Goal: Task Accomplishment & Management: Manage account settings

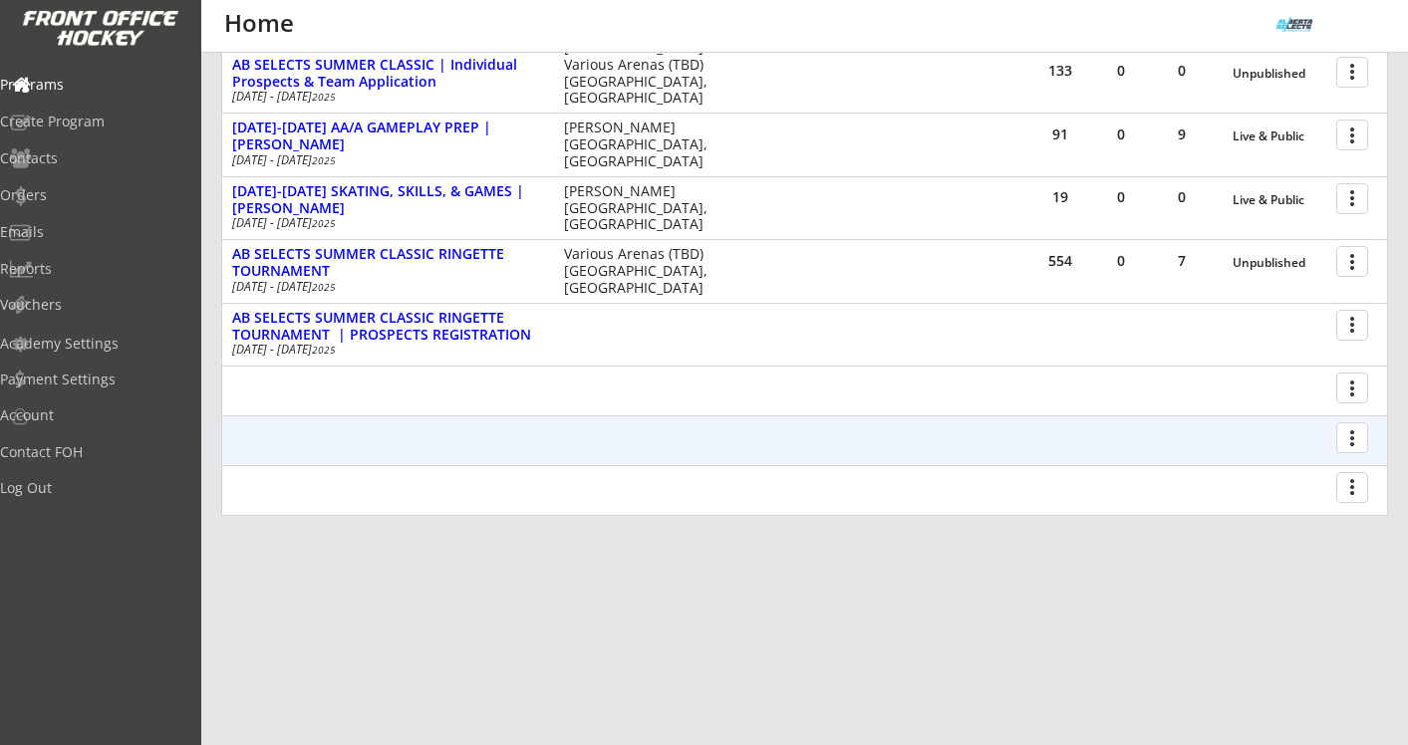
scroll to position [448, 0]
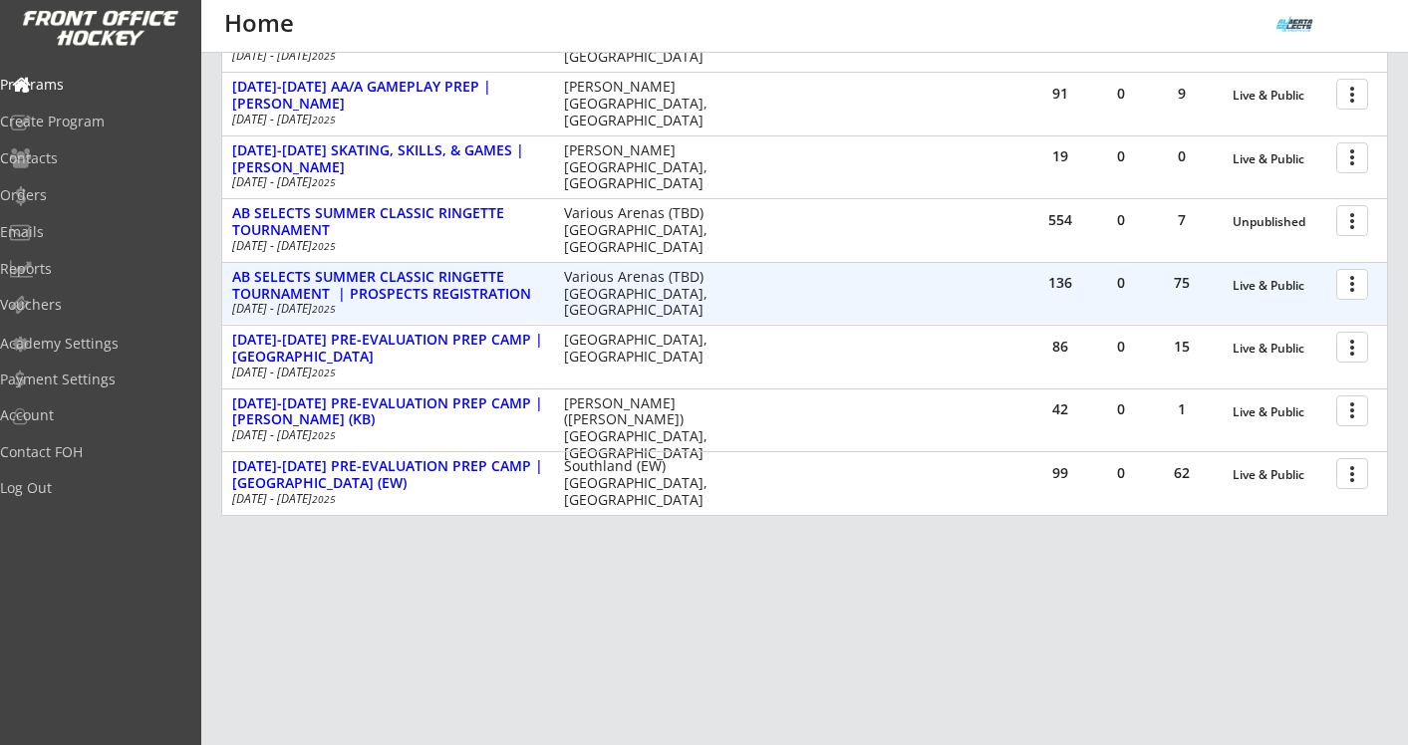
click at [1346, 285] on div at bounding box center [1355, 283] width 35 height 35
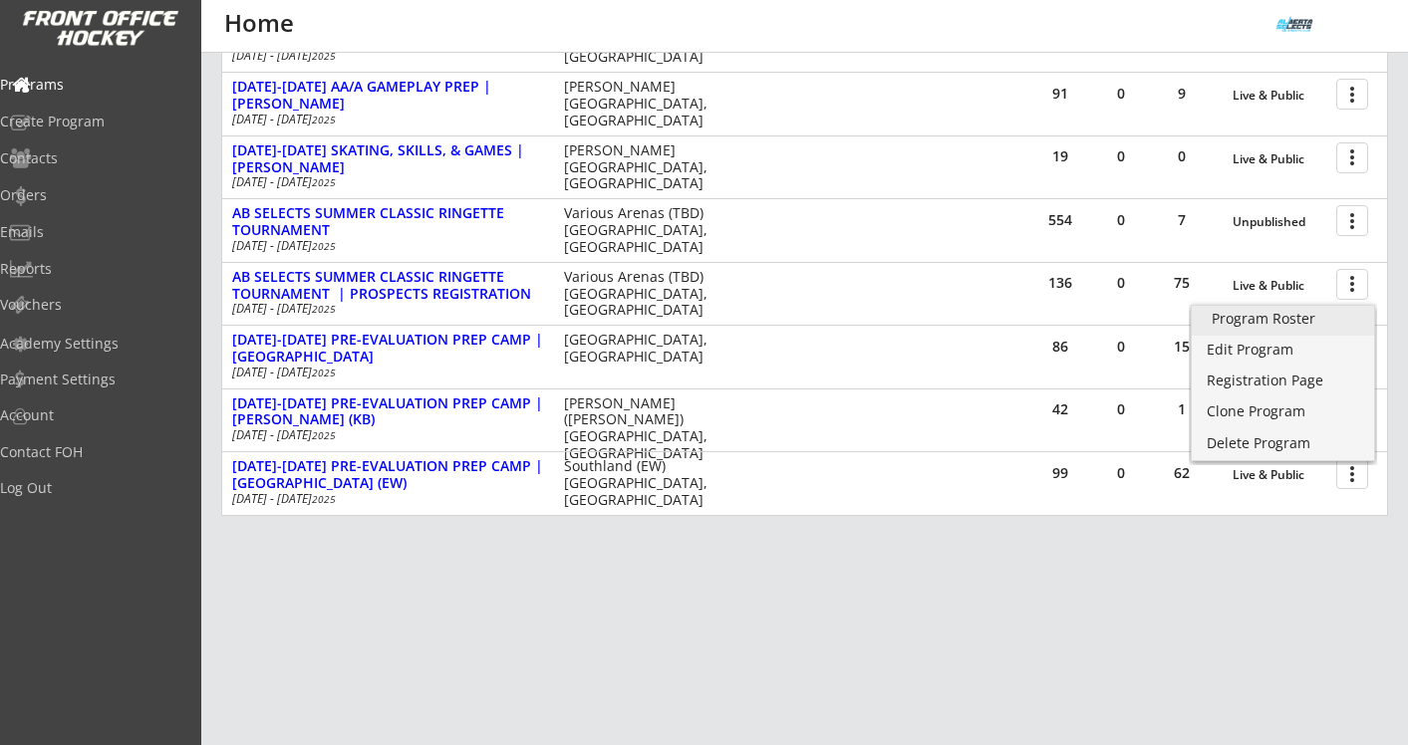
click at [1289, 326] on div "Program Roster" at bounding box center [1283, 319] width 143 height 14
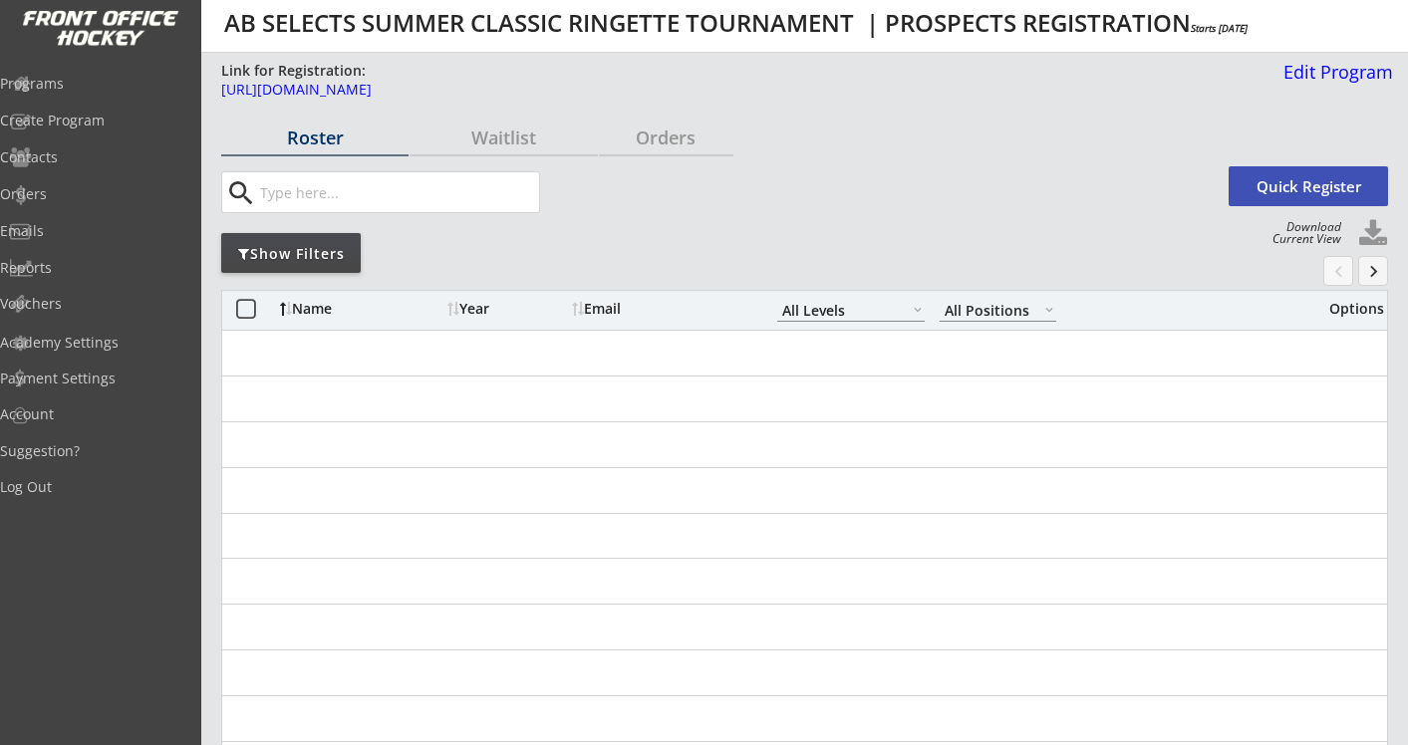
select select ""All Levels""
select select ""All Positions""
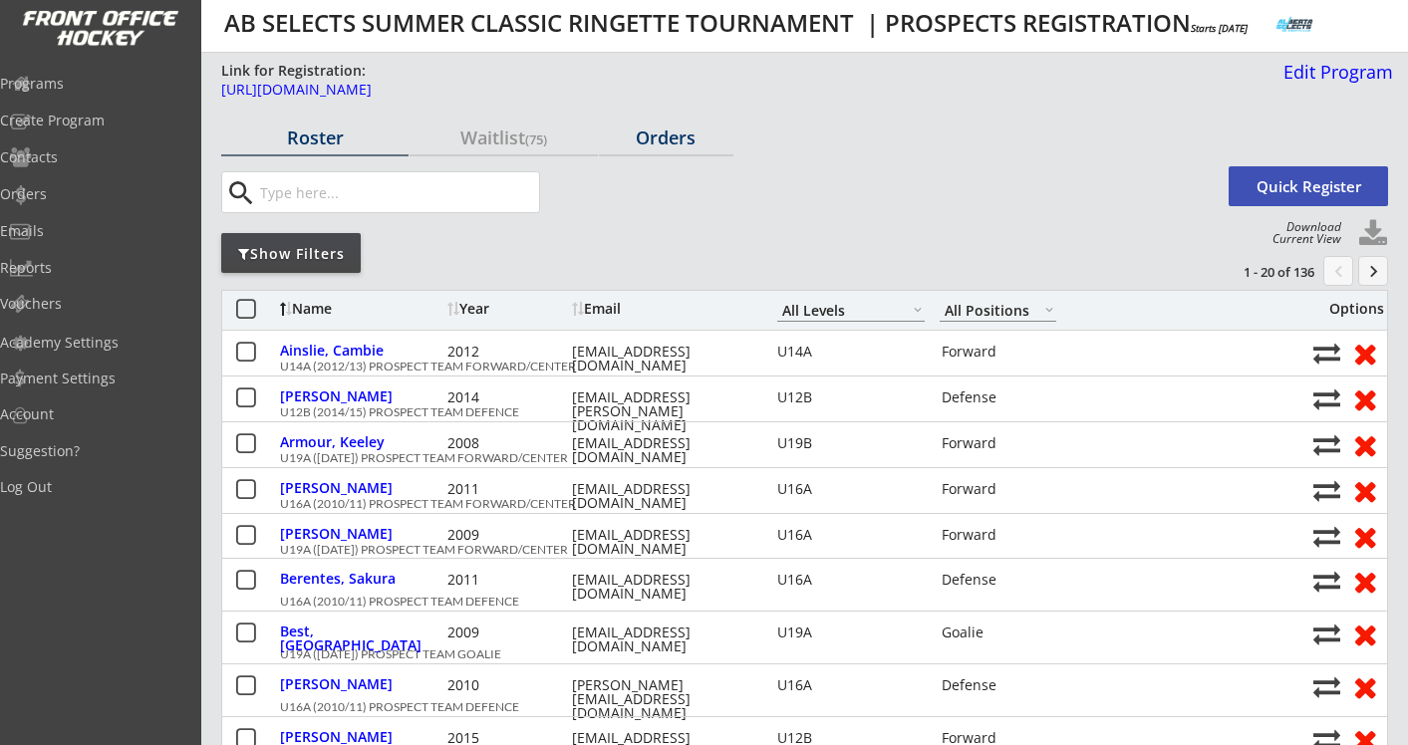
click at [699, 146] on div "Orders" at bounding box center [666, 139] width 135 height 35
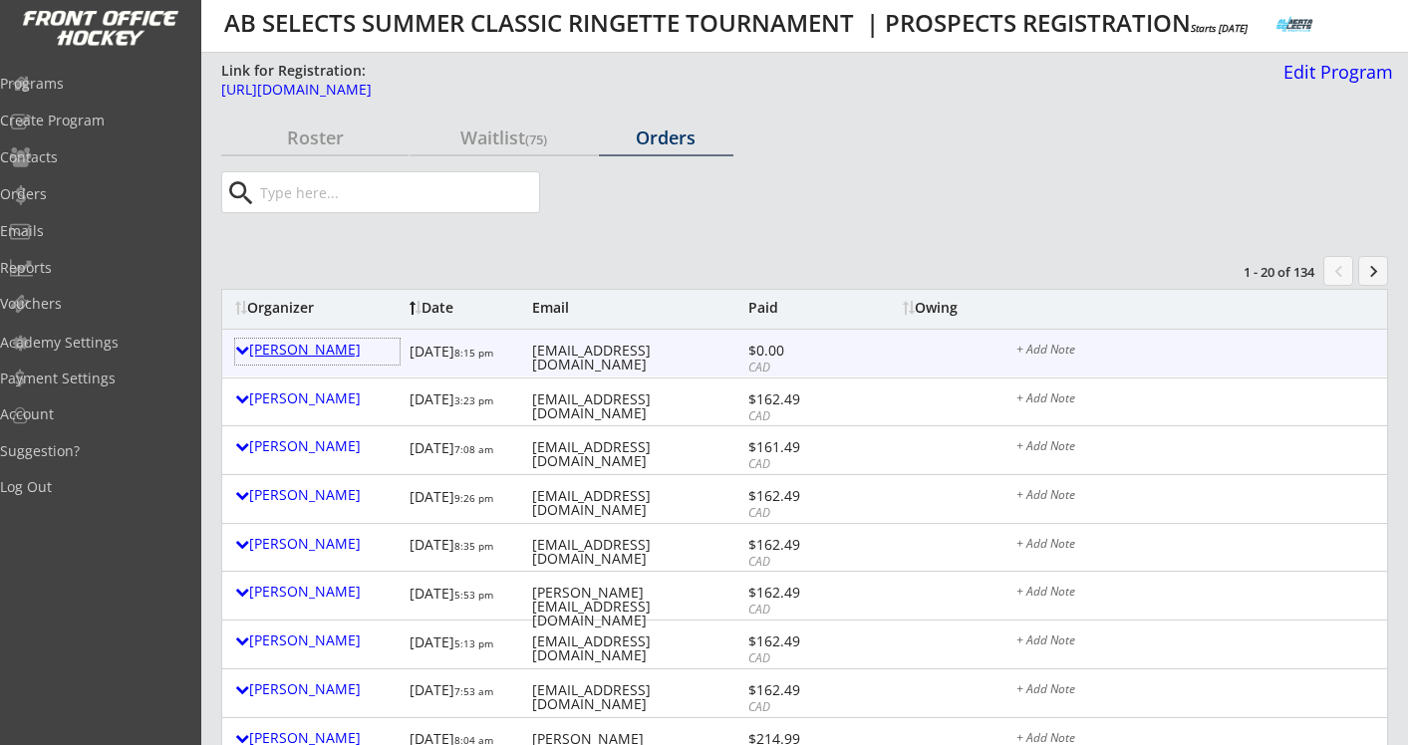
click at [317, 344] on div "Toby Wilson" at bounding box center [317, 350] width 164 height 14
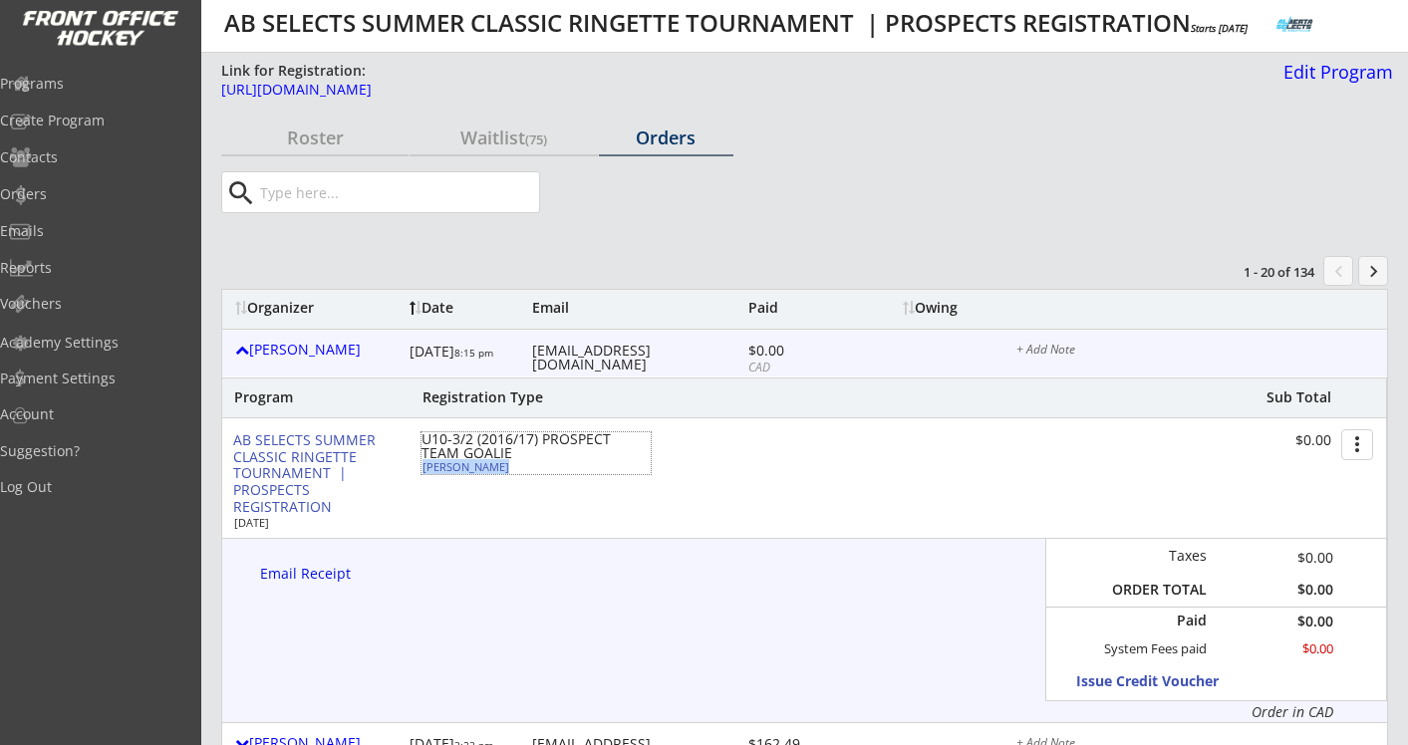
drag, startPoint x: 503, startPoint y: 471, endPoint x: 426, endPoint y: 471, distance: 77.7
click at [426, 471] on div "Eleanor Petan" at bounding box center [534, 466] width 222 height 11
select select ""Goalie""
select select ""U10-2""
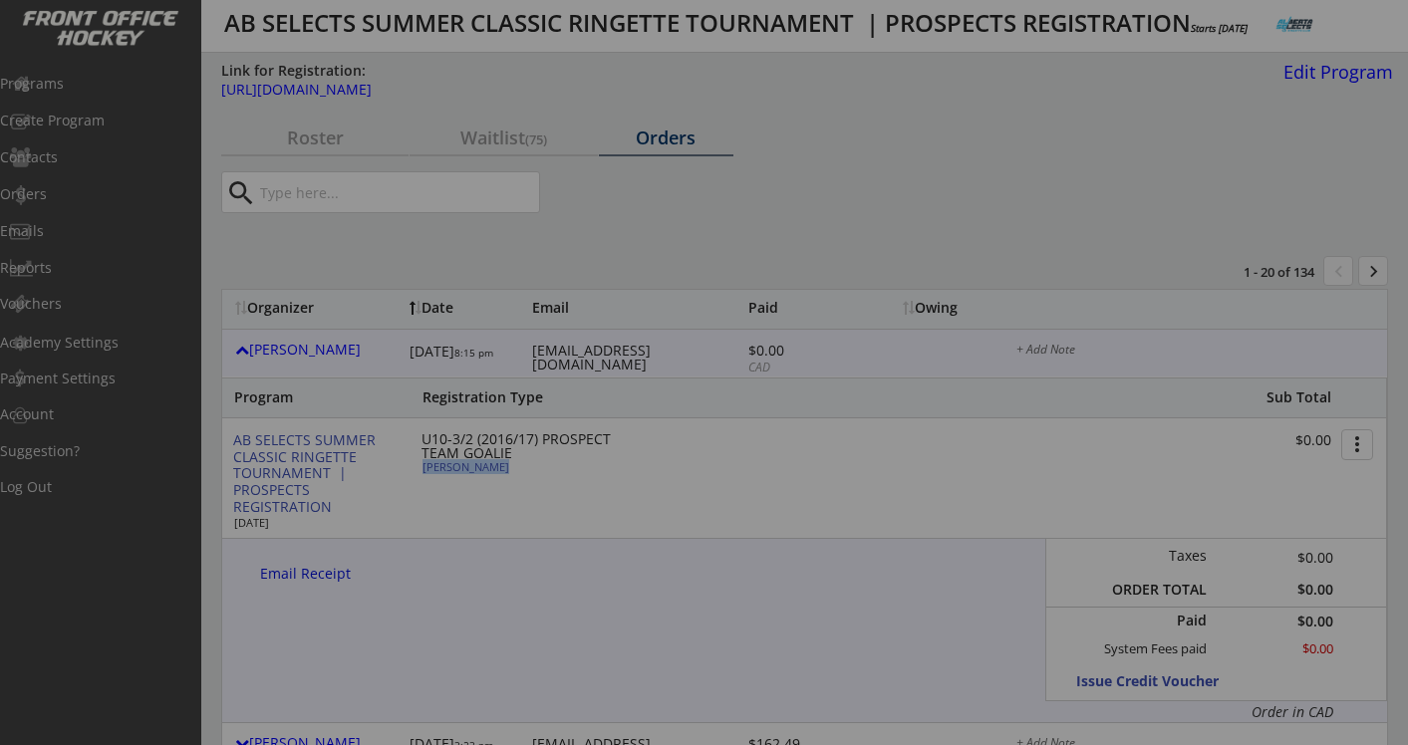
type input "FEMALE"
type input "Red Pandas / SCRA / U10 Step 1"
type input "No"
type input "Livvy Dasko"
select select ""No""
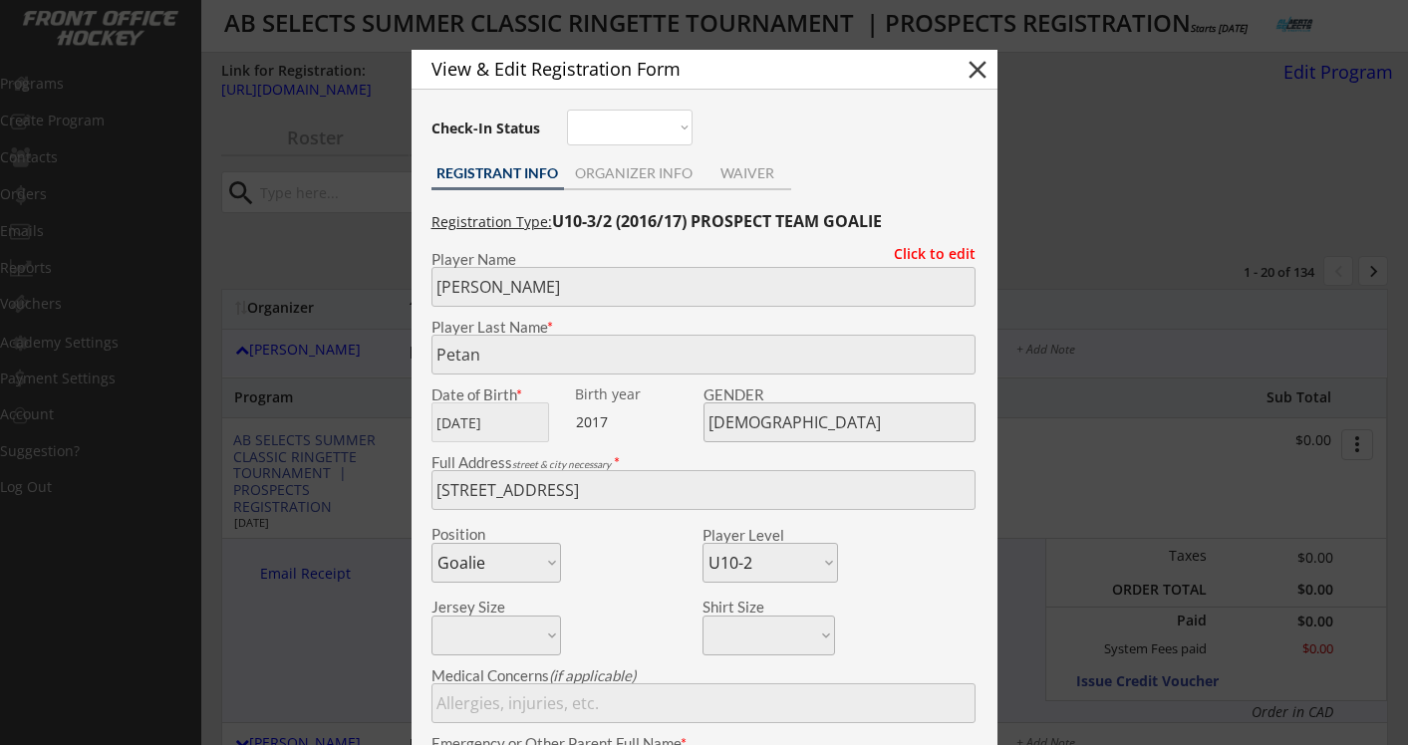
click at [976, 74] on button "close" at bounding box center [978, 70] width 30 height 30
select select ""PLACEHOLDER_1427118222253""
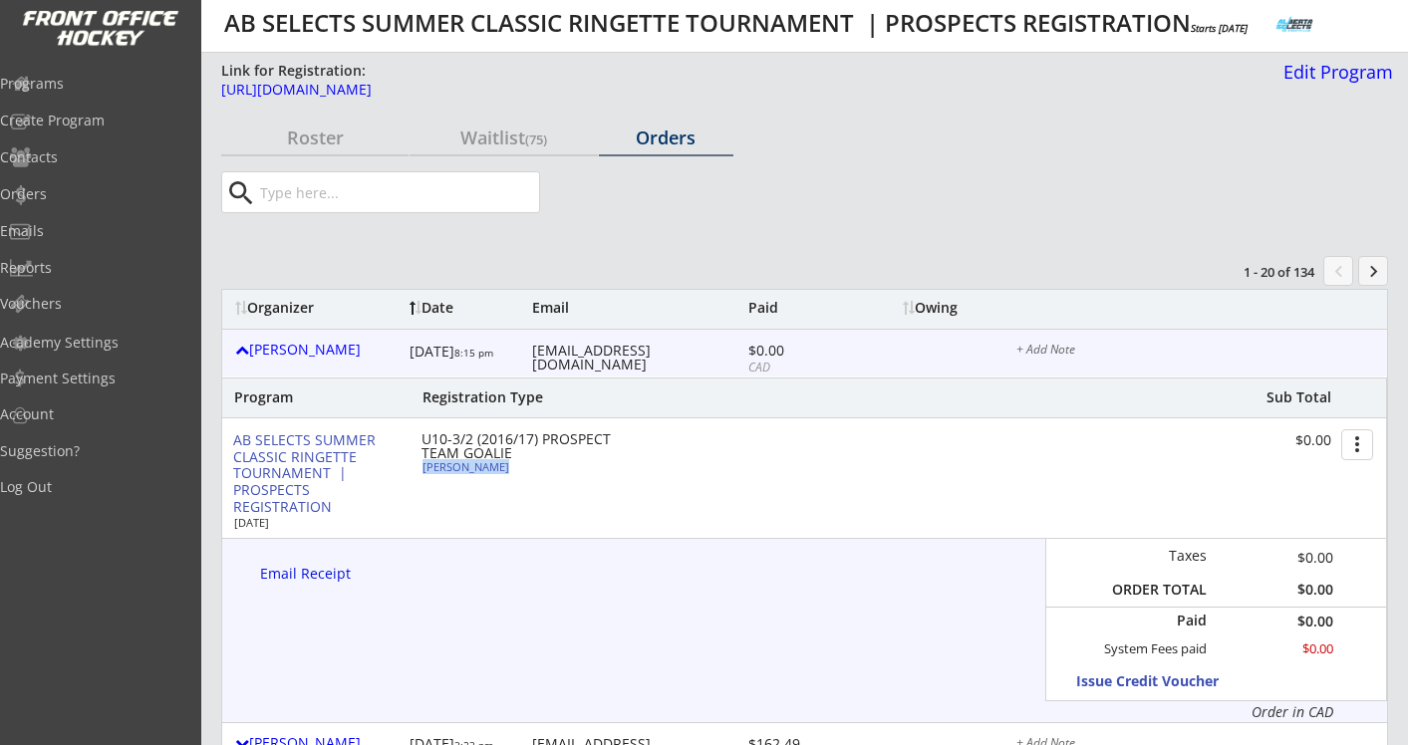
copy div "Eleanor Petan"
click at [593, 350] on div "tobs_16@hotmail.com" at bounding box center [637, 358] width 211 height 28
copy div "tobs_16@hotmail.com"
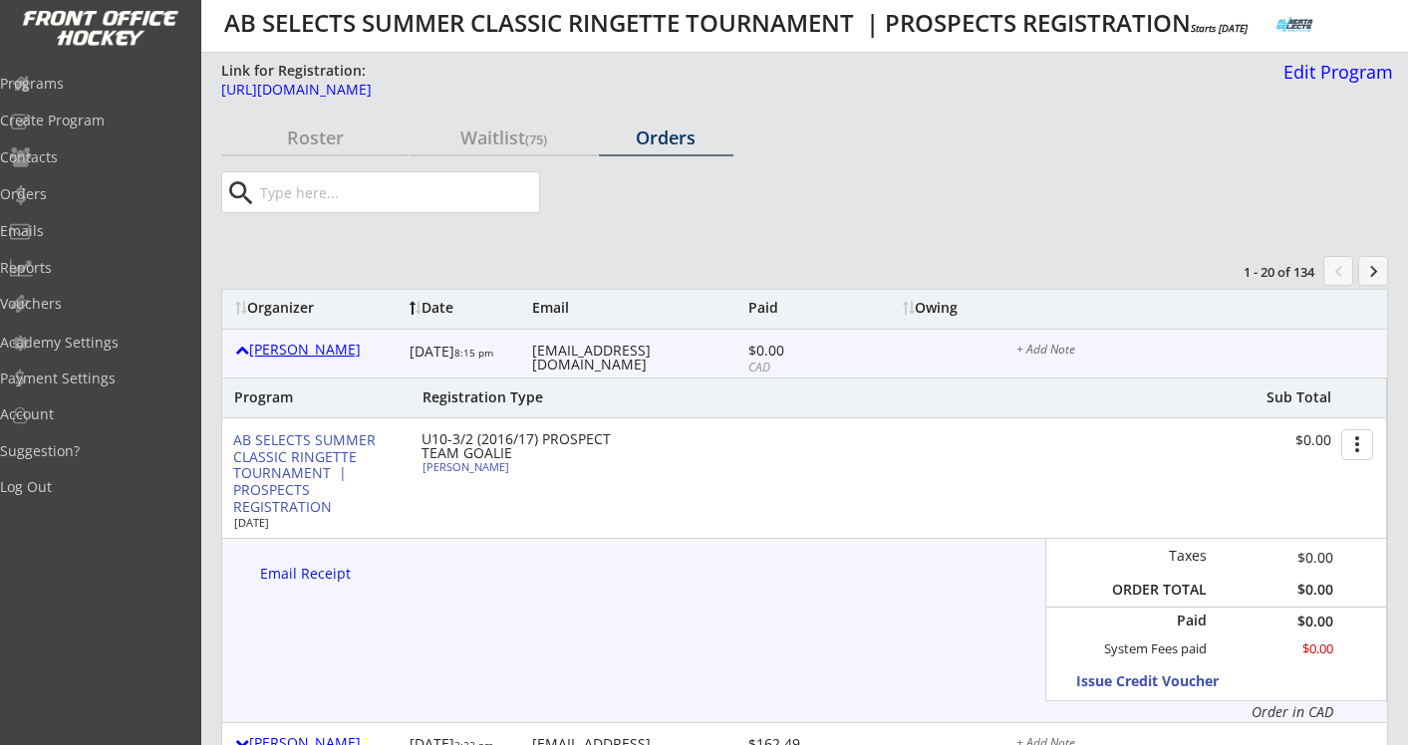
click at [265, 347] on div "[PERSON_NAME]" at bounding box center [317, 350] width 164 height 14
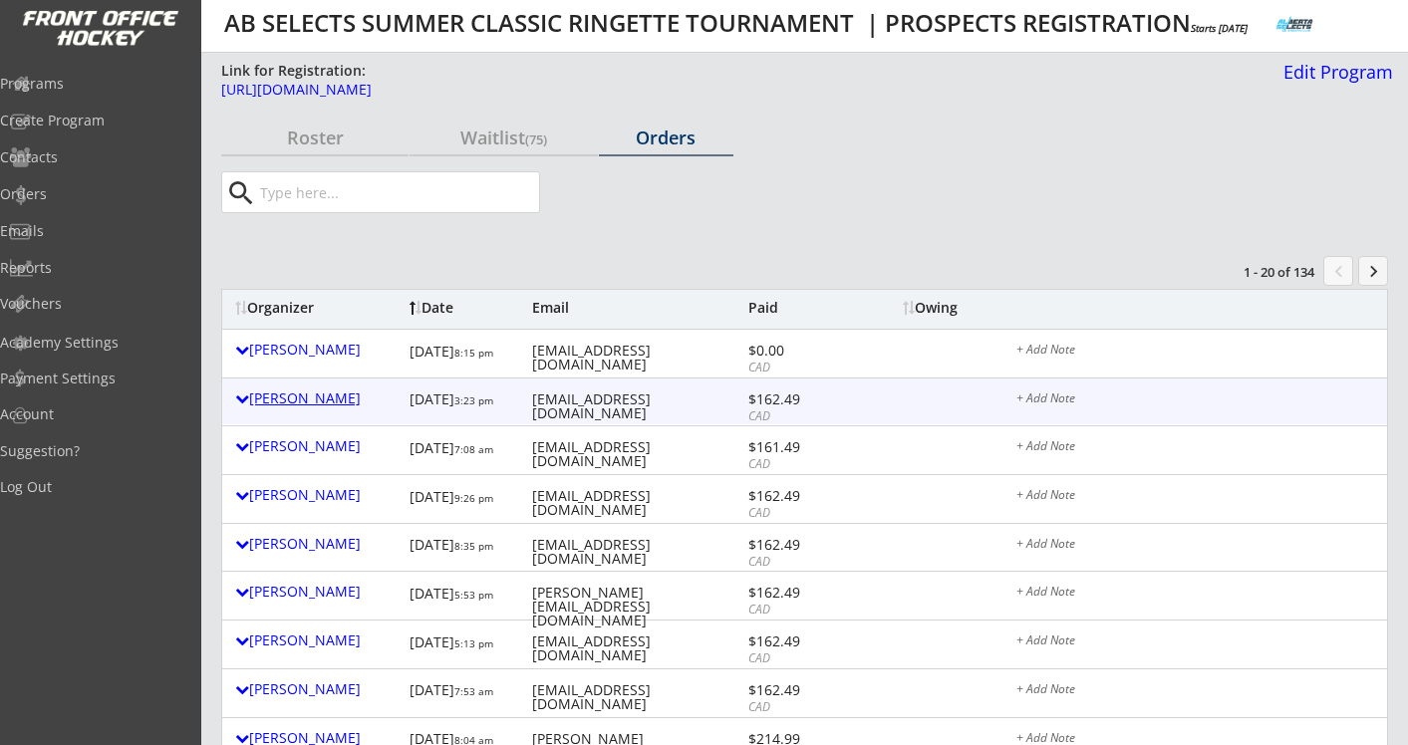
click at [259, 398] on div "[PERSON_NAME]" at bounding box center [317, 399] width 164 height 14
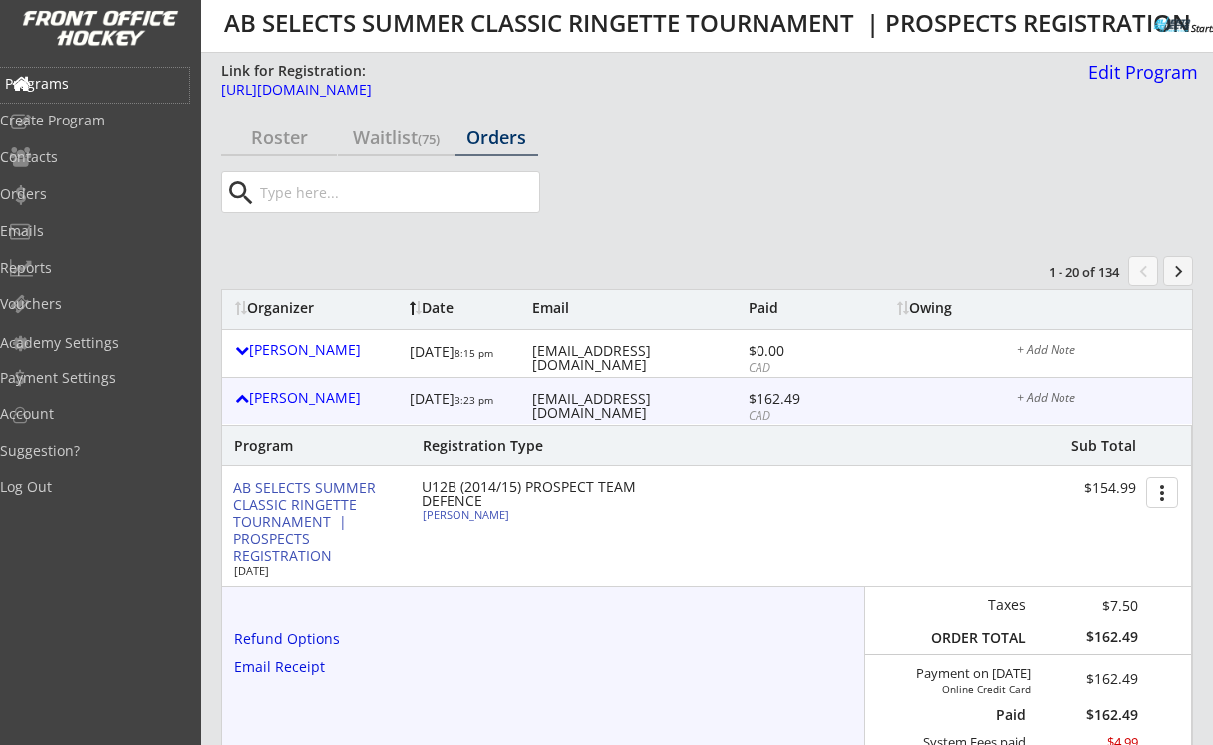
click at [103, 77] on div "Programs" at bounding box center [94, 84] width 179 height 14
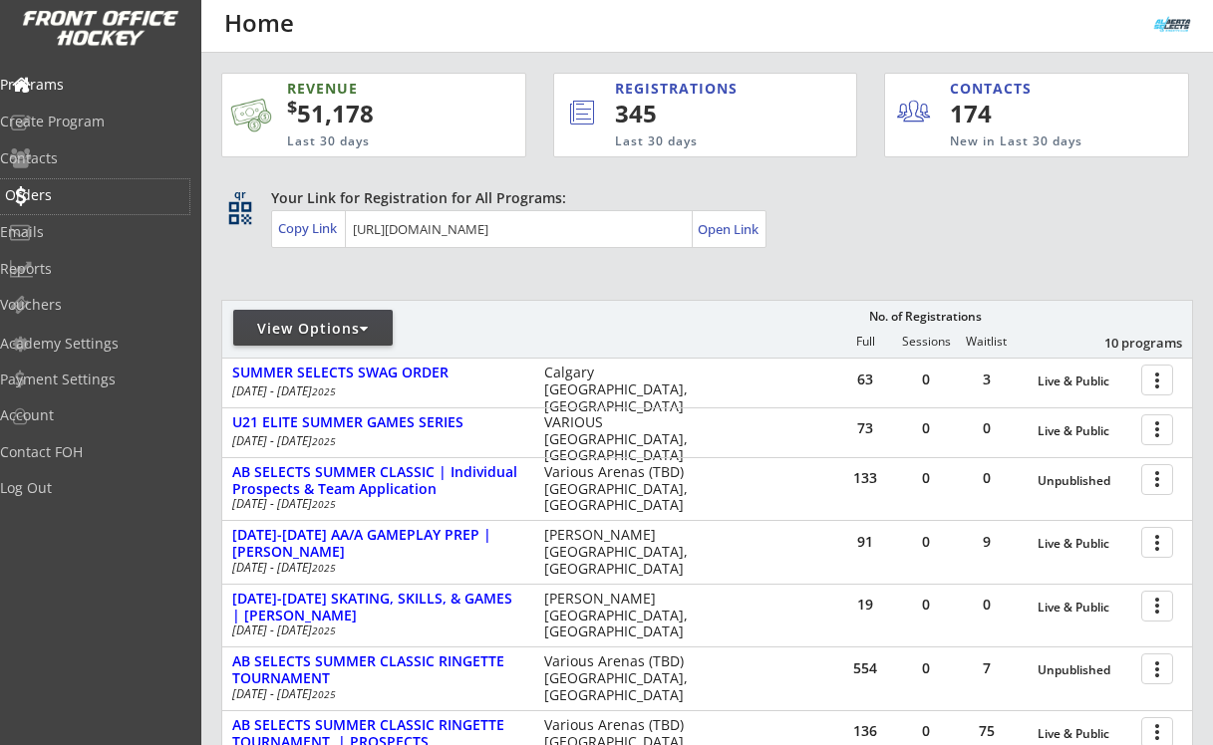
click at [81, 196] on div "Orders" at bounding box center [94, 195] width 179 height 14
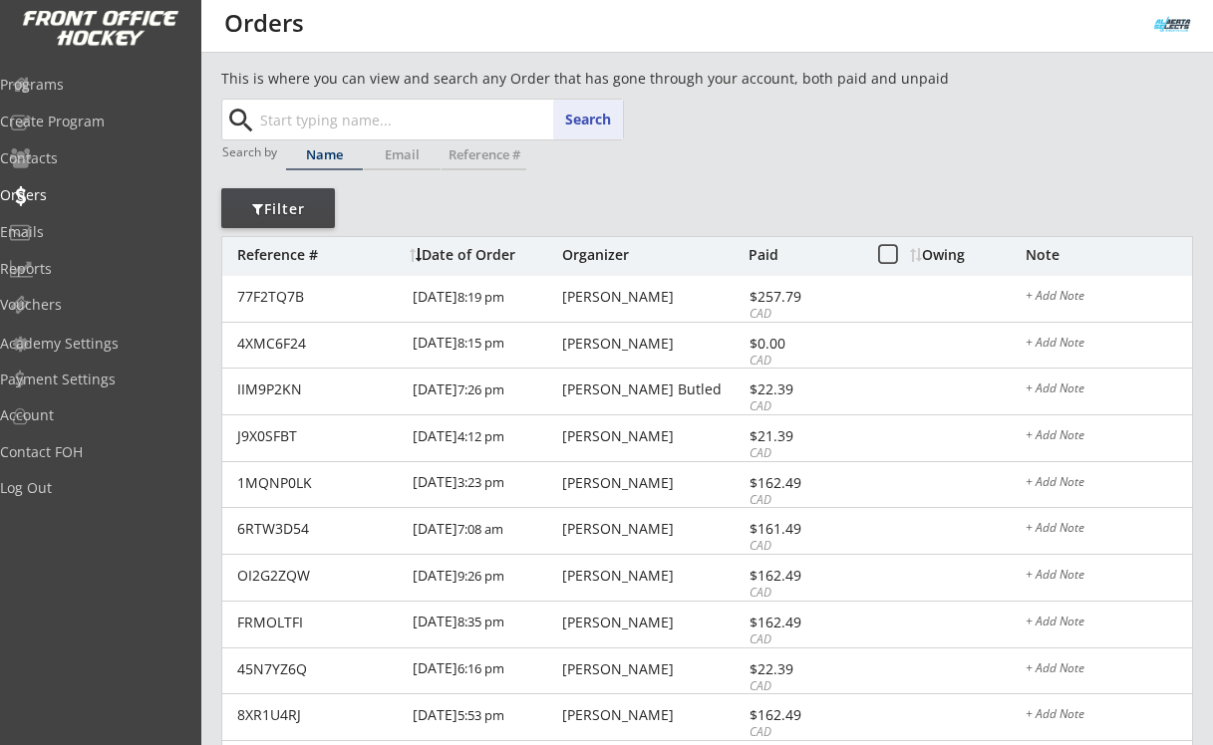
click at [306, 123] on input "text" at bounding box center [439, 120] width 367 height 40
paste input "tobs_16@hotmail.com"
type input "tobs_16@hotmail.com"
click at [306, 123] on input "tobs_16@hotmail.com" at bounding box center [439, 120] width 367 height 40
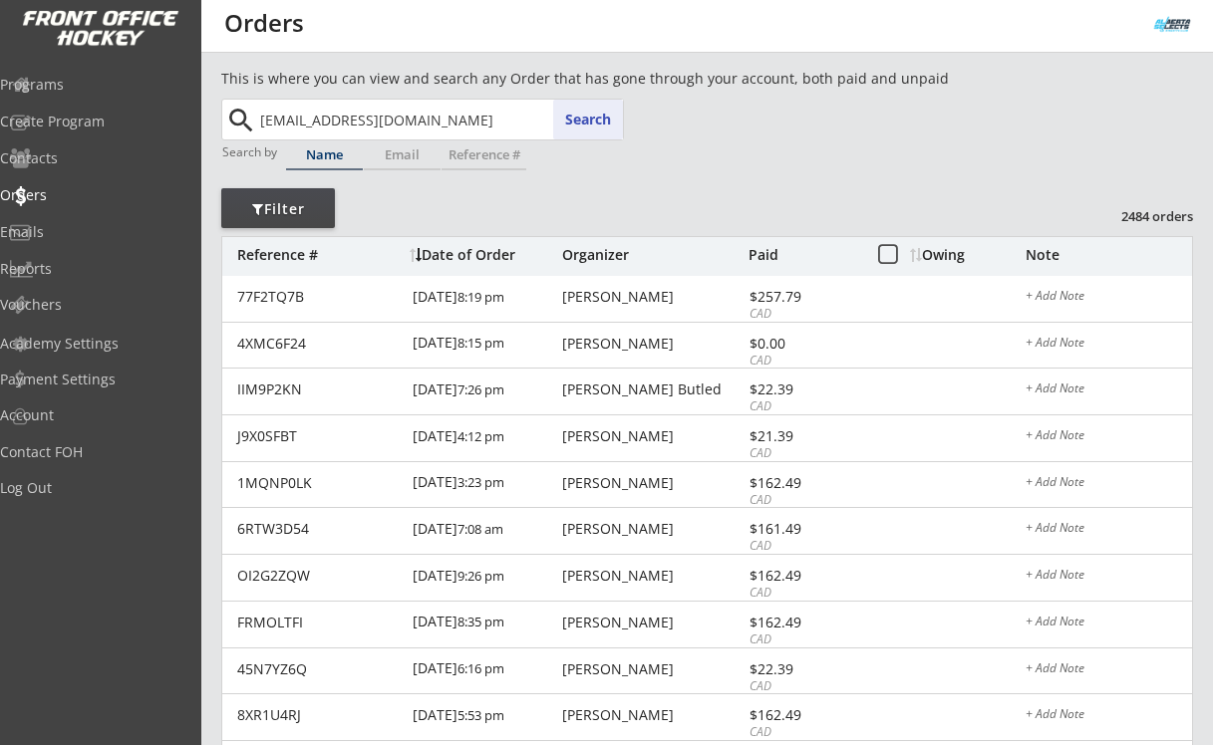
click at [306, 123] on input "tobs_16@hotmail.com" at bounding box center [439, 120] width 367 height 40
click at [300, 118] on input "text" at bounding box center [439, 120] width 367 height 40
paste input "[EMAIL_ADDRESS][DOMAIN_NAME]"
type input "[EMAIL_ADDRESS][DOMAIN_NAME]"
click at [581, 123] on button "Search" at bounding box center [588, 120] width 70 height 40
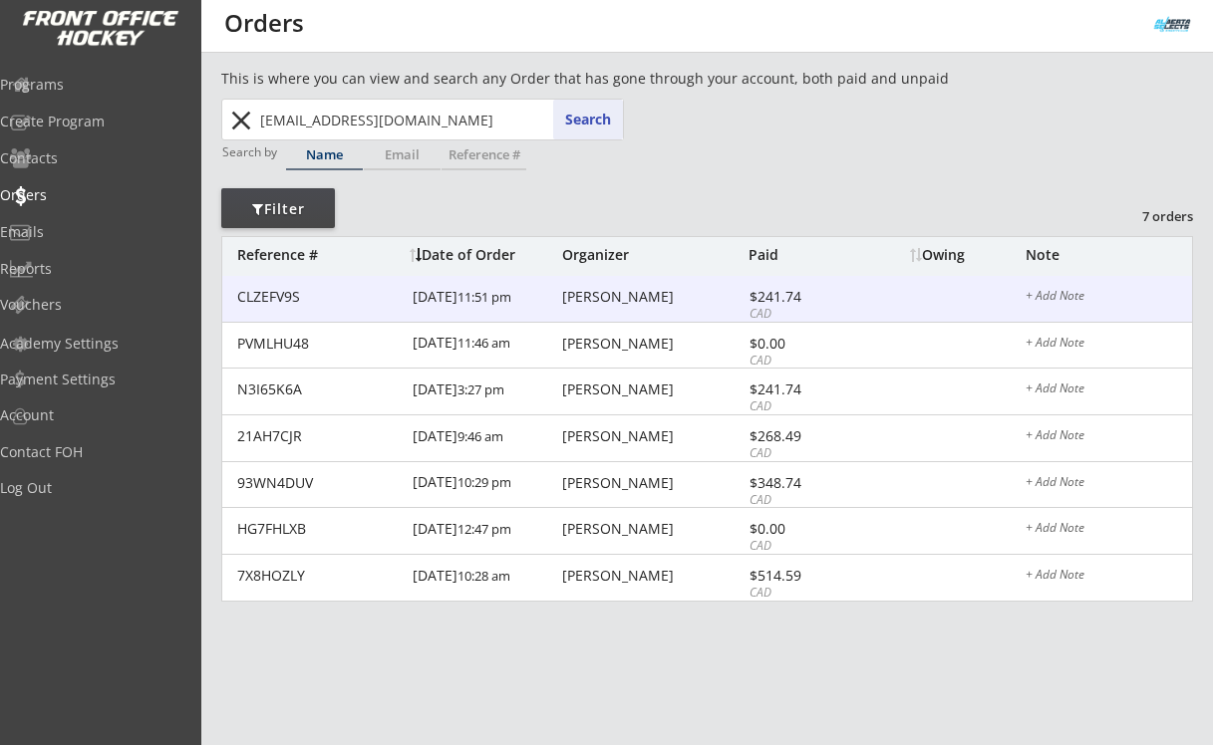
click at [605, 291] on div "Kris Aldag" at bounding box center [652, 297] width 181 height 14
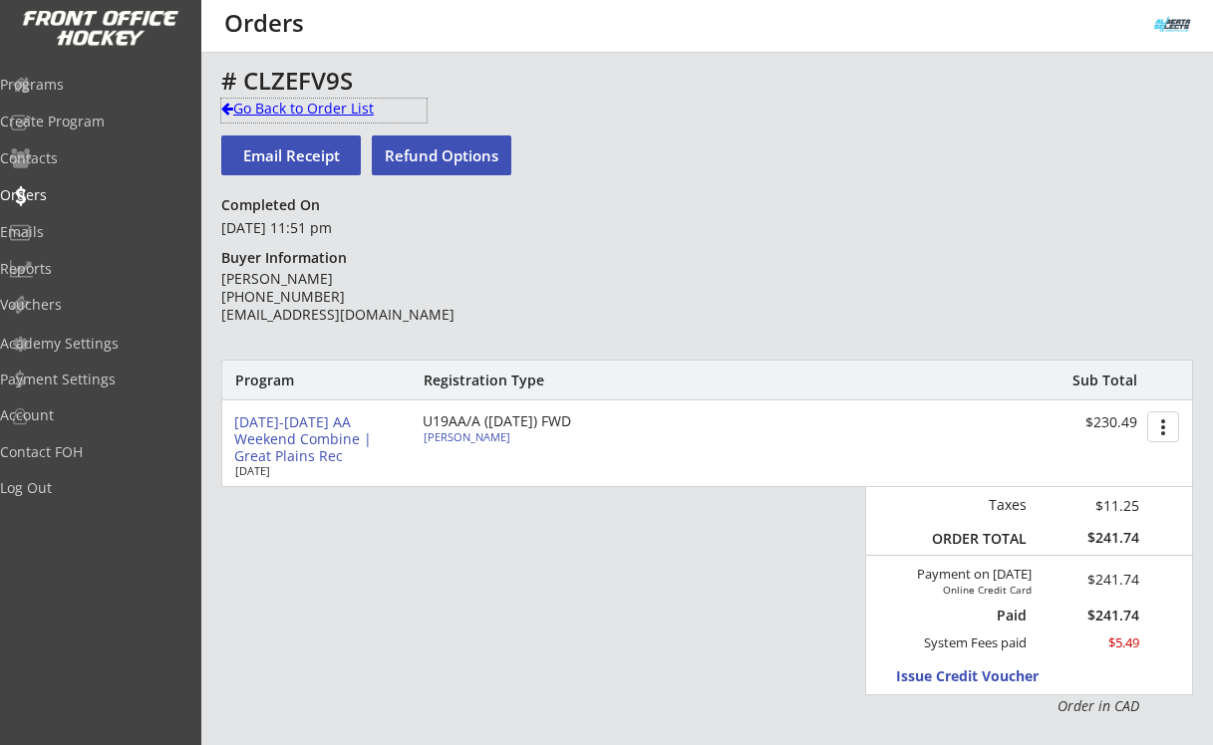
click at [334, 104] on div "Go Back to Order List" at bounding box center [323, 109] width 205 height 20
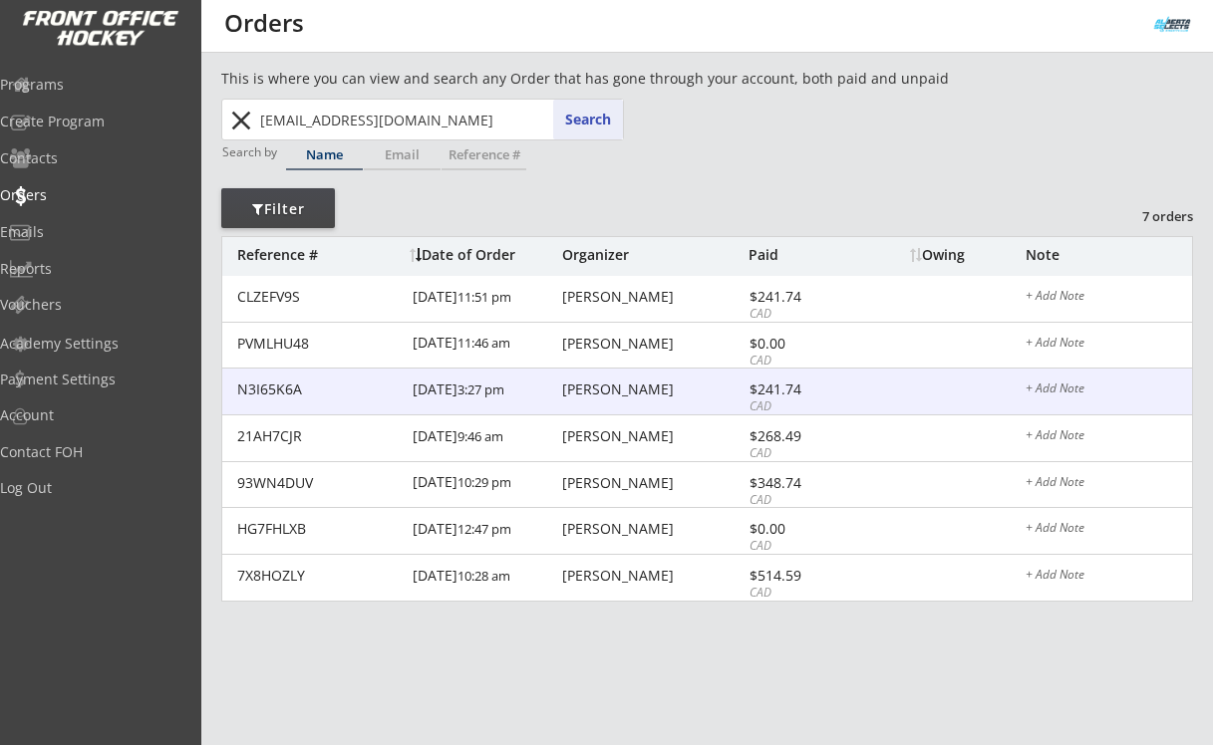
click at [605, 385] on div "Kris Aldag" at bounding box center [652, 390] width 181 height 14
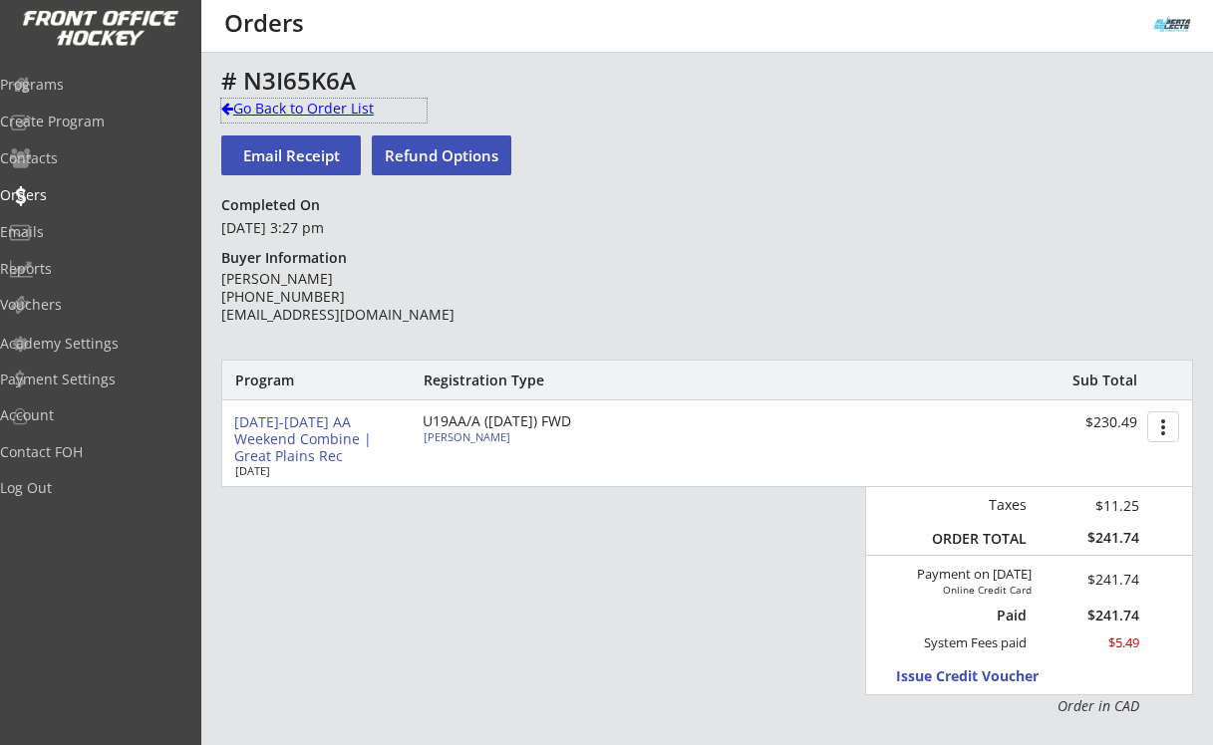
click at [366, 110] on div "Go Back to Order List" at bounding box center [323, 109] width 205 height 20
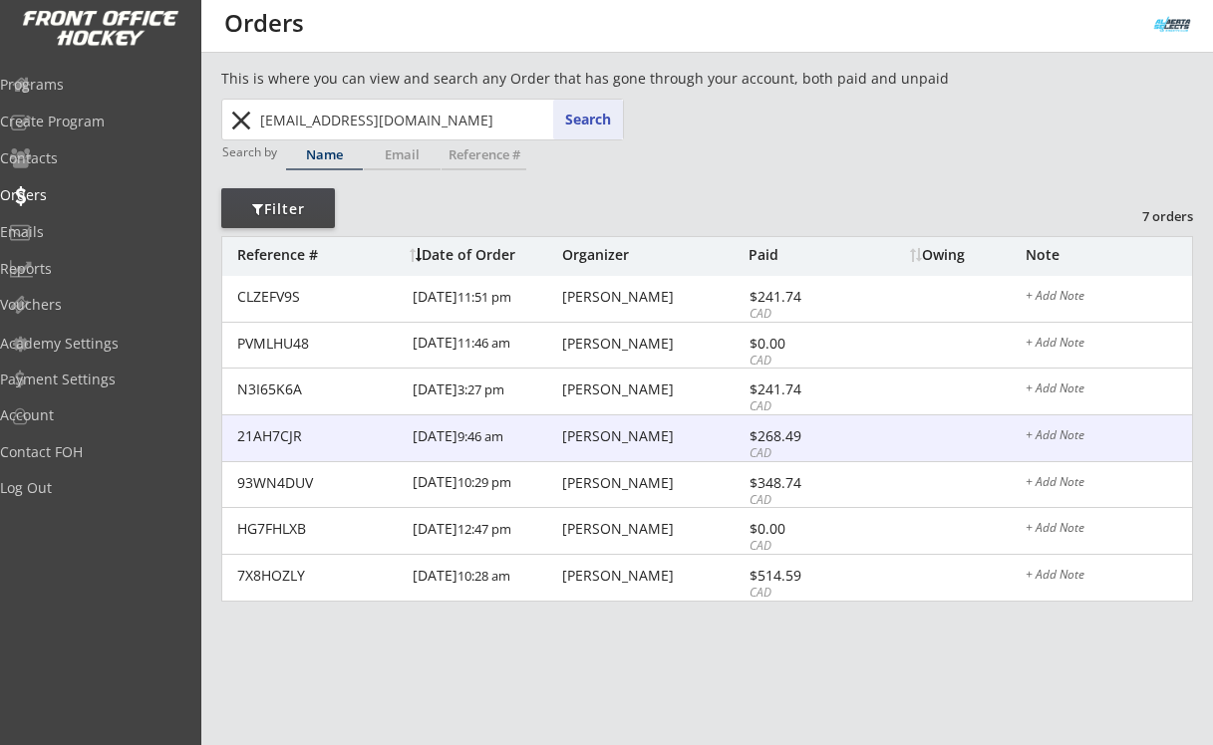
click at [609, 442] on div "Kris Aldag" at bounding box center [652, 437] width 181 height 14
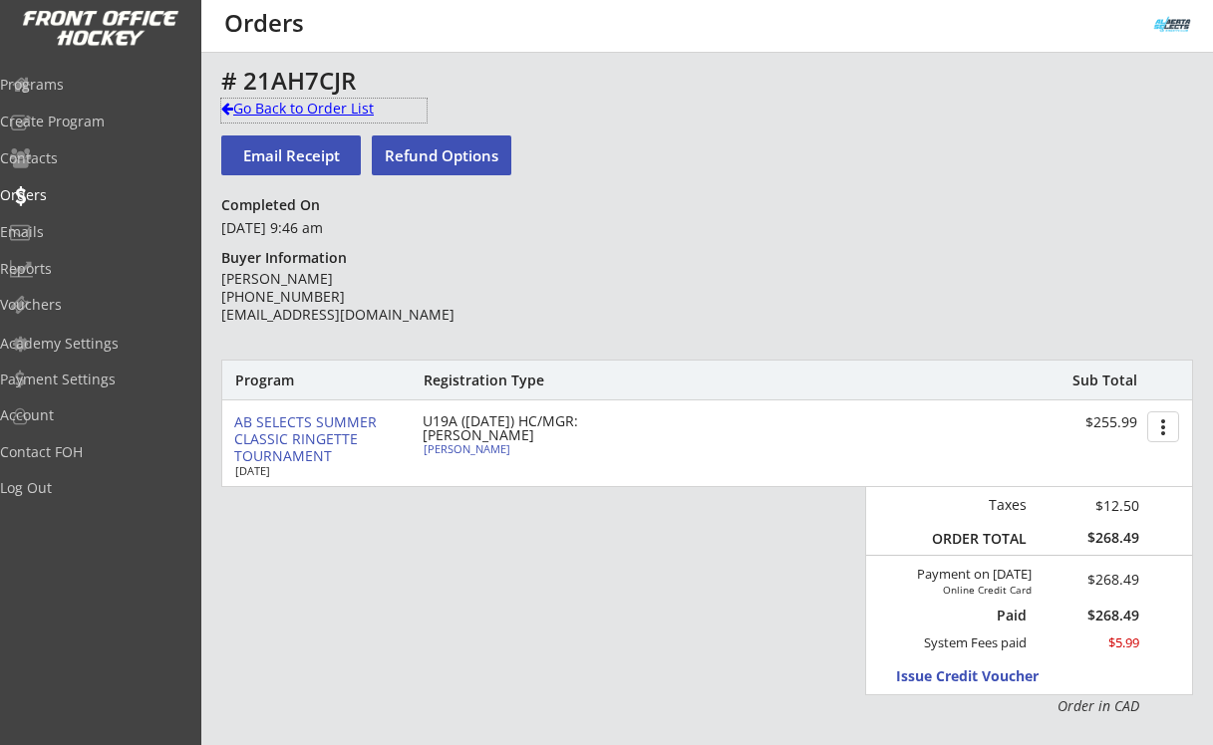
click at [328, 105] on div "Go Back to Order List" at bounding box center [323, 109] width 205 height 20
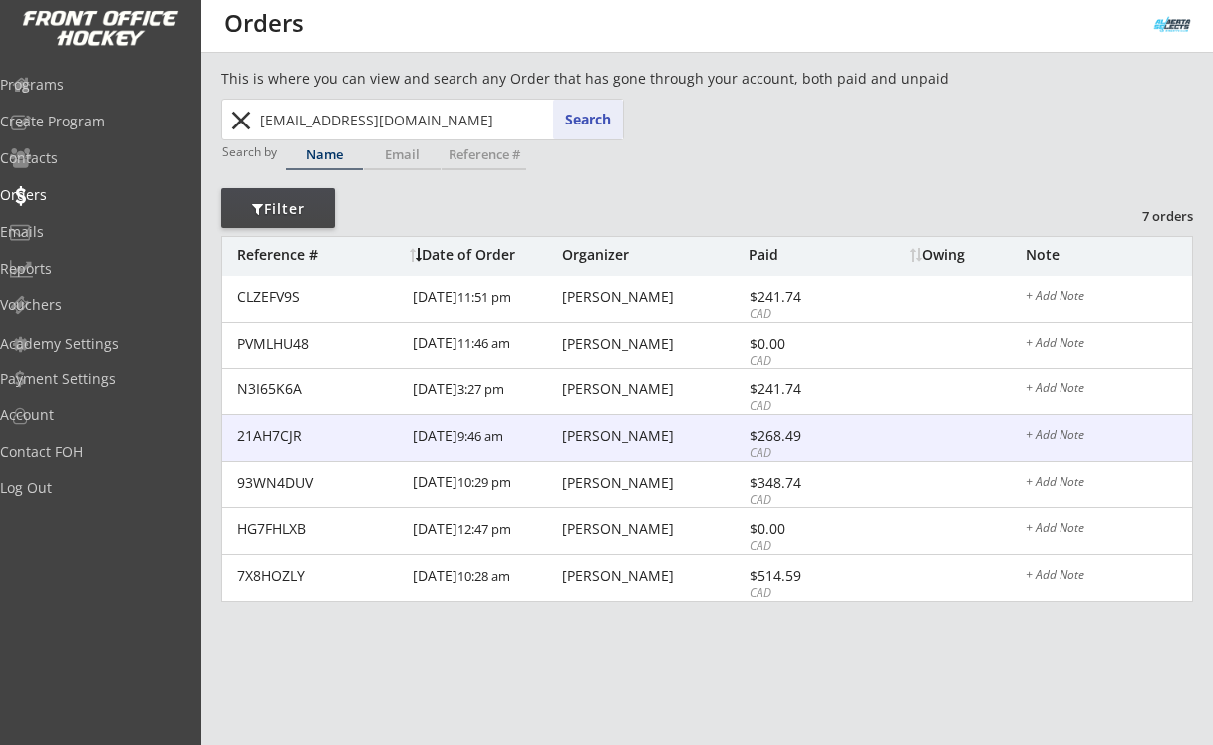
click at [608, 430] on div "Kris Aldag" at bounding box center [652, 437] width 181 height 14
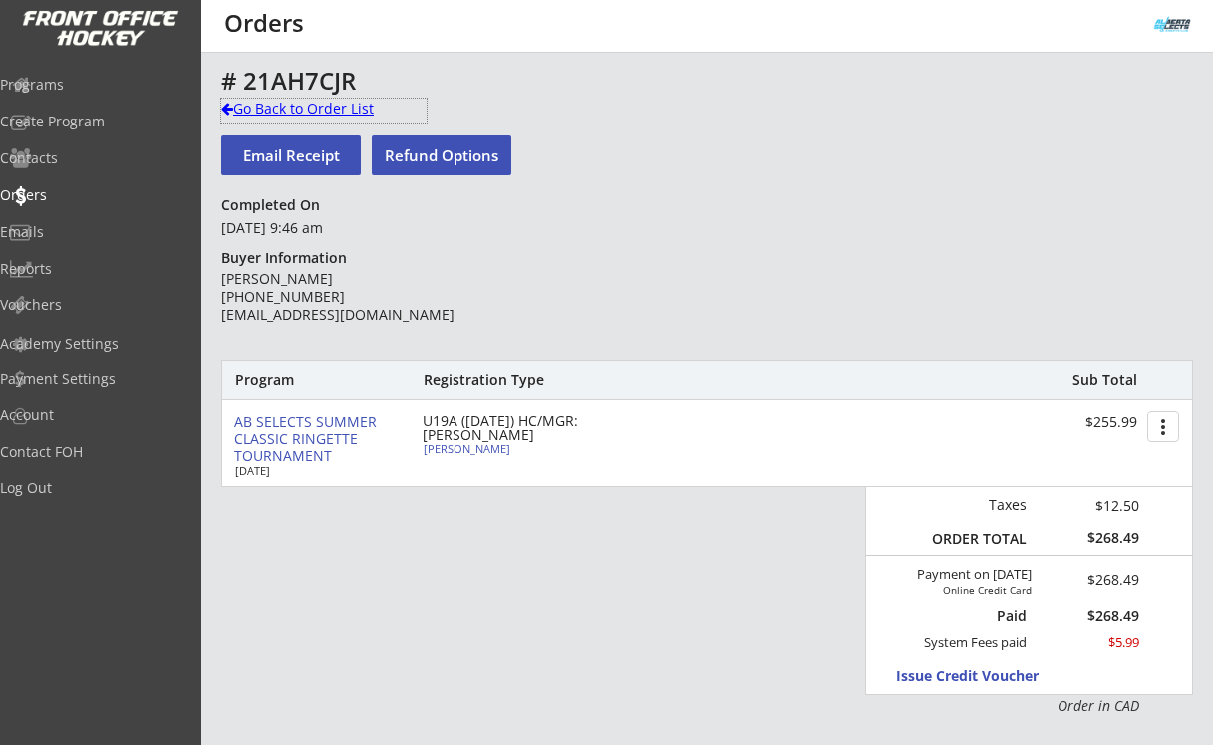
click at [317, 103] on div "Go Back to Order List" at bounding box center [323, 109] width 205 height 20
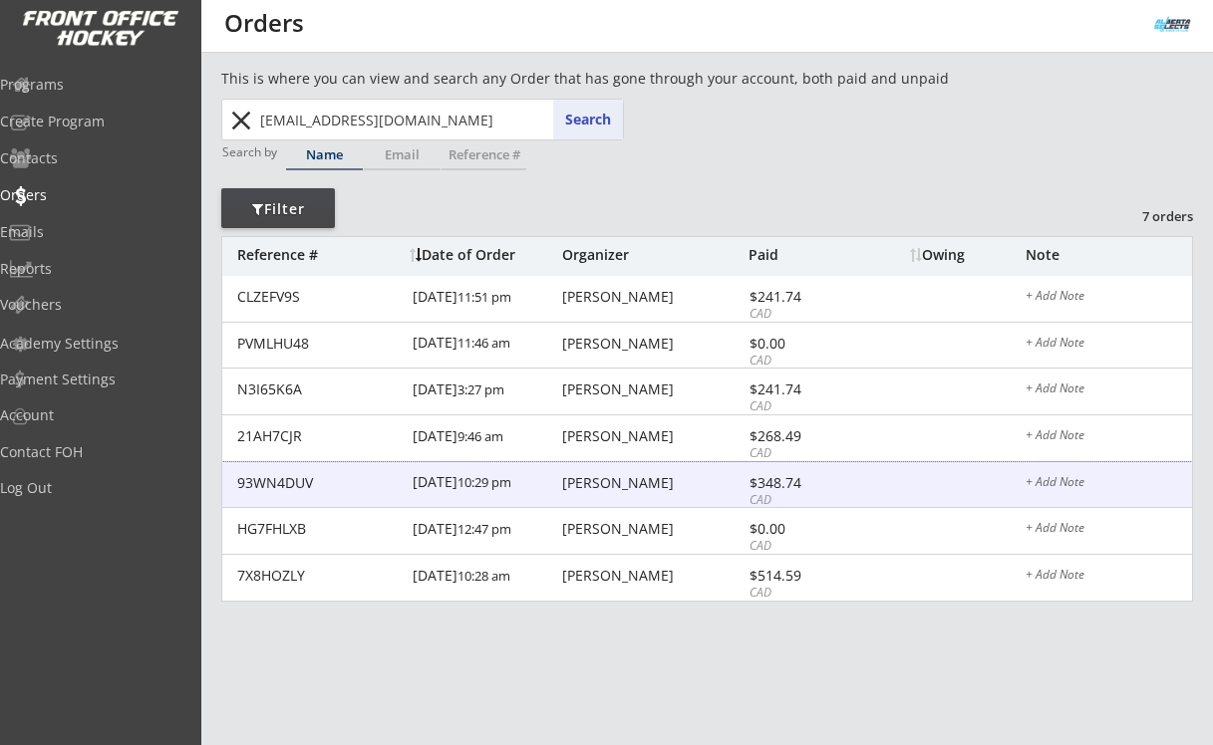
click at [602, 484] on div "Kris Aldag" at bounding box center [652, 483] width 181 height 14
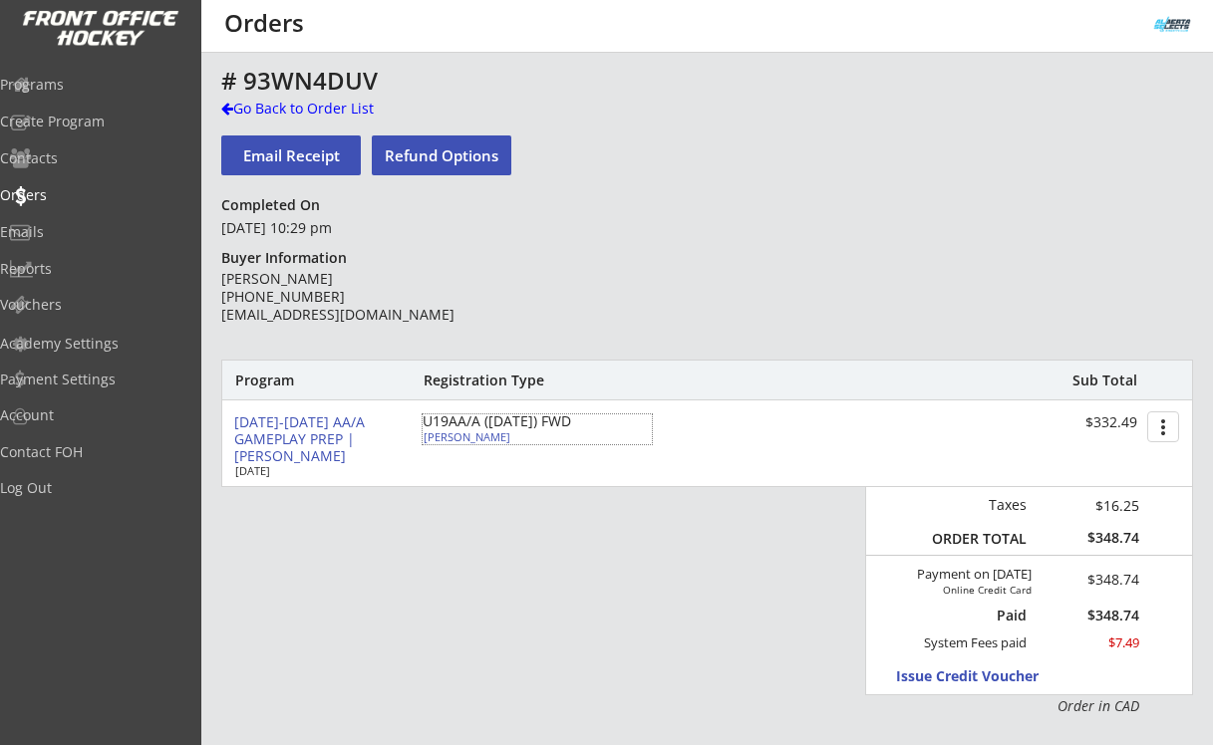
click at [471, 439] on div "Lucy Aldag" at bounding box center [535, 437] width 222 height 11
select select ""Forward""
select select ""U16AA""
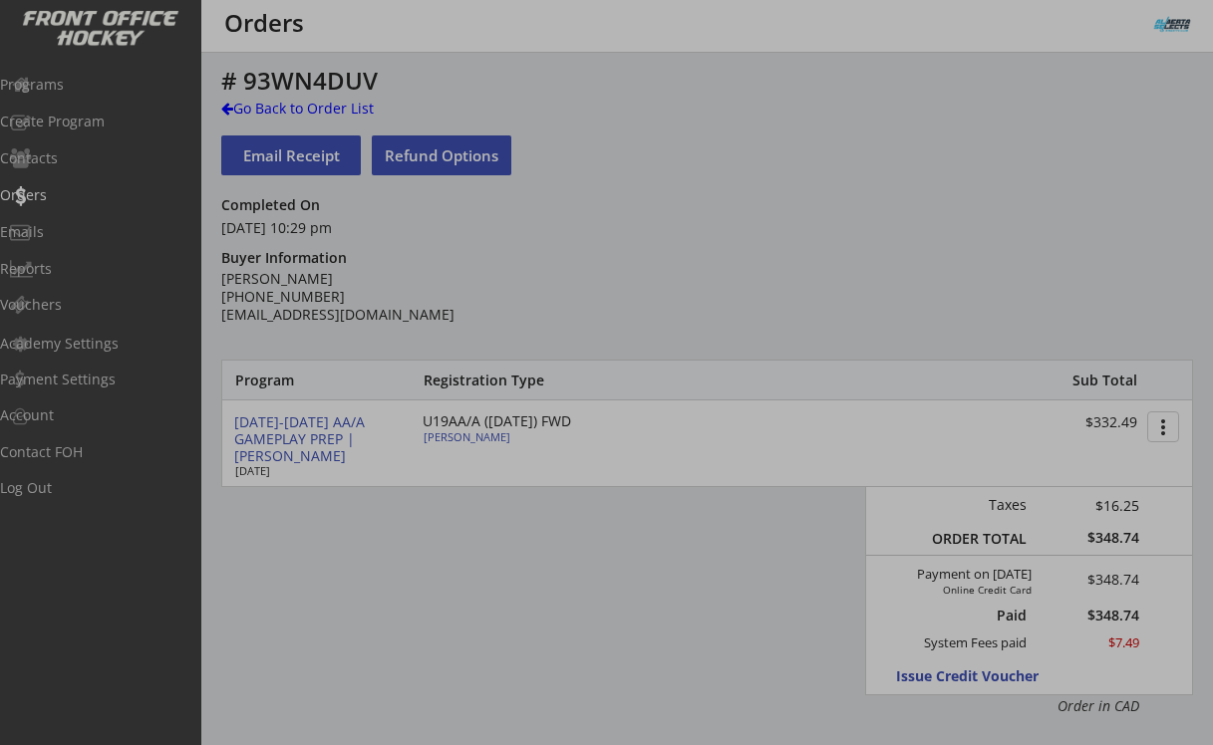
type input "Male"
type input "U16AA Edge"
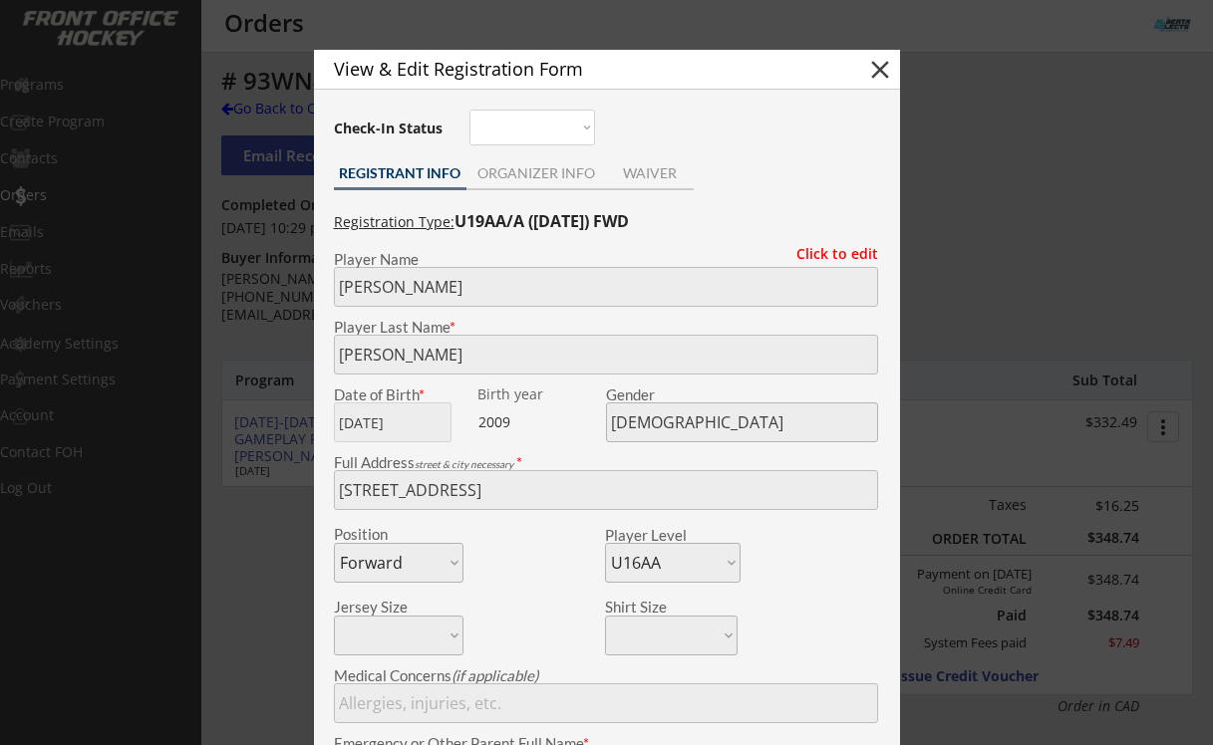
click at [889, 67] on button "close" at bounding box center [880, 70] width 30 height 30
select select ""PLACEHOLDER_1427118222253""
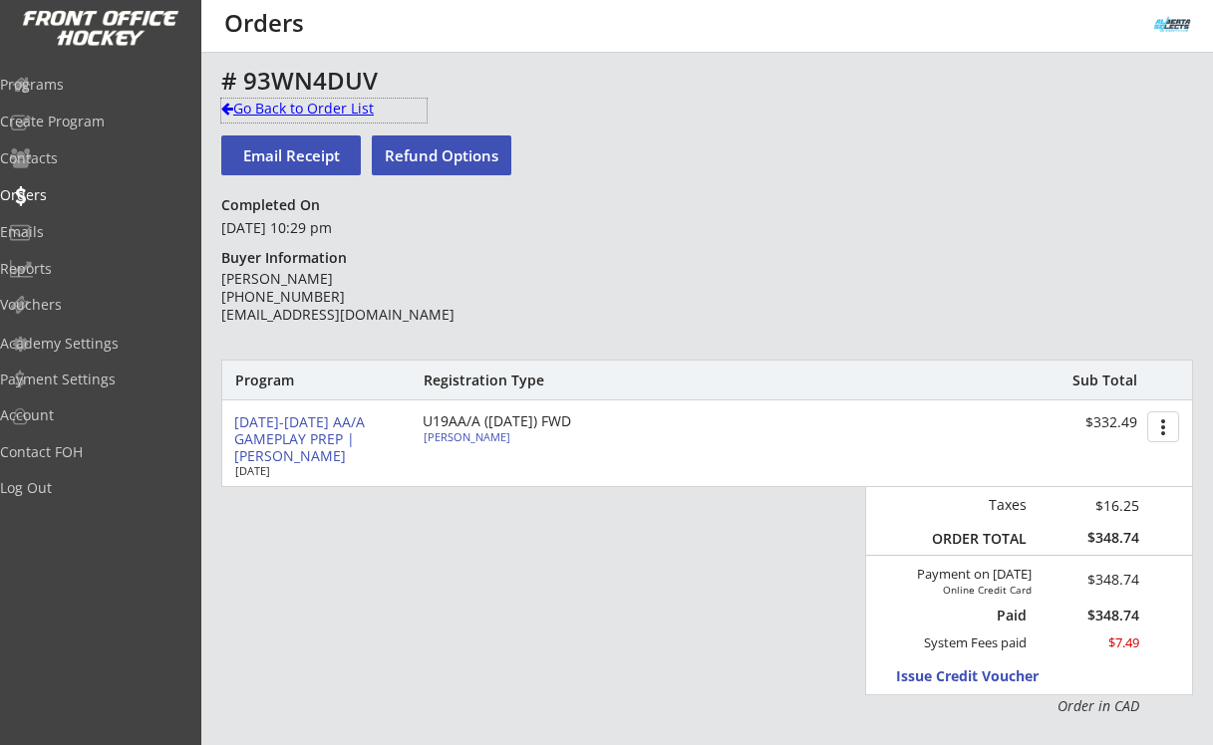
click at [324, 114] on div "Go Back to Order List" at bounding box center [323, 109] width 205 height 20
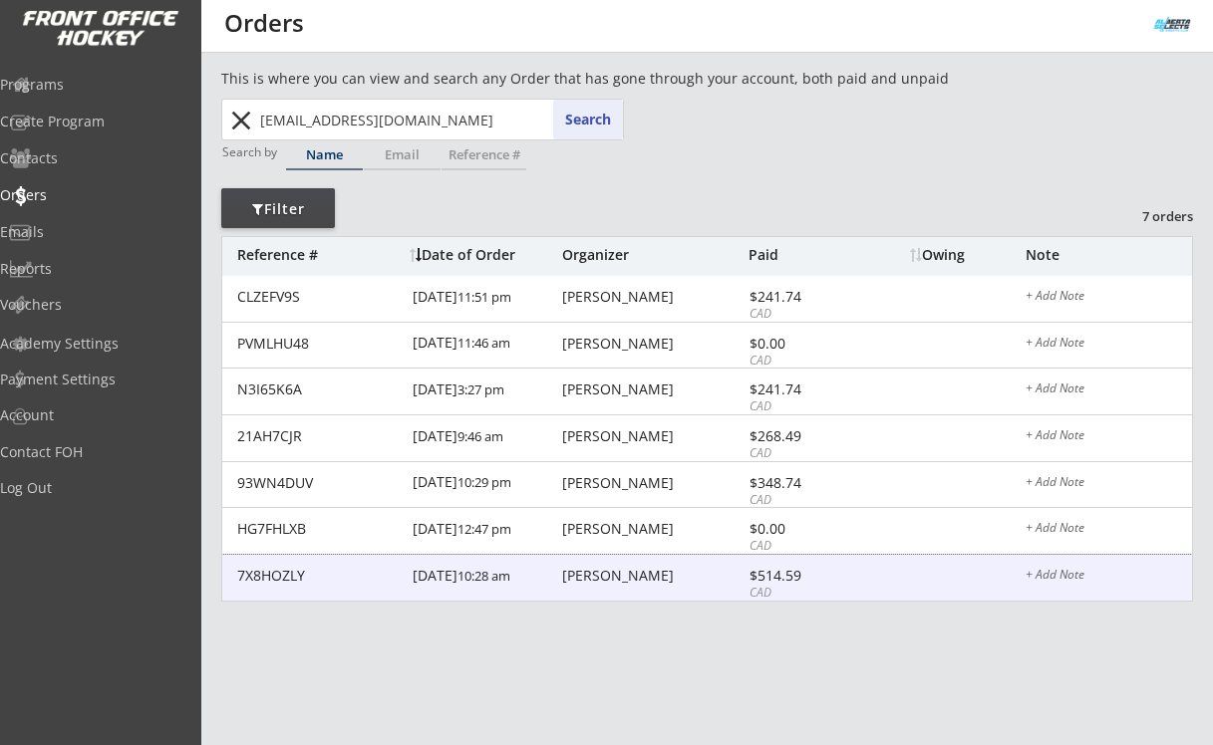
click at [589, 578] on div "Kris Aldag" at bounding box center [652, 576] width 181 height 14
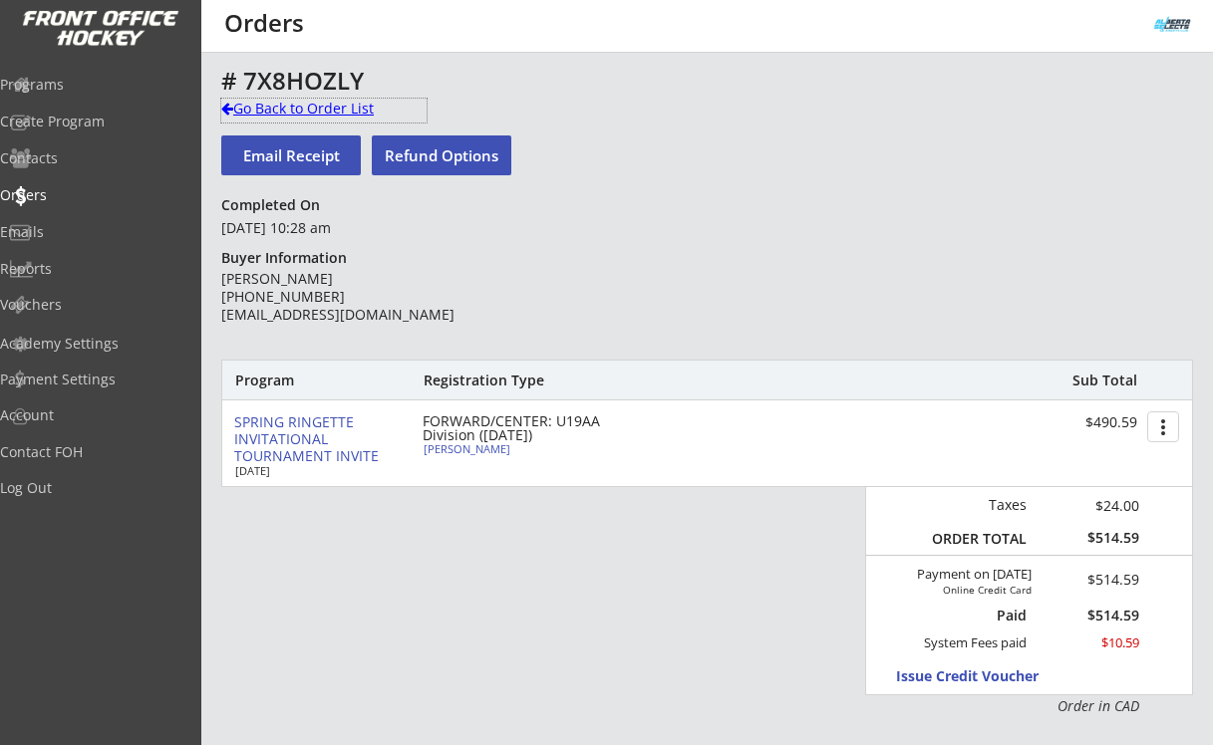
click at [279, 115] on div "Go Back to Order List" at bounding box center [323, 109] width 205 height 20
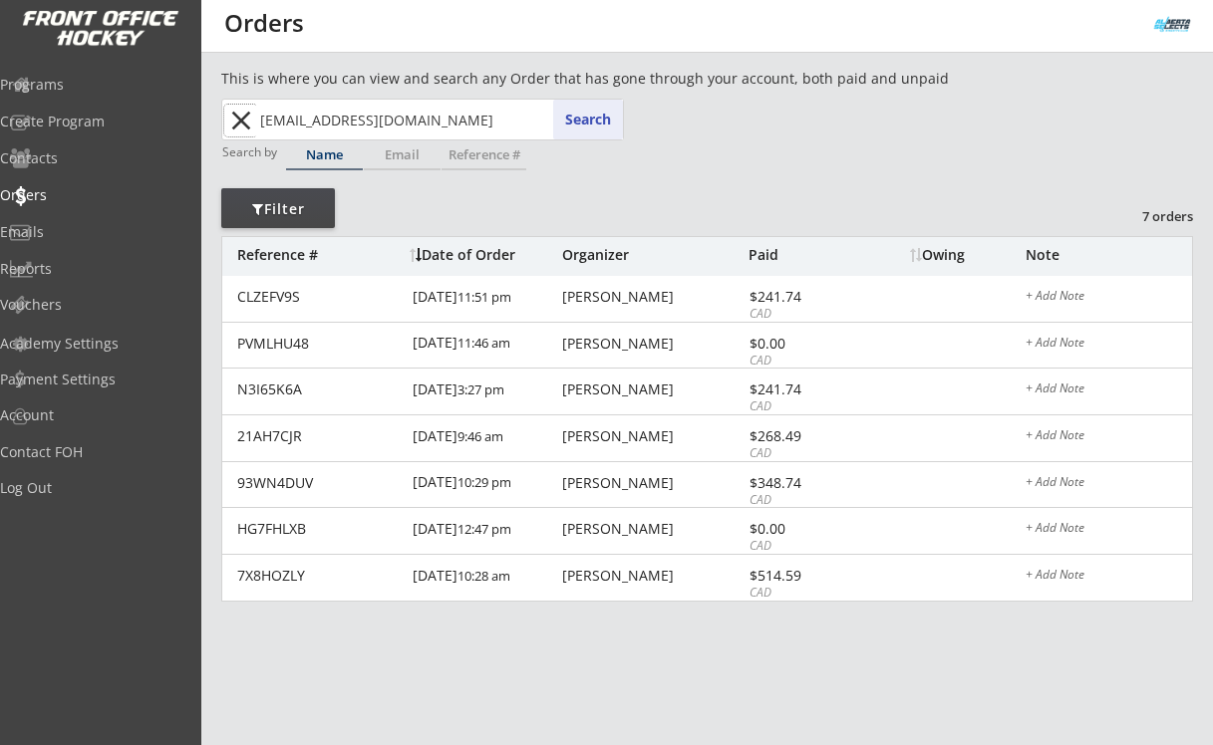
click at [244, 121] on button "close" at bounding box center [240, 121] width 33 height 32
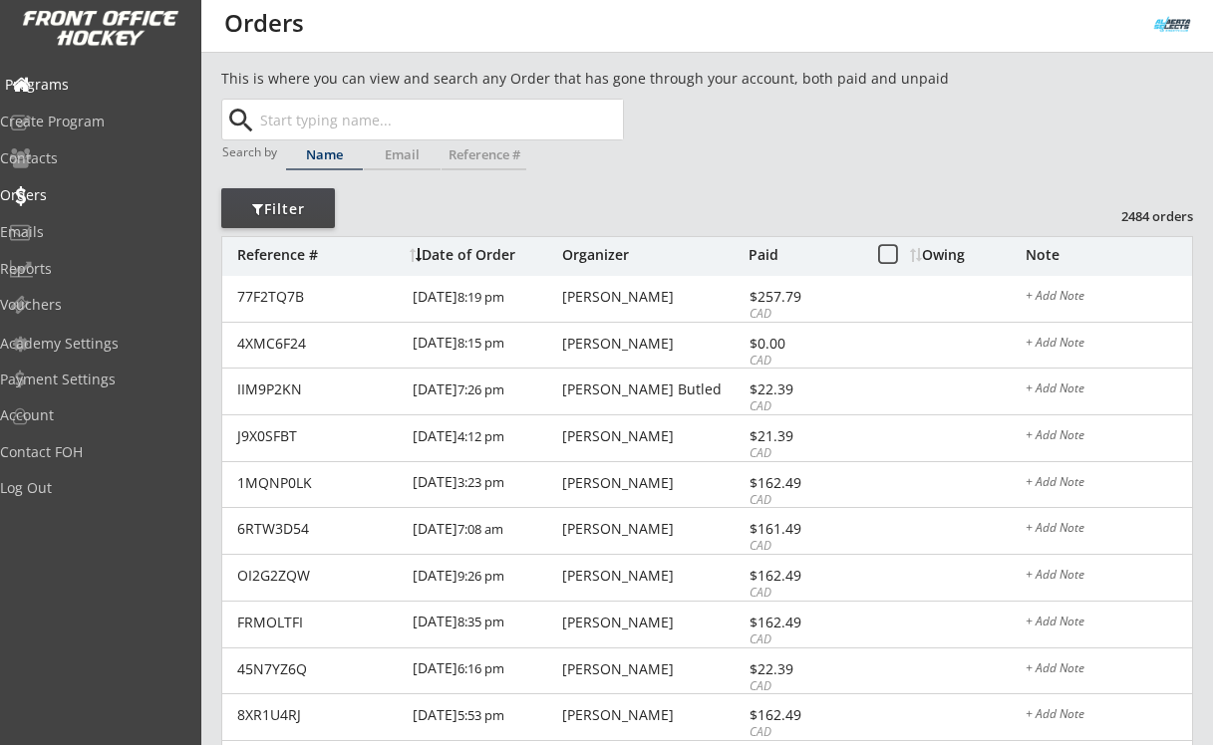
click at [108, 78] on div "Programs" at bounding box center [94, 85] width 179 height 14
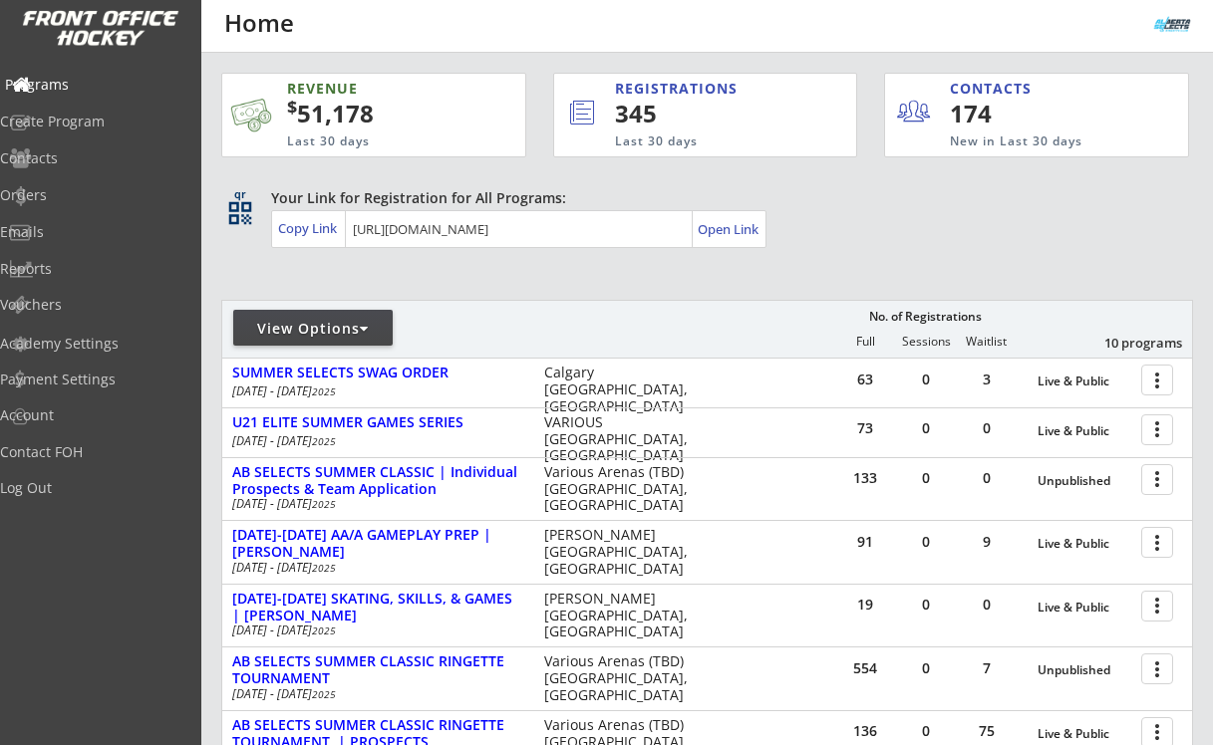
click at [83, 85] on div "Programs" at bounding box center [94, 85] width 179 height 14
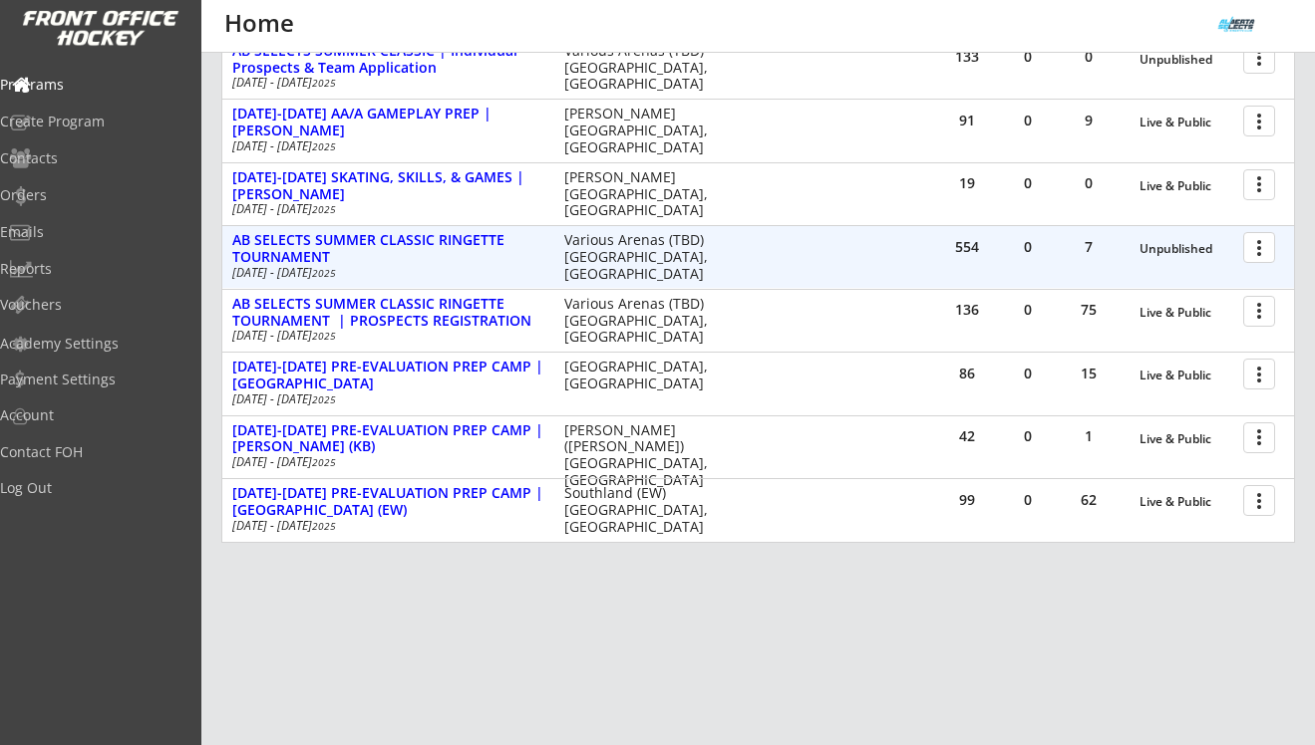
scroll to position [433, 0]
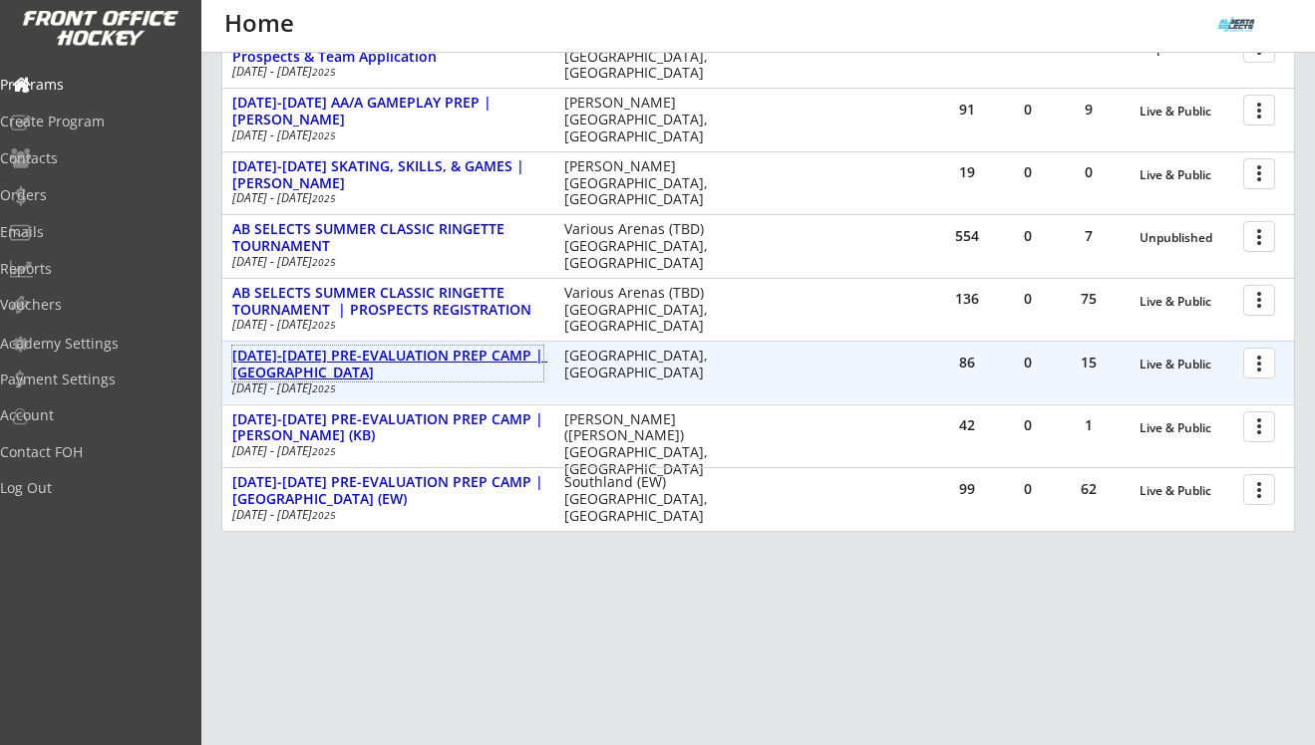
click at [442, 364] on div "[DATE]-[DATE] PRE-EVALUATION PREP CAMP | [GEOGRAPHIC_DATA]" at bounding box center [387, 365] width 311 height 34
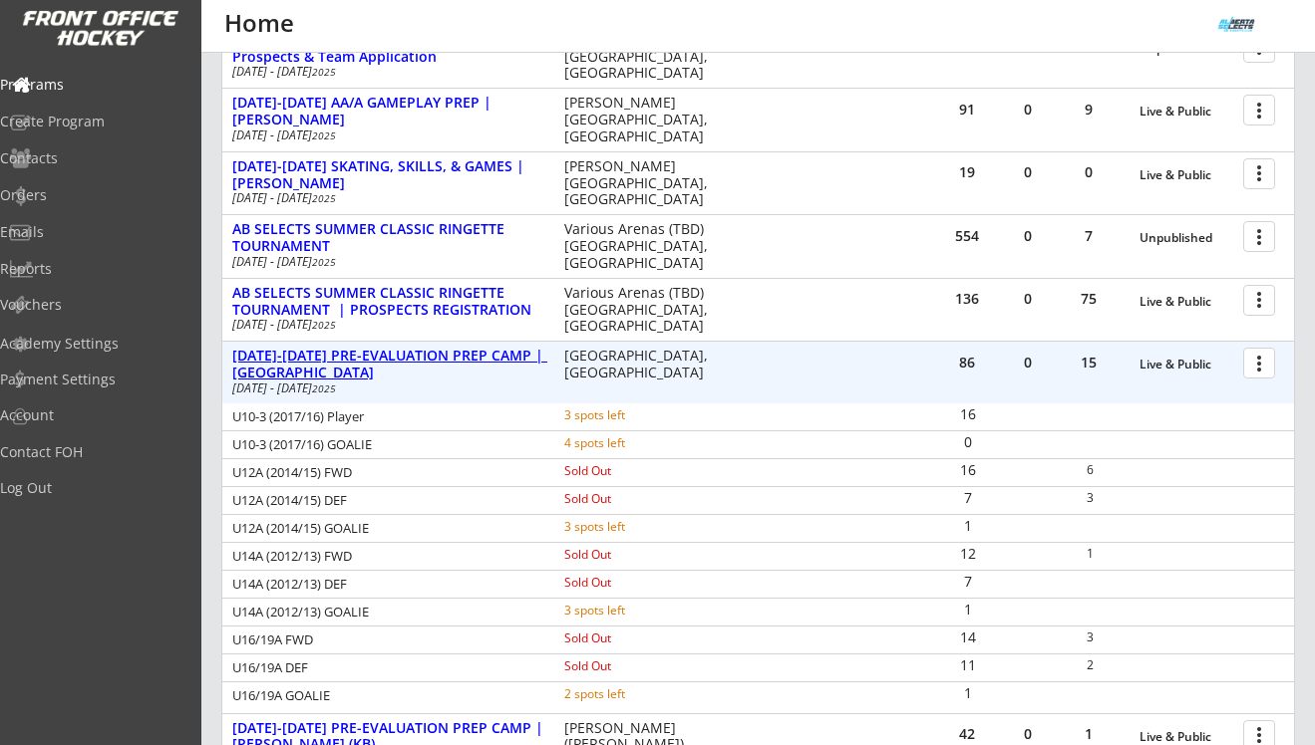
click at [442, 364] on div "[DATE]-[DATE] PRE-EVALUATION PREP CAMP | [GEOGRAPHIC_DATA]" at bounding box center [387, 365] width 311 height 34
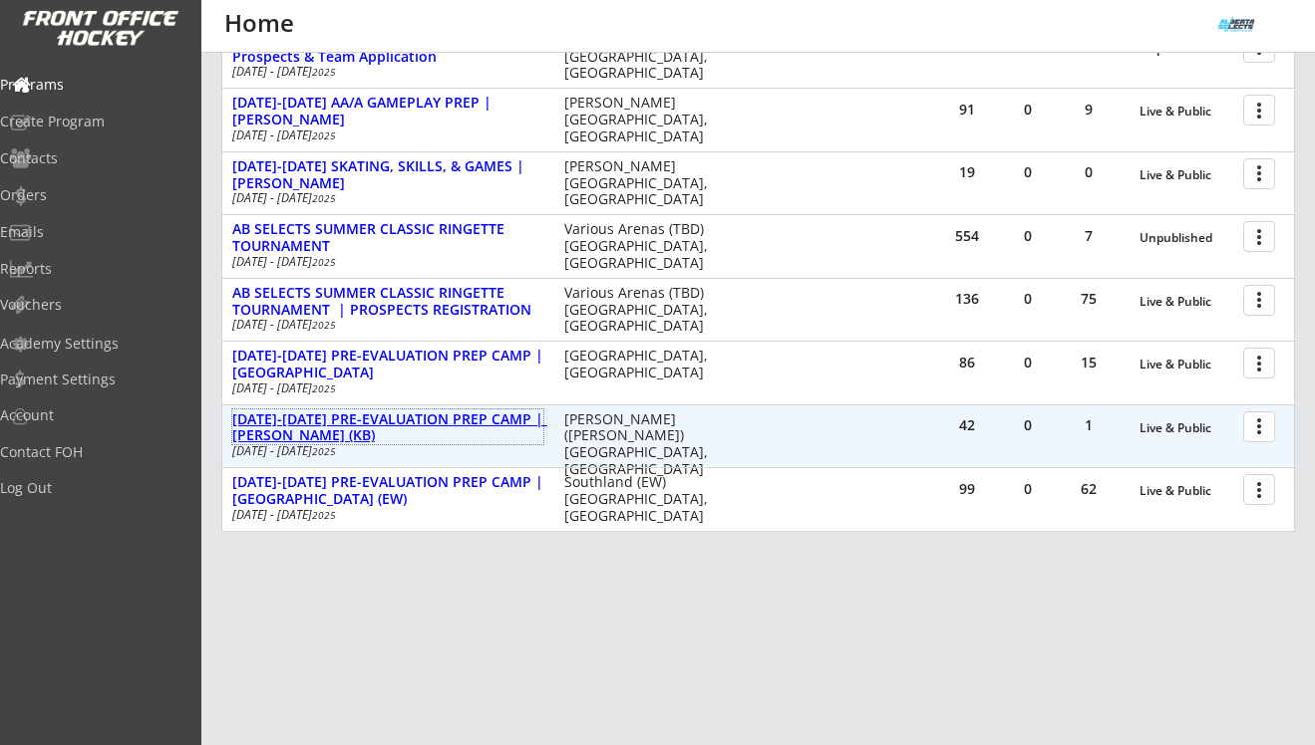
click at [437, 417] on div "[DATE]-[DATE] PRE-EVALUATION PREP CAMP | [PERSON_NAME] (KB)" at bounding box center [387, 429] width 311 height 34
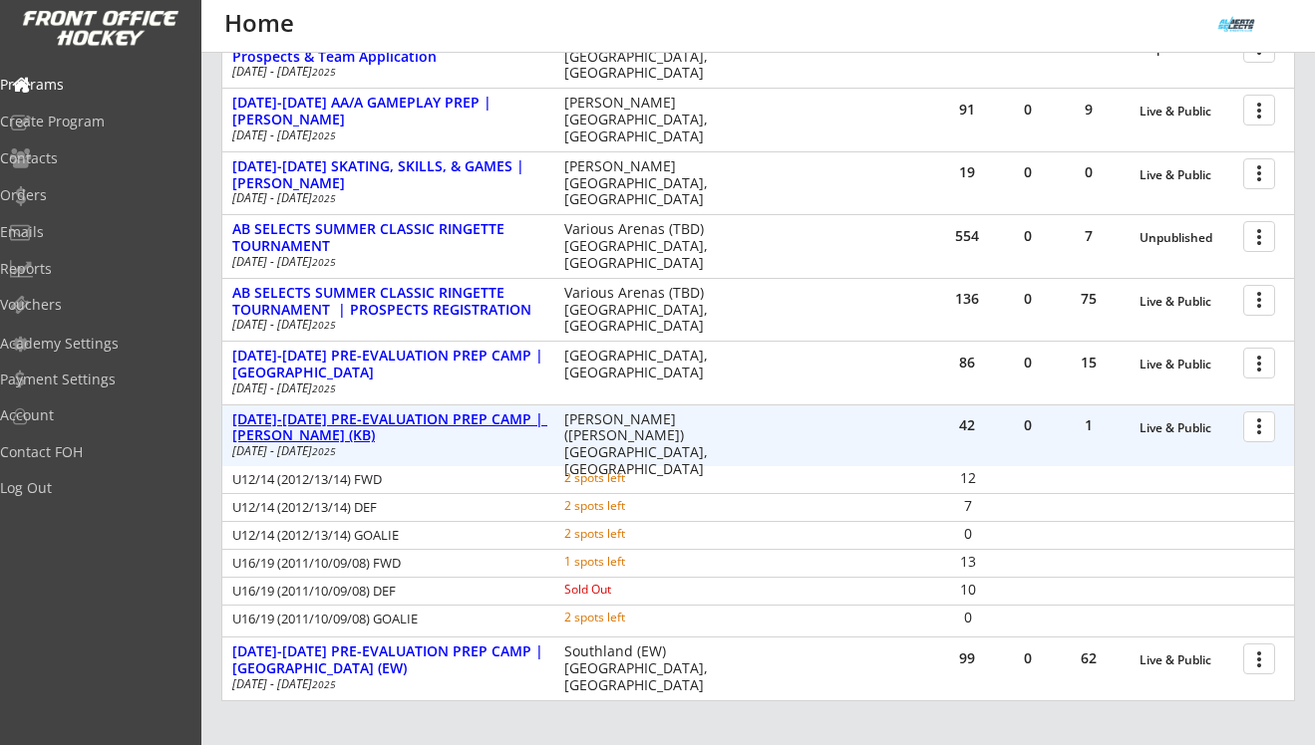
click at [437, 417] on div "[DATE]-[DATE] PRE-EVALUATION PREP CAMP | [PERSON_NAME] (KB)" at bounding box center [387, 429] width 311 height 34
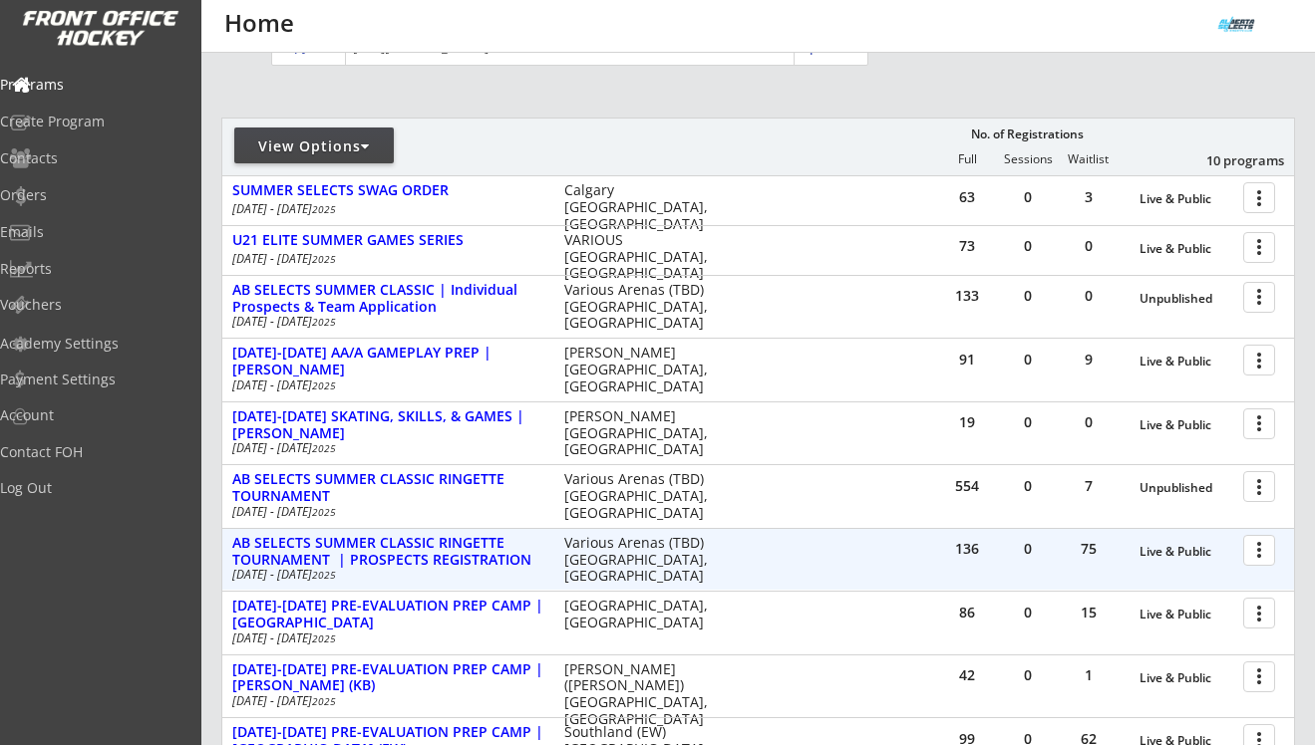
scroll to position [178, 0]
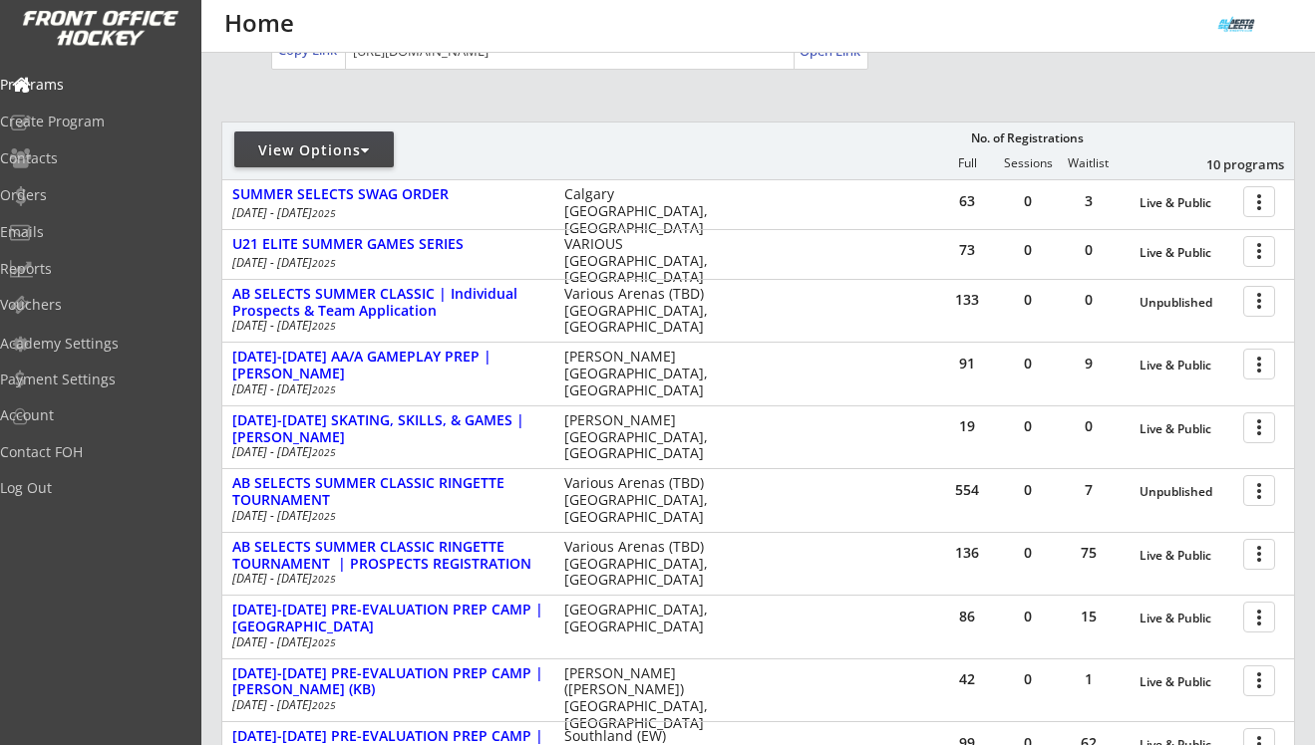
click at [368, 145] on div at bounding box center [365, 151] width 9 height 14
select select ""Upcoming Programs""
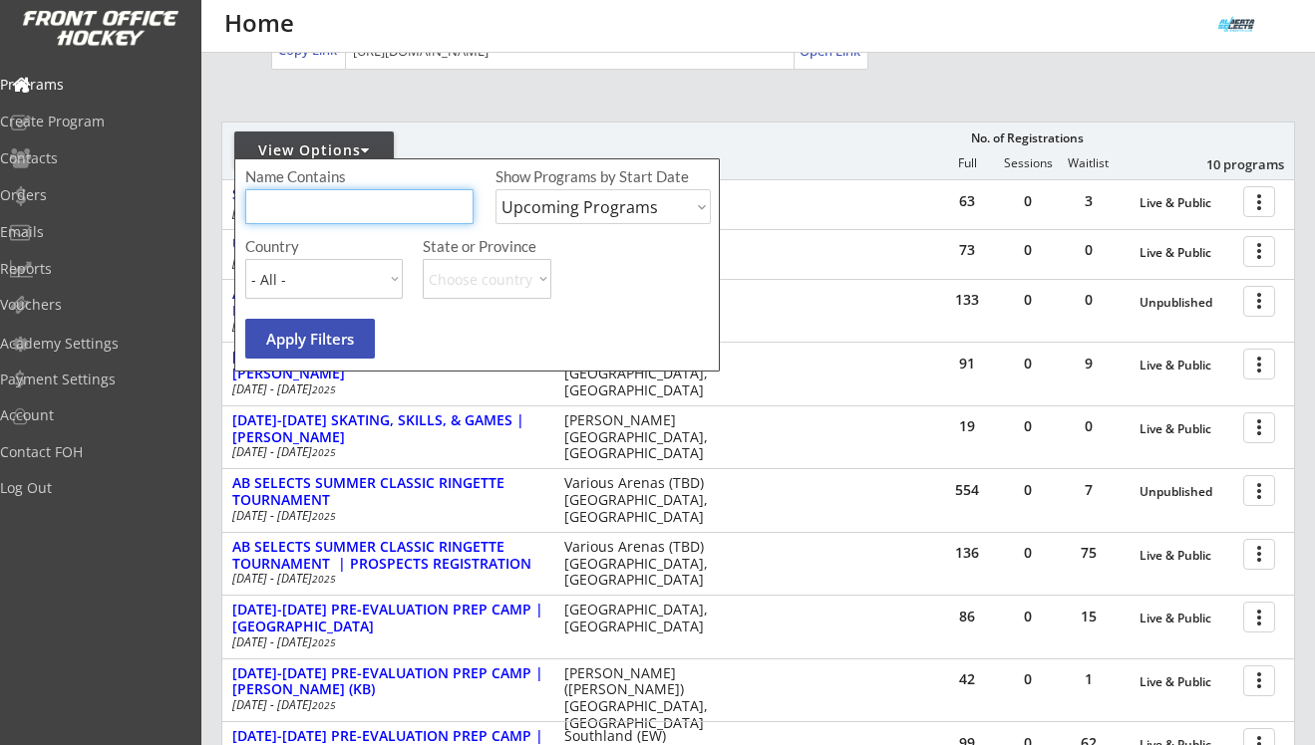
click at [313, 214] on input "input" at bounding box center [359, 206] width 228 height 35
type input "A"
type input "COMBINE"
click at [554, 206] on select "Upcoming Programs Past Programs Specific Date Range" at bounding box center [602, 206] width 215 height 35
select select ""Past Programs""
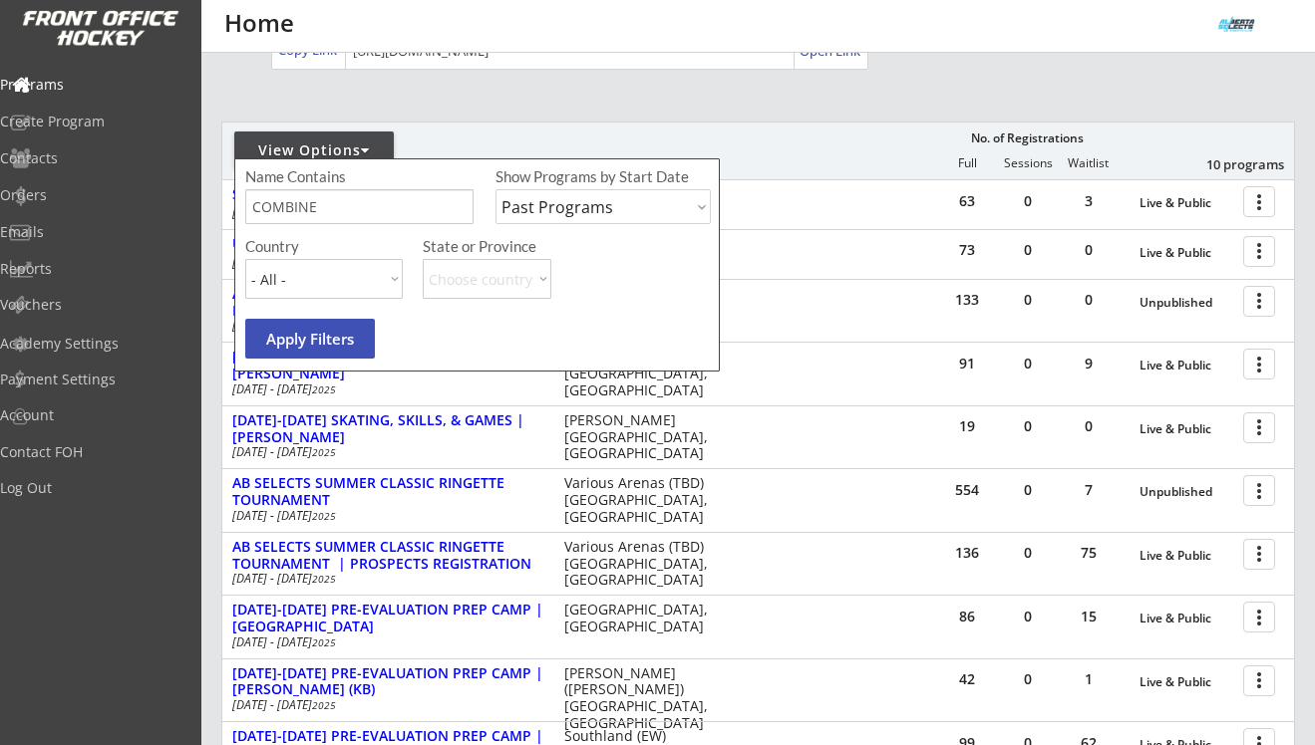
click at [495, 189] on select "Upcoming Programs Past Programs Specific Date Range" at bounding box center [602, 206] width 215 height 35
click at [323, 328] on button "Apply Filters" at bounding box center [310, 339] width 130 height 40
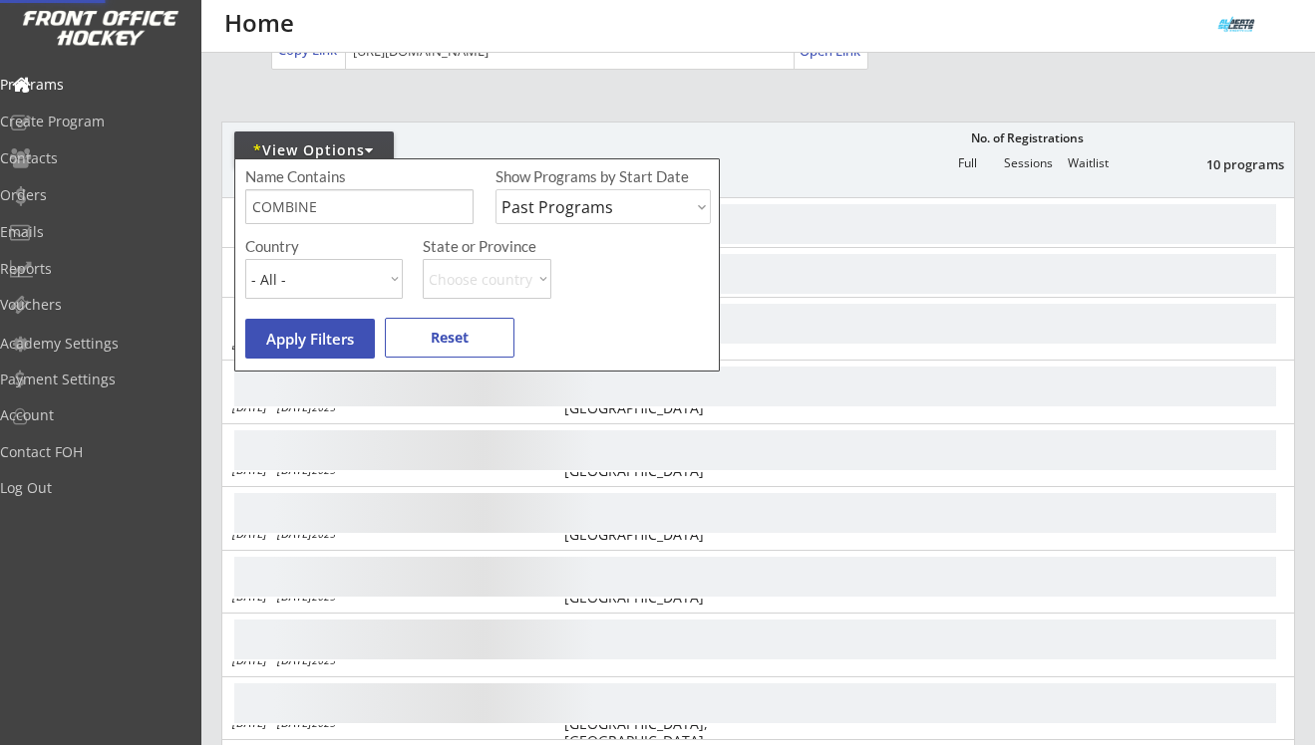
scroll to position [0, 0]
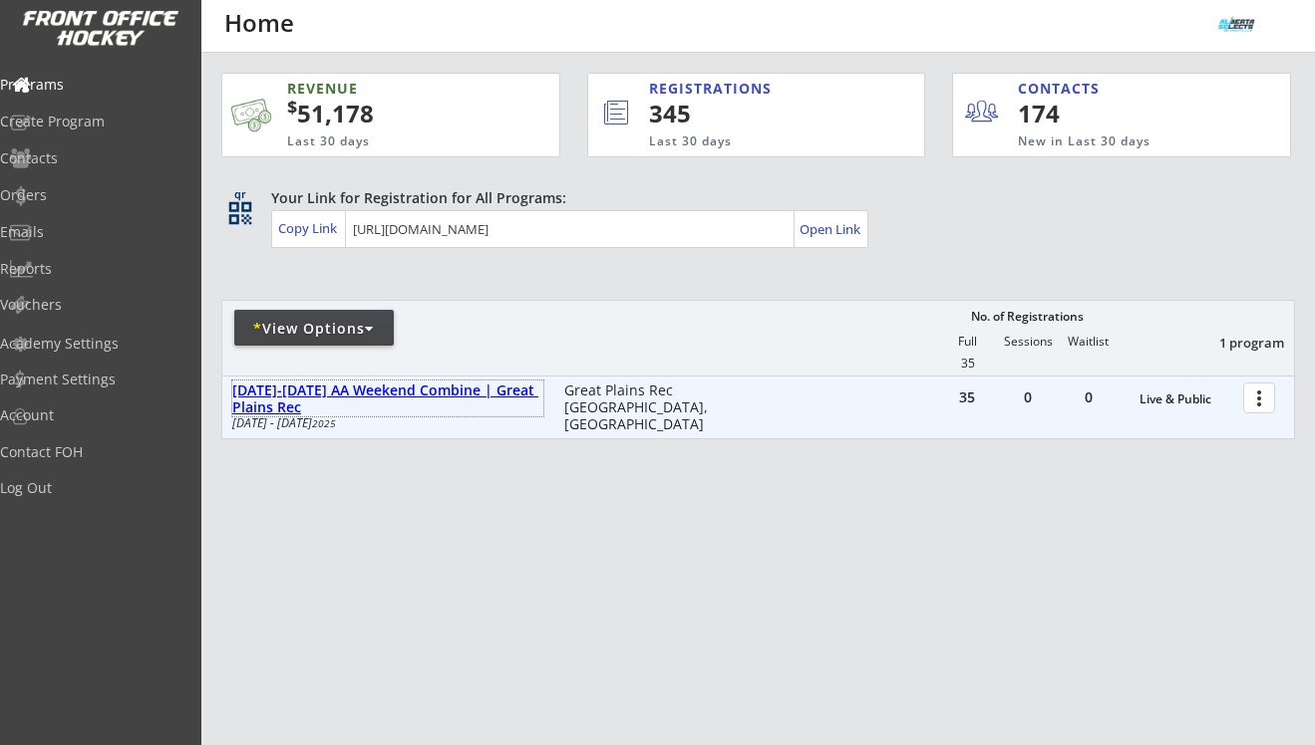
click at [466, 389] on div "AUG 16-17 AA Weekend Combine | Great Plains Rec" at bounding box center [387, 400] width 311 height 34
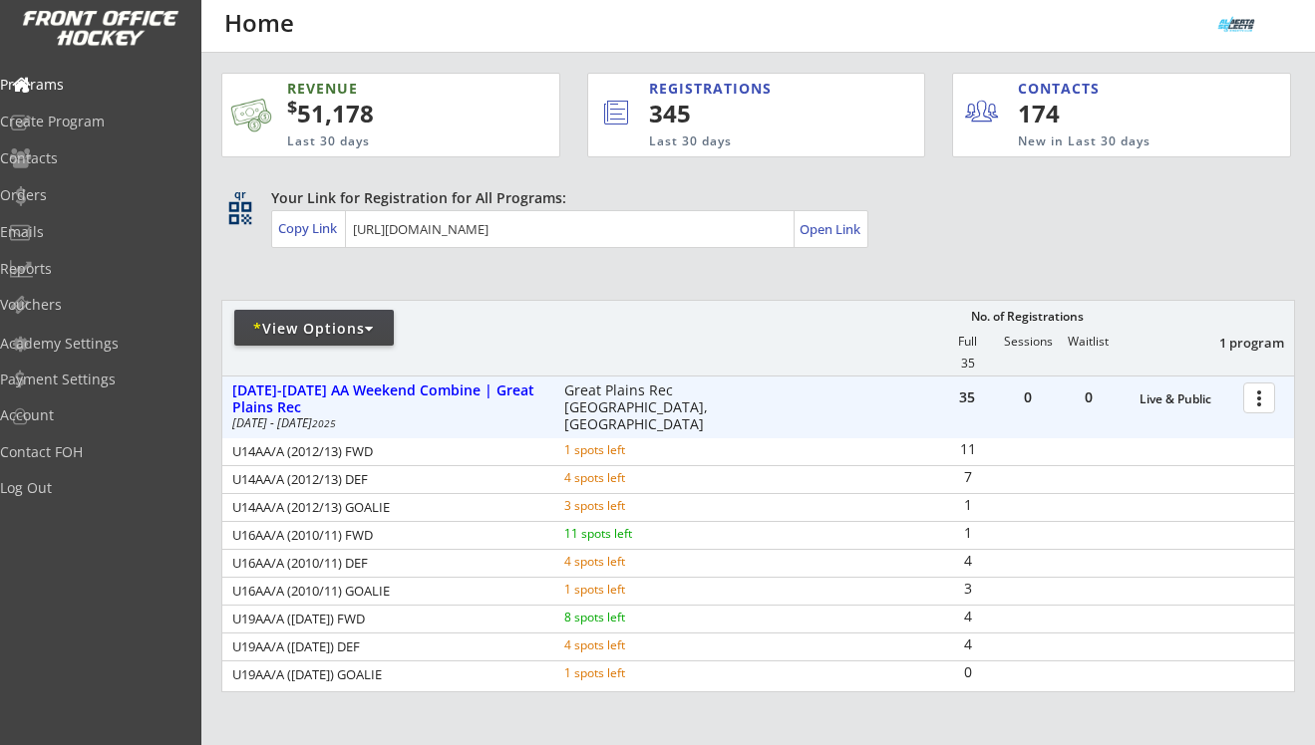
click at [1212, 401] on div at bounding box center [1262, 397] width 35 height 35
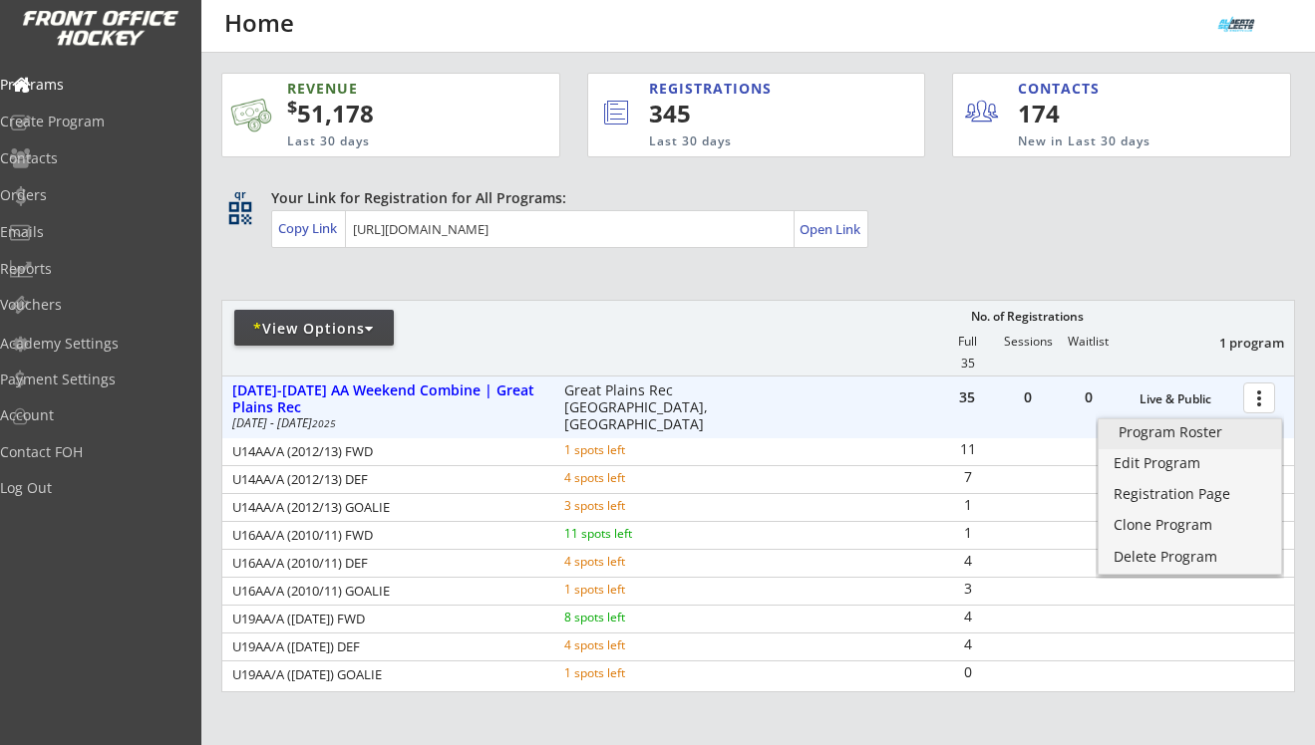
click at [1212, 426] on div "Program Roster" at bounding box center [1189, 433] width 143 height 14
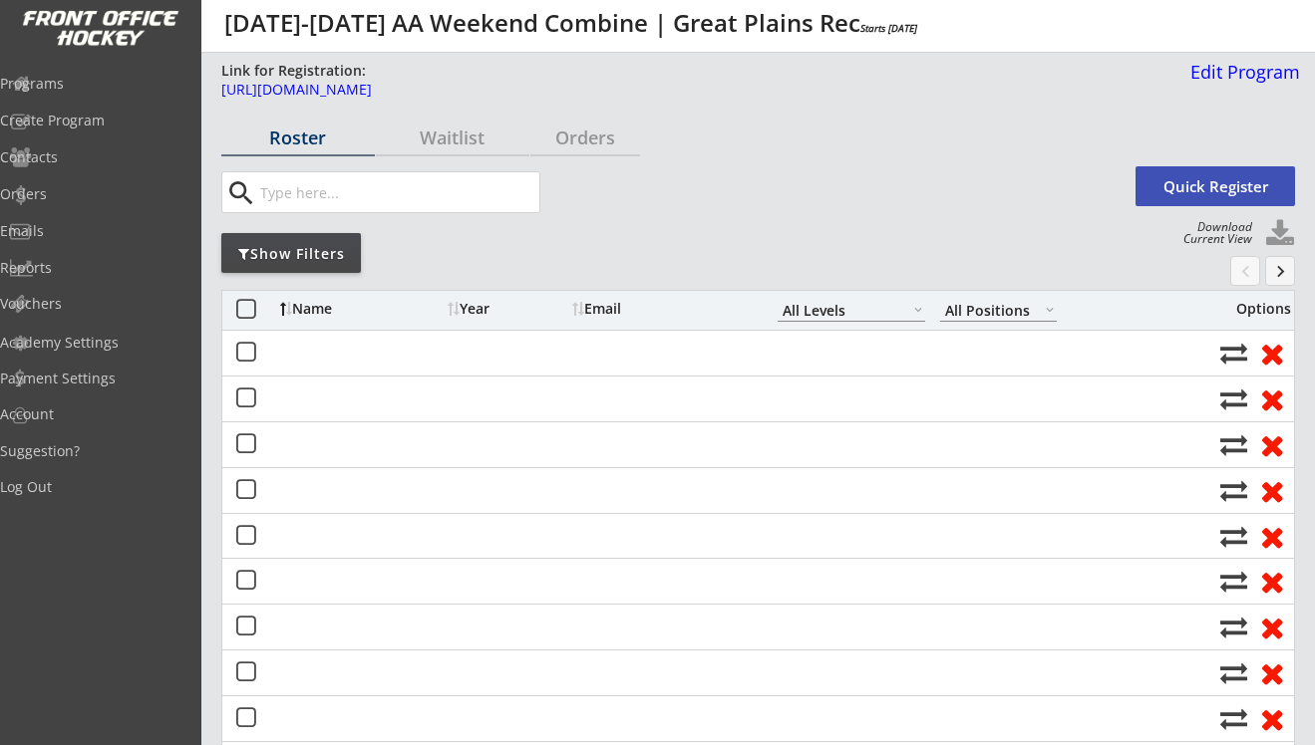
select select ""All Levels""
select select ""All Positions""
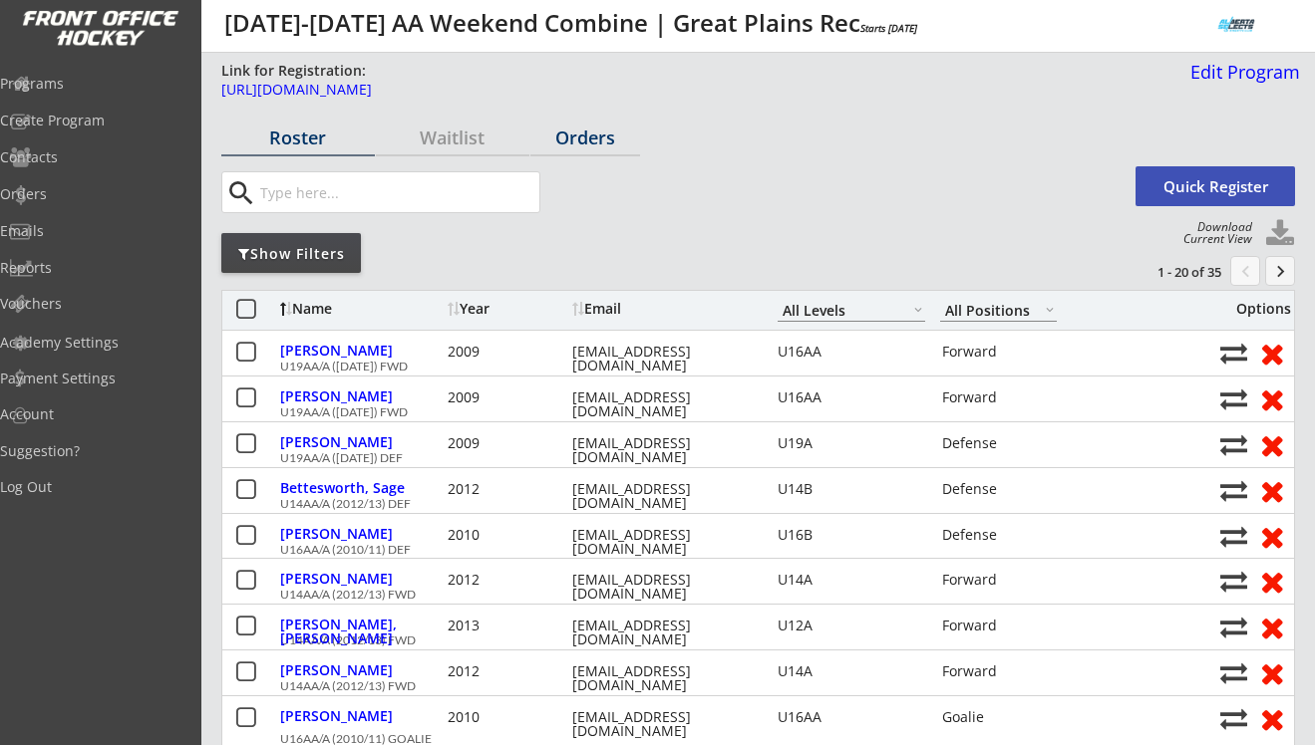
click at [561, 147] on div "Orders" at bounding box center [585, 138] width 110 height 18
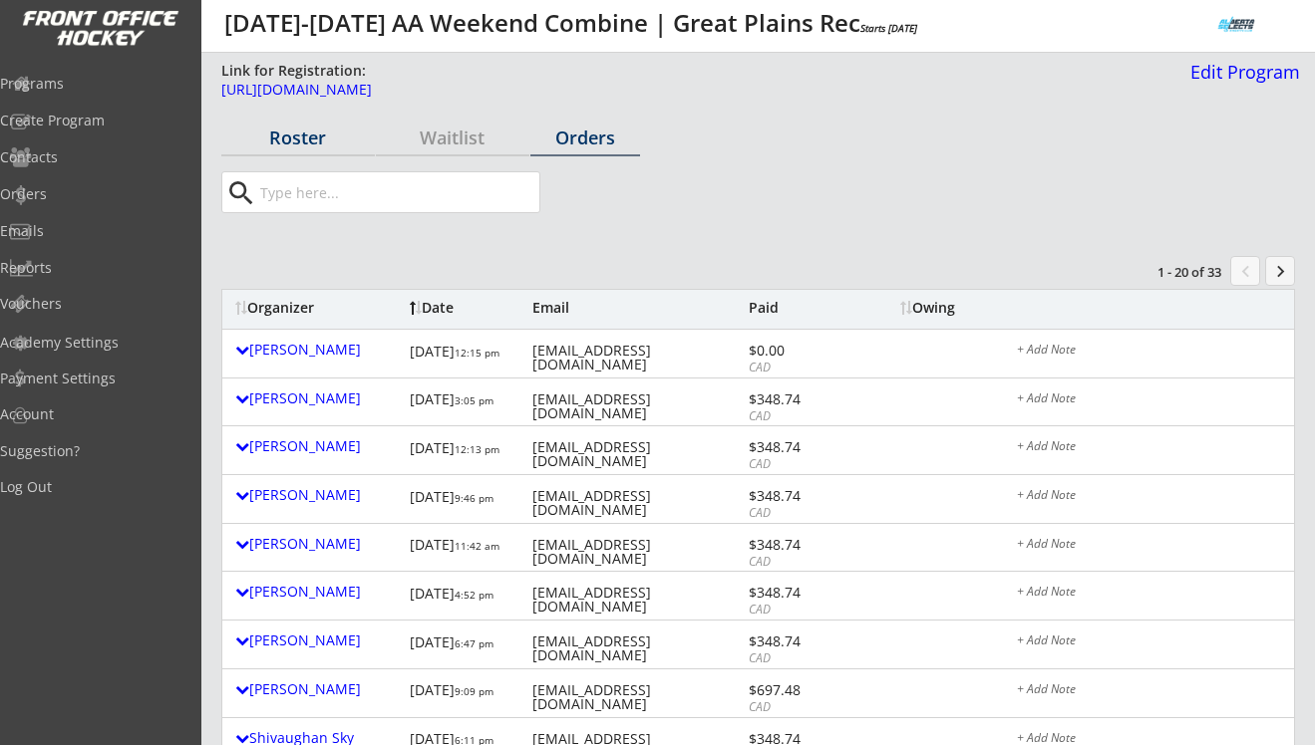
click at [276, 129] on div "Roster" at bounding box center [297, 138] width 153 height 18
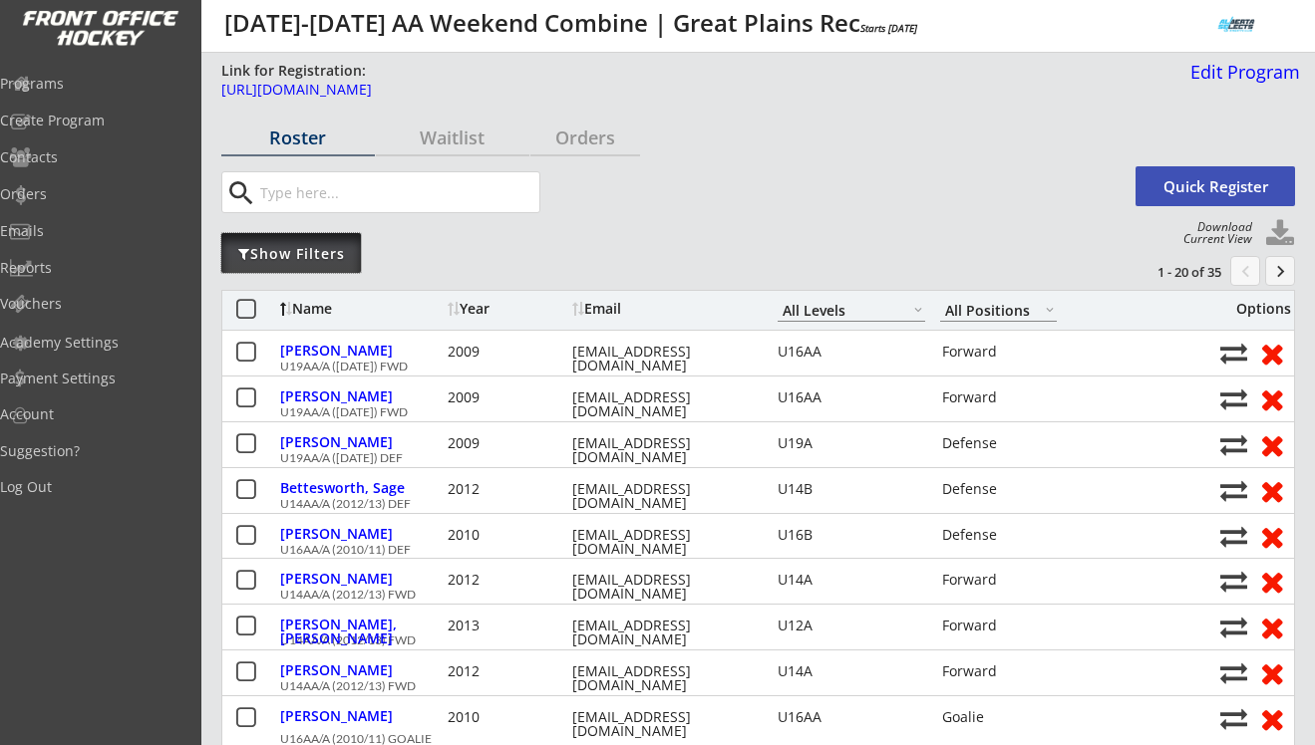
click at [335, 245] on div "Show Filters" at bounding box center [291, 254] width 140 height 20
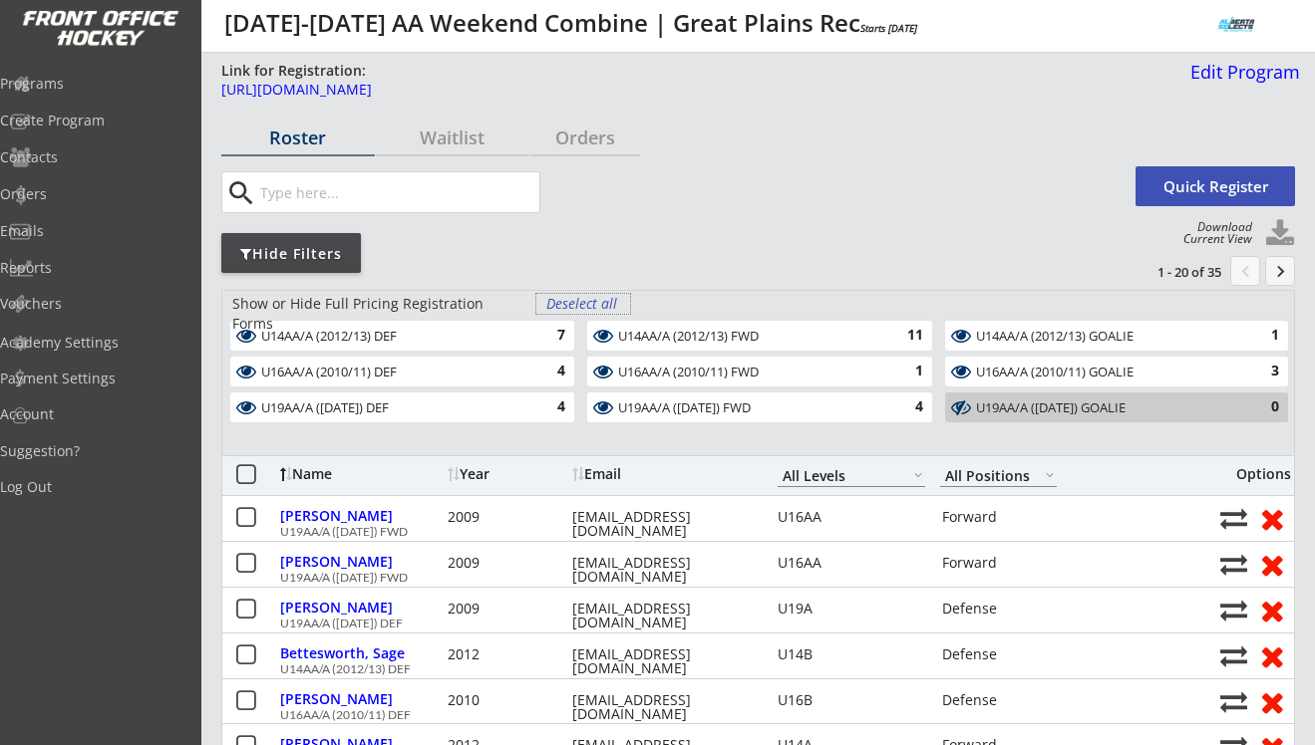
click at [567, 295] on div "Deselect all" at bounding box center [583, 304] width 74 height 20
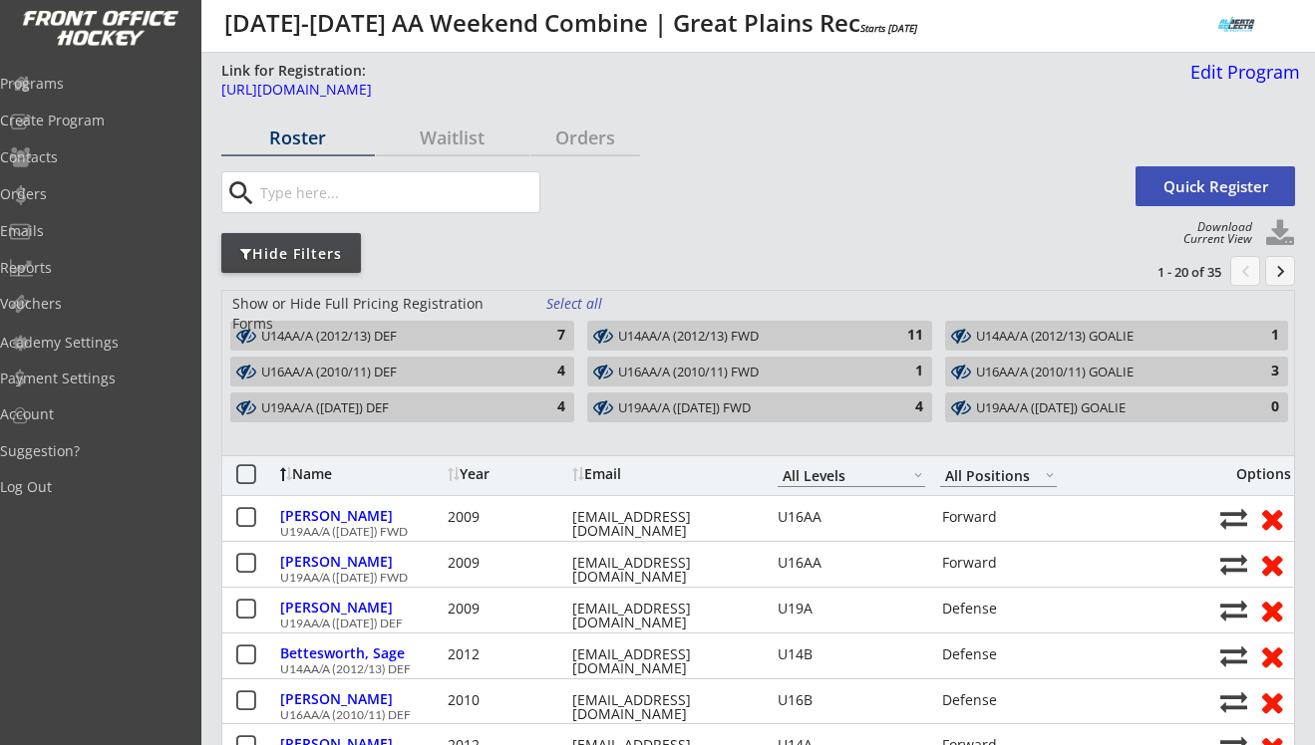
click at [556, 371] on div "4" at bounding box center [545, 372] width 40 height 20
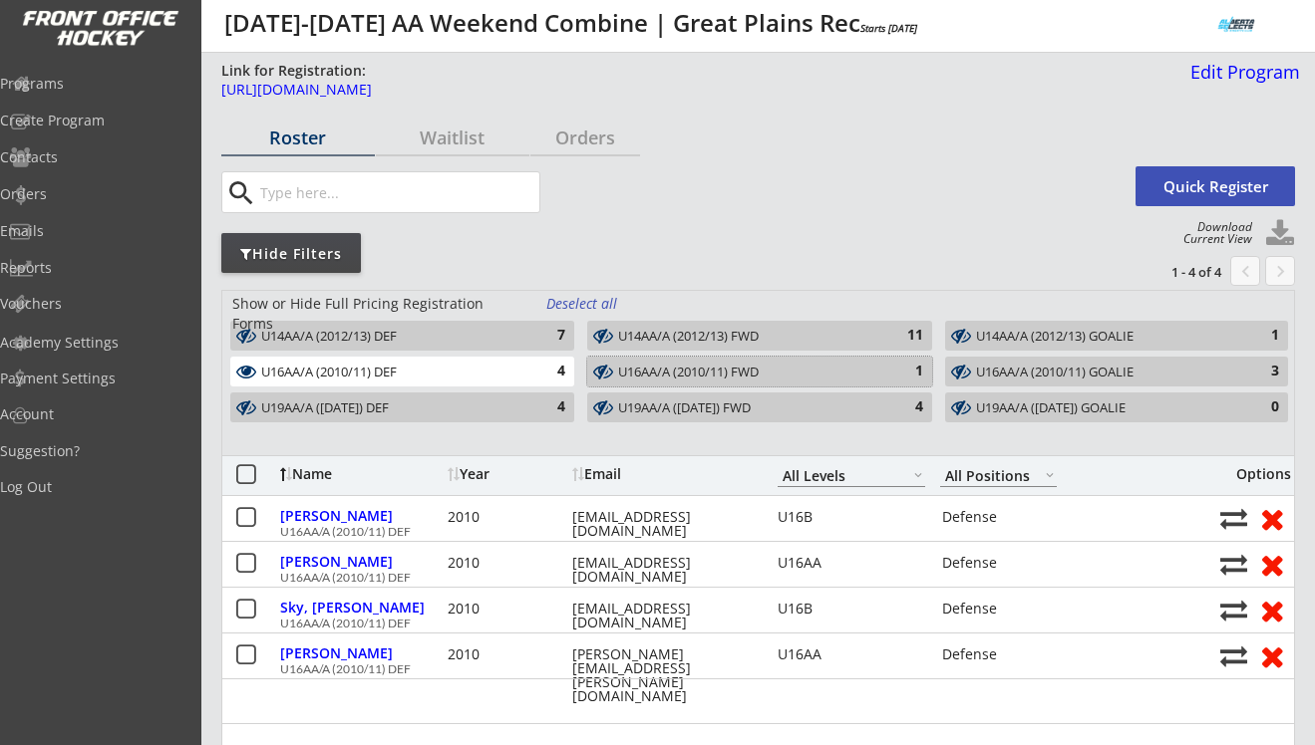
click at [687, 373] on div "U16AA/A (2010/11) FWD" at bounding box center [747, 373] width 259 height 16
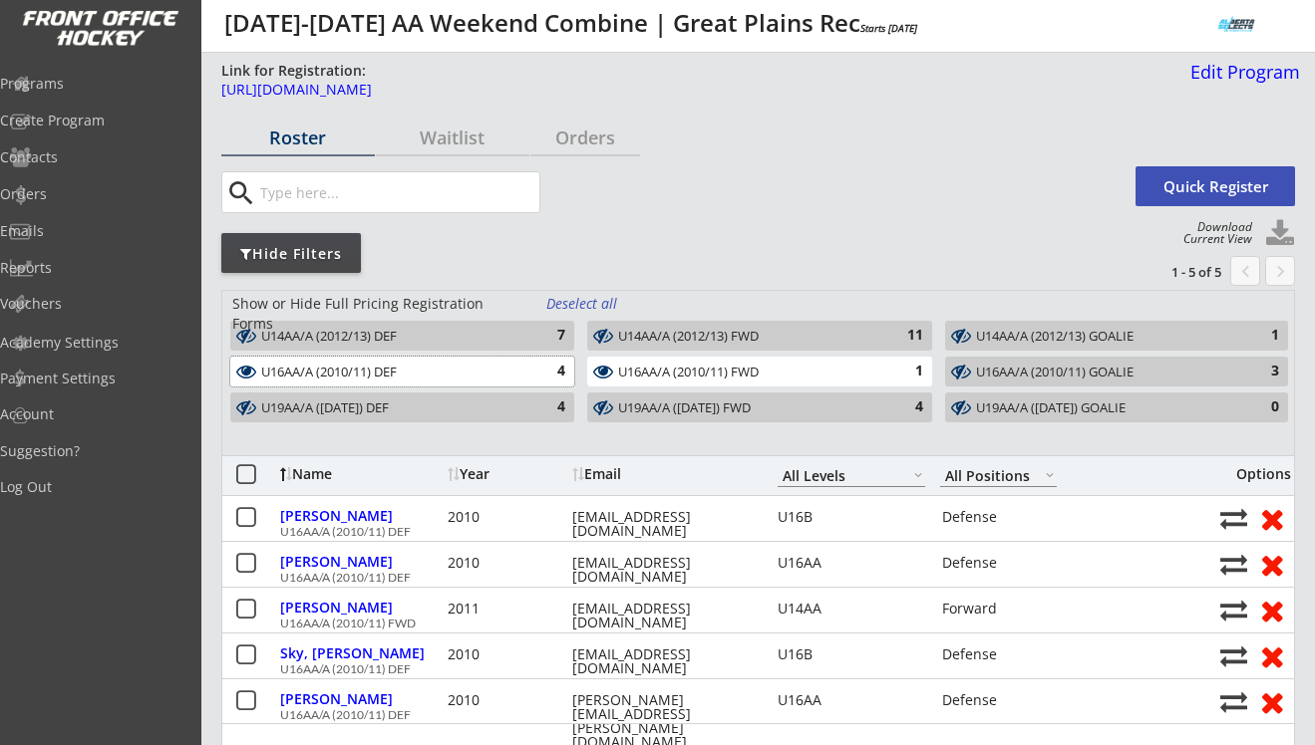
click at [559, 366] on div "4" at bounding box center [545, 372] width 40 height 20
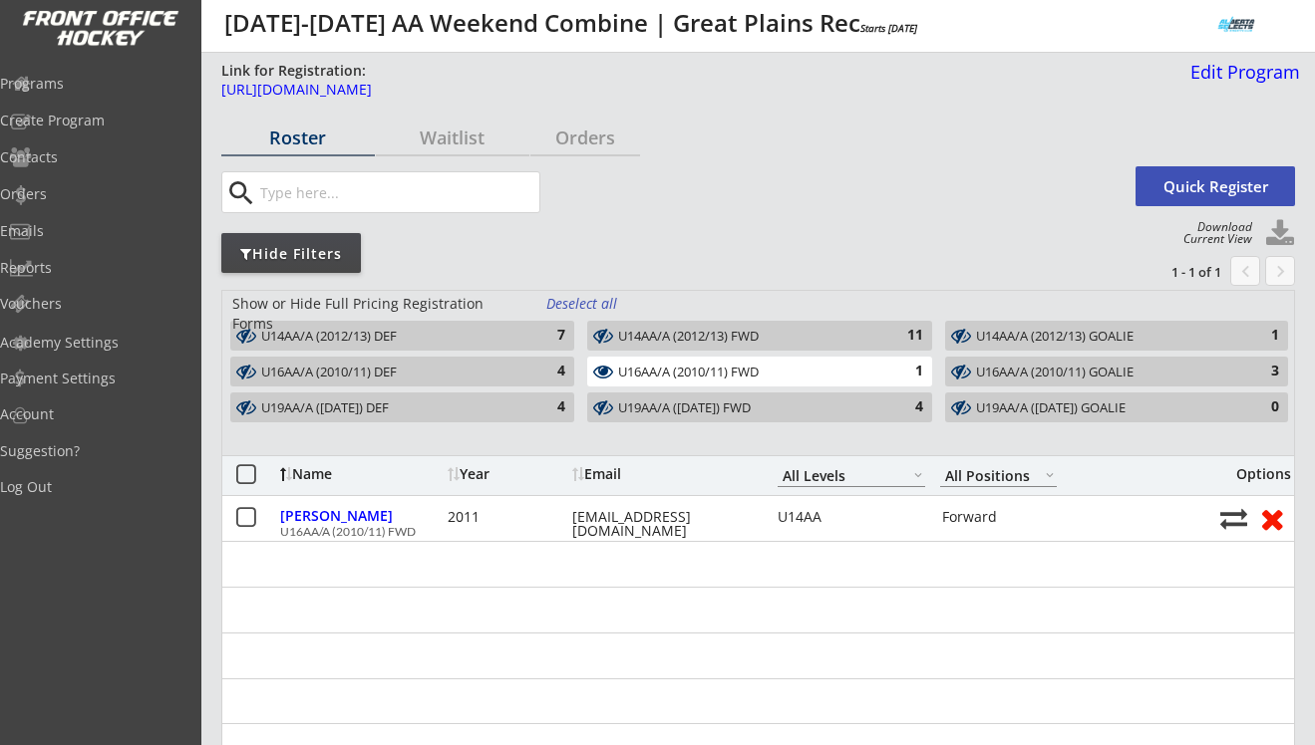
click at [724, 370] on div "U16AA/A (2010/11) FWD" at bounding box center [747, 373] width 259 height 16
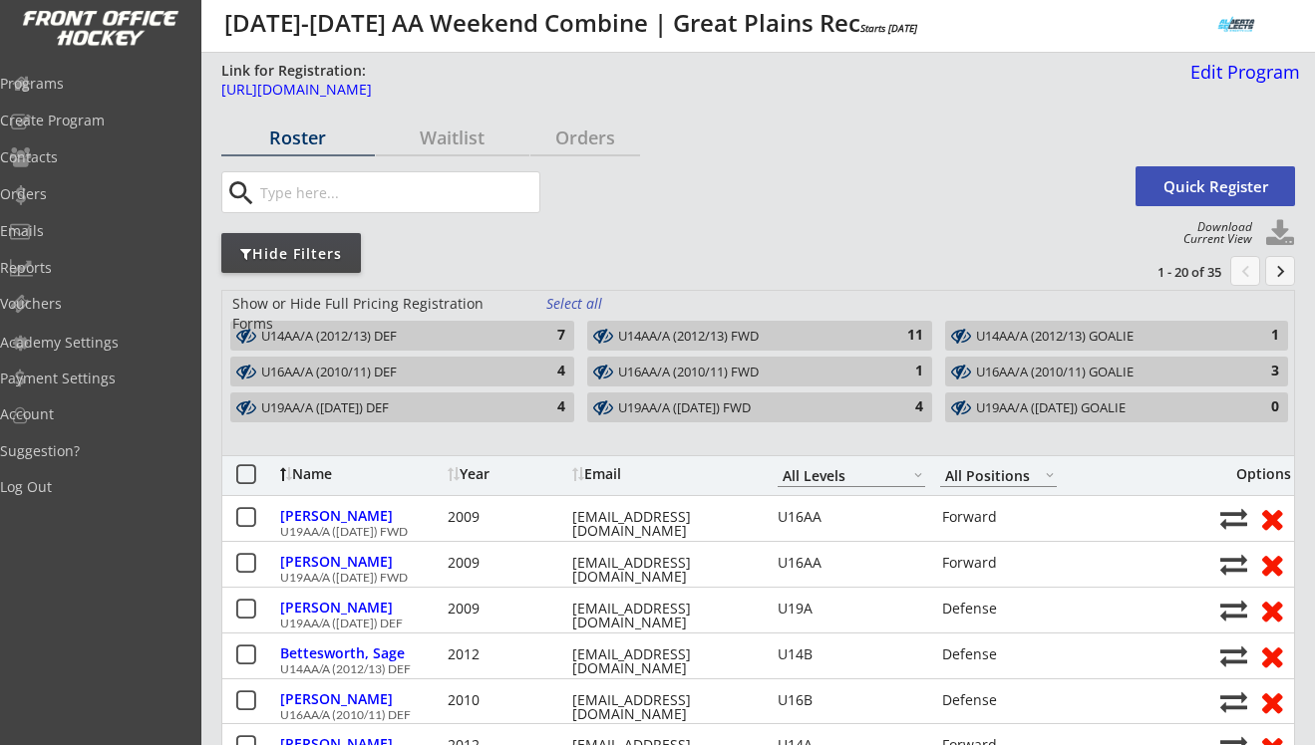
click at [536, 401] on div "4" at bounding box center [545, 408] width 40 height 20
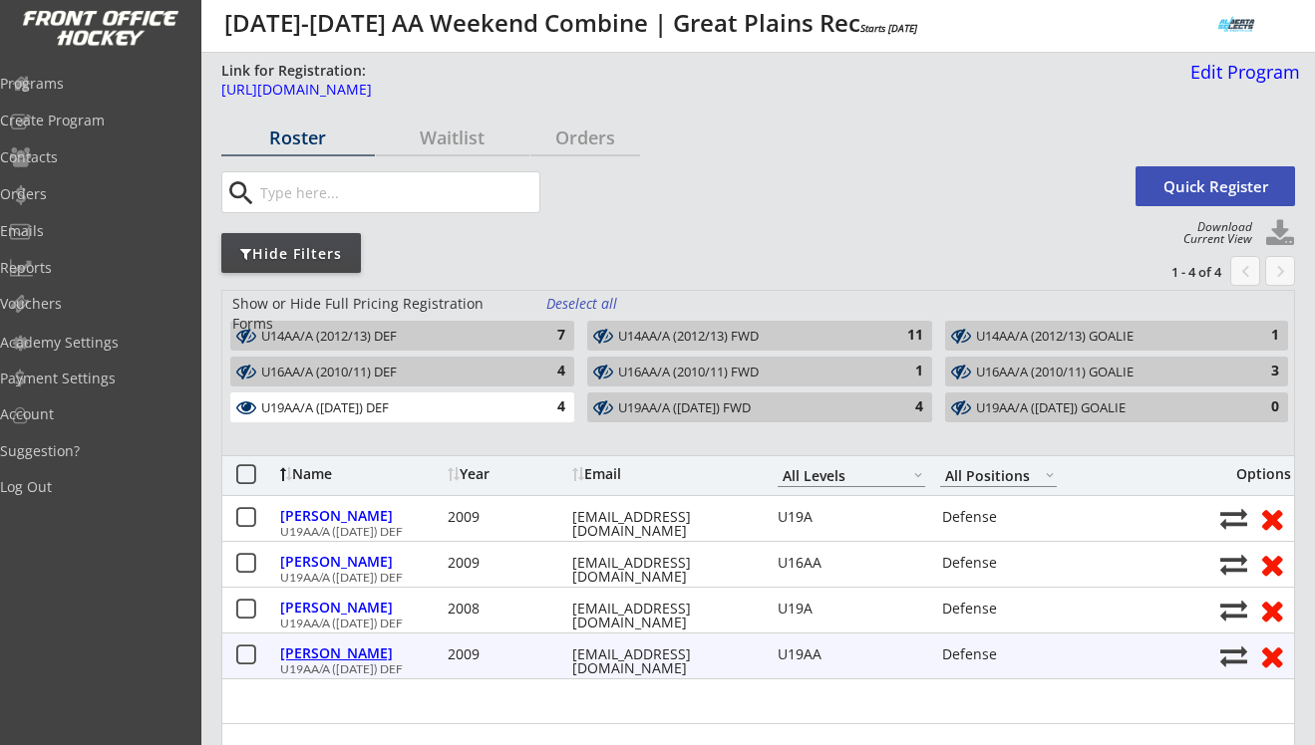
click at [366, 653] on div "Proudfoot, Julia" at bounding box center [361, 654] width 162 height 14
select select ""Defense""
select select ""U19AA""
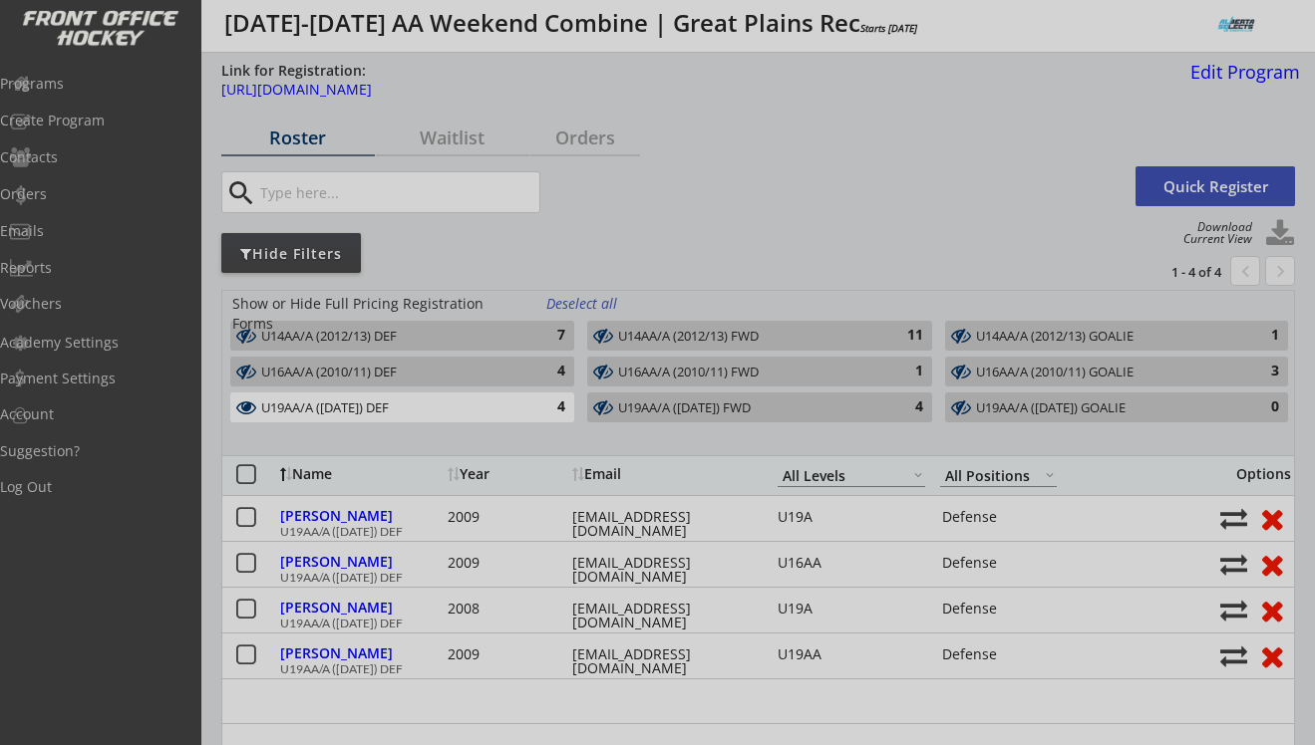
type input "Female"
type input "U16 AA/Calgary- Fuze"
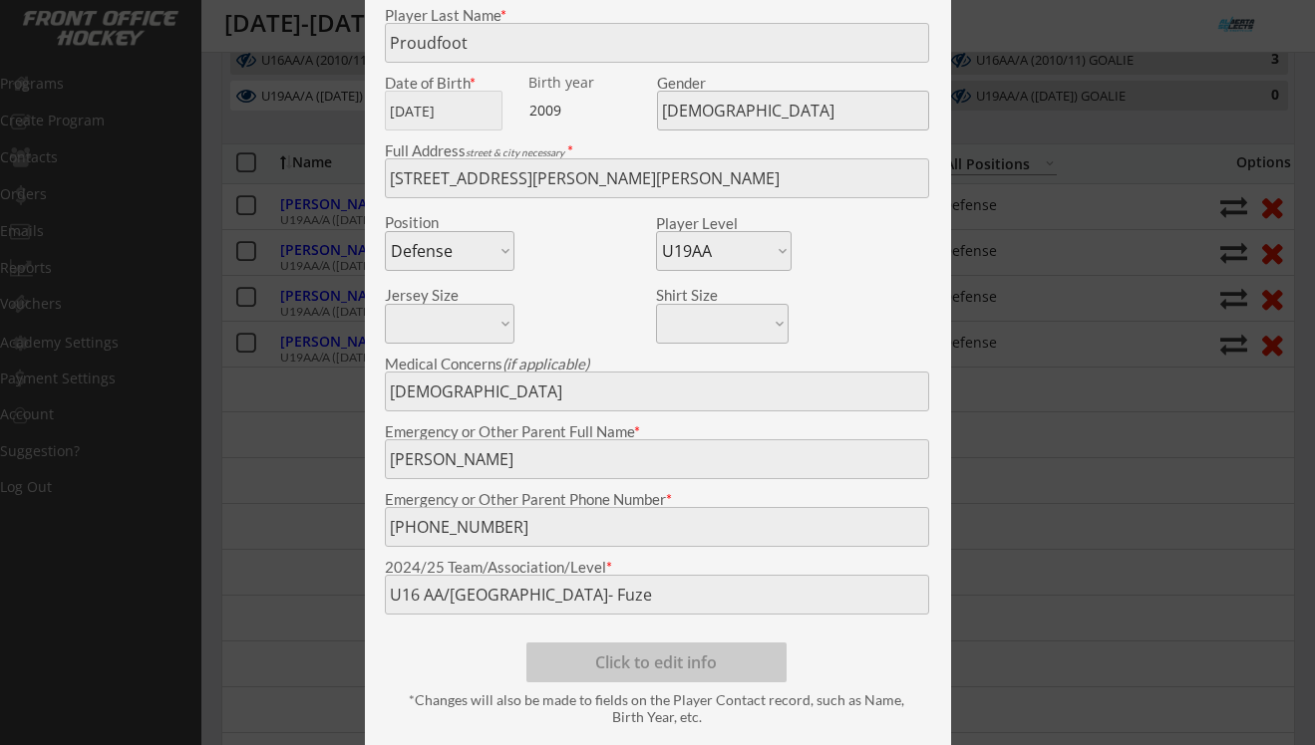
scroll to position [313, 0]
click at [350, 558] on div at bounding box center [657, 372] width 1315 height 745
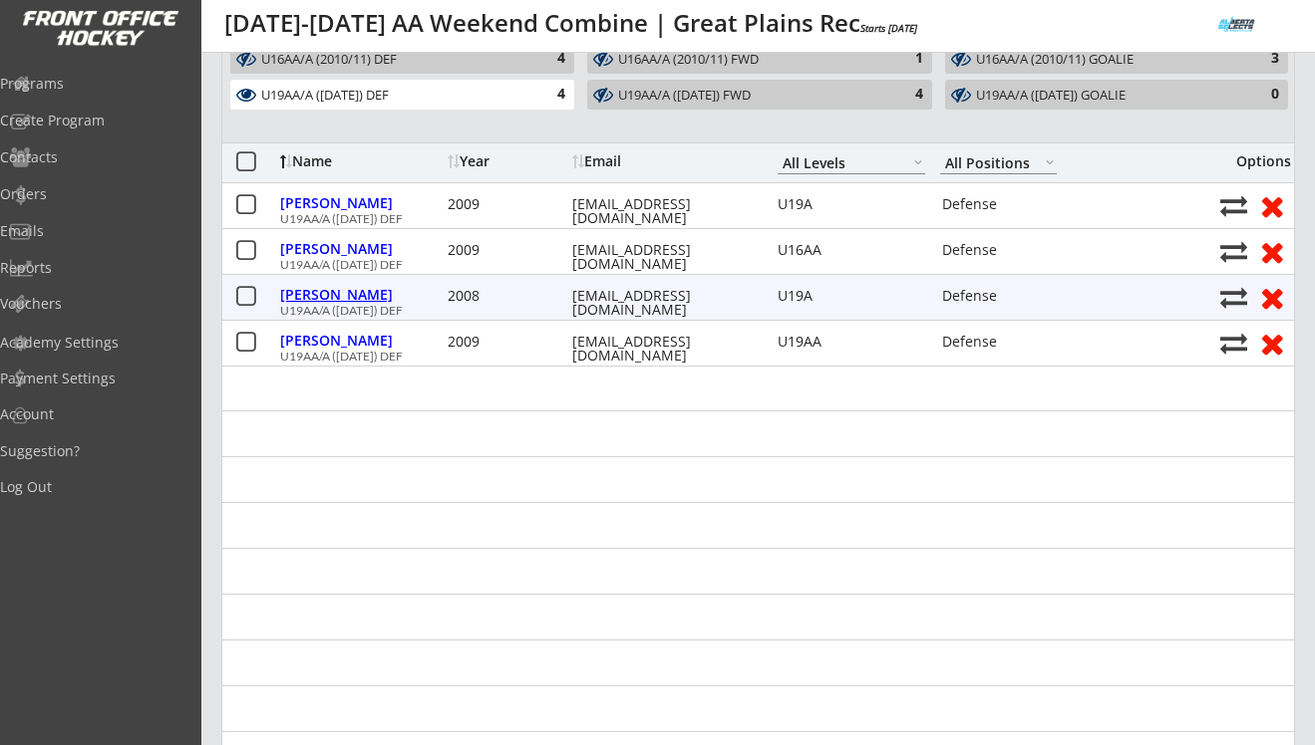
click at [383, 299] on div "Nicholas, Evangeline" at bounding box center [361, 295] width 162 height 14
type input "Evangeline"
type input "Nicholas"
type input "11/23/2008"
type input "9432 12 St SW, Calgary, AB T2V 1P3, Canada"
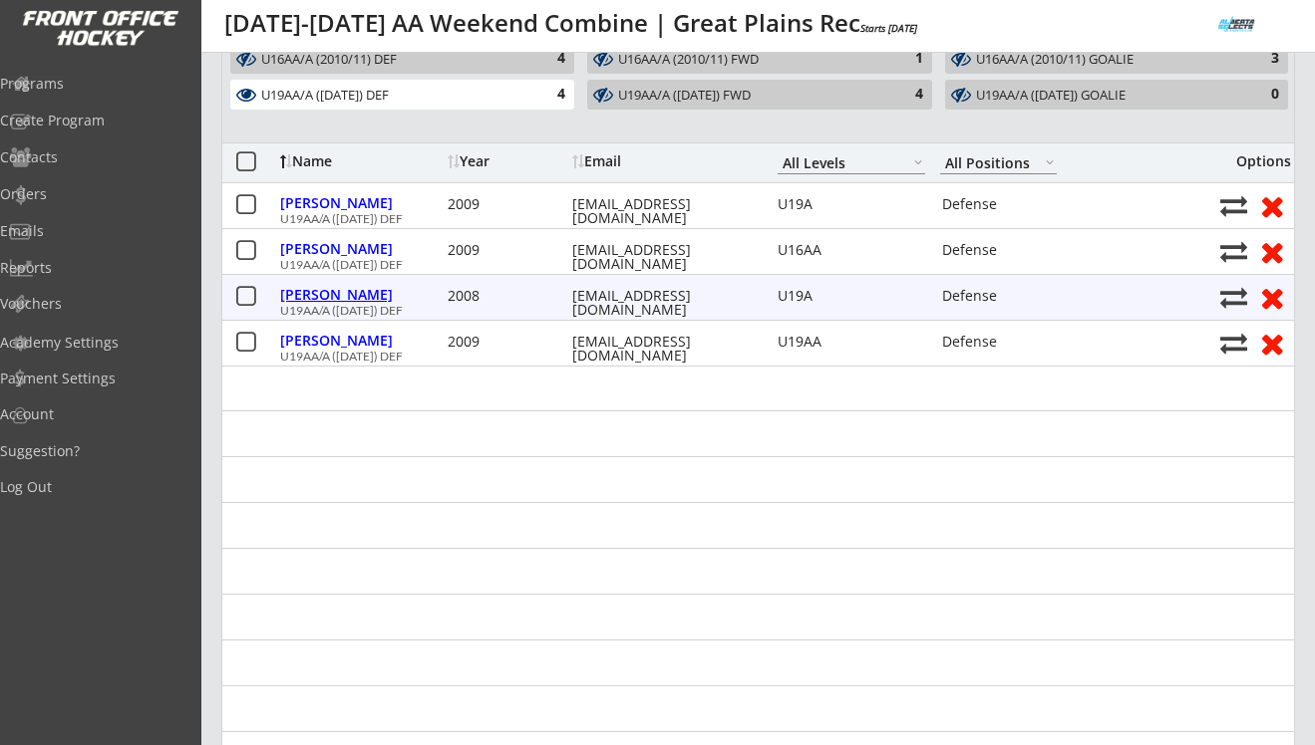
select select ""U19A""
type input "Mike Nicholas"
type input "(403) 605-4287"
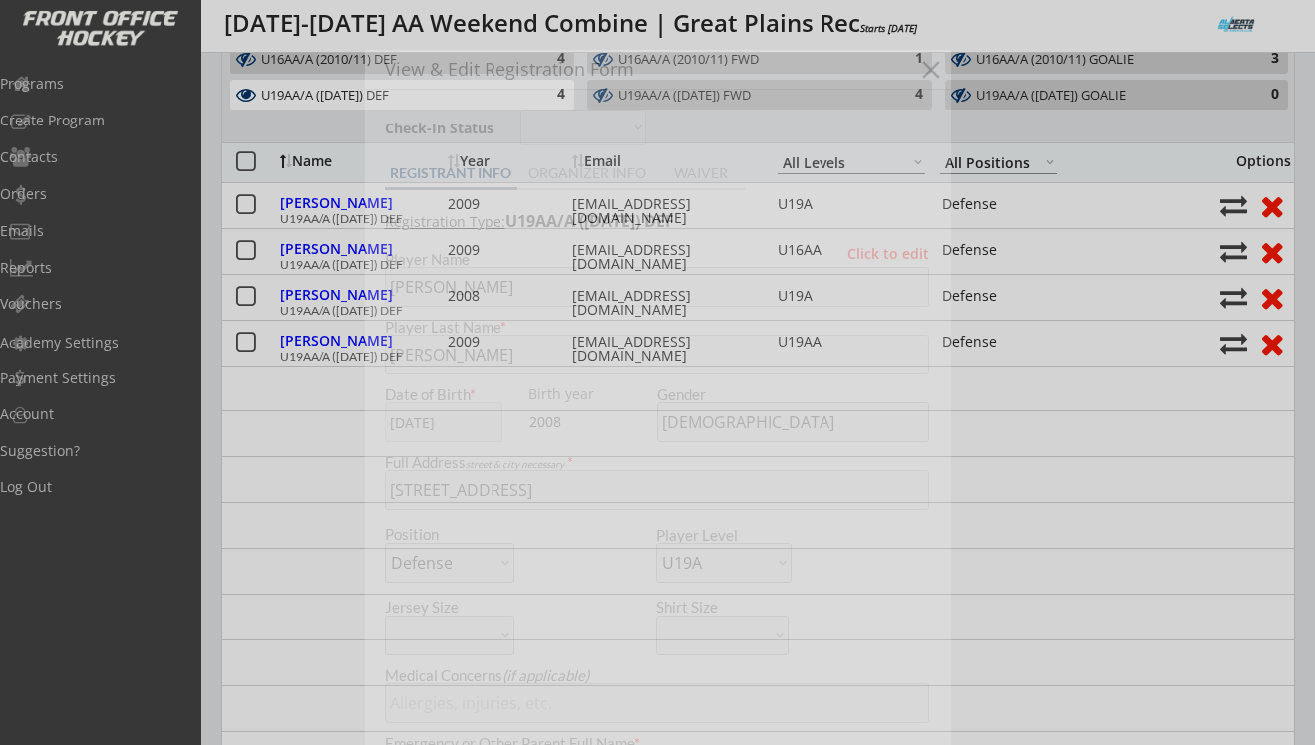
type input "SCRA U19A"
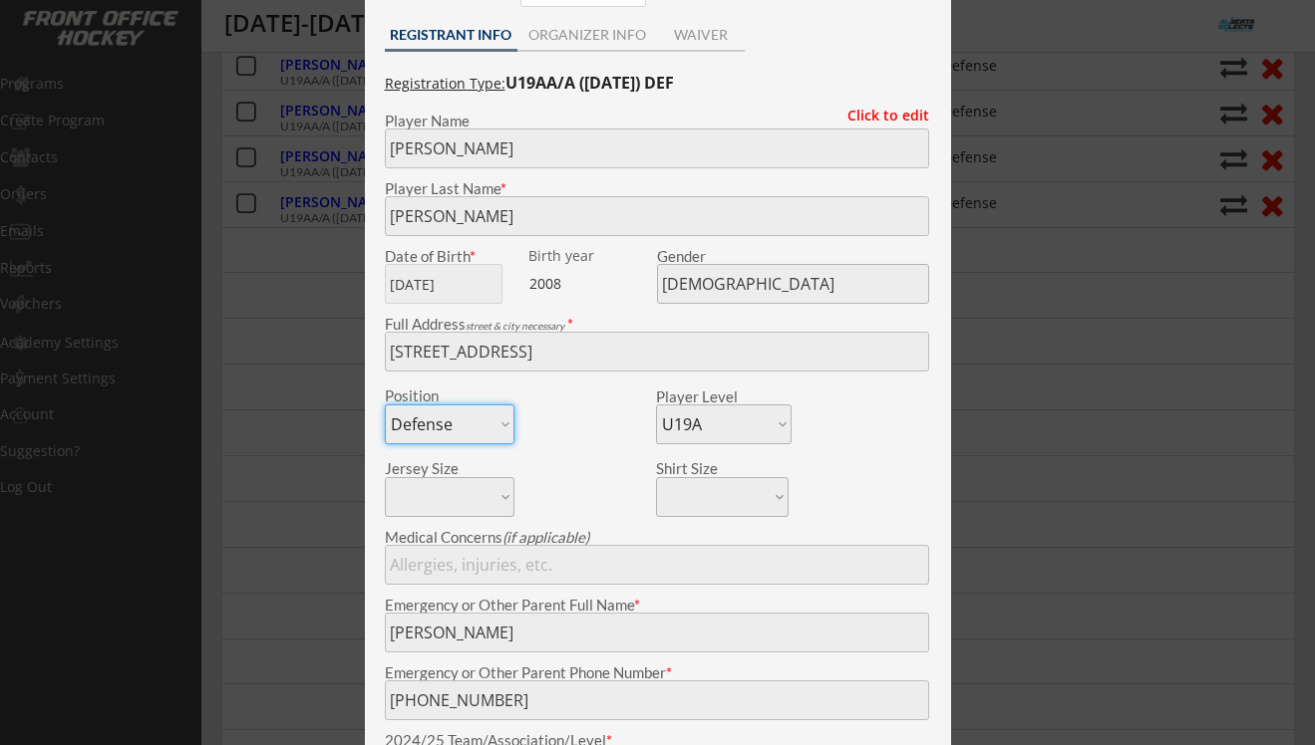
click at [336, 446] on div at bounding box center [657, 372] width 1315 height 745
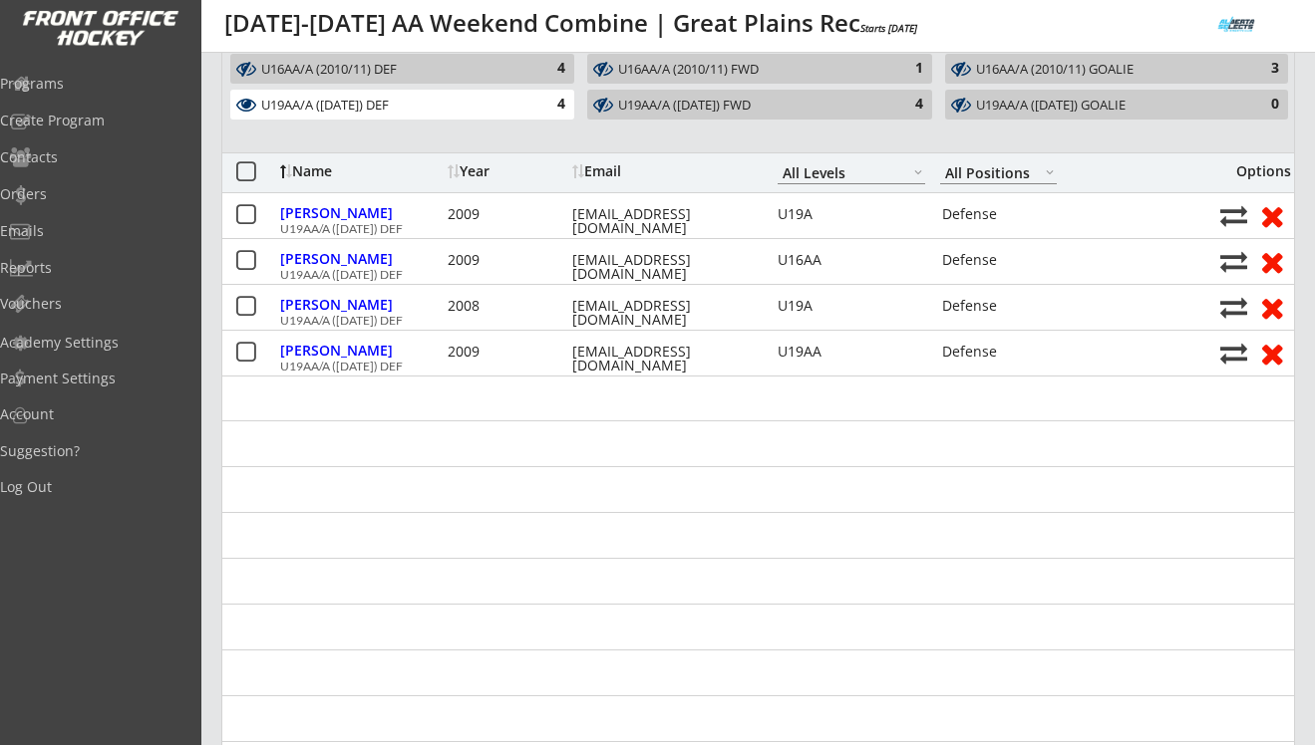
scroll to position [247, 0]
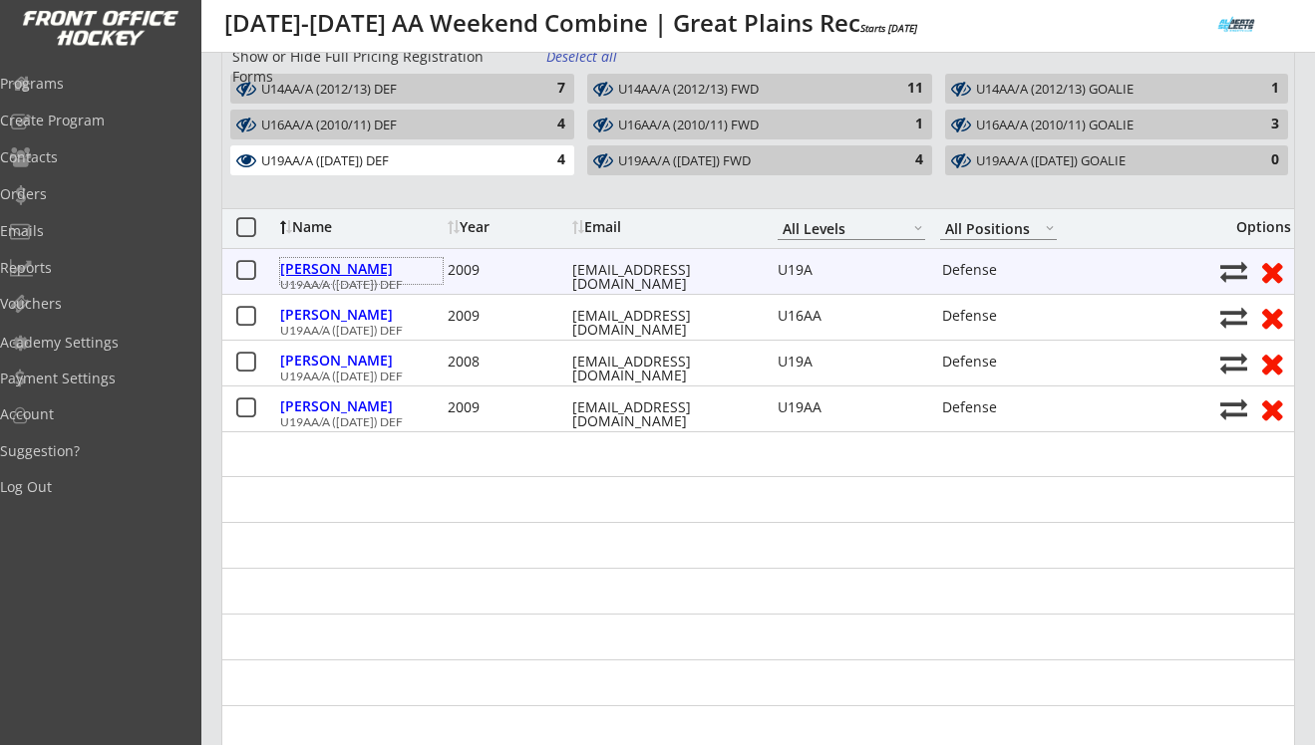
click at [365, 267] on div "Barrett, Brooke" at bounding box center [361, 269] width 162 height 14
type input "Brooke"
type input "Barrett"
type input "05/12/2009"
type input "98 Chapala Close SE, Calgary, AB T2X 3T1, Canada"
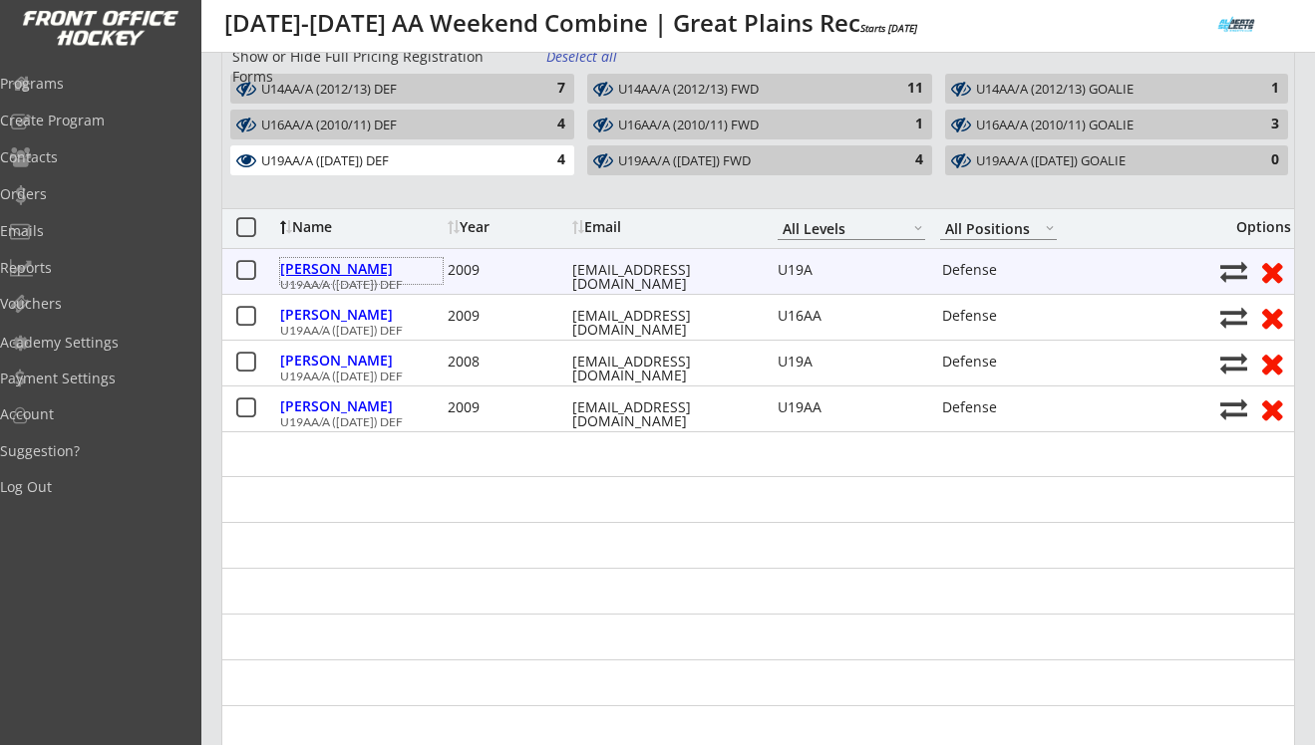
type input "Jo-Anne Barrett"
type input "(403) 312-7210"
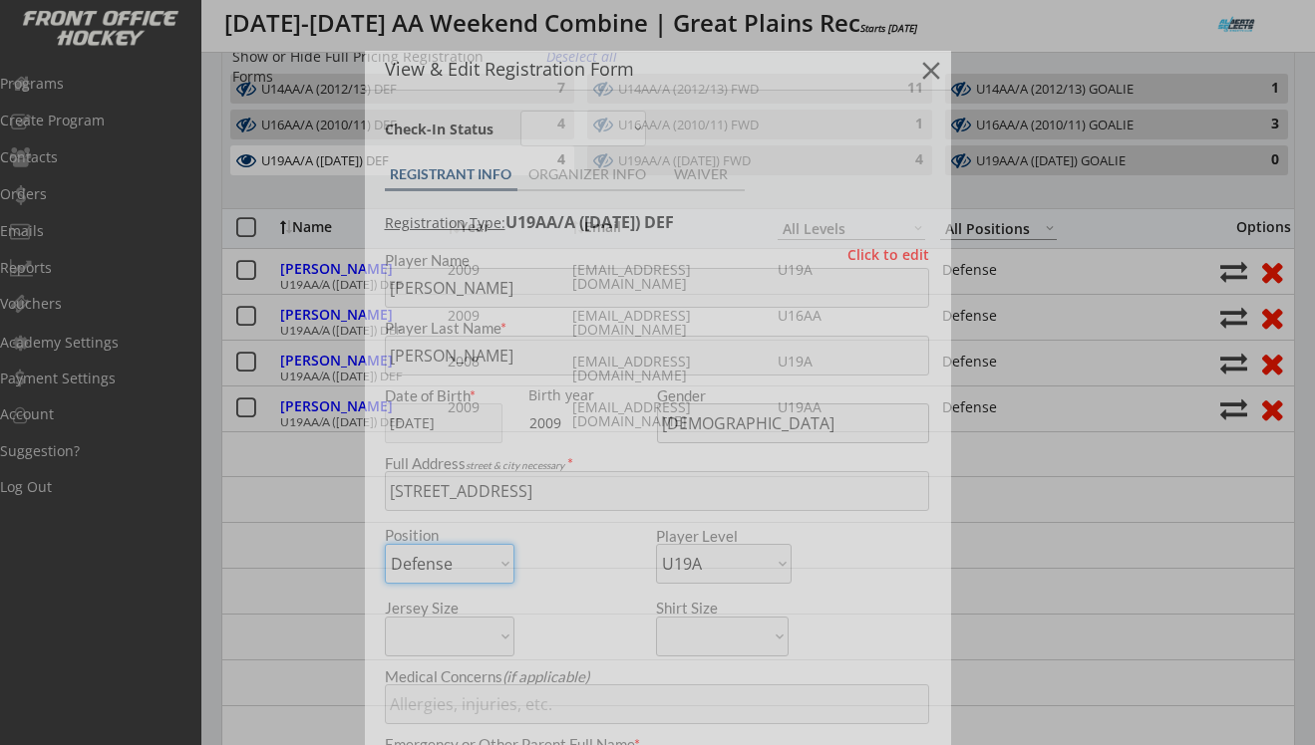
type input "Bowview Brace U16 A"
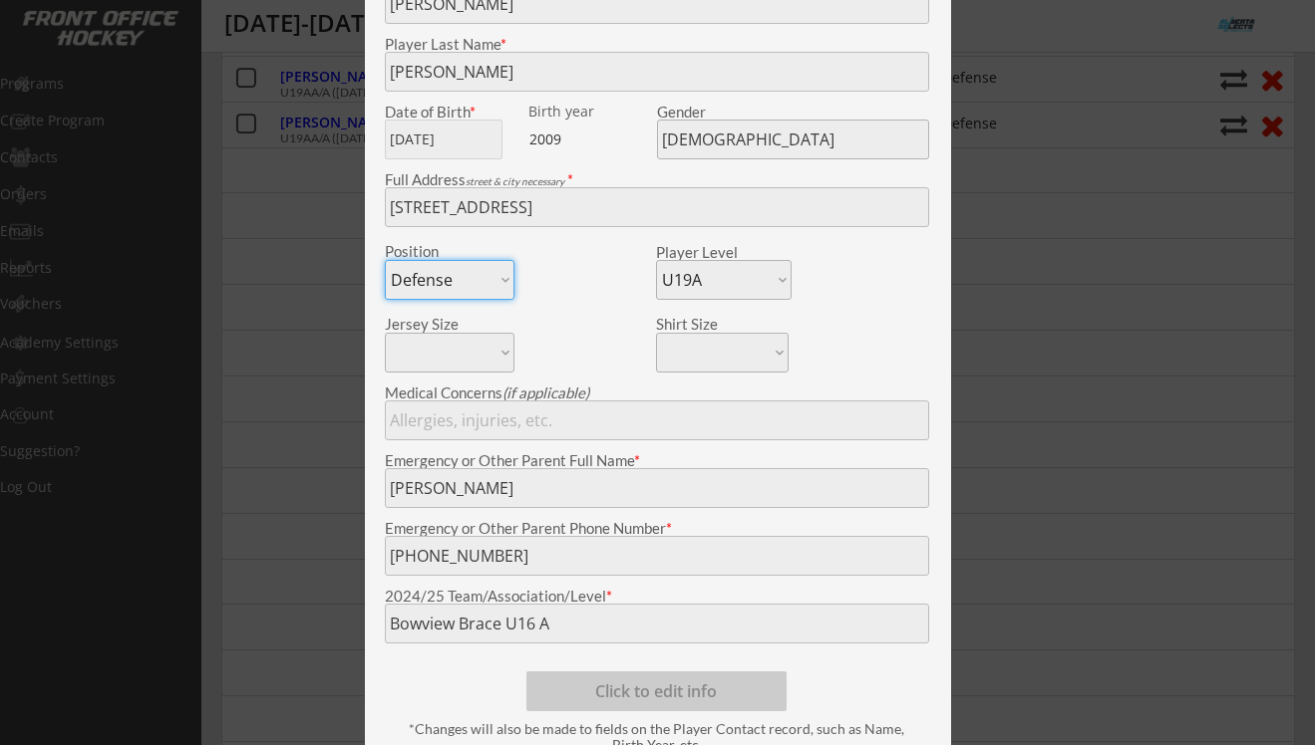
scroll to position [0, 0]
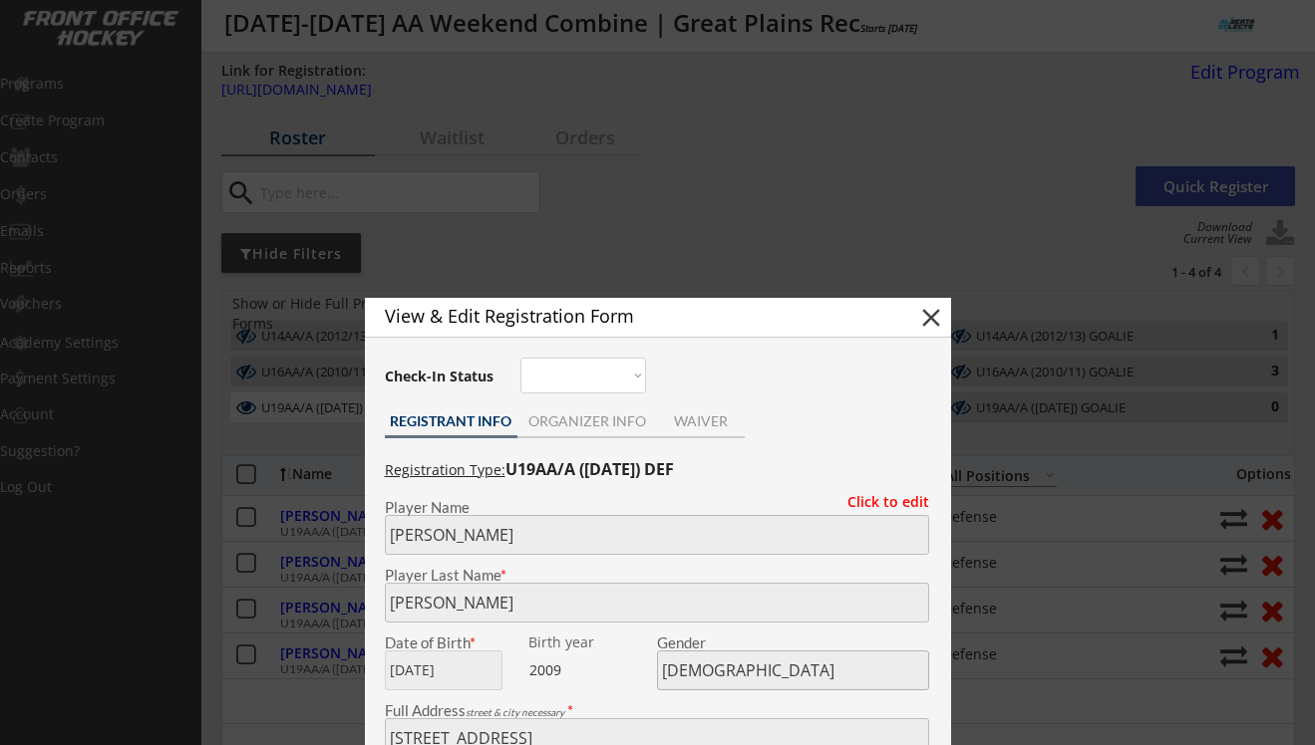
click at [324, 597] on div at bounding box center [657, 372] width 1315 height 745
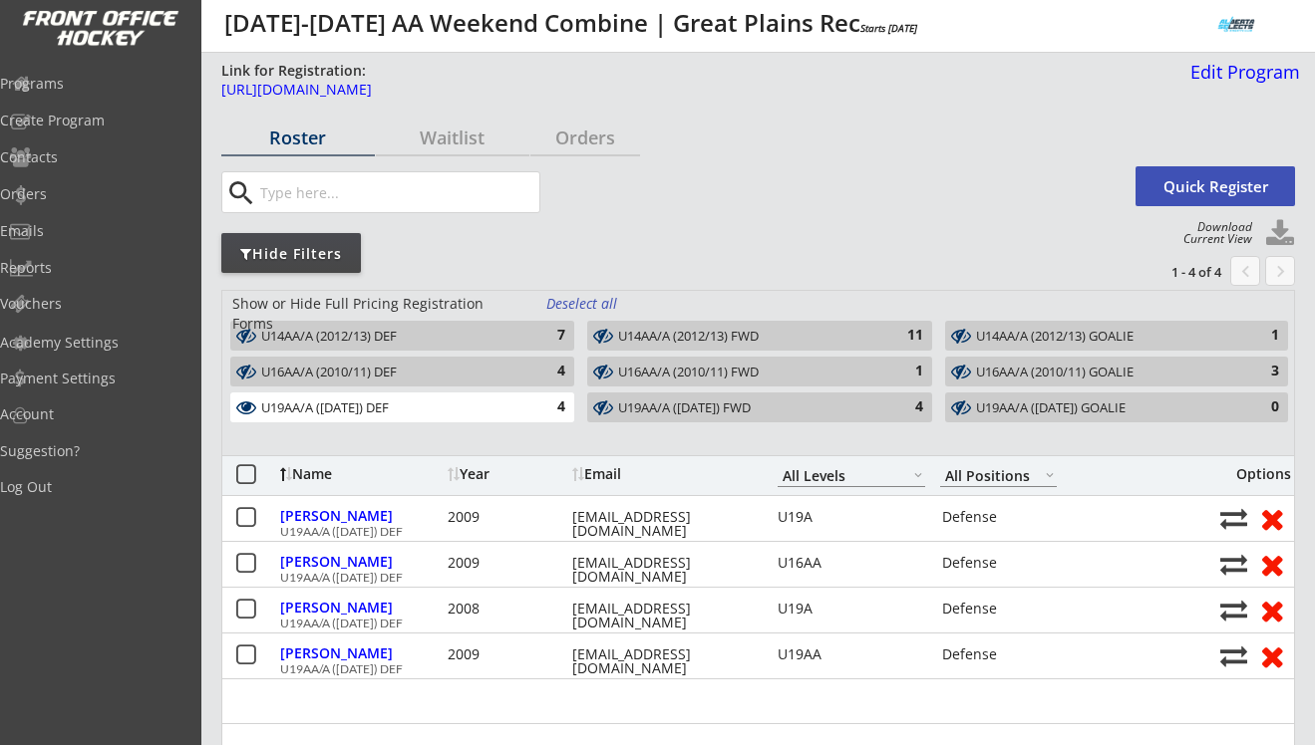
click at [517, 408] on div "U19AA/A (2009/08/07) DEF" at bounding box center [390, 409] width 259 height 16
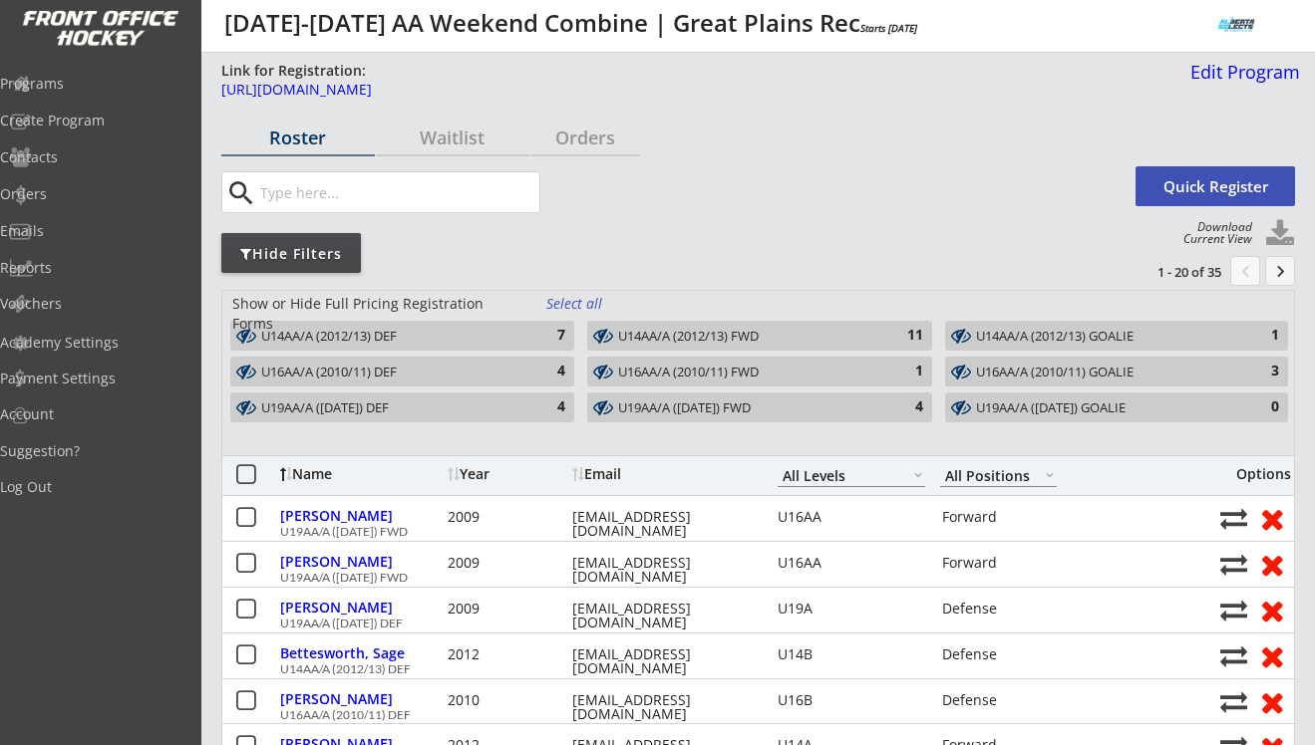
click at [624, 408] on div "U19AA/A (2009/08/07) FWD" at bounding box center [747, 409] width 259 height 16
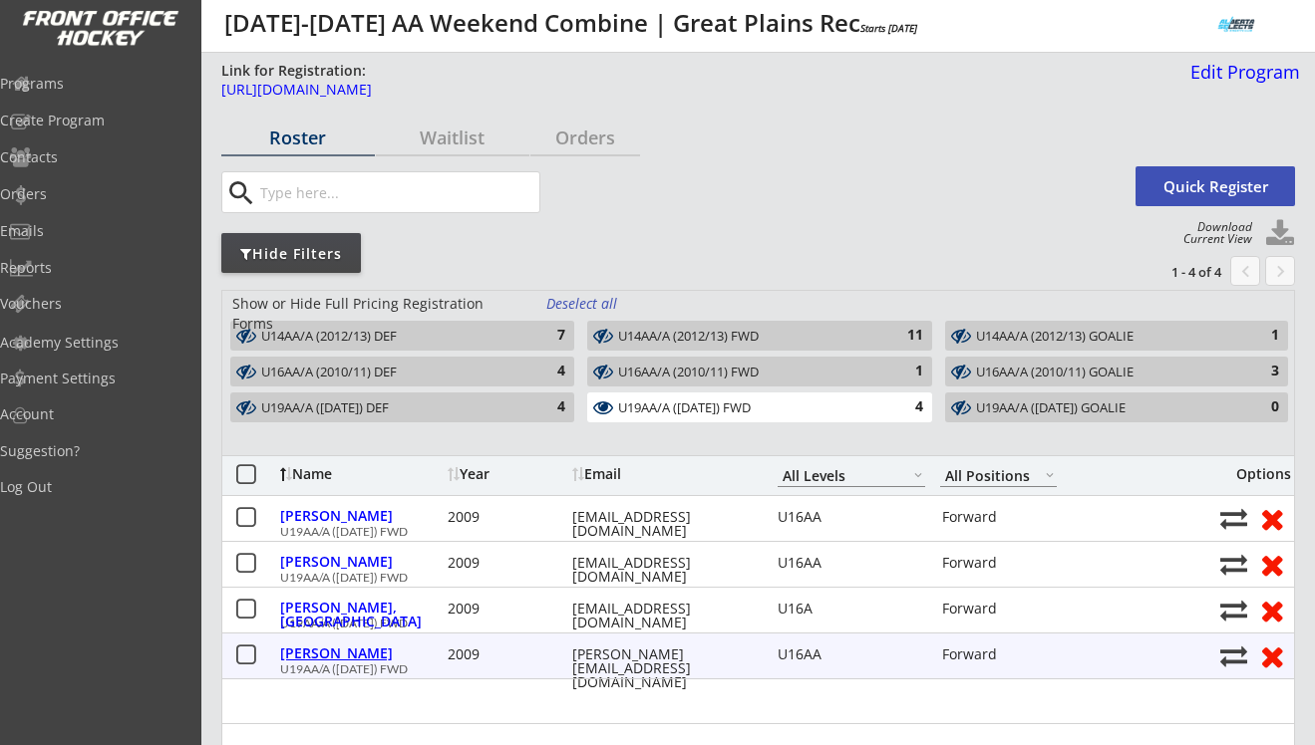
click at [376, 652] on div "Van Berkel, Charlize" at bounding box center [361, 654] width 162 height 14
type input "Charlize"
type input "Van Berkel"
type input "03/01/2009"
type input "6193 Carr Rd NW, Edmonton, AB T5E 6Y5, Canada"
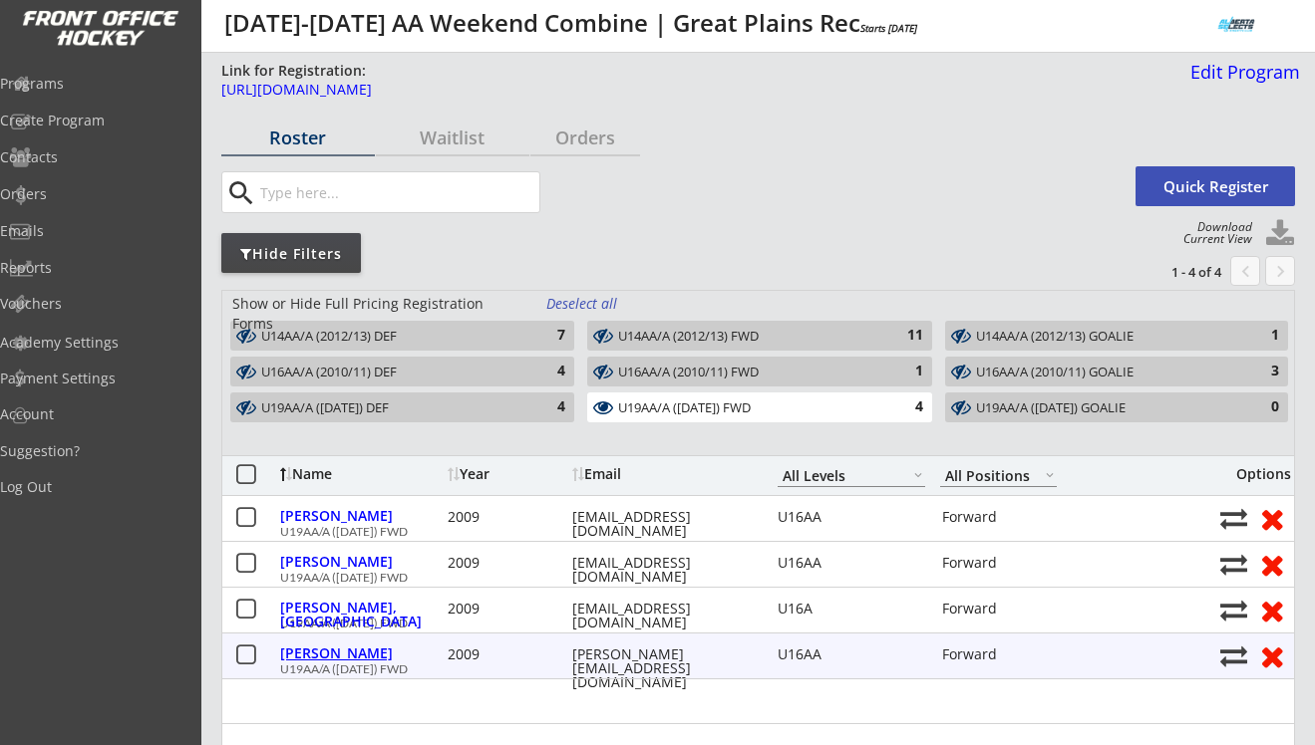
select select ""Forward""
select select ""U16AA""
type input "None"
type input "Liezel Silao Zarate"
type input "(780) 994-2824"
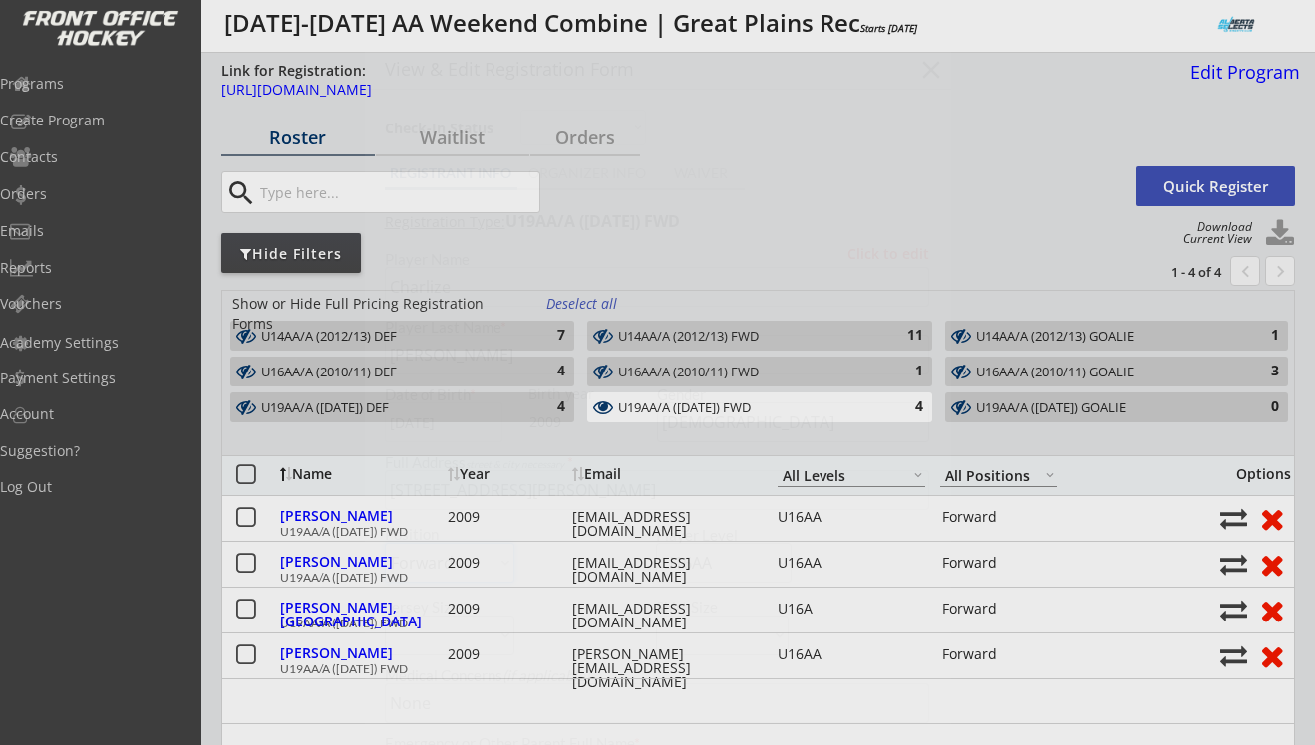
type input "U16AA Mission"
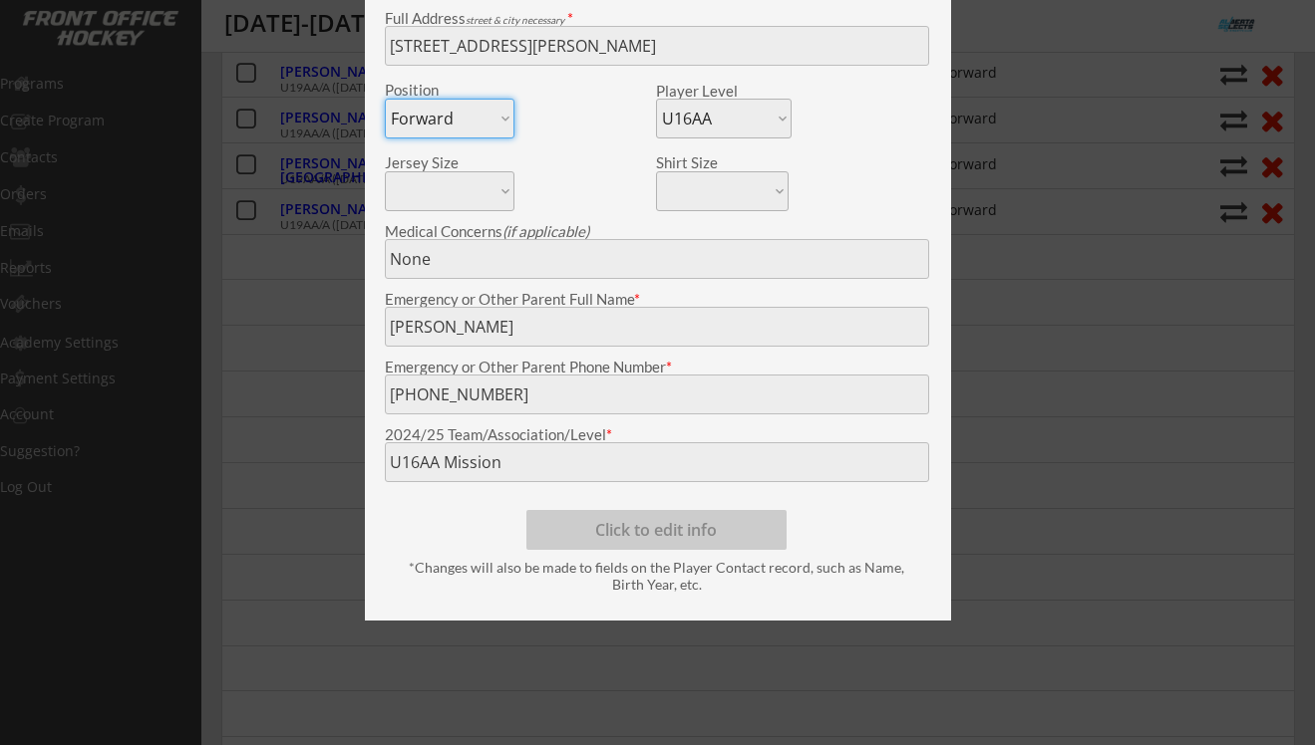
scroll to position [379, 0]
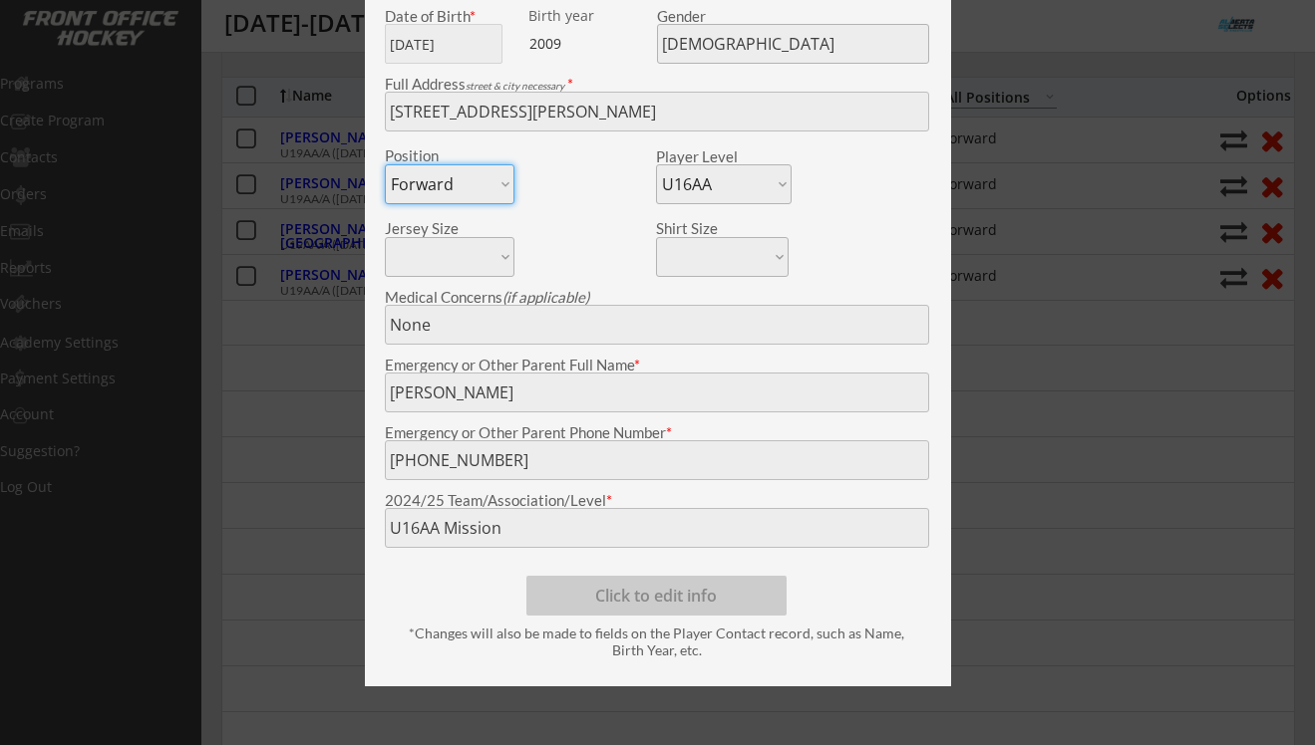
click at [320, 438] on div at bounding box center [657, 372] width 1315 height 745
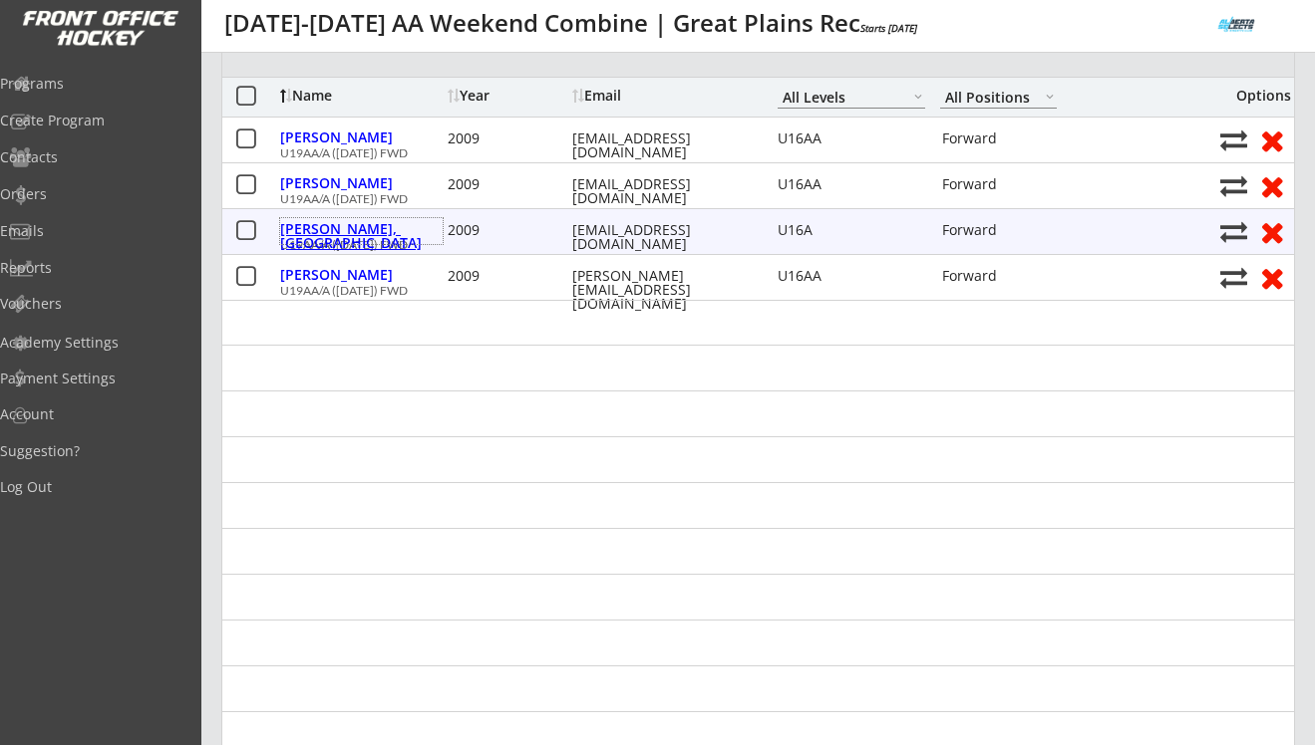
click at [348, 229] on div "Lynch, Brooklyn" at bounding box center [361, 236] width 162 height 28
type input "Brooklyn"
type input "Lynch"
type input "09/23/2009"
type input "203 Canyoncrest Point W, Lethbridge, AB T1K 2N4, Canada"
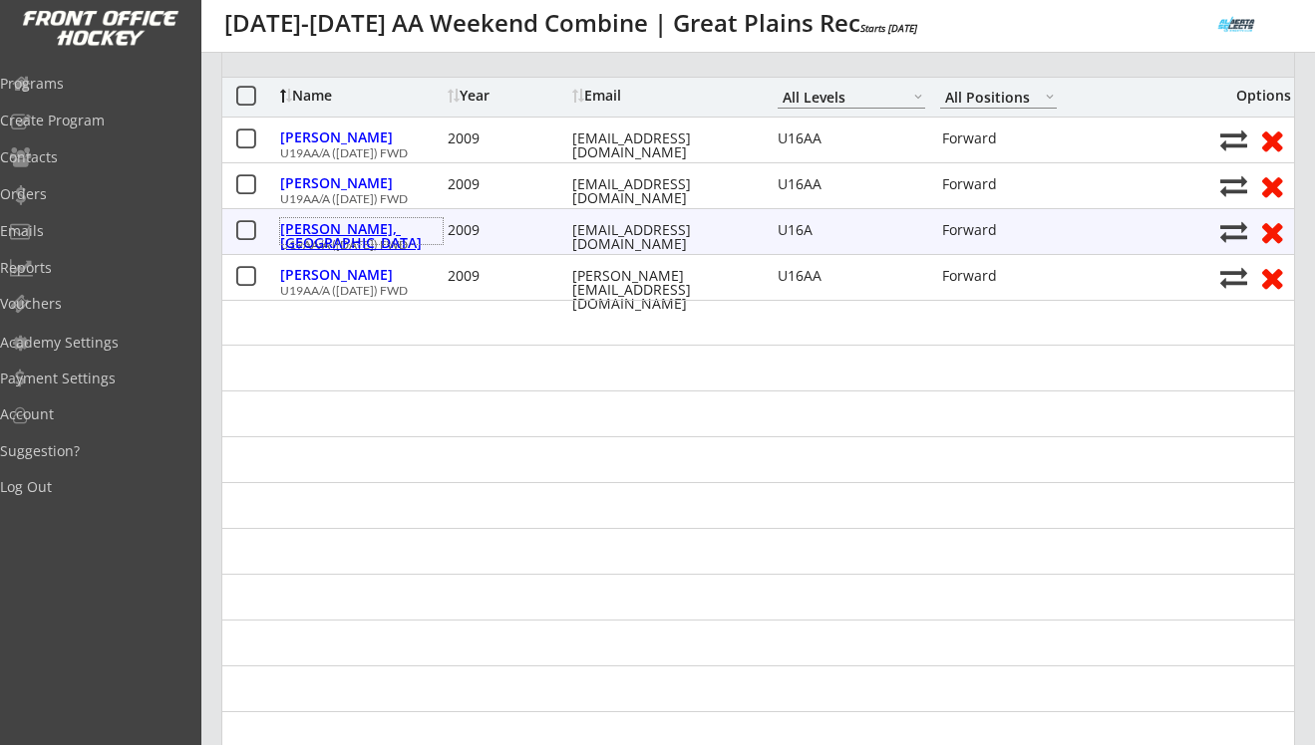
select select ""U16A""
type input "PJ Lynch"
type input "(403) 894-2213"
type input "Lethbridge Rattlers"
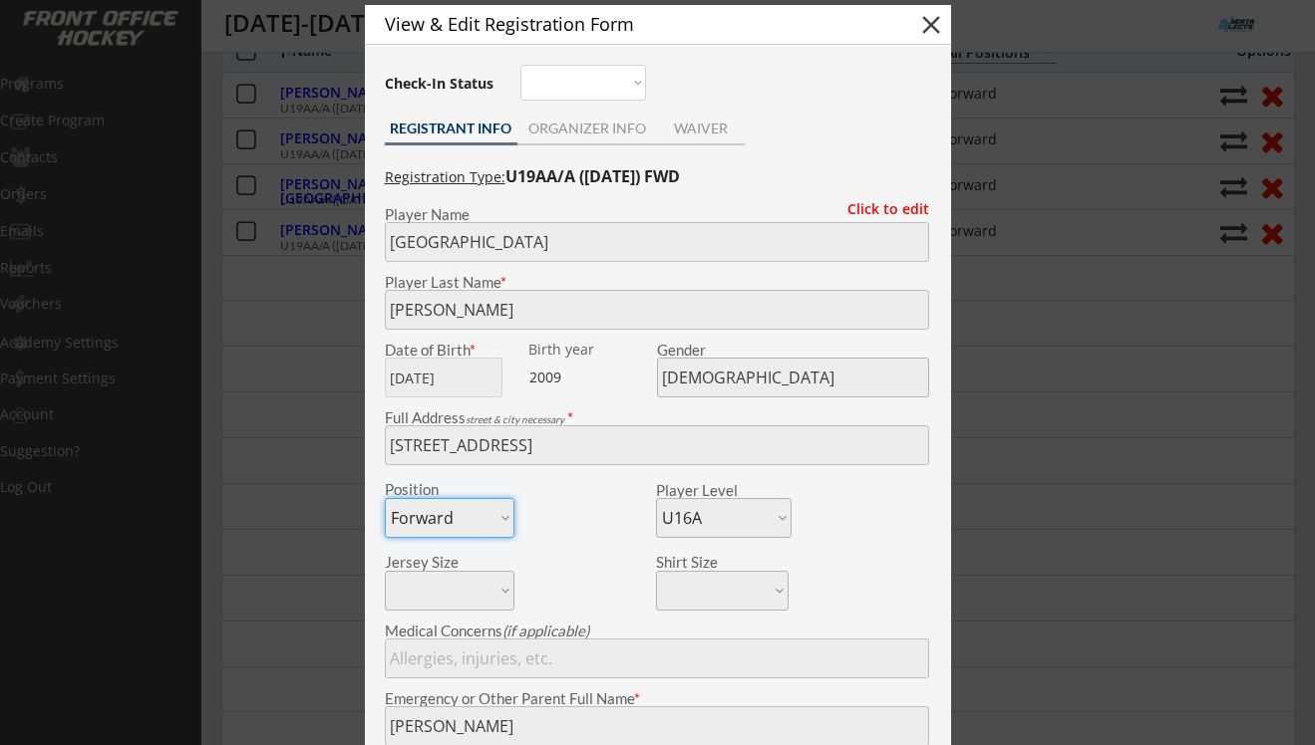
scroll to position [254, 0]
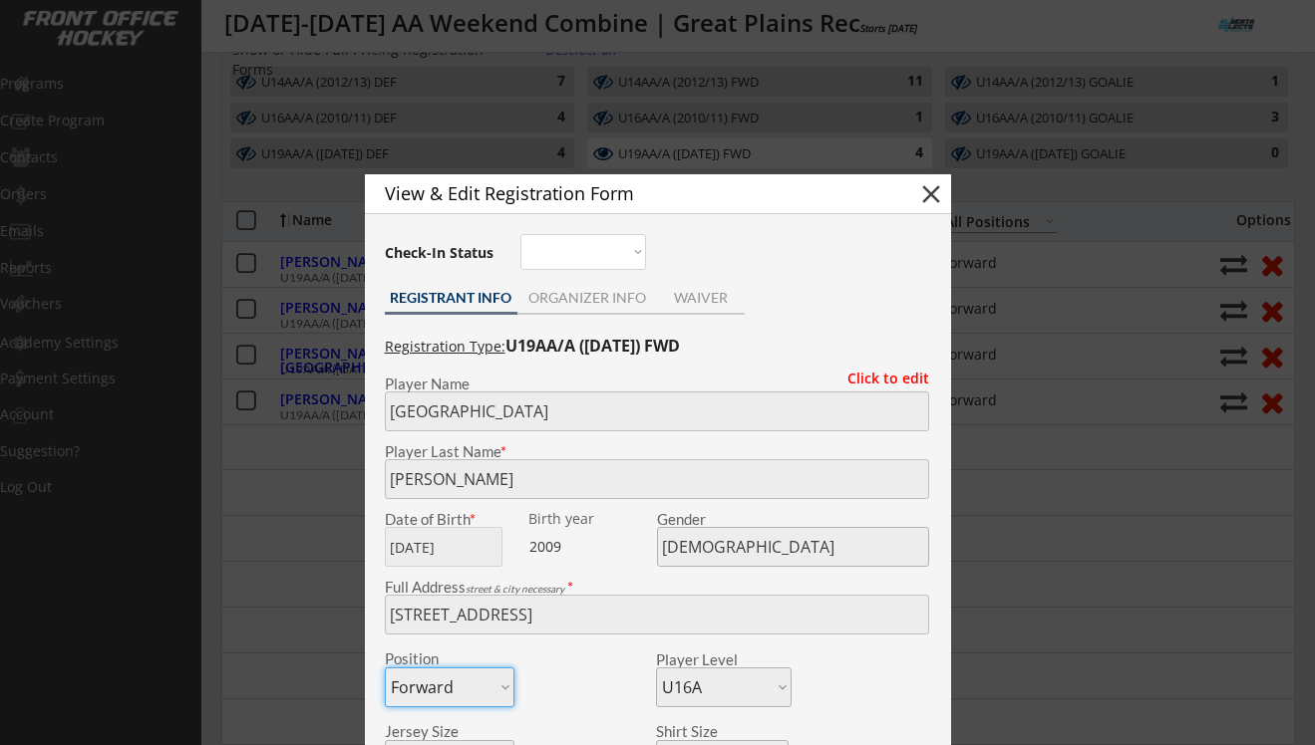
click at [327, 513] on div at bounding box center [657, 372] width 1315 height 745
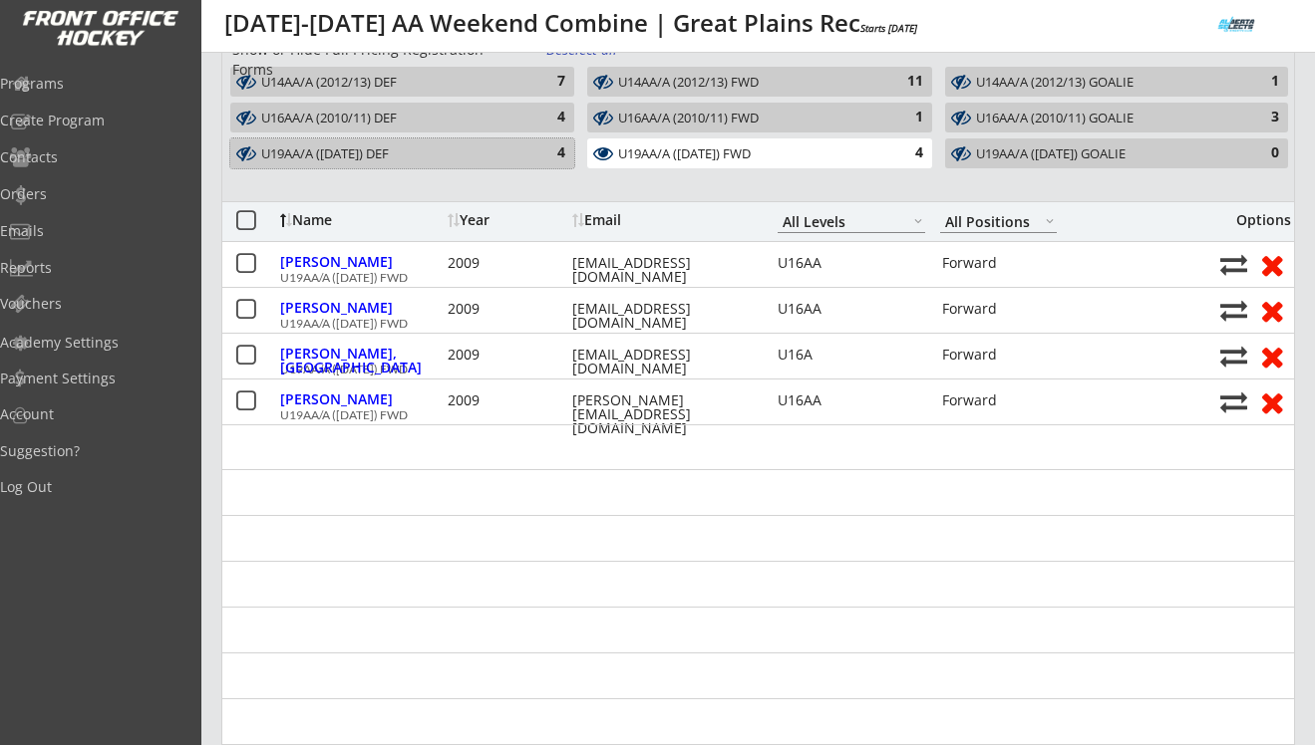
click at [549, 151] on div "4" at bounding box center [545, 154] width 40 height 20
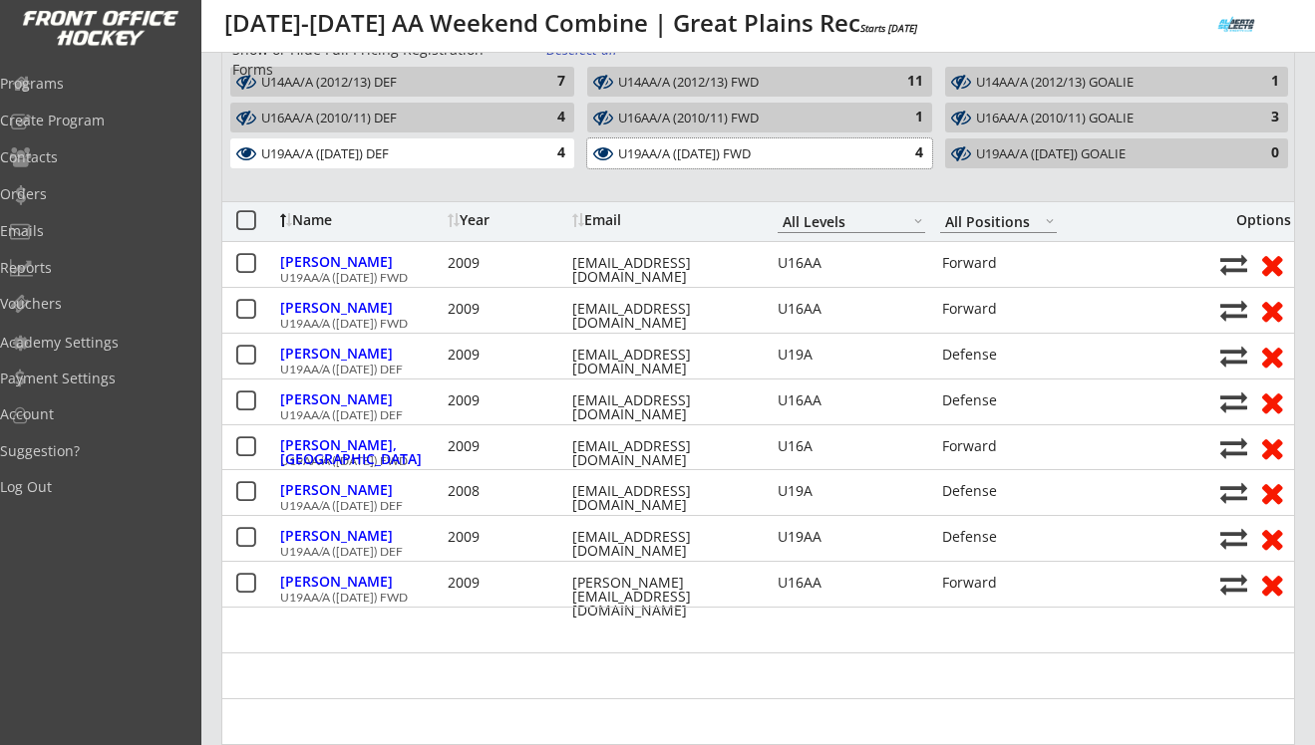
click at [645, 152] on div "U19AA/A (2009/08/07) FWD" at bounding box center [747, 155] width 259 height 16
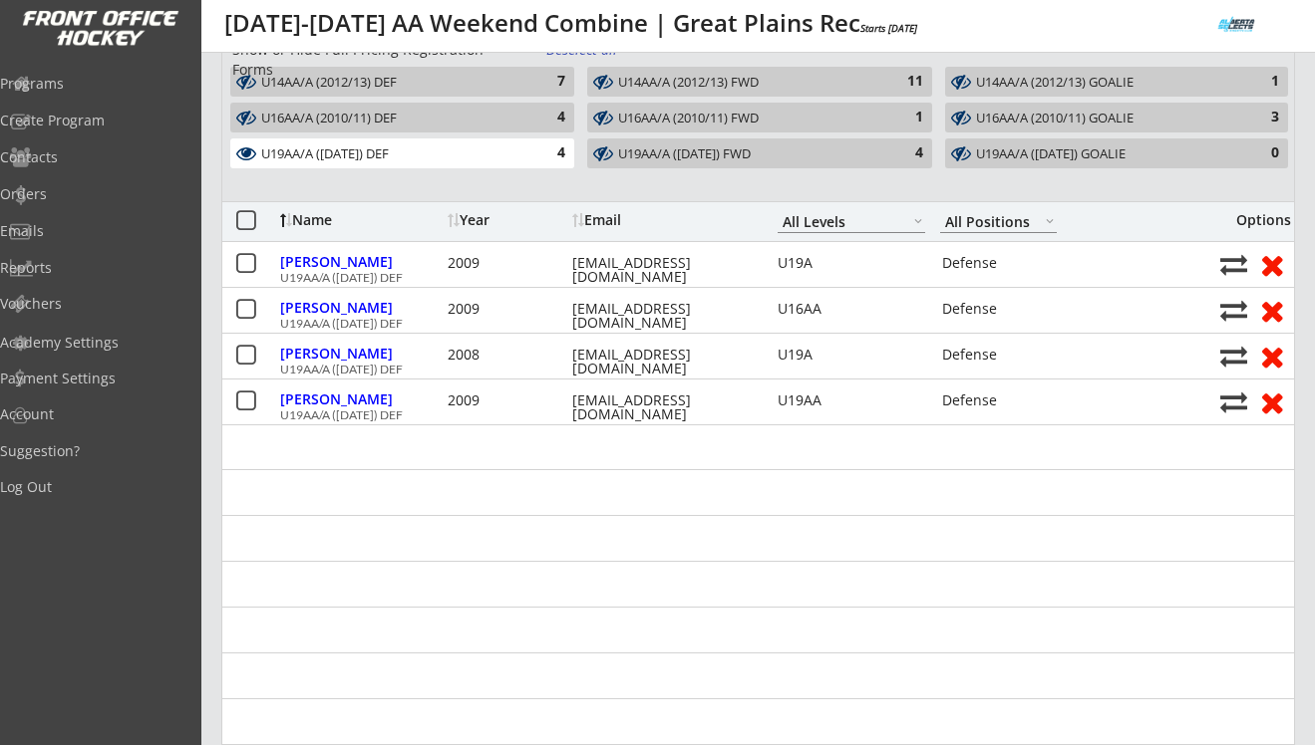
click at [567, 164] on div "U19AA/A (2009/08/07) DEF 4" at bounding box center [402, 154] width 344 height 30
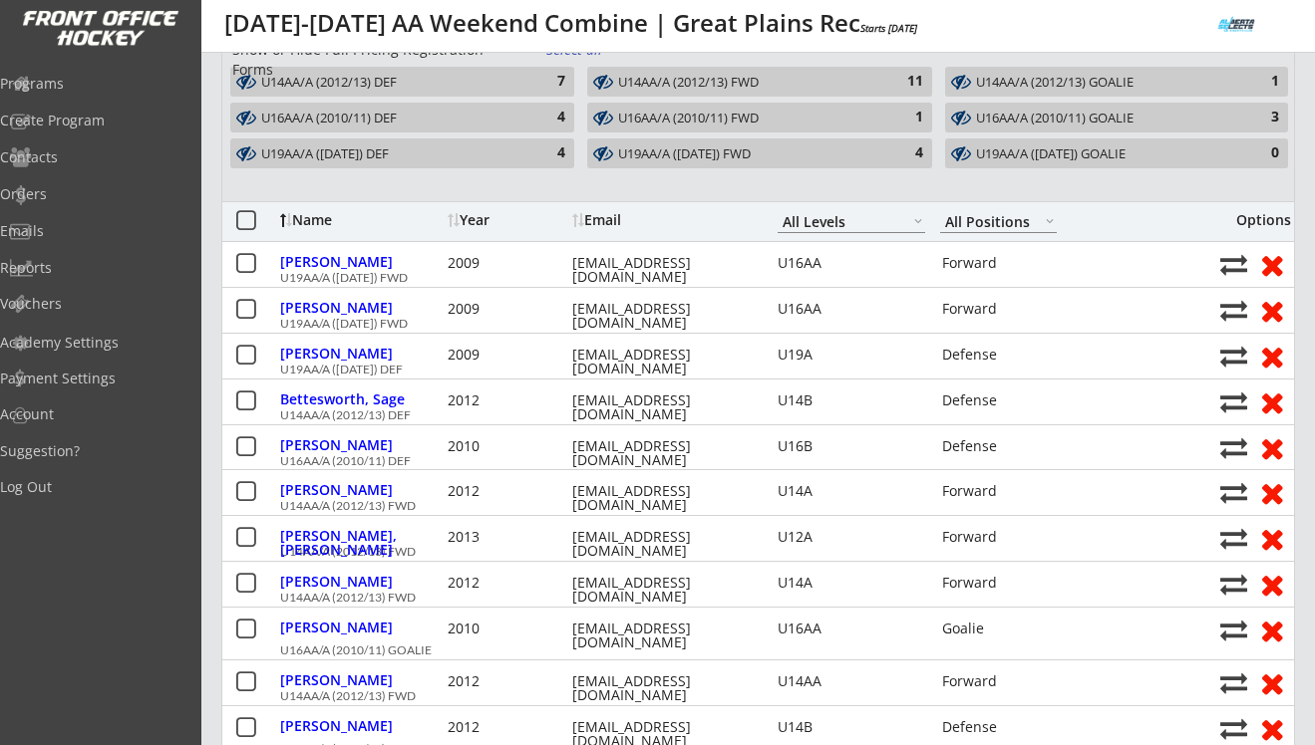
click at [567, 118] on div "U16AA/A (2010/11) DEF 4" at bounding box center [402, 118] width 344 height 30
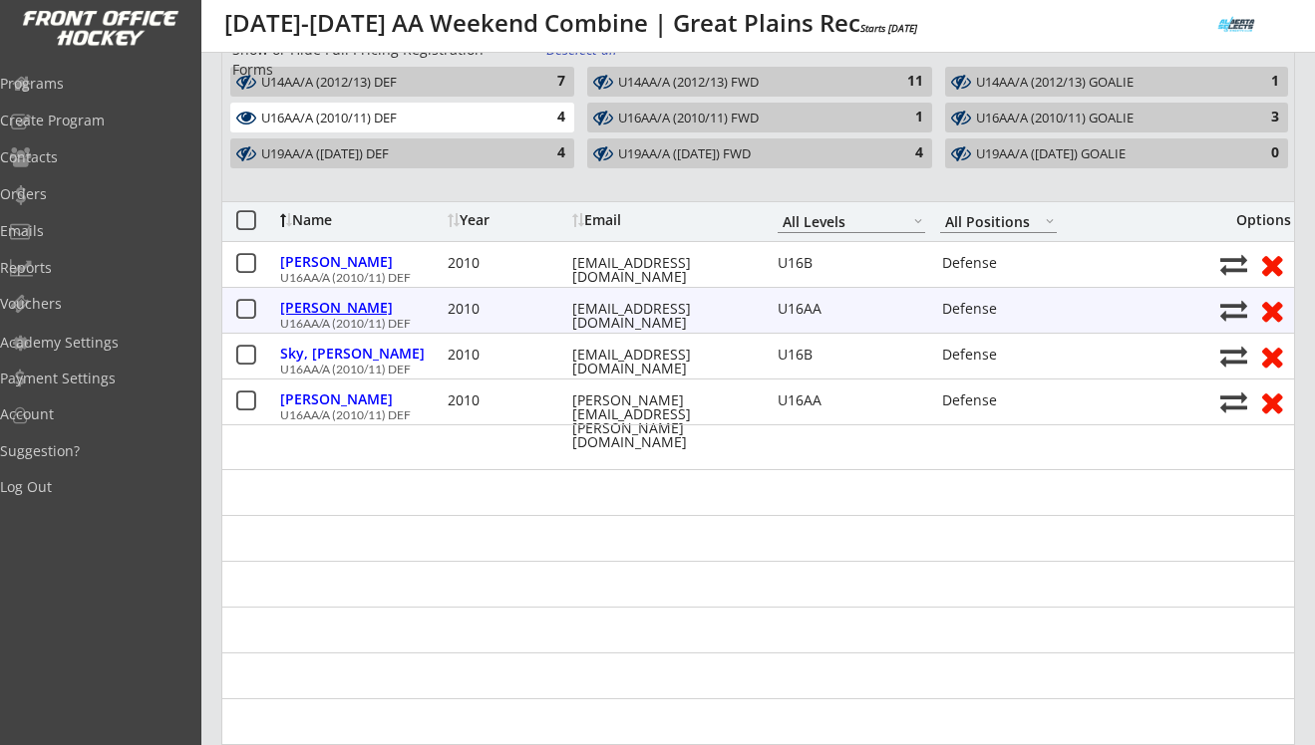
click at [383, 312] on div "Hutchinson, Evelyn" at bounding box center [361, 308] width 162 height 14
type input "Evelyn"
type input "Hutchinson"
type input "08/15/2010"
type input "280 W Grove Point SW, Calgary, AB T3H, Canada"
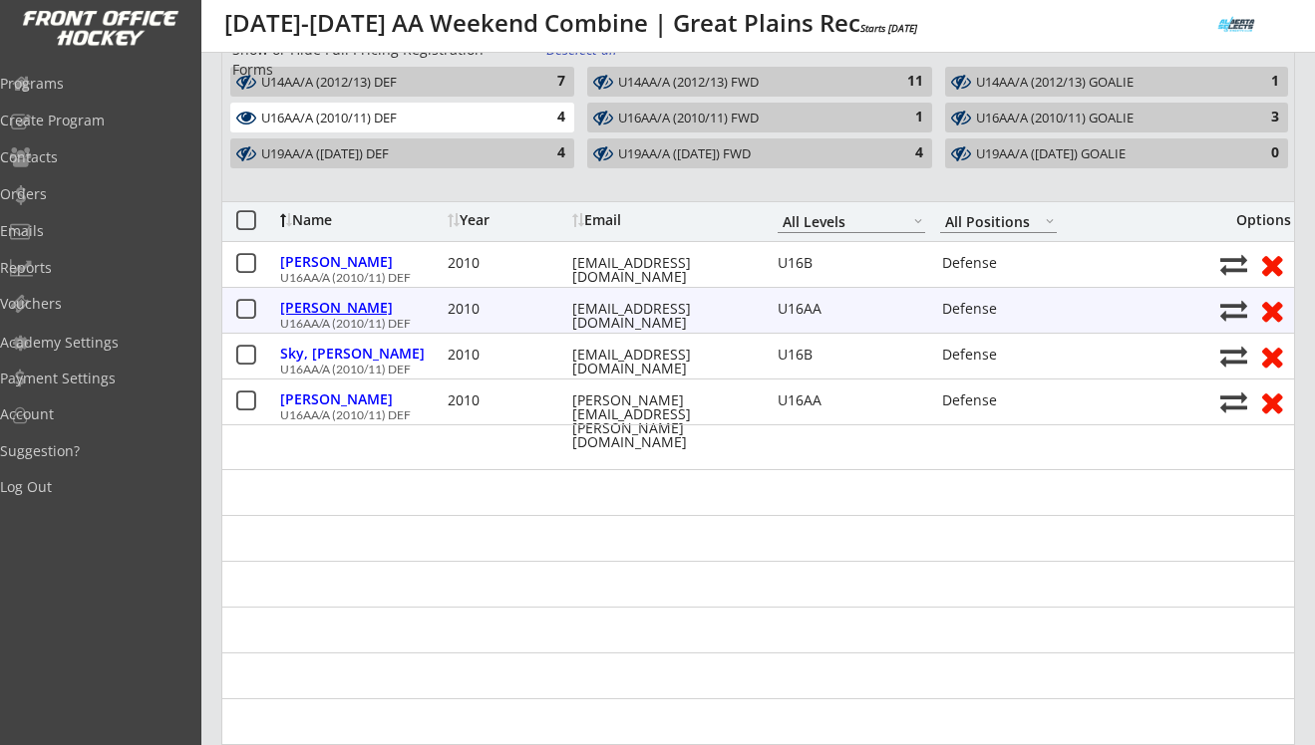
select select ""Defense""
select select ""U16AA""
type input "Erin Hutchinson"
type input "(403) 404-7259"
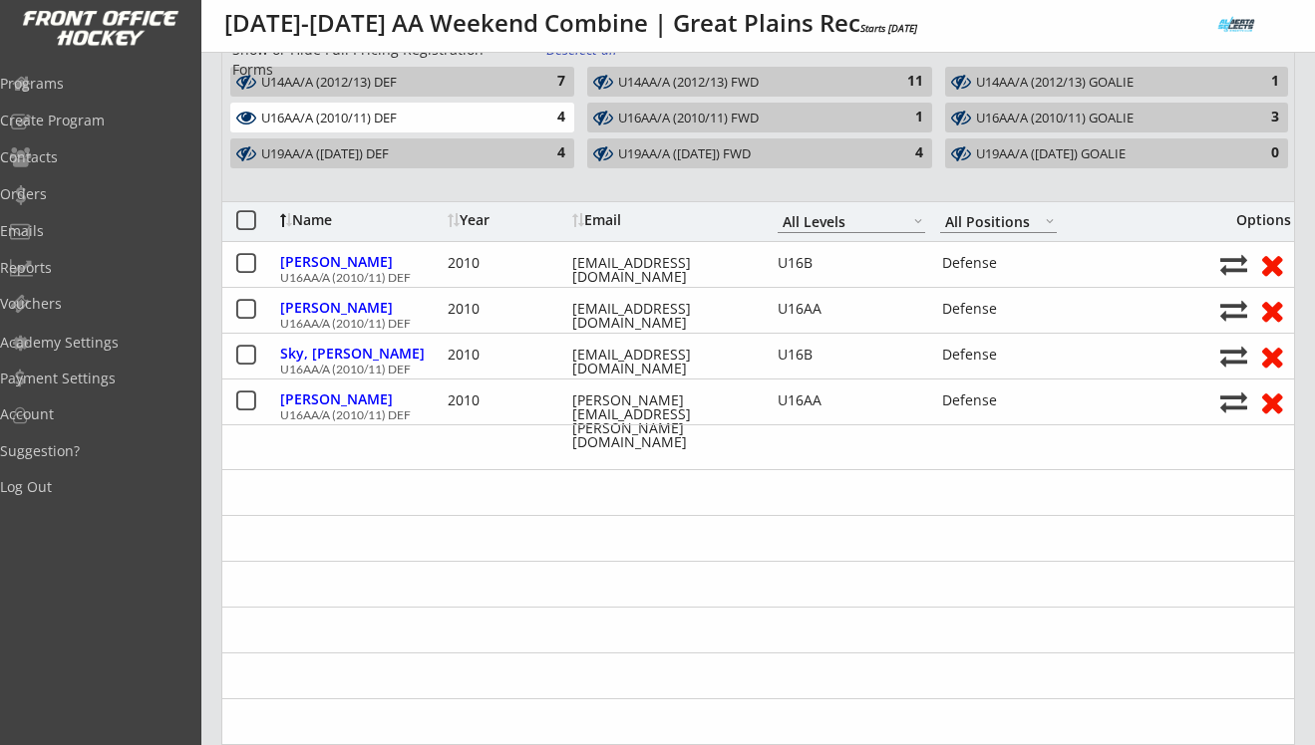
type input "SCRA U16A"
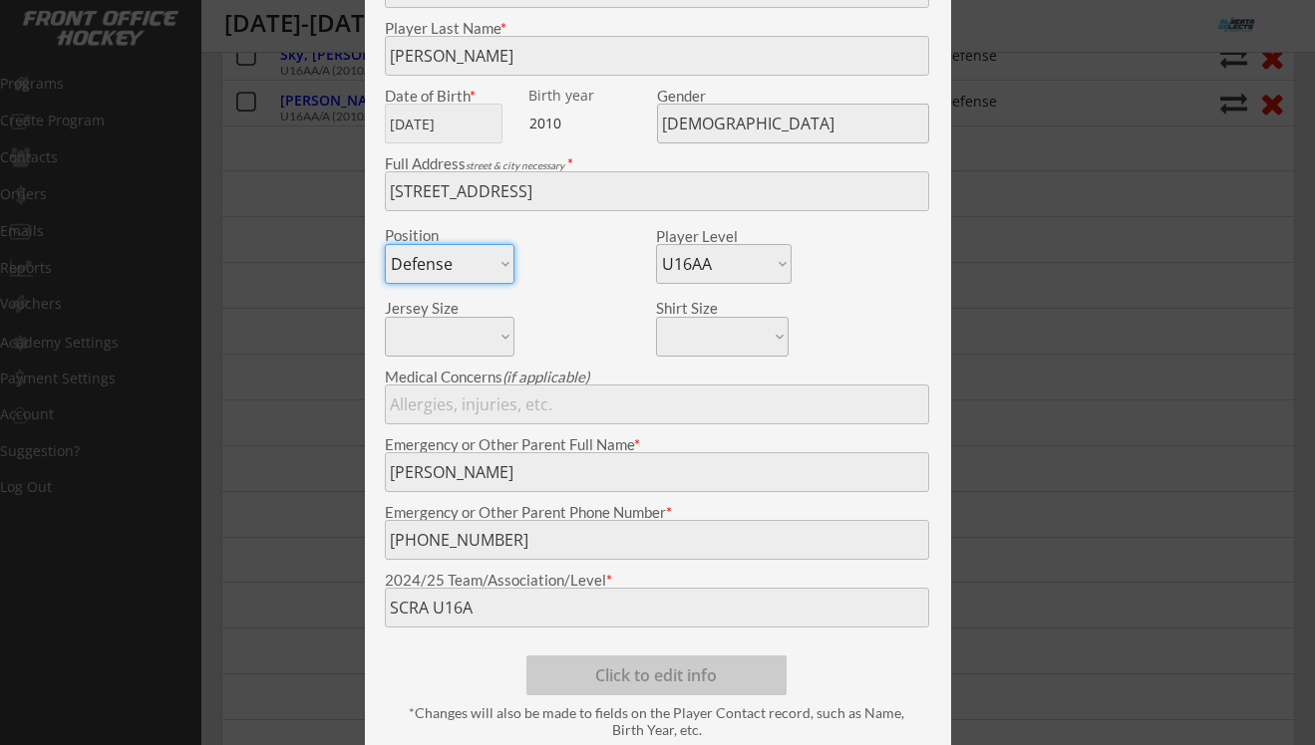
scroll to position [414, 0]
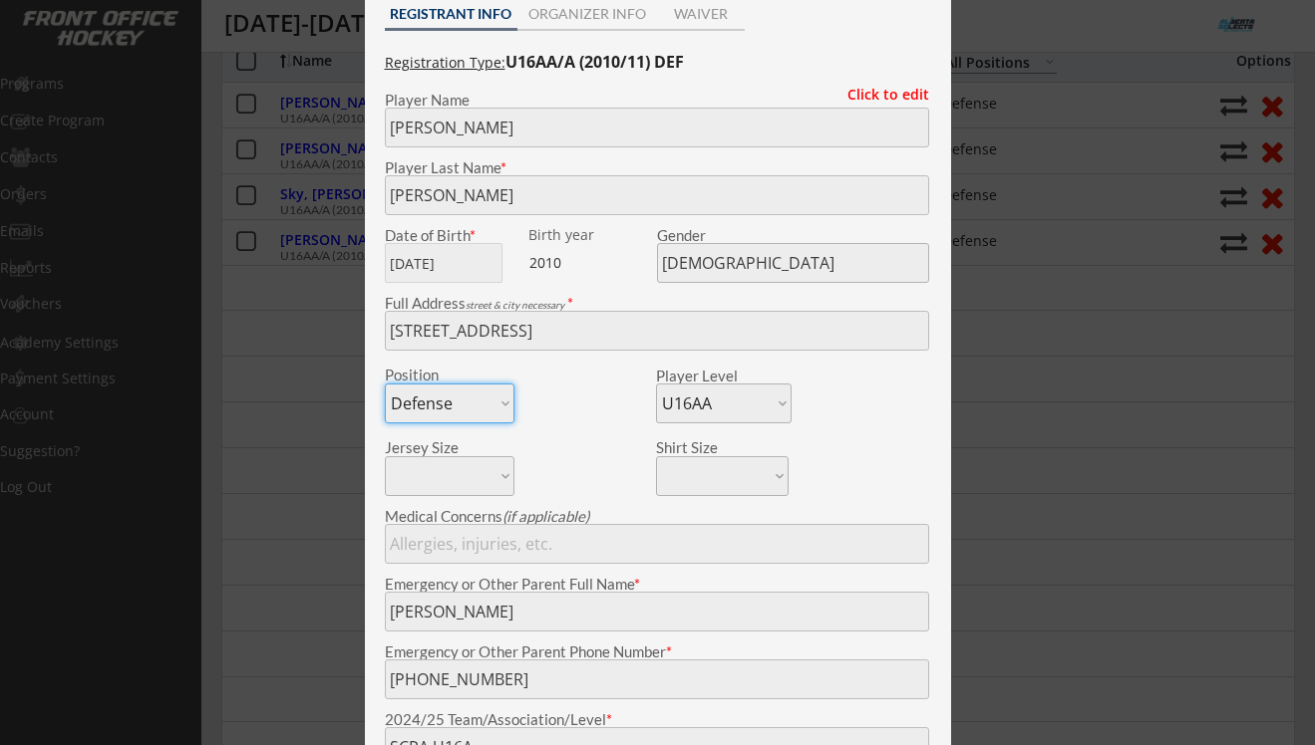
click at [244, 352] on div at bounding box center [657, 372] width 1315 height 745
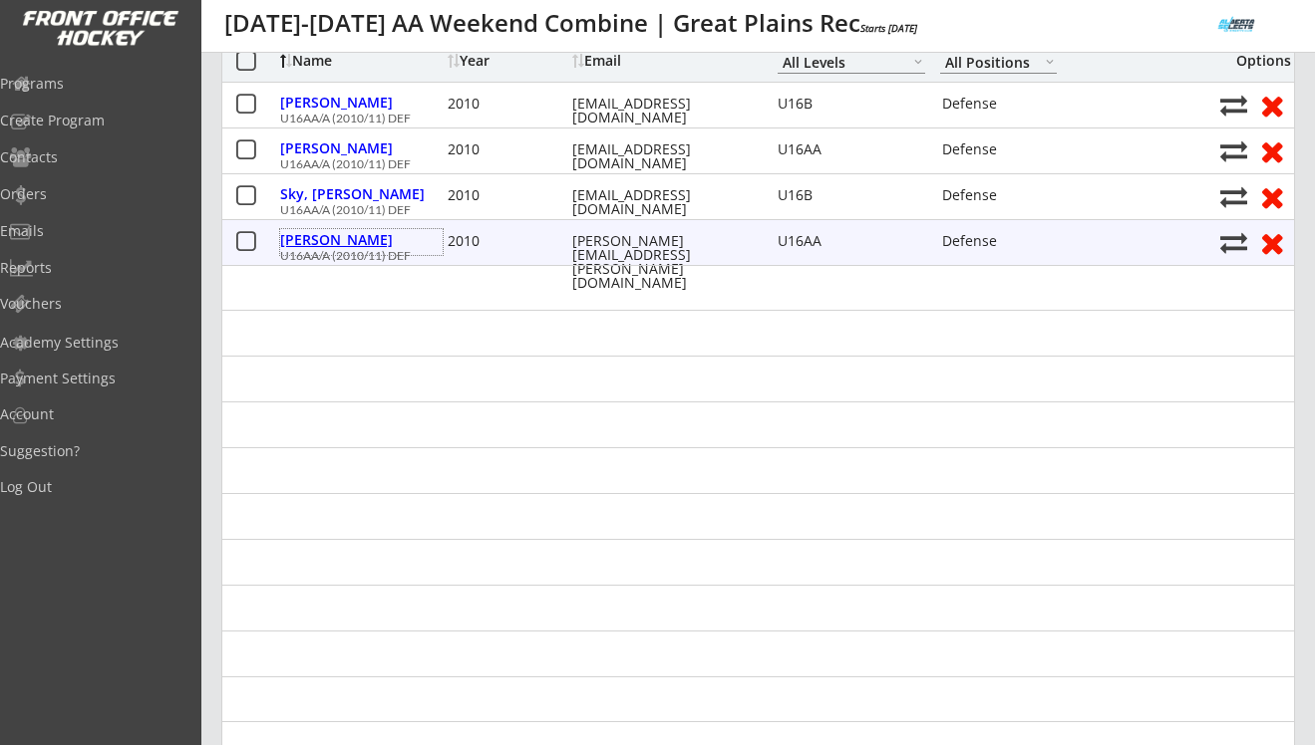
click at [343, 250] on div "Wagar, Jordyn" at bounding box center [361, 242] width 162 height 26
type input "Jordyn"
type input "Wagar"
type input "07/26/2010"
type input "58 Dalhousie St, Brantford, ON N3T 2J0, Canada"
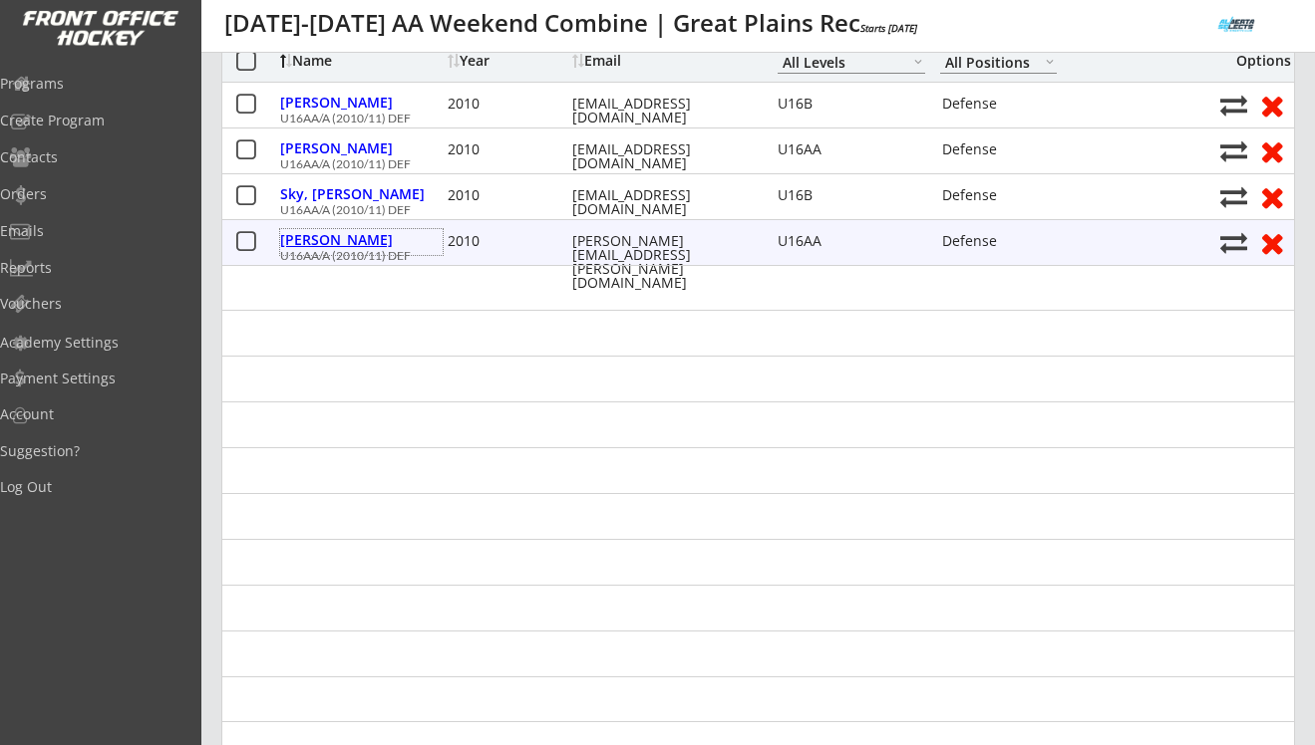
type input "Shoulder surgery March 14 2025"
type input "Kerri Wagar"
type input "(780) 984-5661"
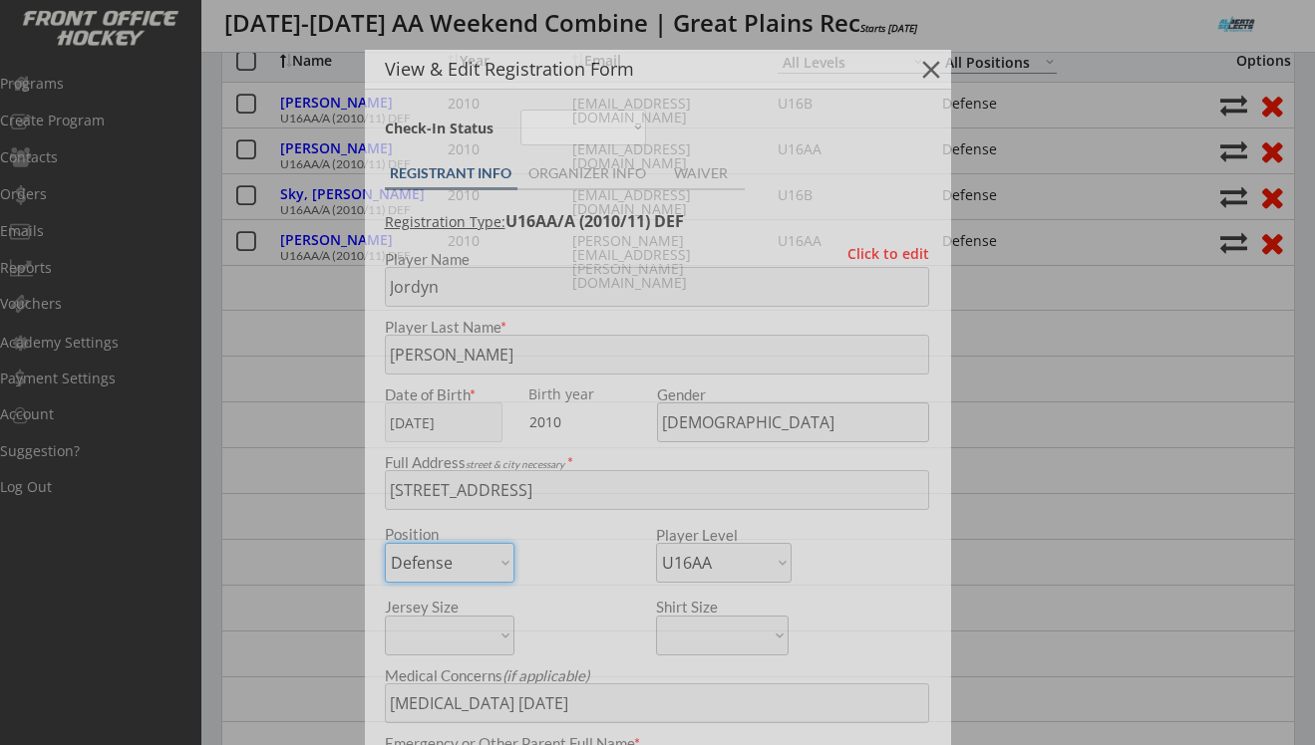
type input "STA 16AA"
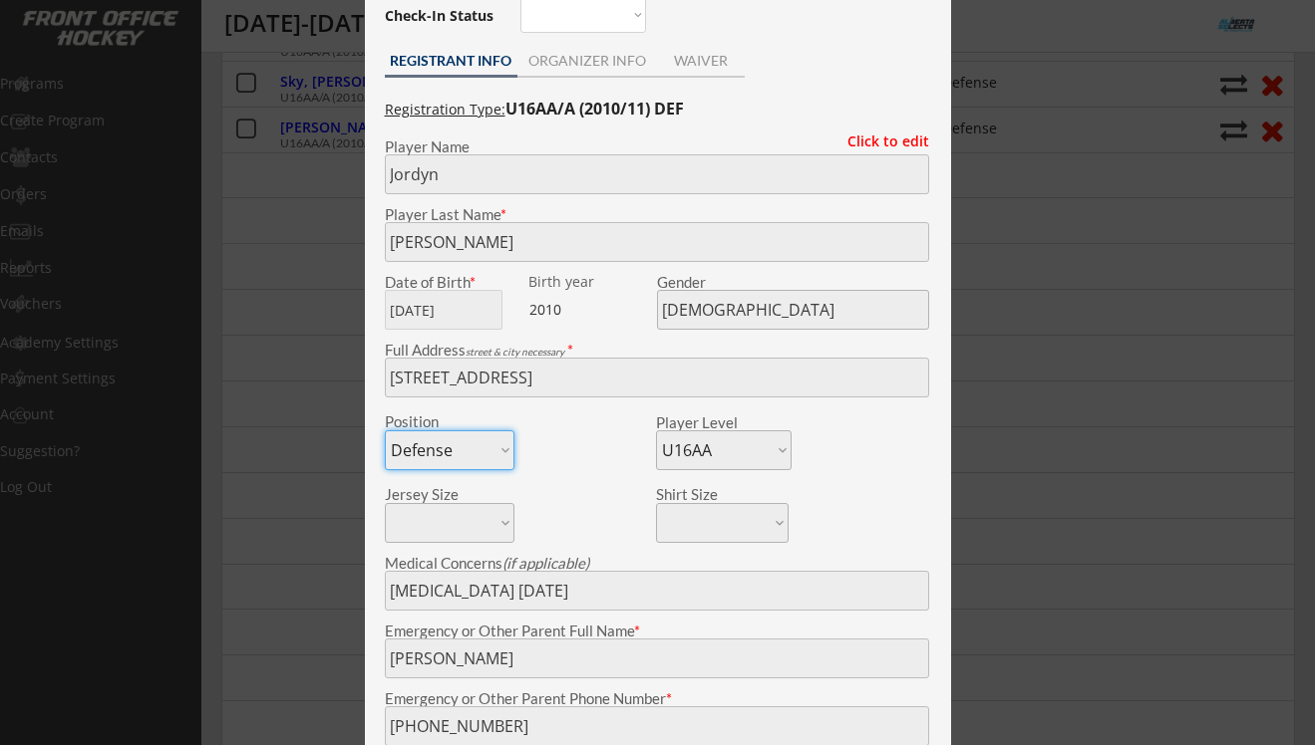
click at [336, 404] on div at bounding box center [657, 372] width 1315 height 745
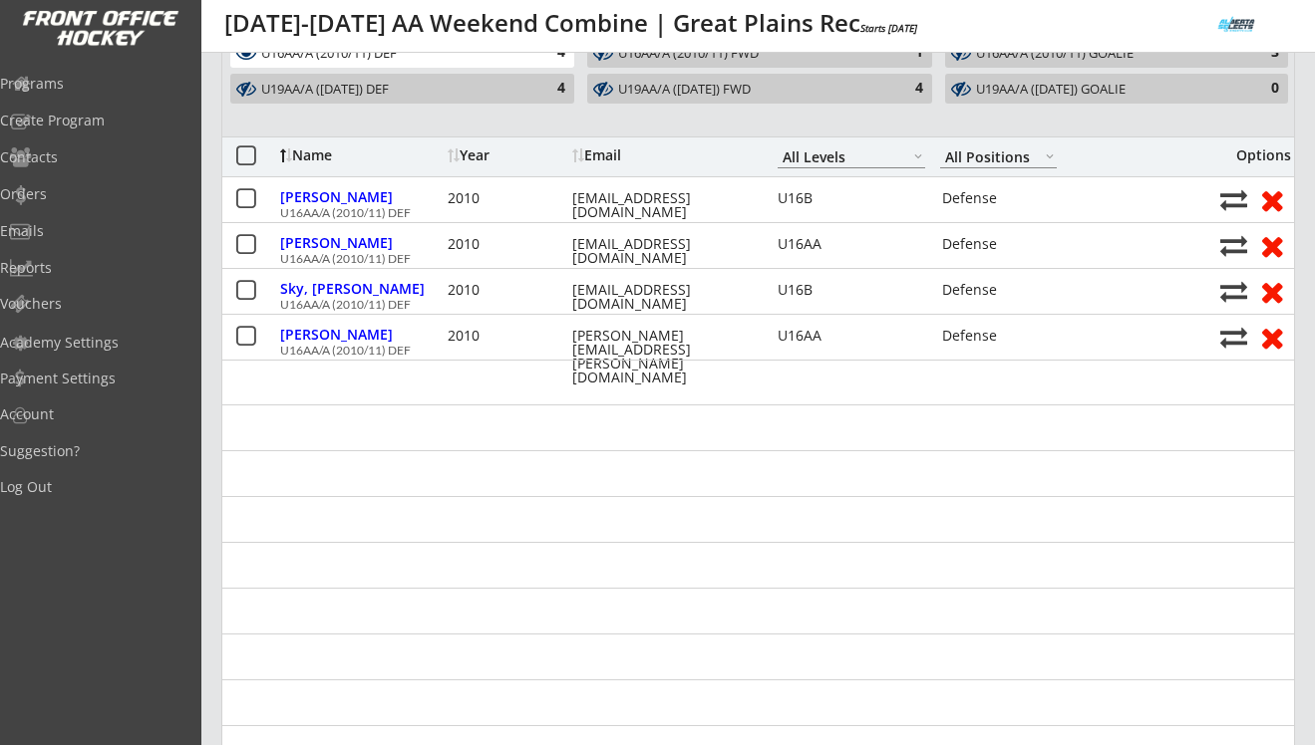
scroll to position [289, 0]
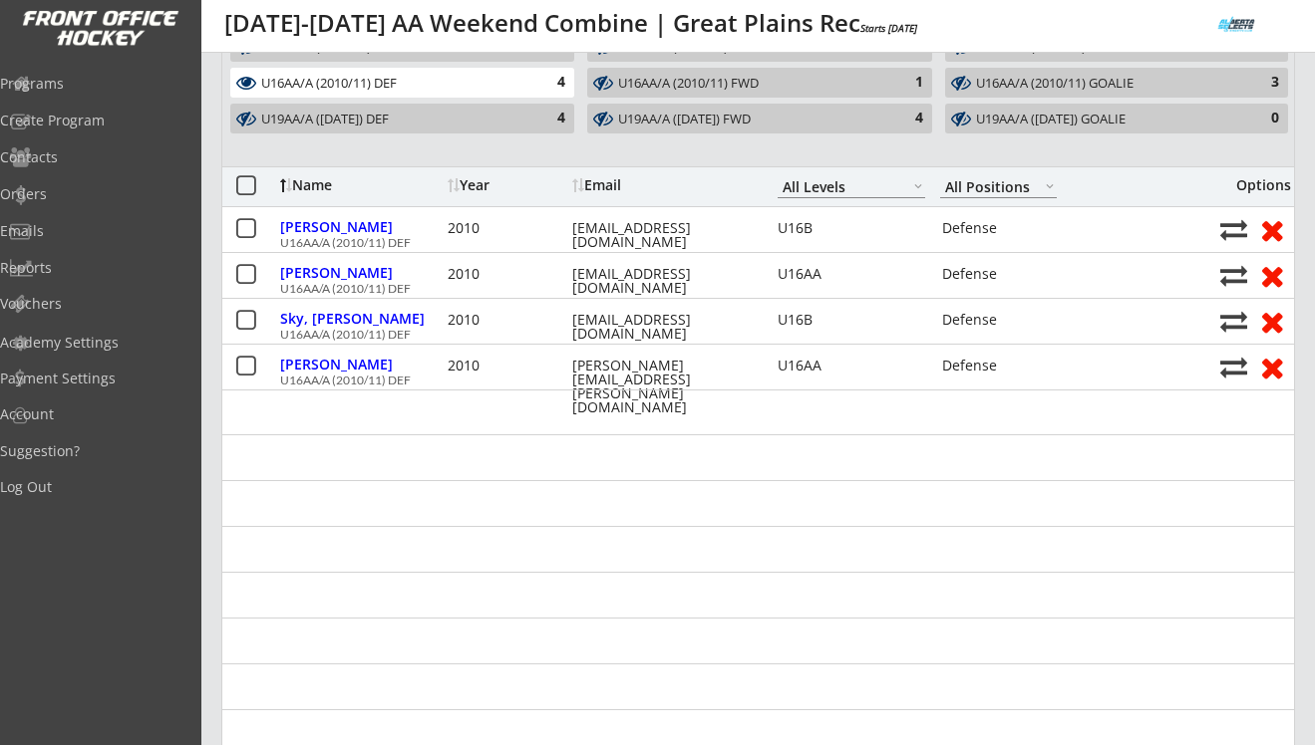
click at [644, 76] on div "U16AA/A (2010/11) FWD" at bounding box center [747, 84] width 259 height 16
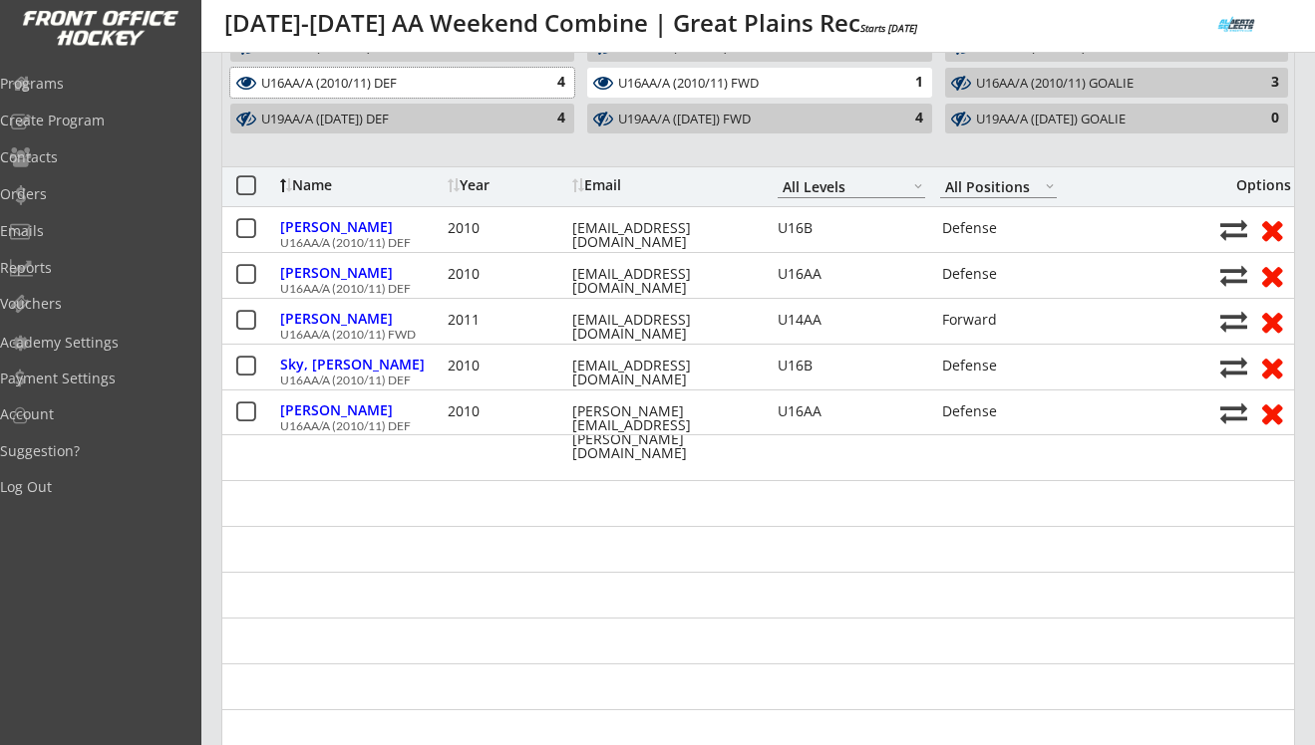
click at [563, 78] on div "4" at bounding box center [545, 83] width 40 height 20
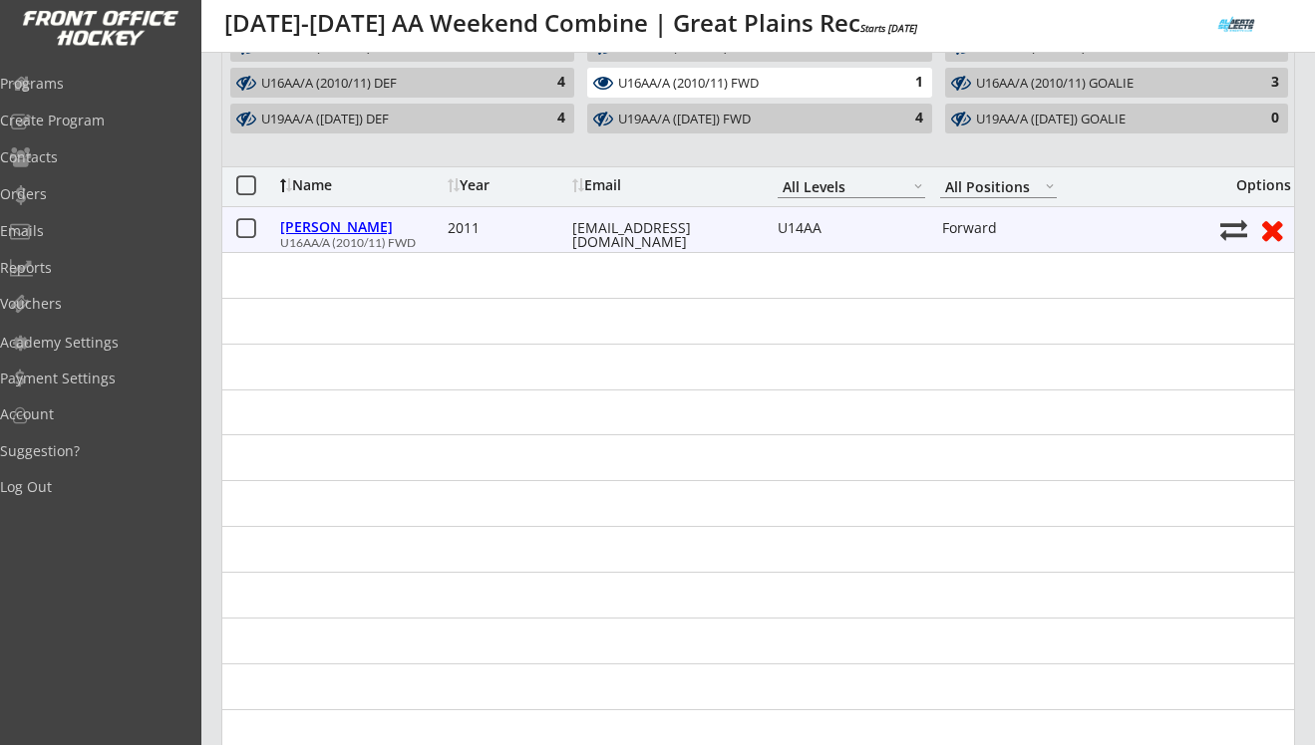
click at [364, 228] on div "Niehaus, Gemma" at bounding box center [361, 227] width 162 height 14
type input "Gemma"
type input "Niehaus"
type input "11/23/2011"
type input "23443 Township Rd 500, Rolly View, AB T0C 2K0, Canada"
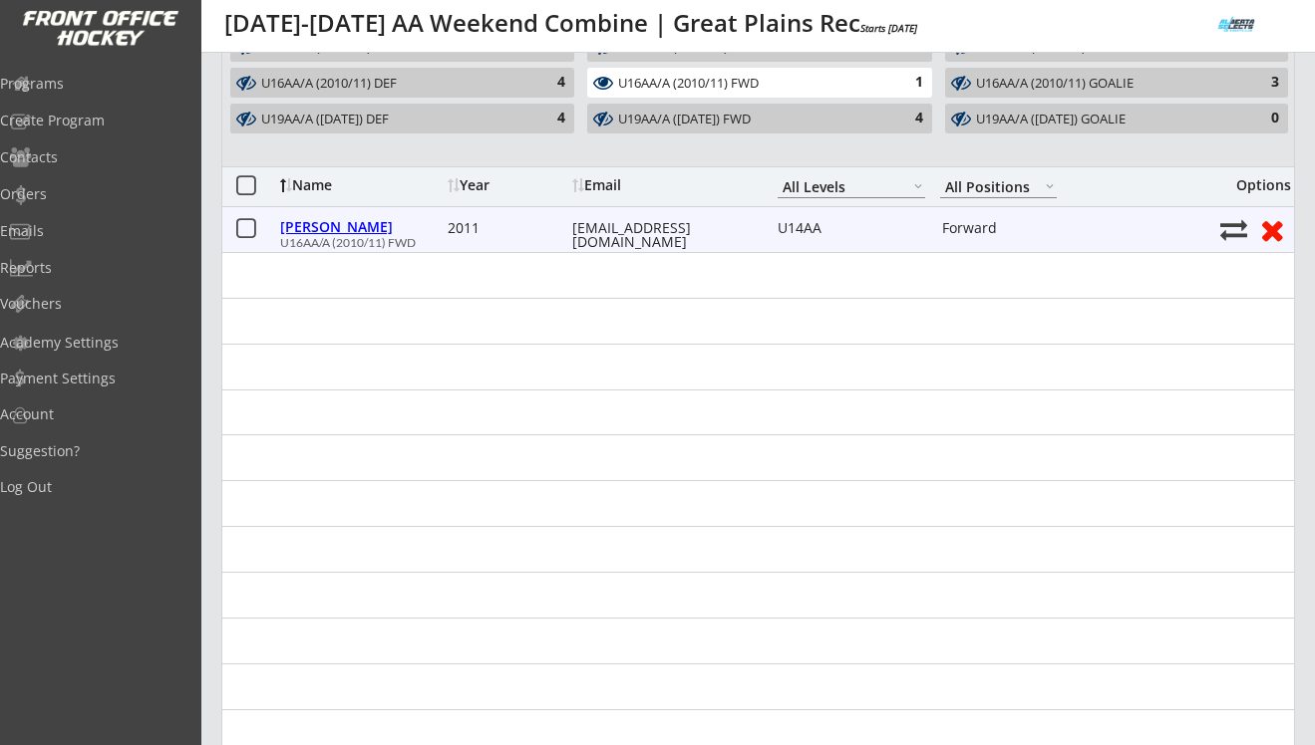
select select ""Forward""
select select ""U14AA""
type input "None"
type input "Adam Niehaus"
type input "(780) 788-0278"
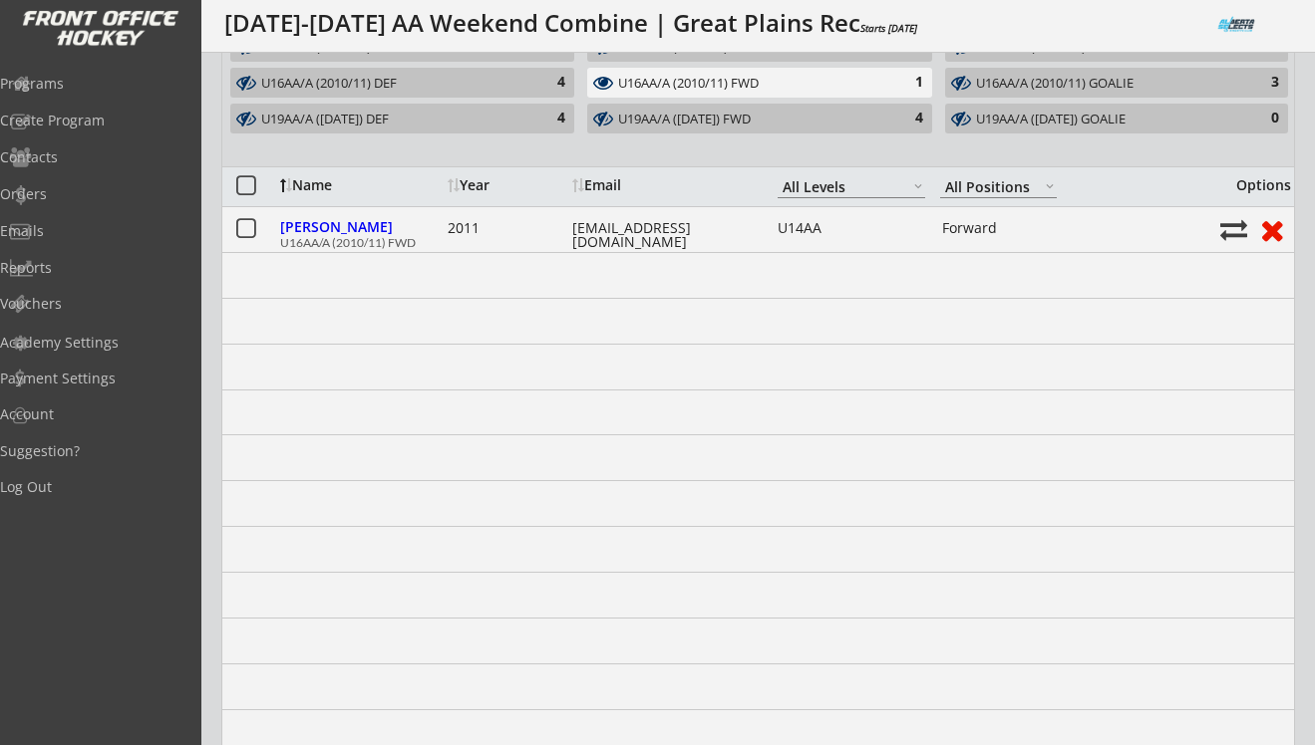
type input "SPRA U14AA"
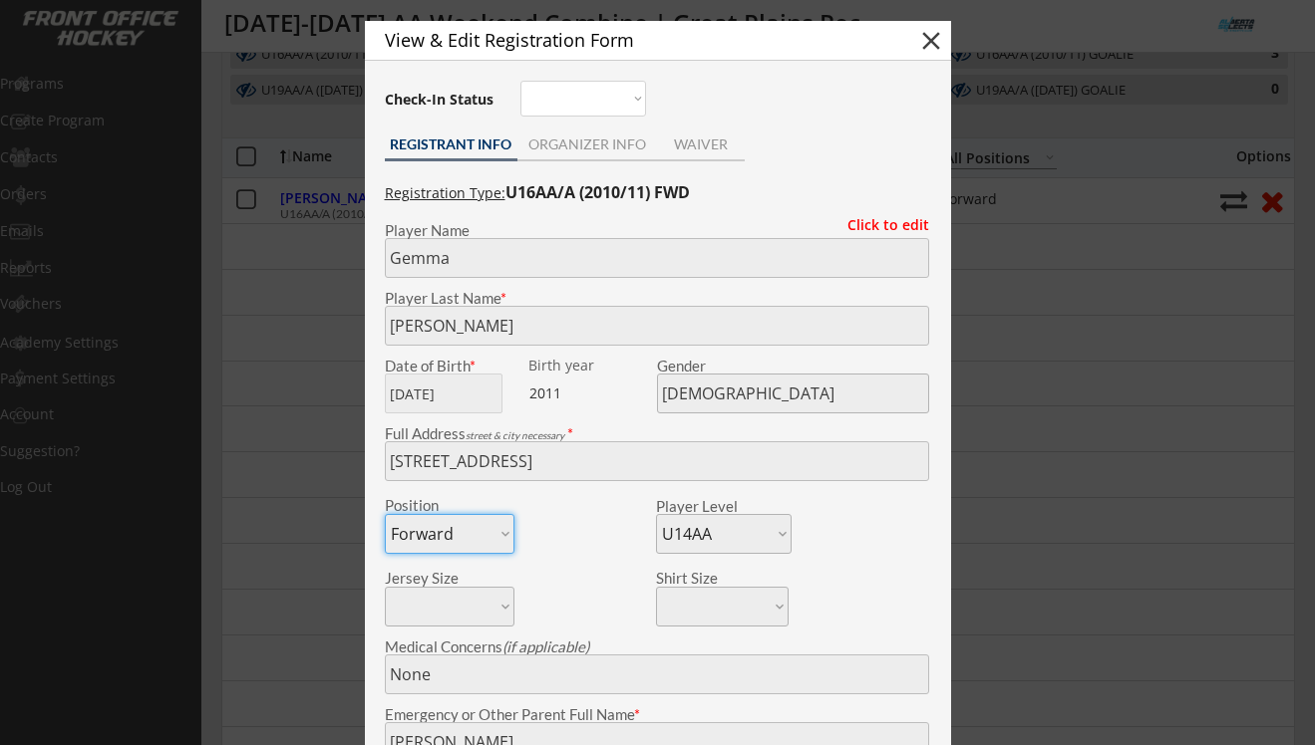
scroll to position [168, 0]
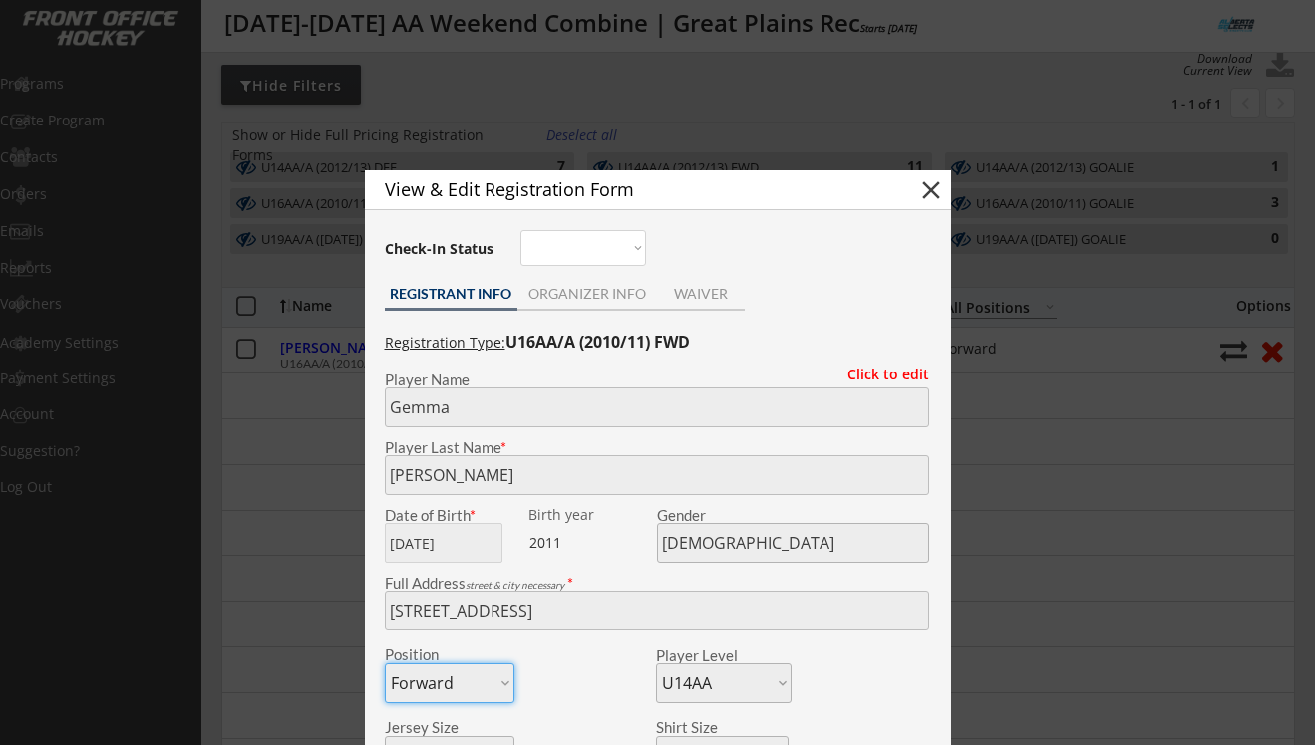
click at [930, 195] on button "close" at bounding box center [931, 190] width 30 height 30
select select ""PLACEHOLDER_1427118222253""
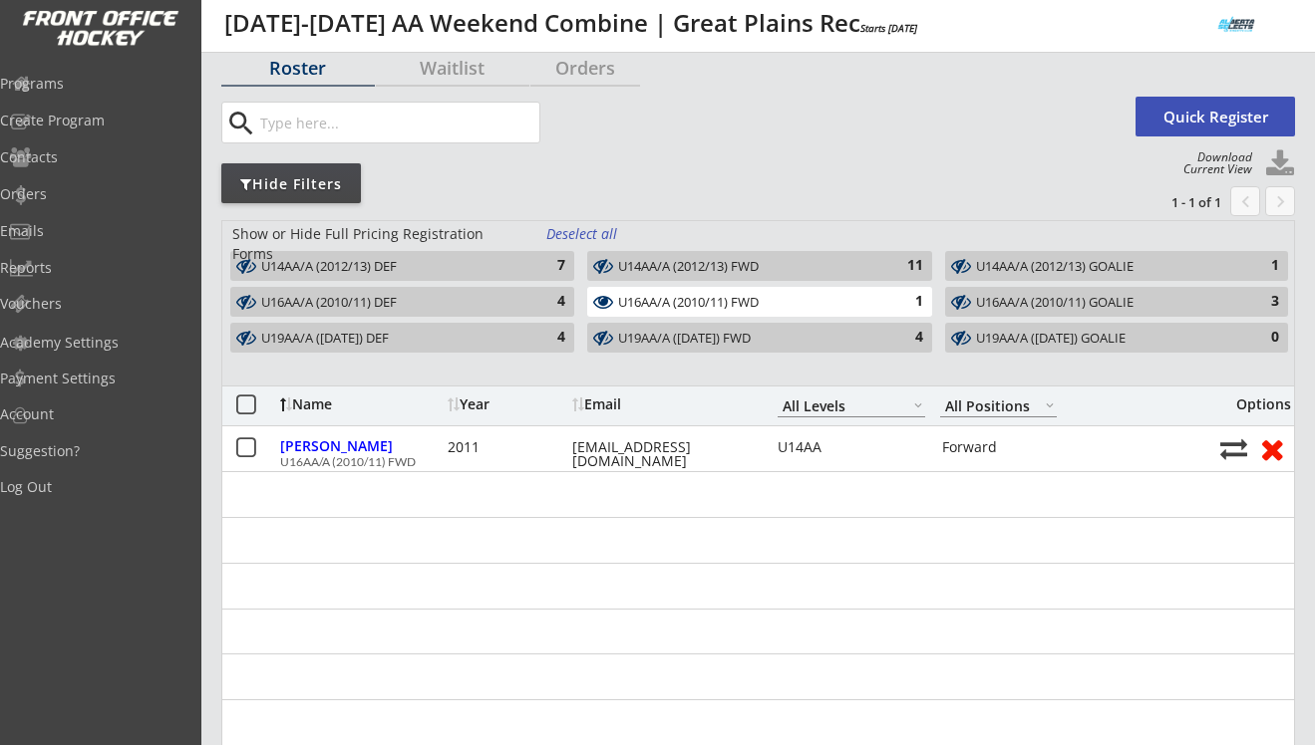
scroll to position [58, 0]
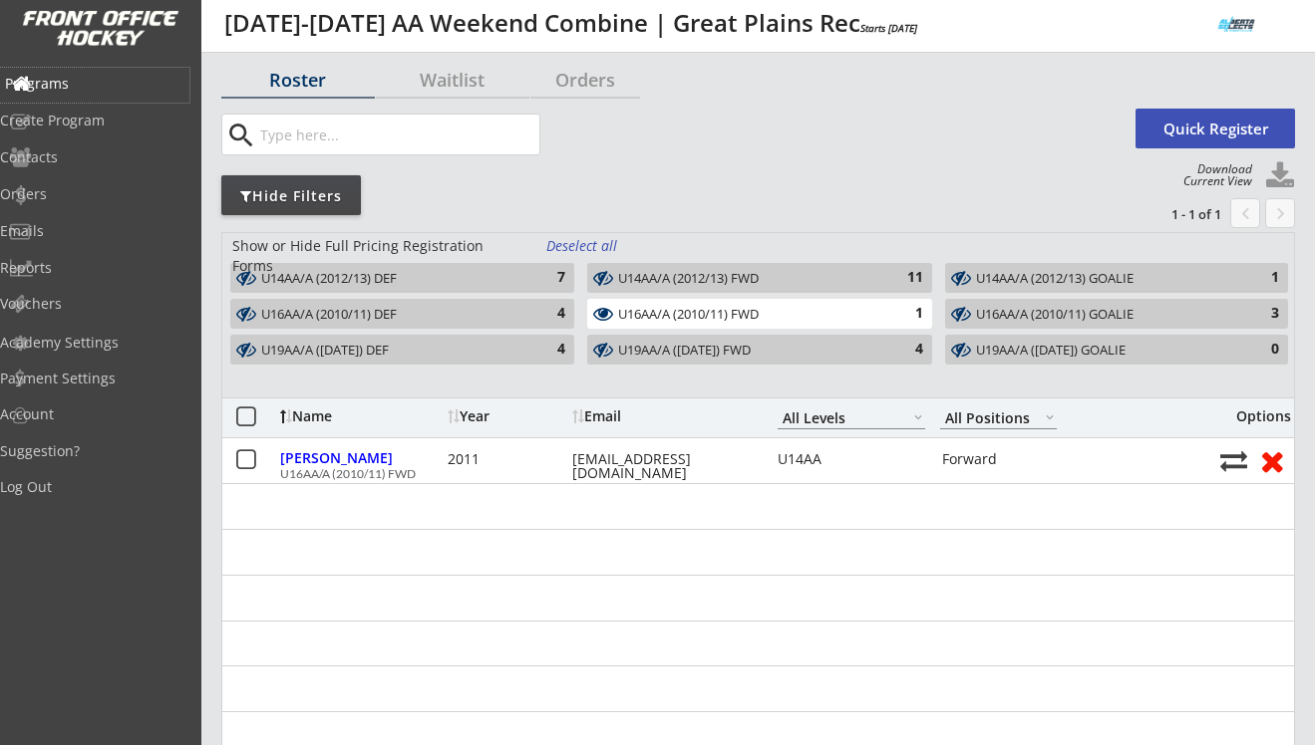
click at [100, 84] on div "Programs" at bounding box center [94, 84] width 179 height 14
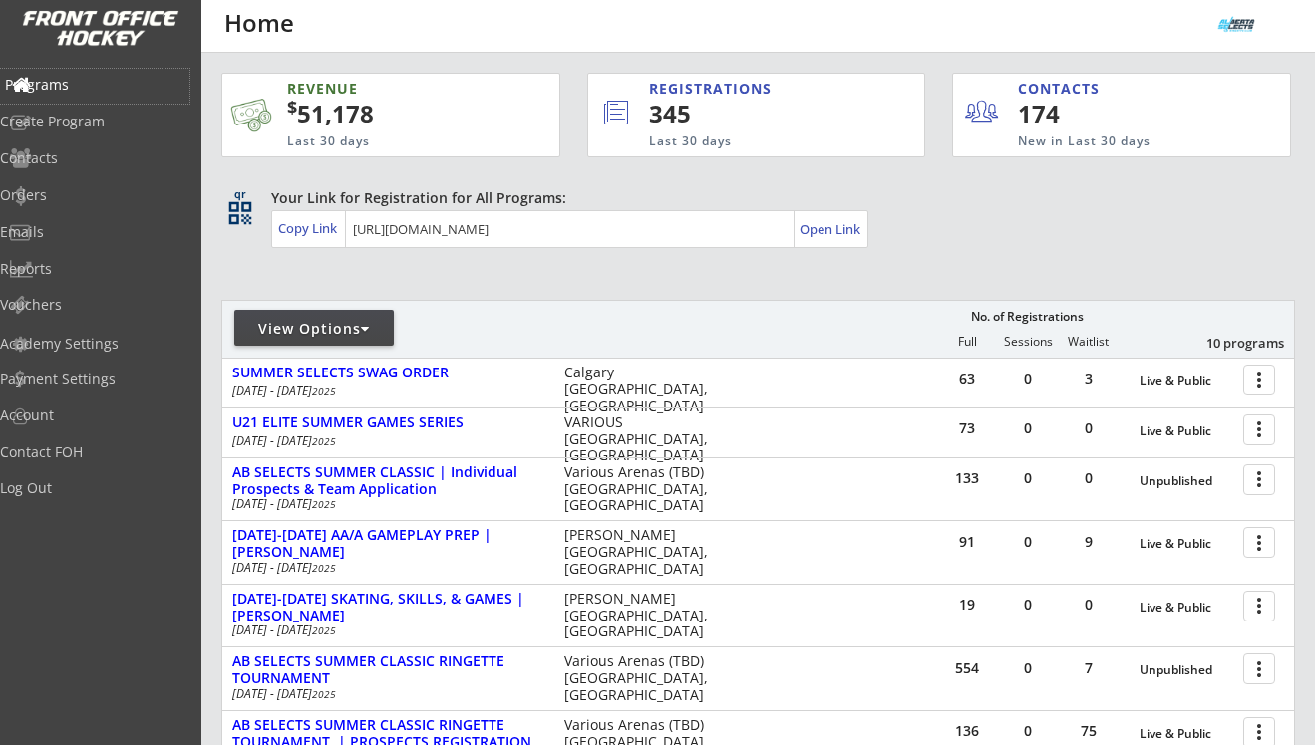
click at [99, 84] on div "Programs" at bounding box center [94, 85] width 179 height 14
click at [89, 87] on div "Programs" at bounding box center [94, 85] width 179 height 14
click at [70, 90] on div "Programs" at bounding box center [94, 85] width 179 height 14
click at [76, 197] on div "Orders" at bounding box center [94, 195] width 179 height 14
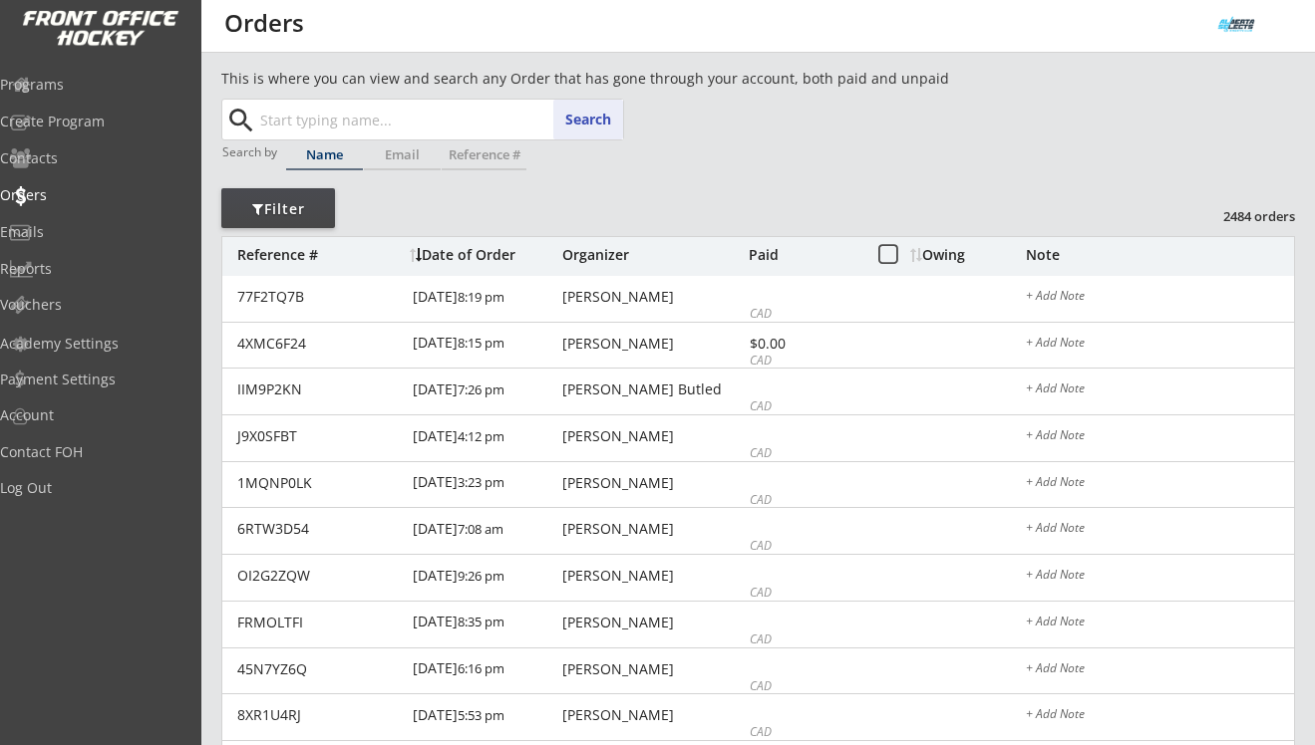
click at [411, 110] on input "text" at bounding box center [439, 120] width 367 height 40
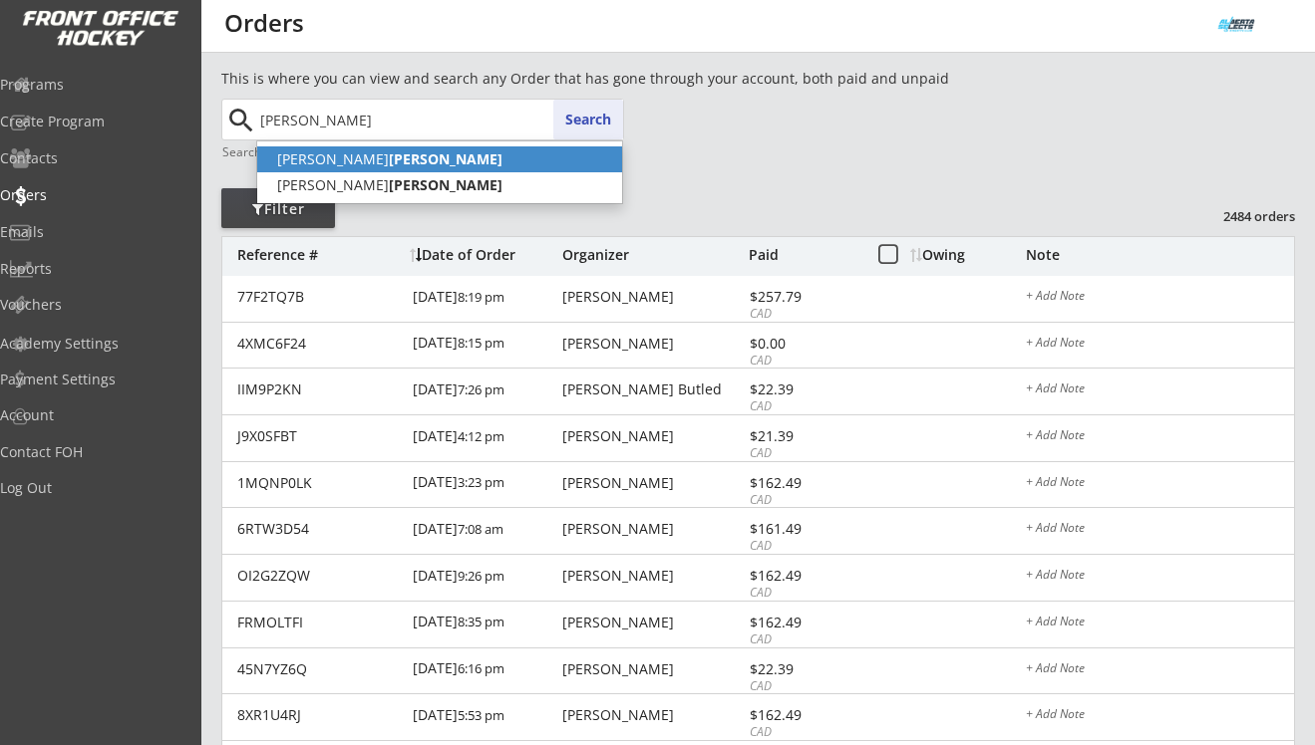
click at [436, 150] on p "[PERSON_NAME]" at bounding box center [439, 160] width 365 height 26
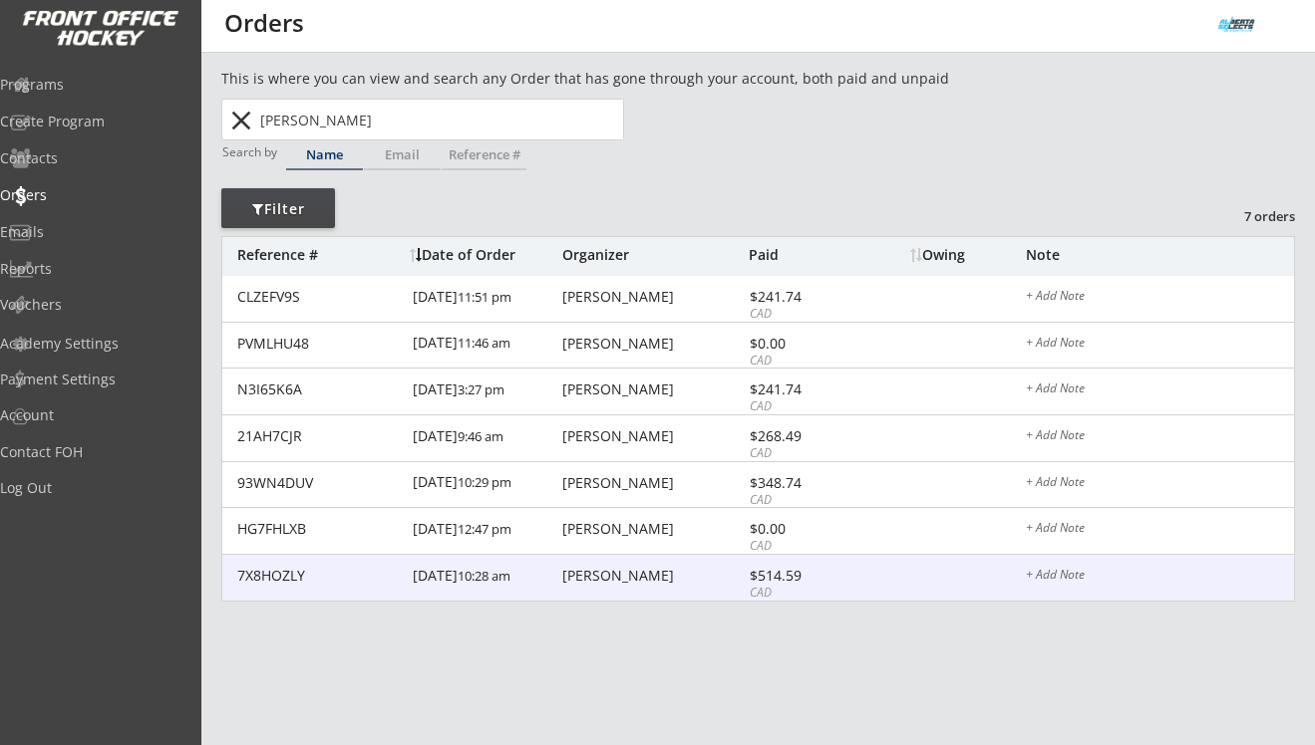
type input "[PERSON_NAME]"
click at [608, 575] on div "[PERSON_NAME]" at bounding box center [652, 576] width 181 height 14
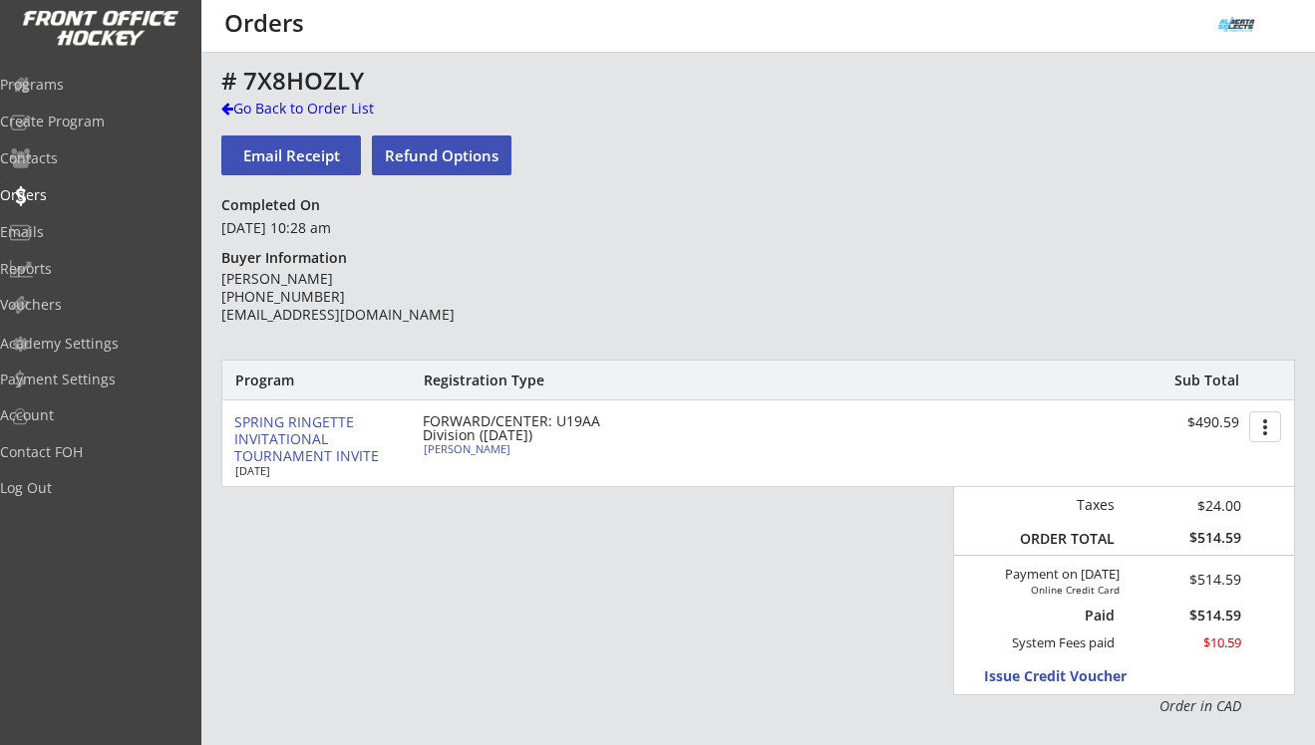
click at [462, 448] on div "[PERSON_NAME]" at bounding box center [535, 448] width 222 height 11
select select ""Forward""
select select ""U16AA""
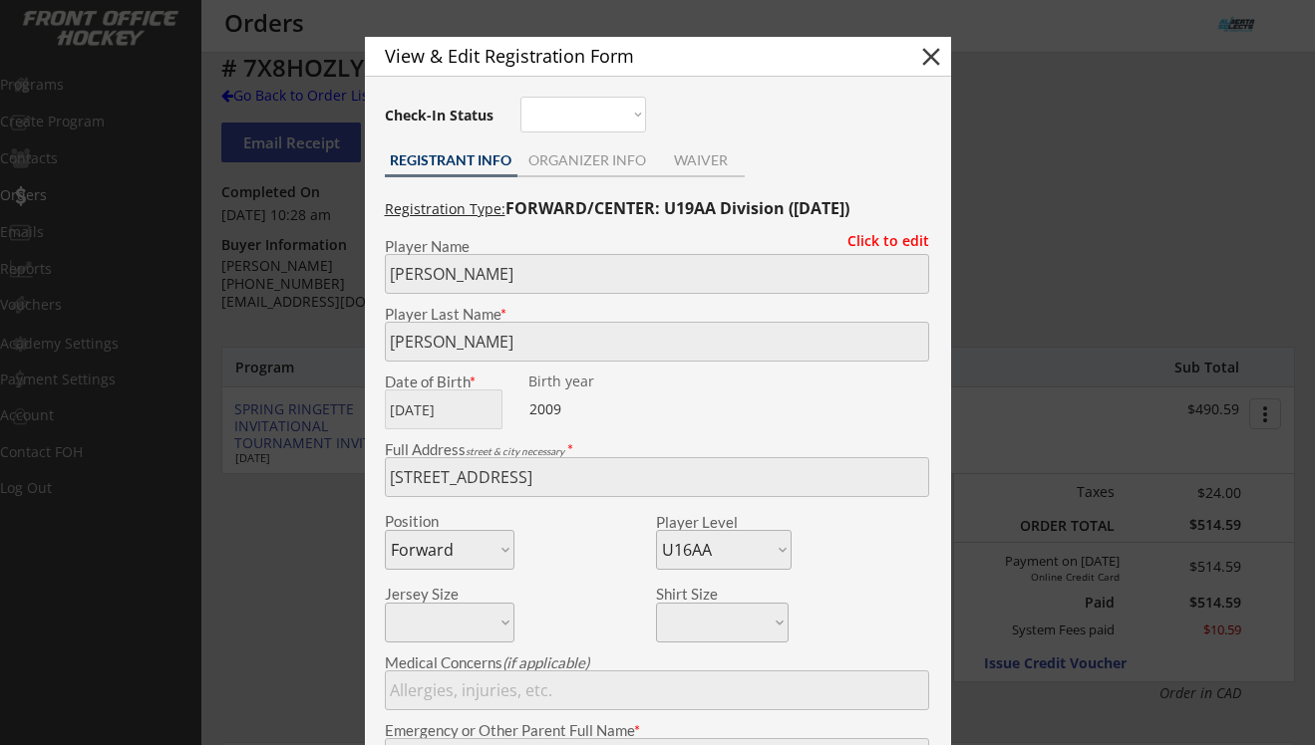
scroll to position [9, 0]
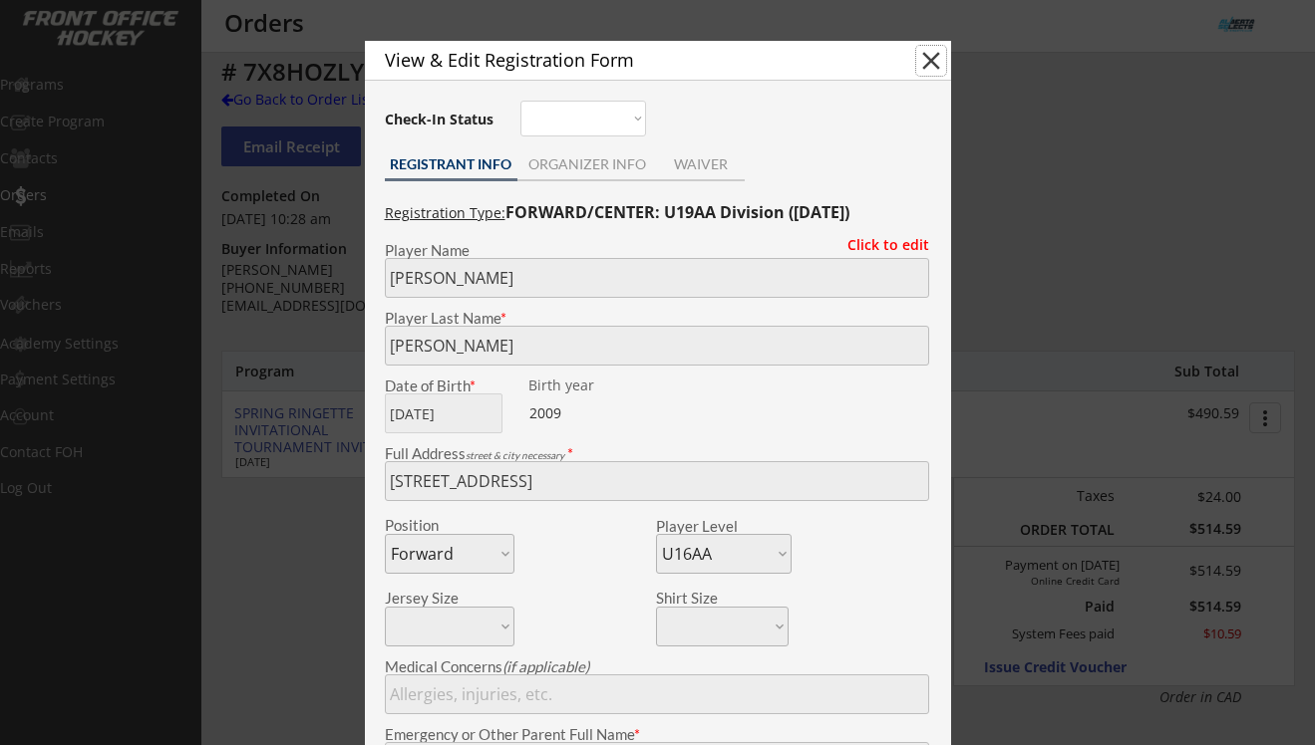
drag, startPoint x: 929, startPoint y: 56, endPoint x: 874, endPoint y: 223, distance: 176.2
click at [874, 223] on div "View & Edit Registration Form close Check-In Status Not here Present REGISTRANT…" at bounding box center [658, 615] width 586 height 1149
click at [929, 63] on button "close" at bounding box center [931, 61] width 30 height 30
select select ""PLACEHOLDER_1427118222253""
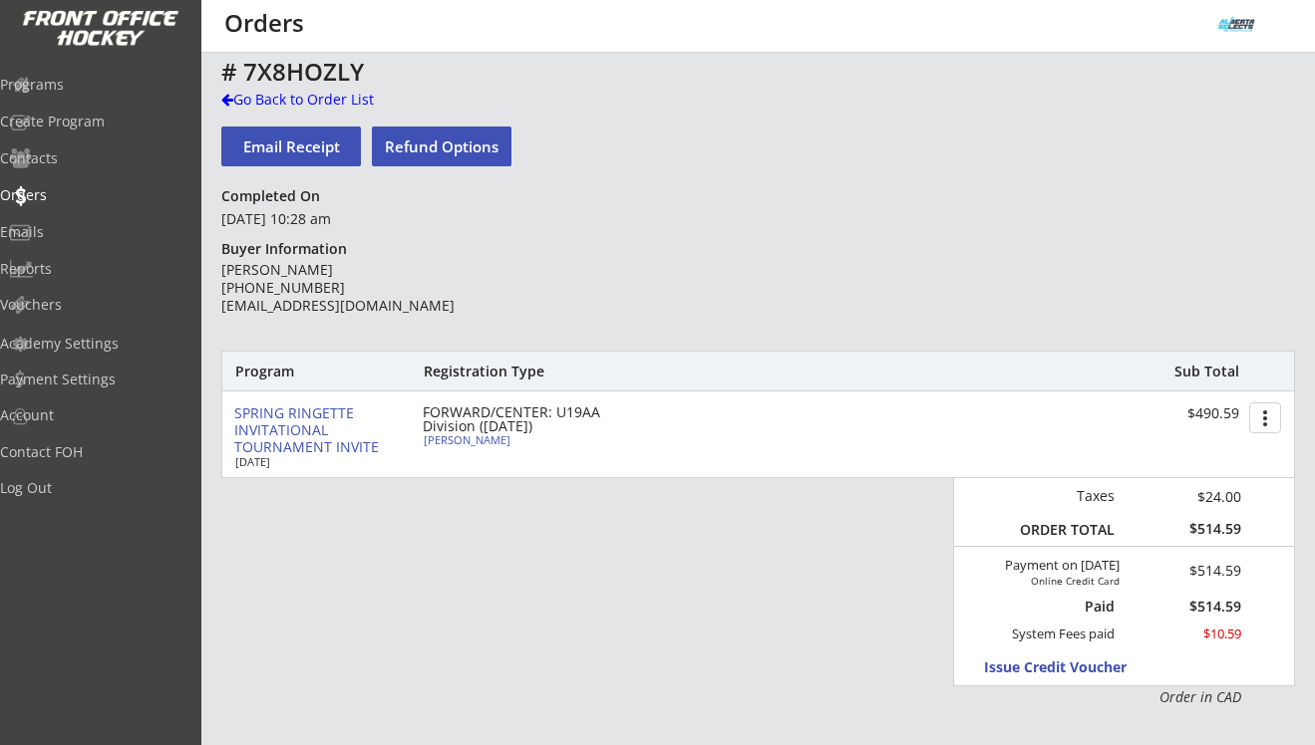
click at [444, 442] on div "Lucy Aldag" at bounding box center [535, 440] width 222 height 11
type input "Lucy"
type input "Aldag"
type input "08/18/2009"
type input "256 Tuscany Ravine View NW, Calgary, AB T3L 2W1, Canada"
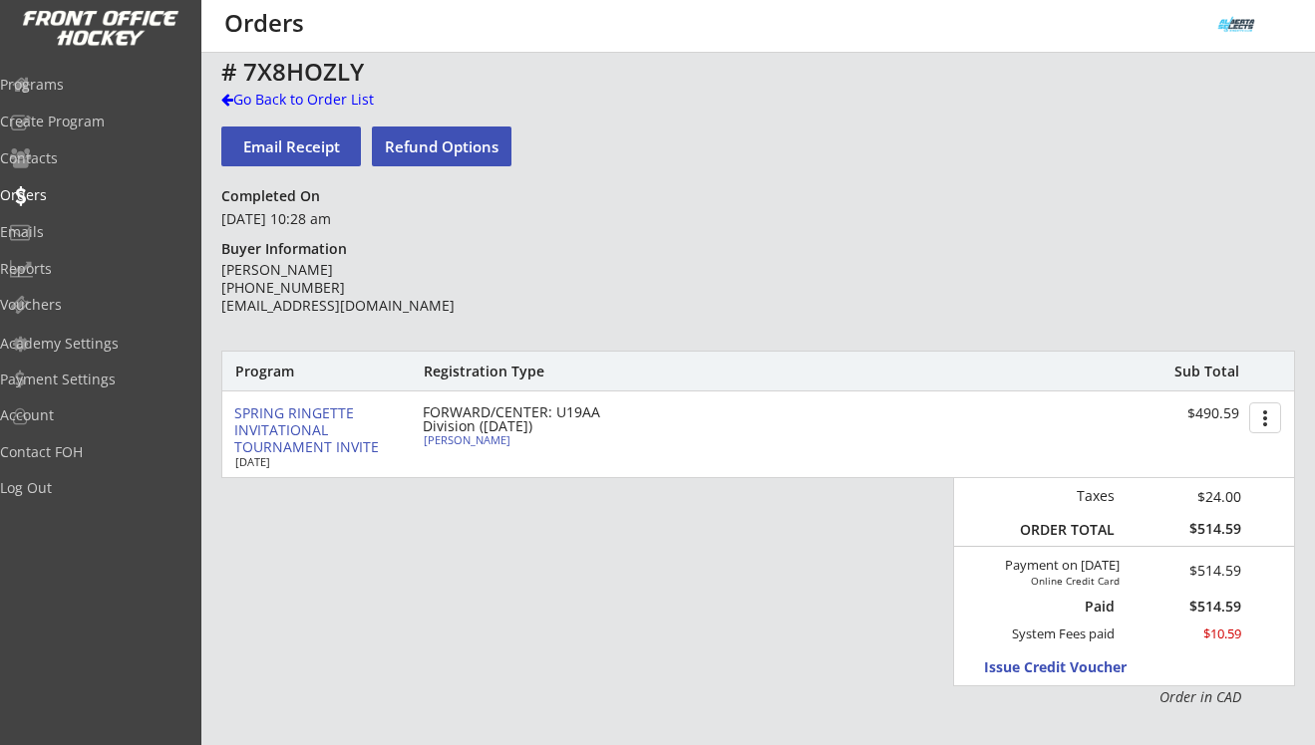
select select ""Forward""
select select ""U16AA""
type input "Kris Aldag"
type input "(403) 554-1270"
type input "Calgary U16AA"
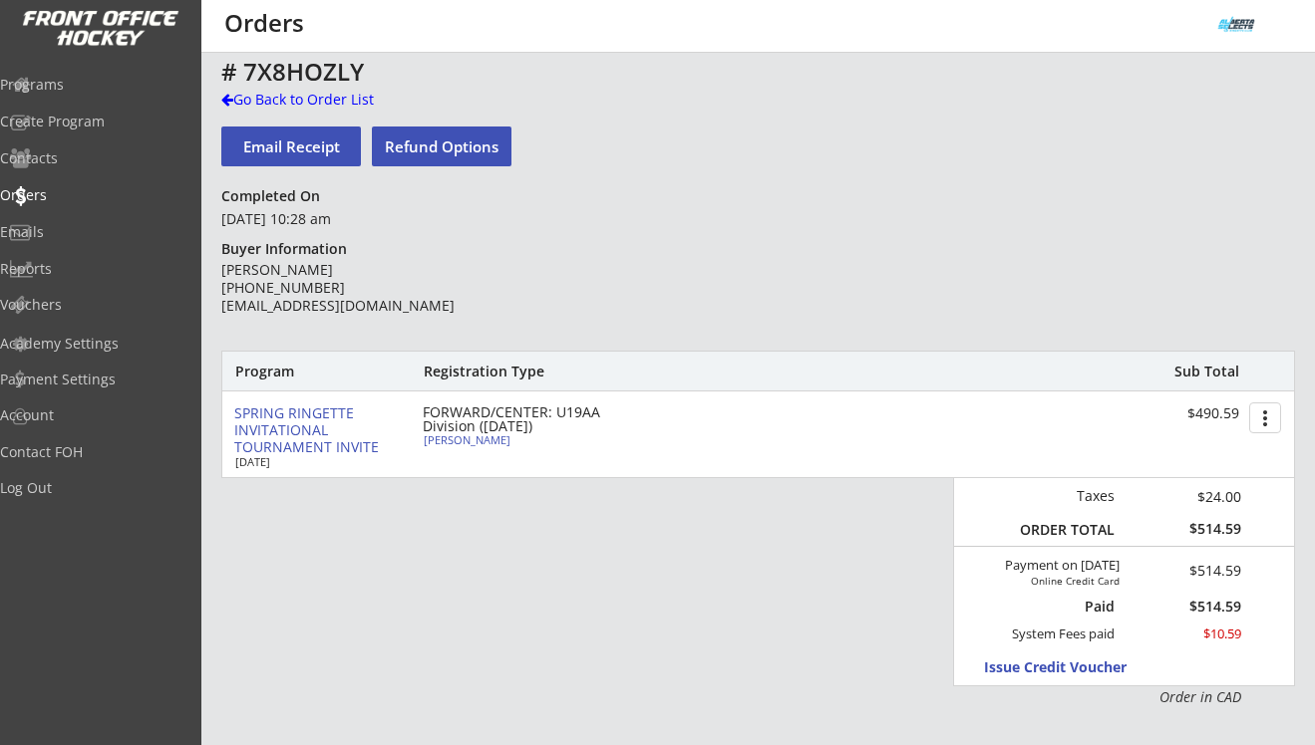
type input "NW 16A"
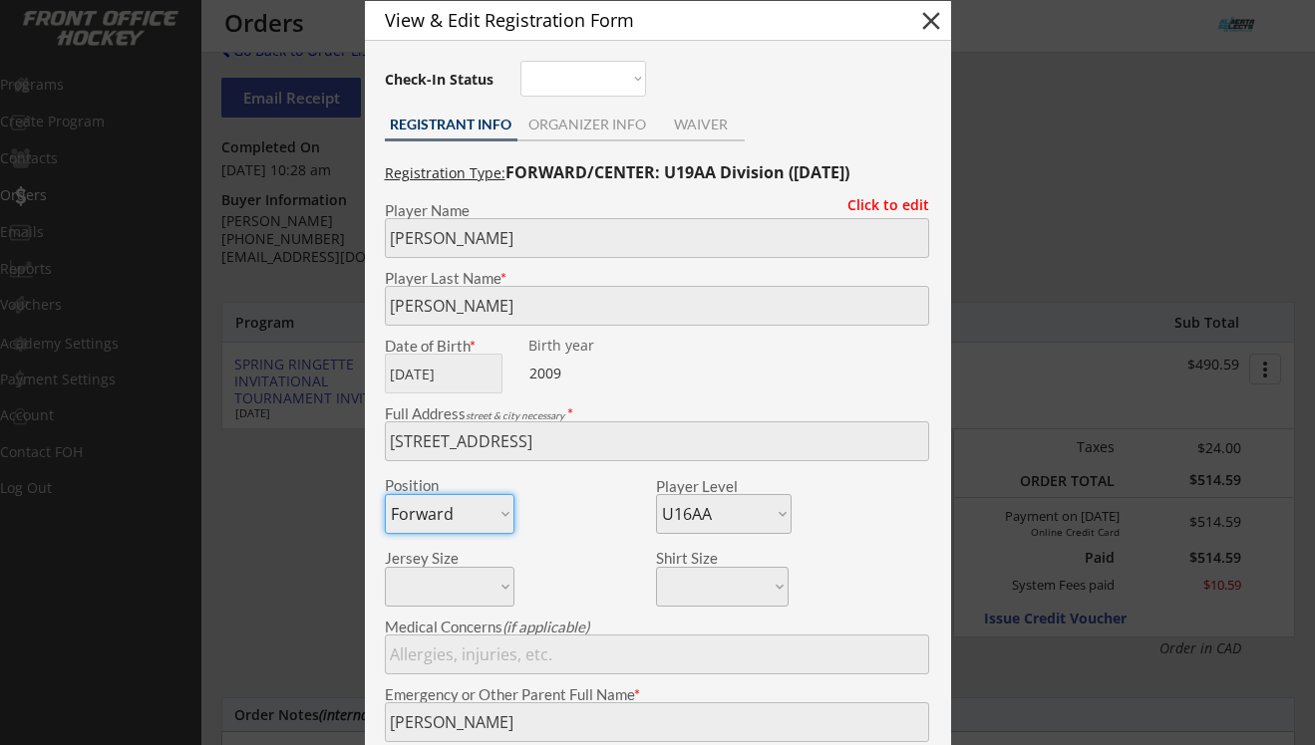
scroll to position [31, 0]
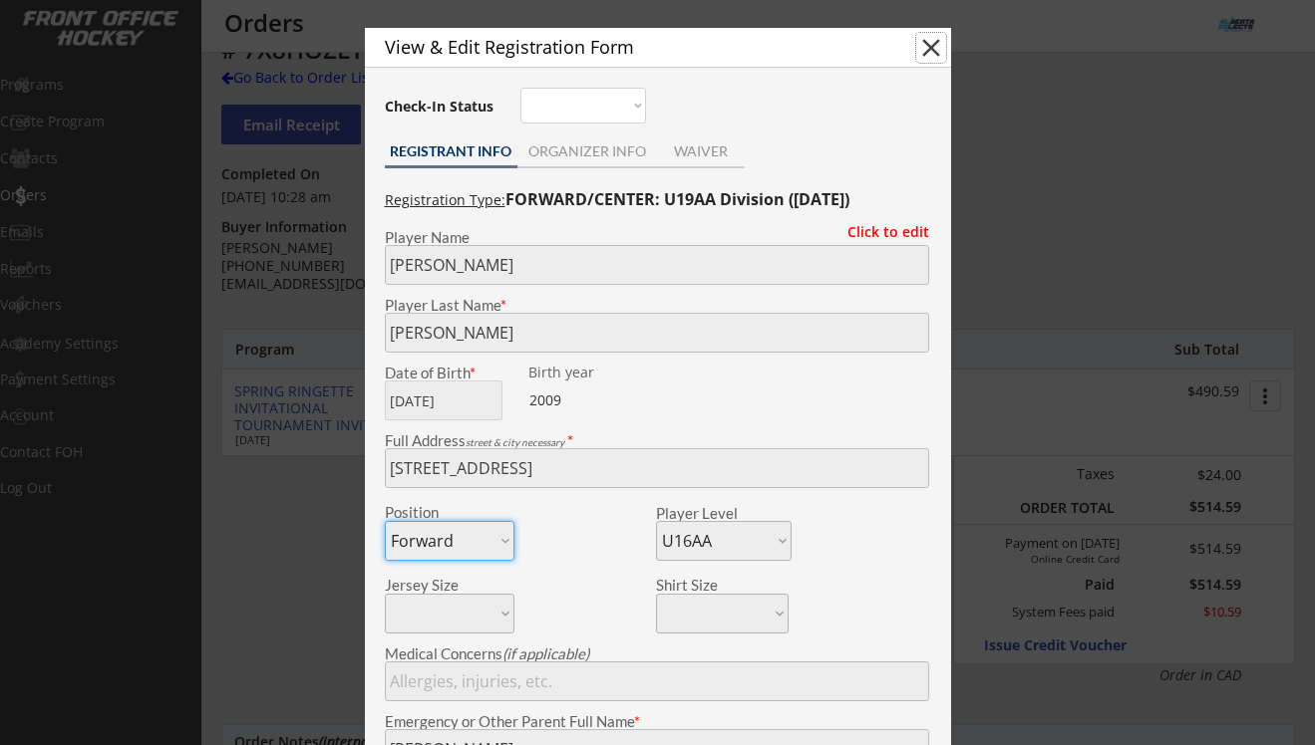
click at [933, 42] on button "close" at bounding box center [931, 48] width 30 height 30
select select ""PLACEHOLDER_1427118222253""
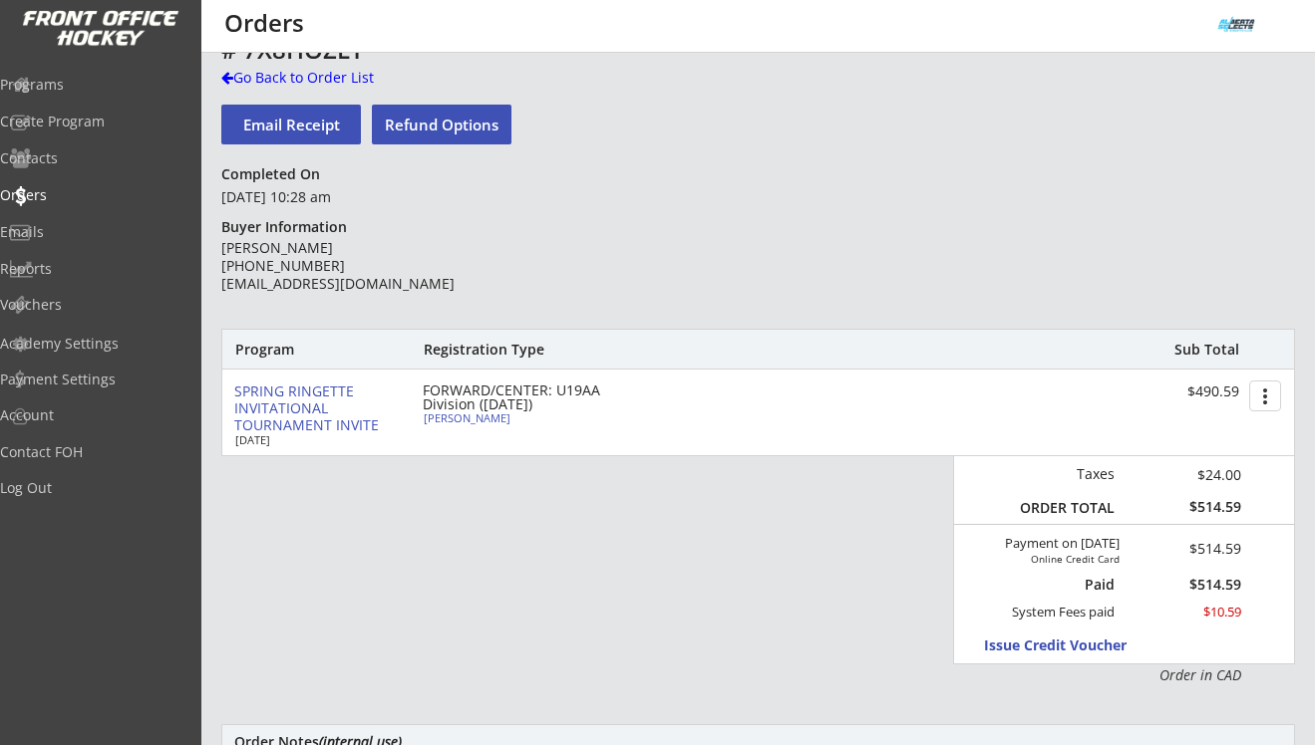
click at [264, 61] on div "# 7X8HOZLY" at bounding box center [698, 50] width 955 height 24
click at [264, 75] on div "Go Back to Order List" at bounding box center [323, 78] width 205 height 20
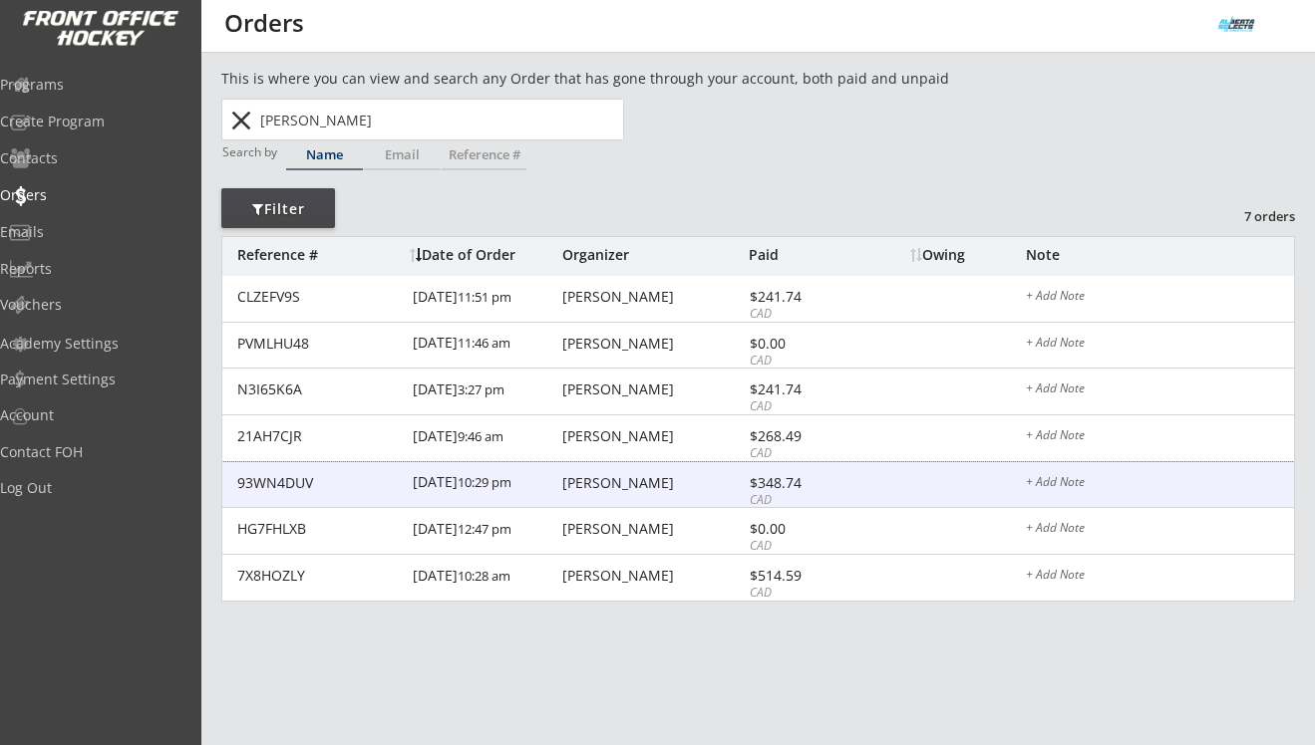
click at [598, 490] on div "Kris Aldag" at bounding box center [652, 483] width 181 height 14
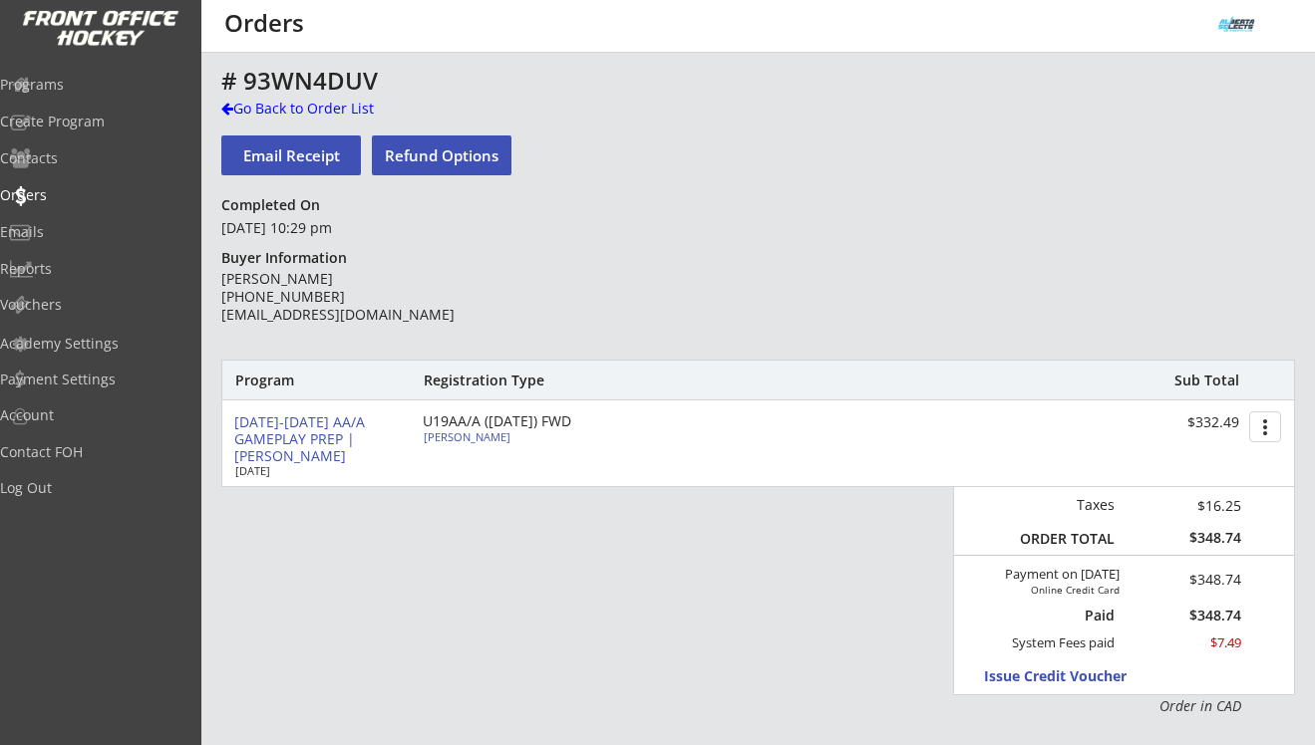
click at [471, 435] on div "Lucy Aldag" at bounding box center [535, 437] width 222 height 11
type input "Lucy"
type input "Aldag"
type input "09/18/2009"
type input "256 Tuscany Ravine View NW, Calgary, AB T3L 2W1, Canada"
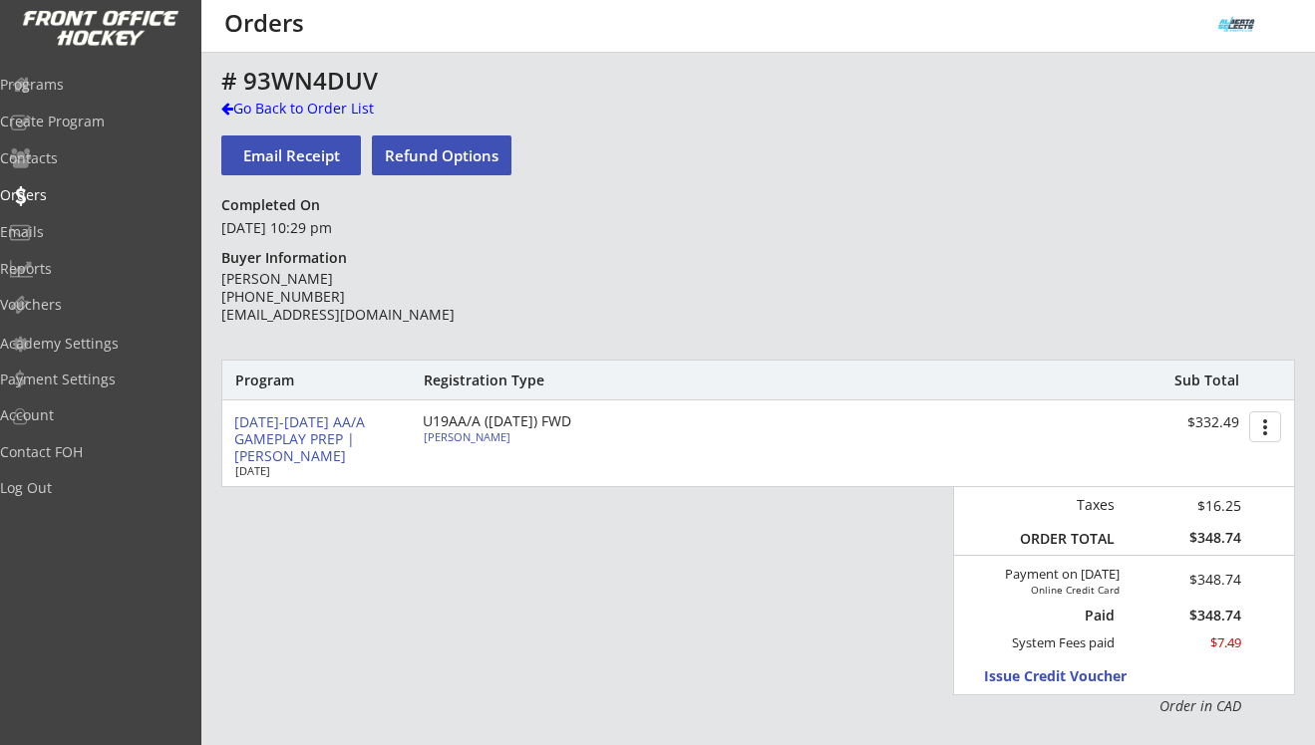
select select ""Forward""
select select ""U16AA""
type input "Kris Aldag"
type input "(403) 554-1270"
type input "U16AA Edge"
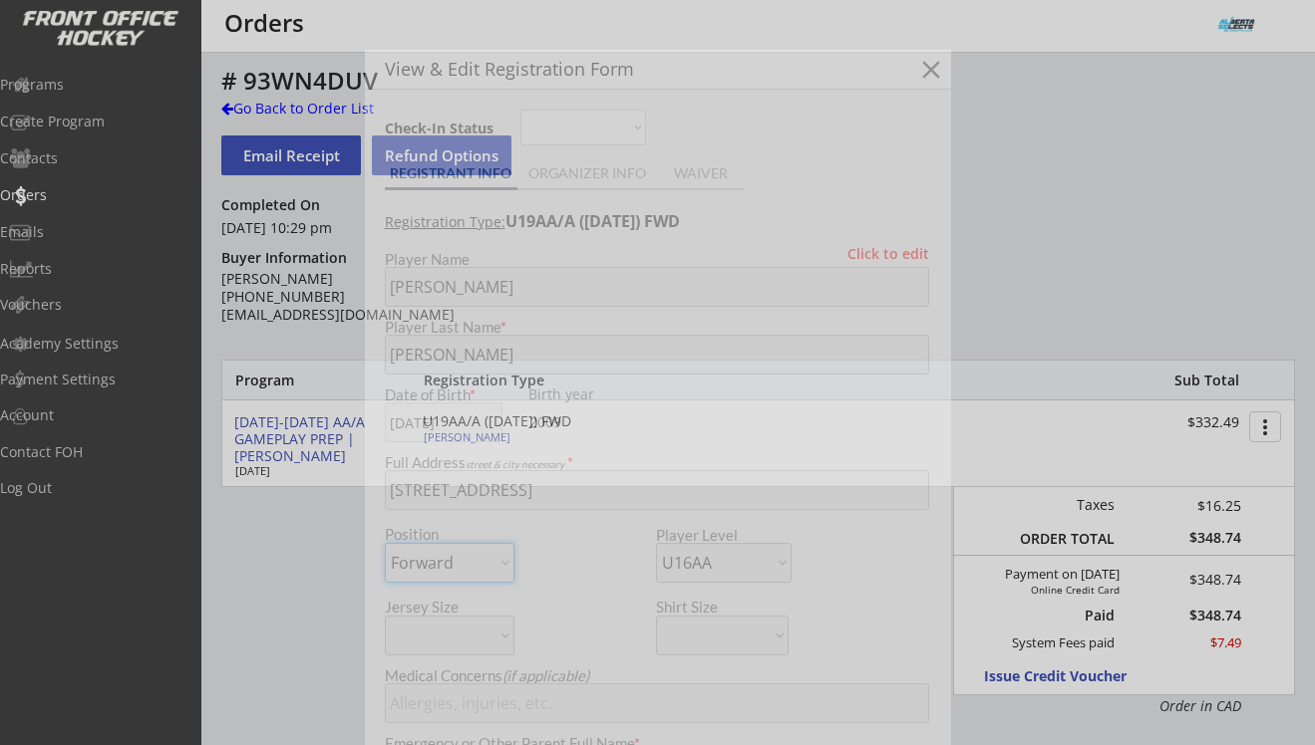
type input "Male"
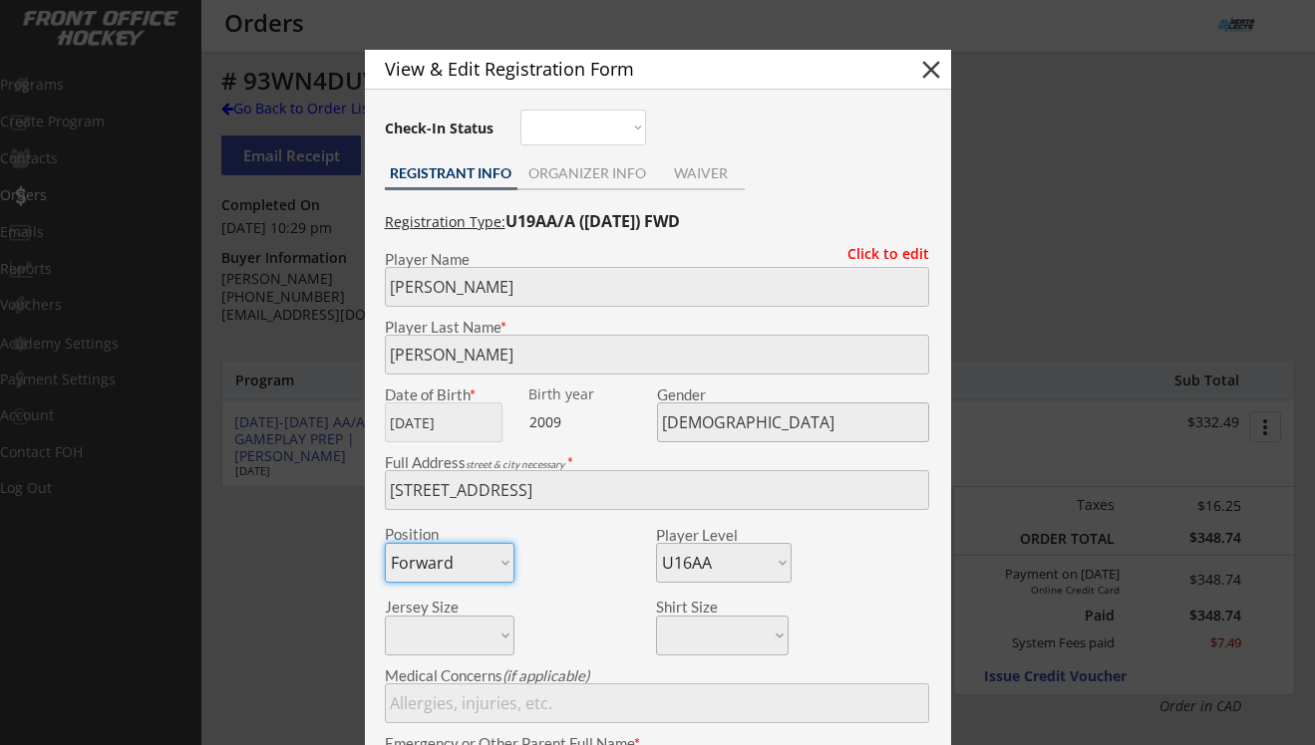
click at [931, 76] on button "close" at bounding box center [931, 70] width 30 height 30
select select ""PLACEHOLDER_1427118222253""
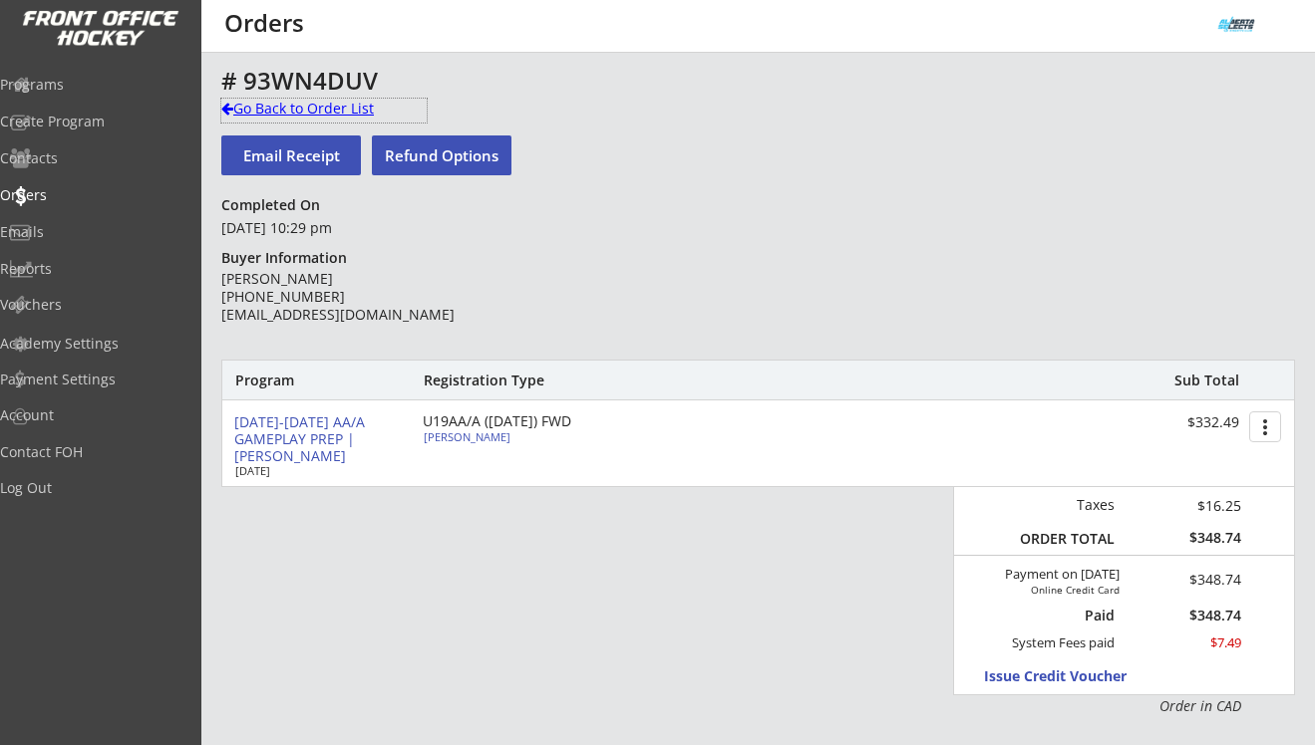
click at [344, 101] on div "Go Back to Order List" at bounding box center [323, 109] width 205 height 20
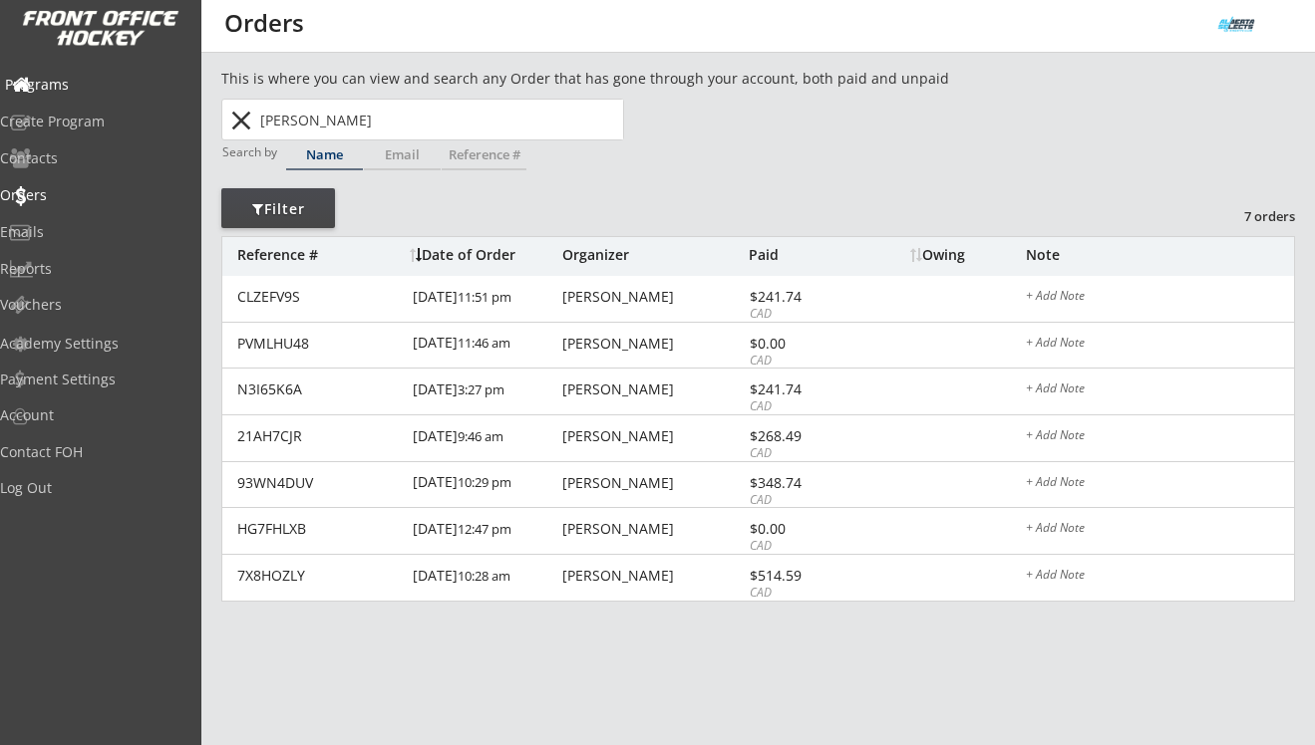
click at [73, 84] on div "Programs" at bounding box center [94, 85] width 179 height 14
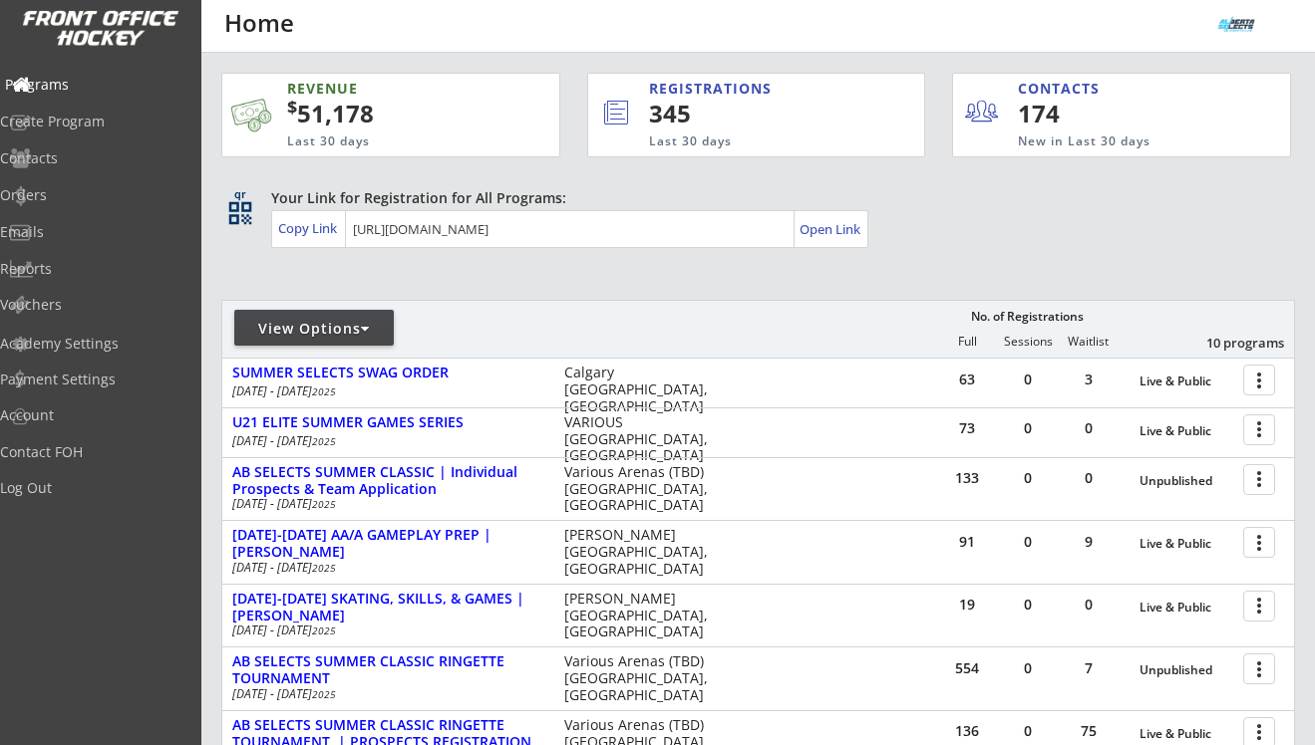
click at [73, 84] on div "Programs" at bounding box center [94, 85] width 179 height 14
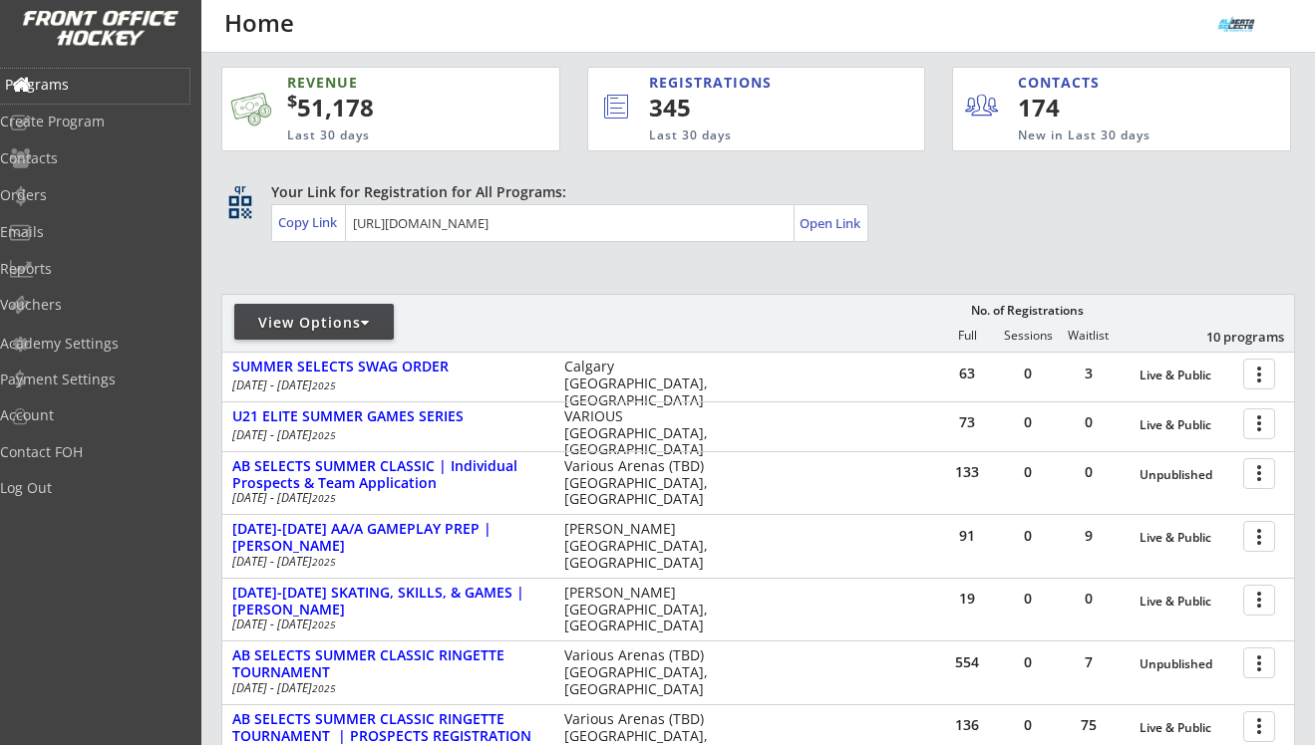
click at [83, 82] on div "Programs" at bounding box center [94, 85] width 179 height 14
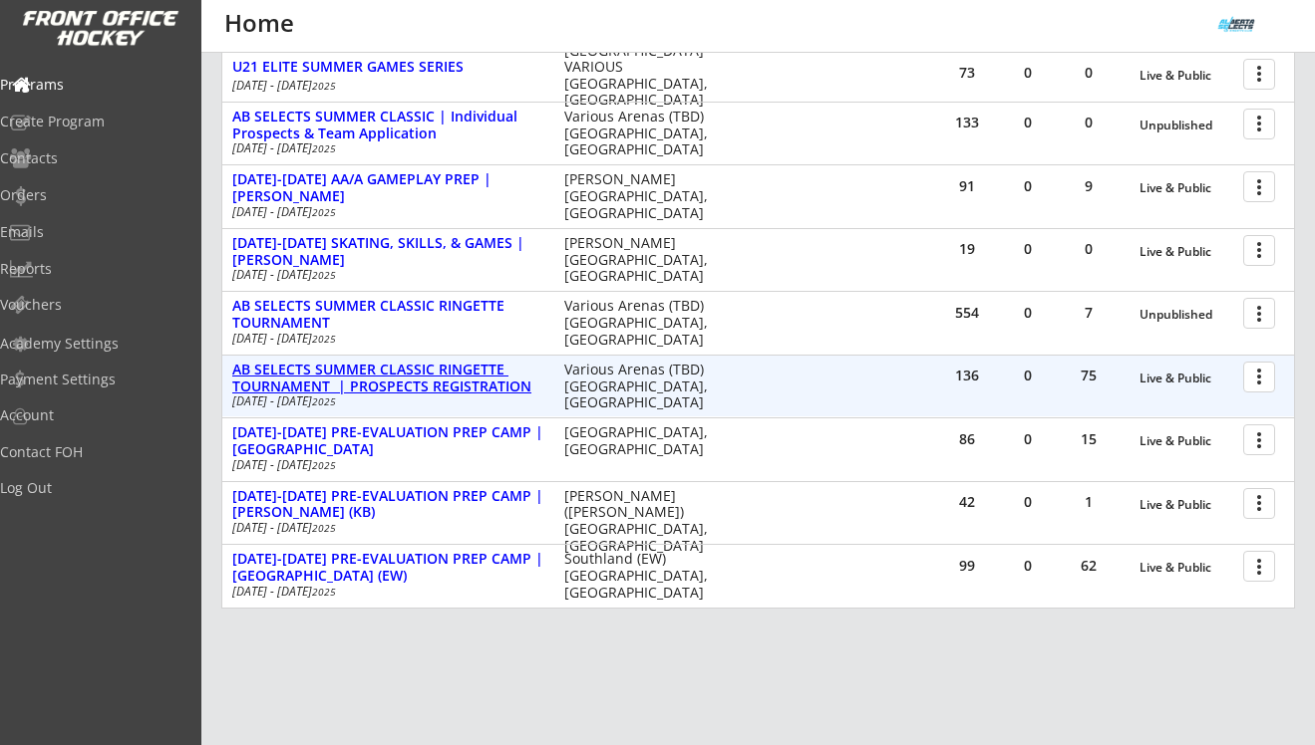
scroll to position [375, 0]
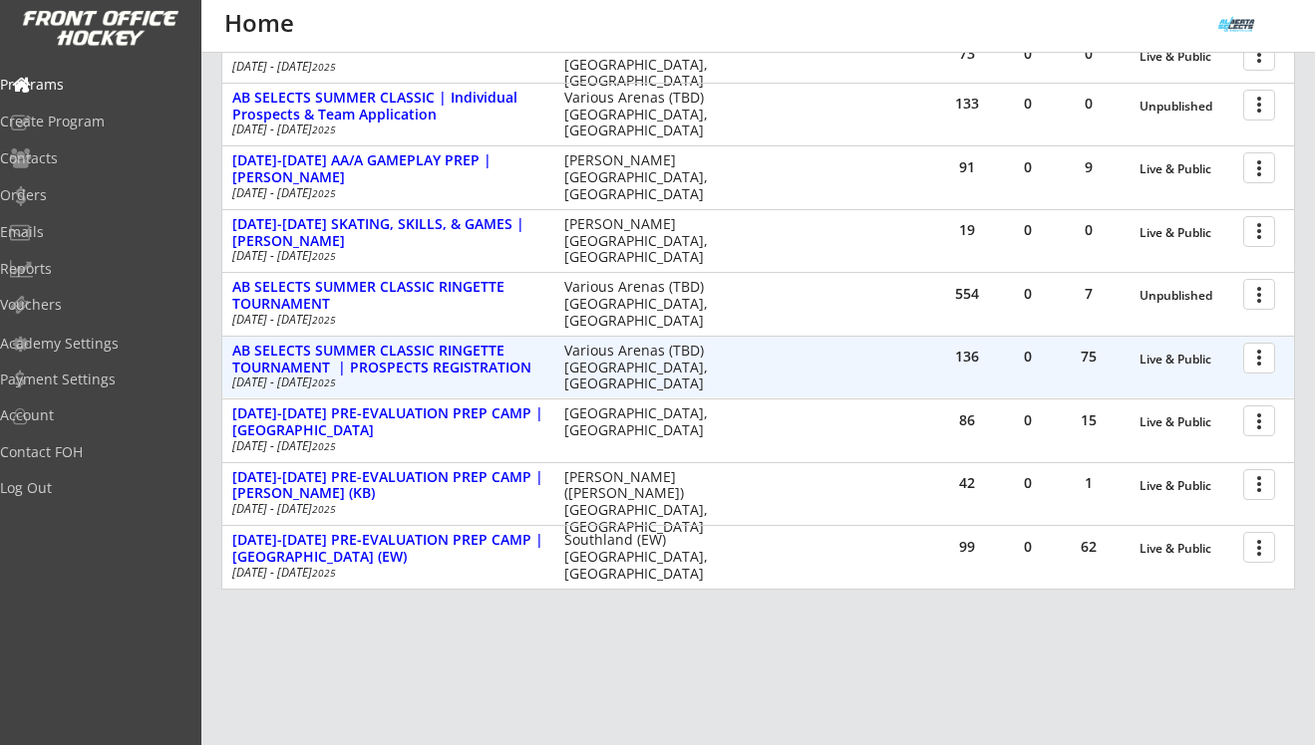
click at [1267, 364] on div at bounding box center [1262, 357] width 35 height 35
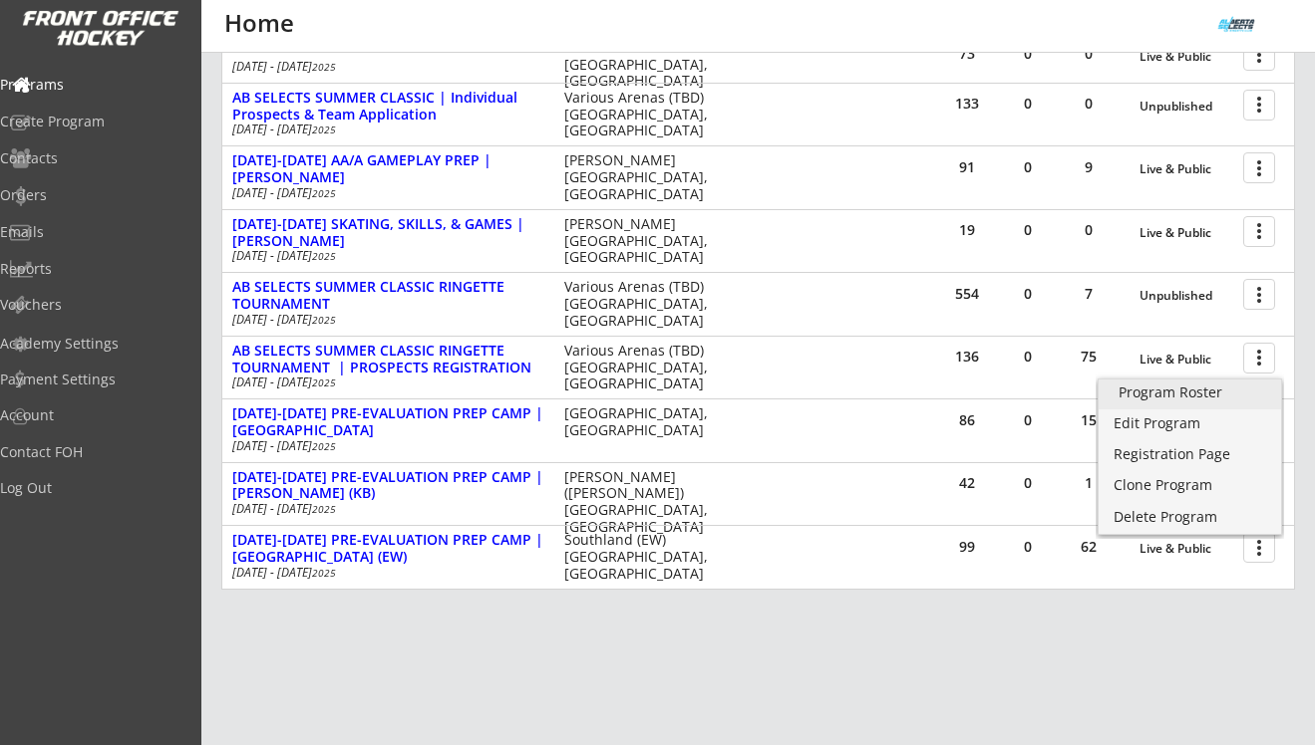
click at [1238, 388] on div "Program Roster" at bounding box center [1189, 393] width 143 height 14
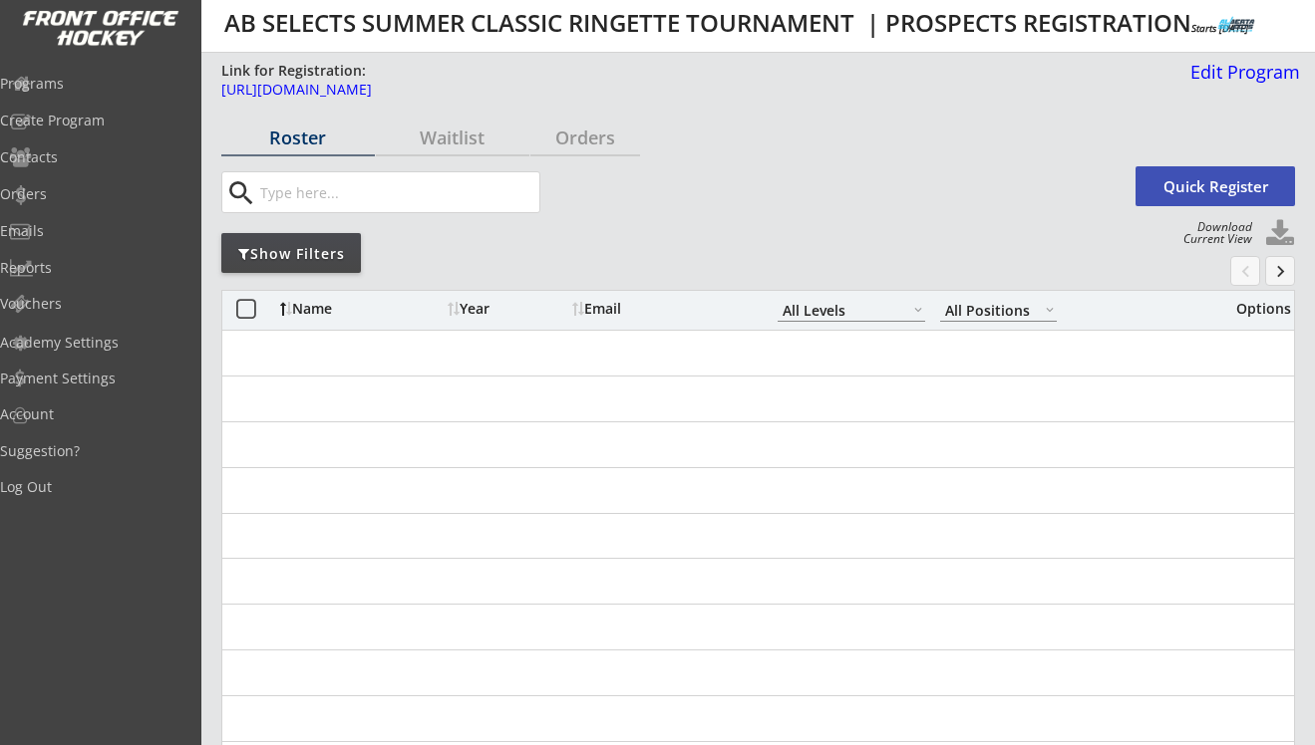
select select ""All Levels""
select select ""All Positions""
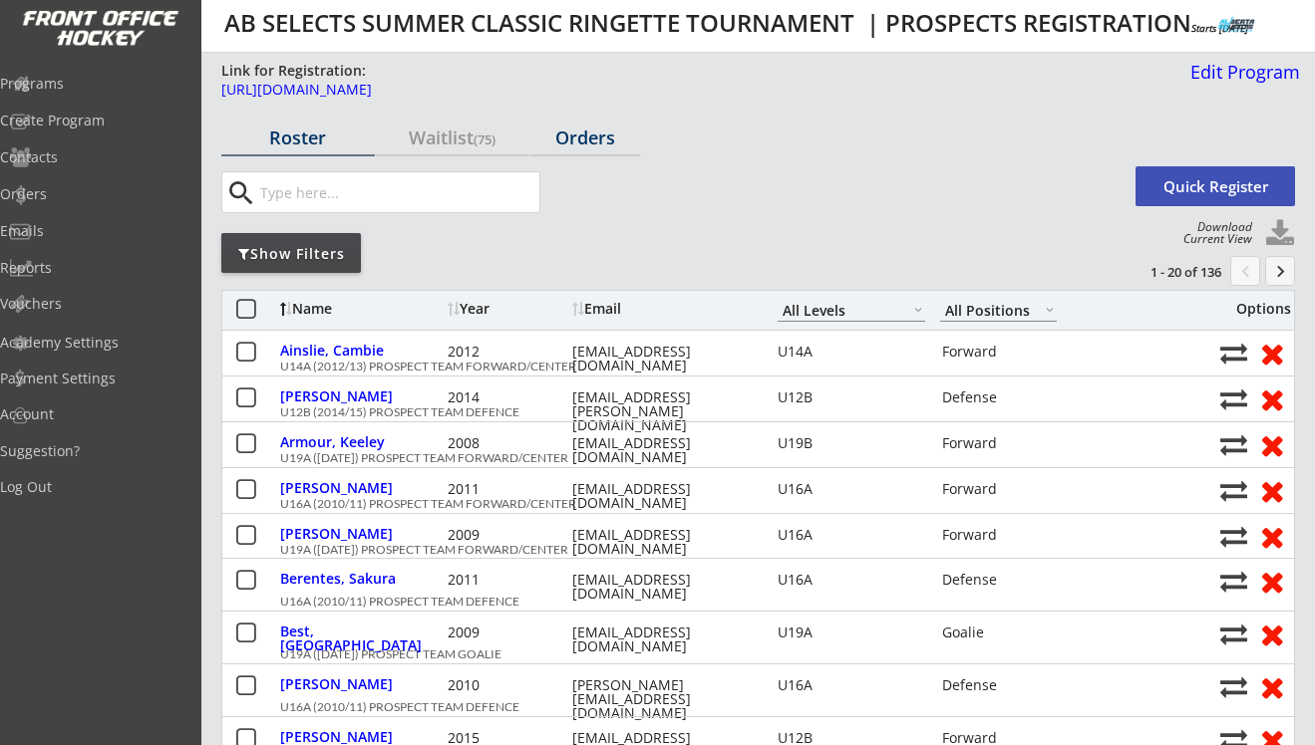
click at [555, 129] on div "Orders" at bounding box center [585, 138] width 110 height 18
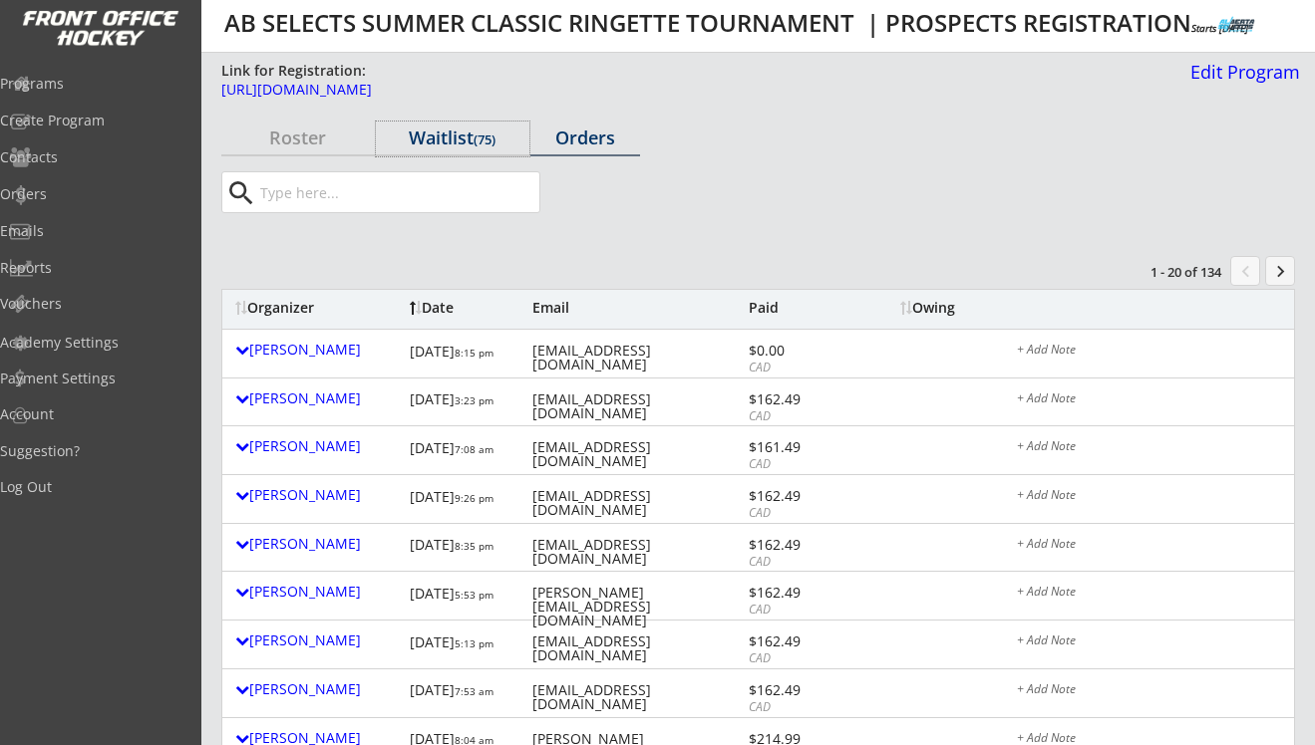
click at [445, 137] on div "Waitlist (75)" at bounding box center [452, 138] width 153 height 18
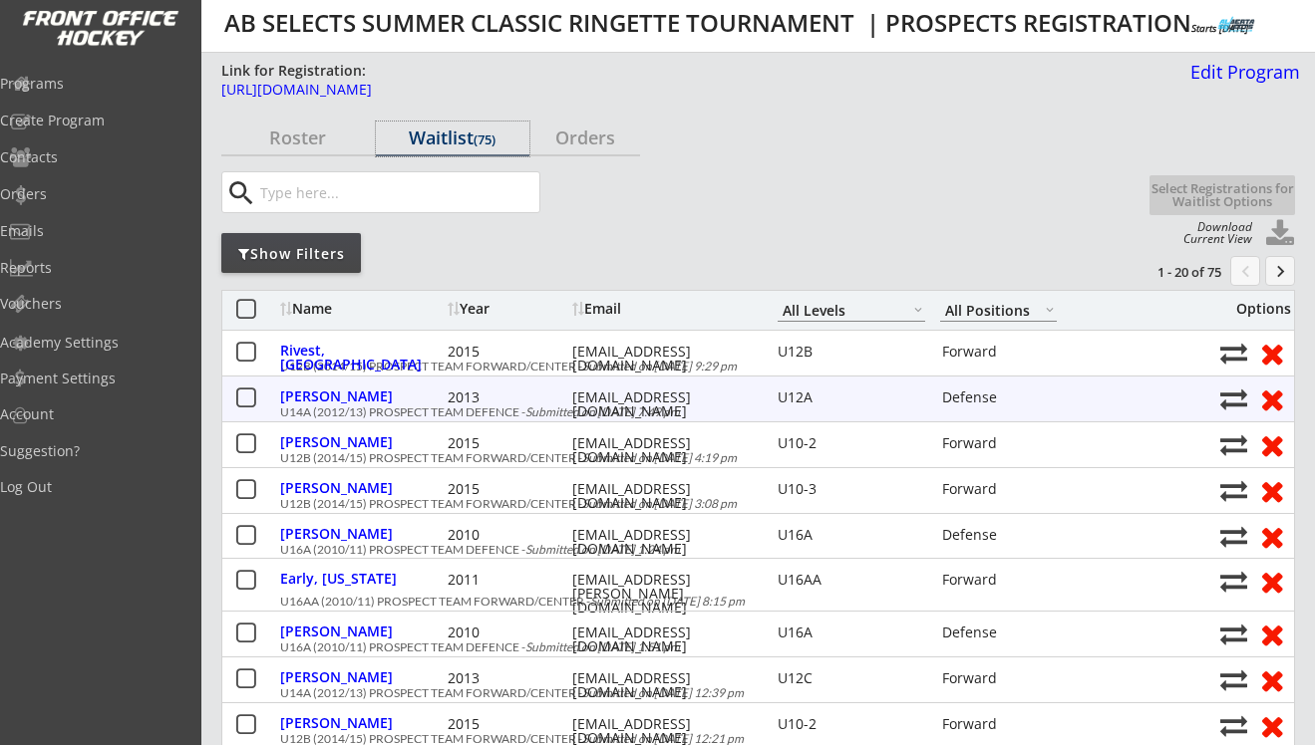
click at [251, 393] on button at bounding box center [245, 399] width 25 height 25
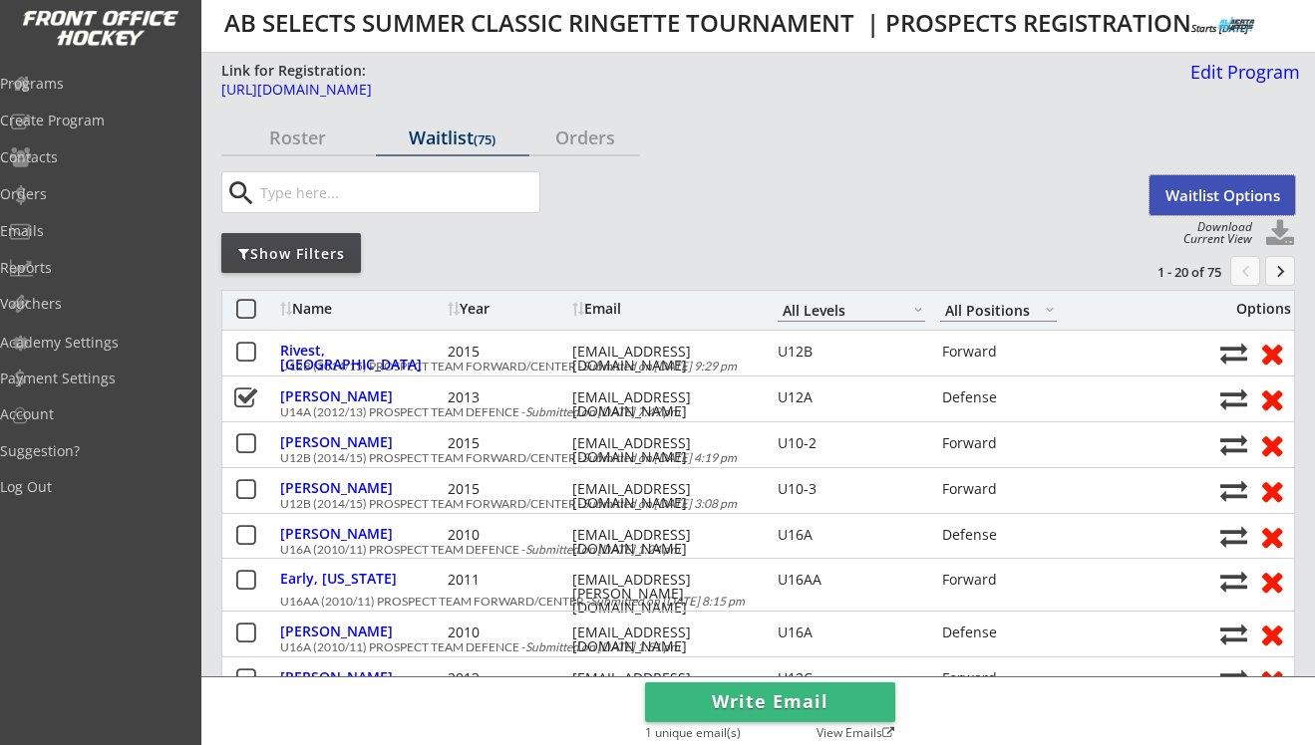
click at [1208, 191] on button "Waitlist Options" at bounding box center [1222, 195] width 146 height 40
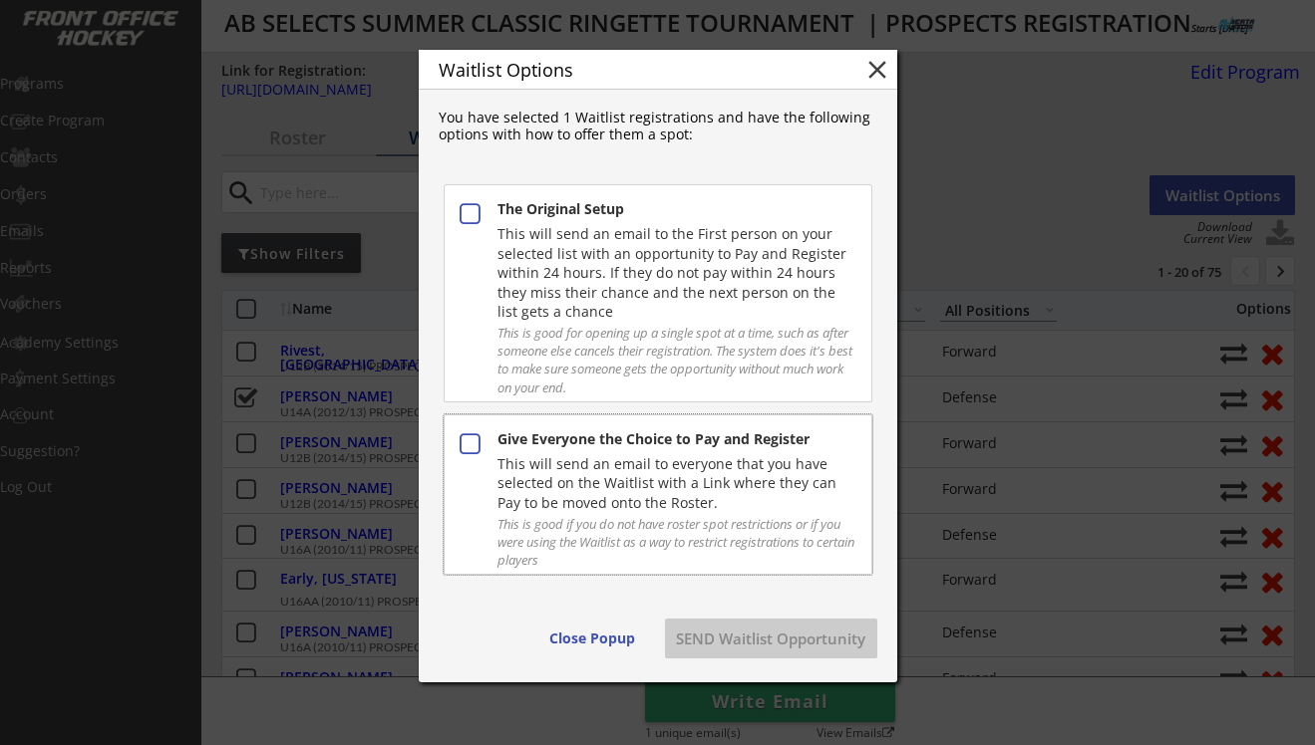
click at [690, 449] on div "Give Everyone the Choice to Pay and Register" at bounding box center [675, 441] width 357 height 23
click at [752, 641] on button "SEND Waitlist Opportunity" at bounding box center [771, 639] width 212 height 40
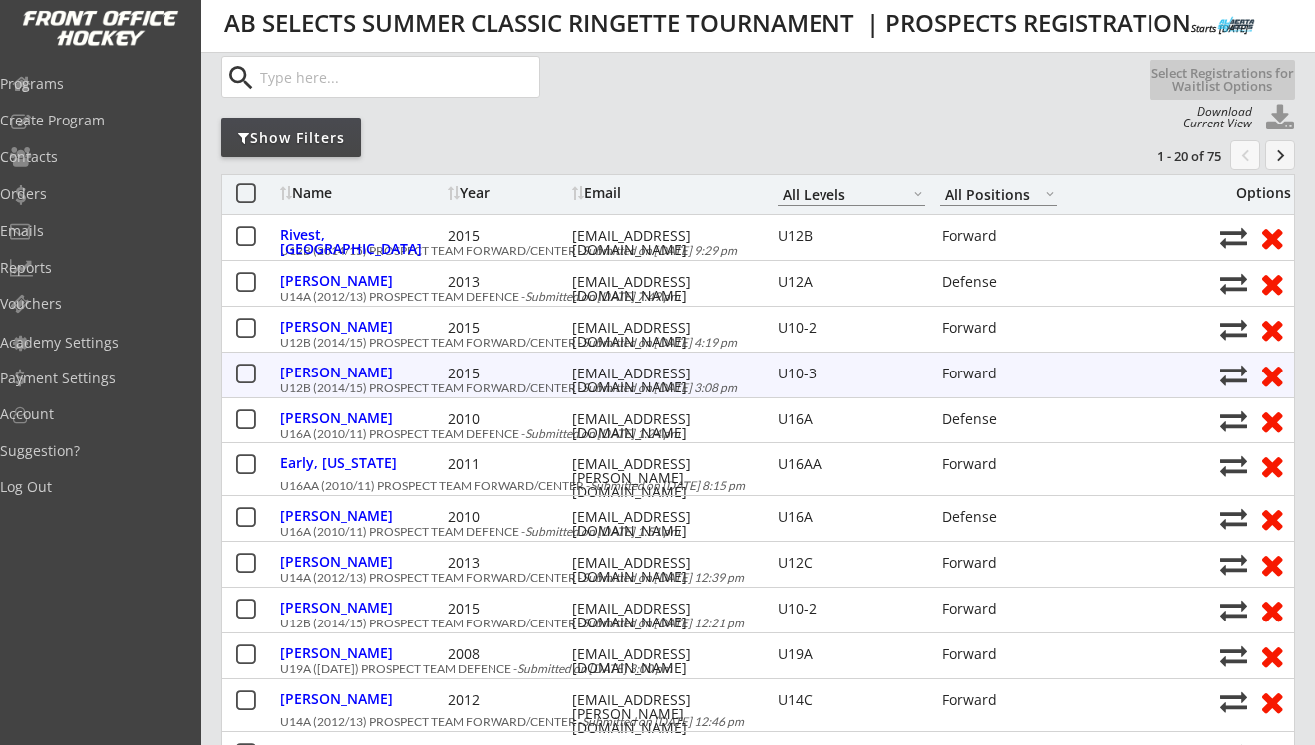
scroll to position [114, 0]
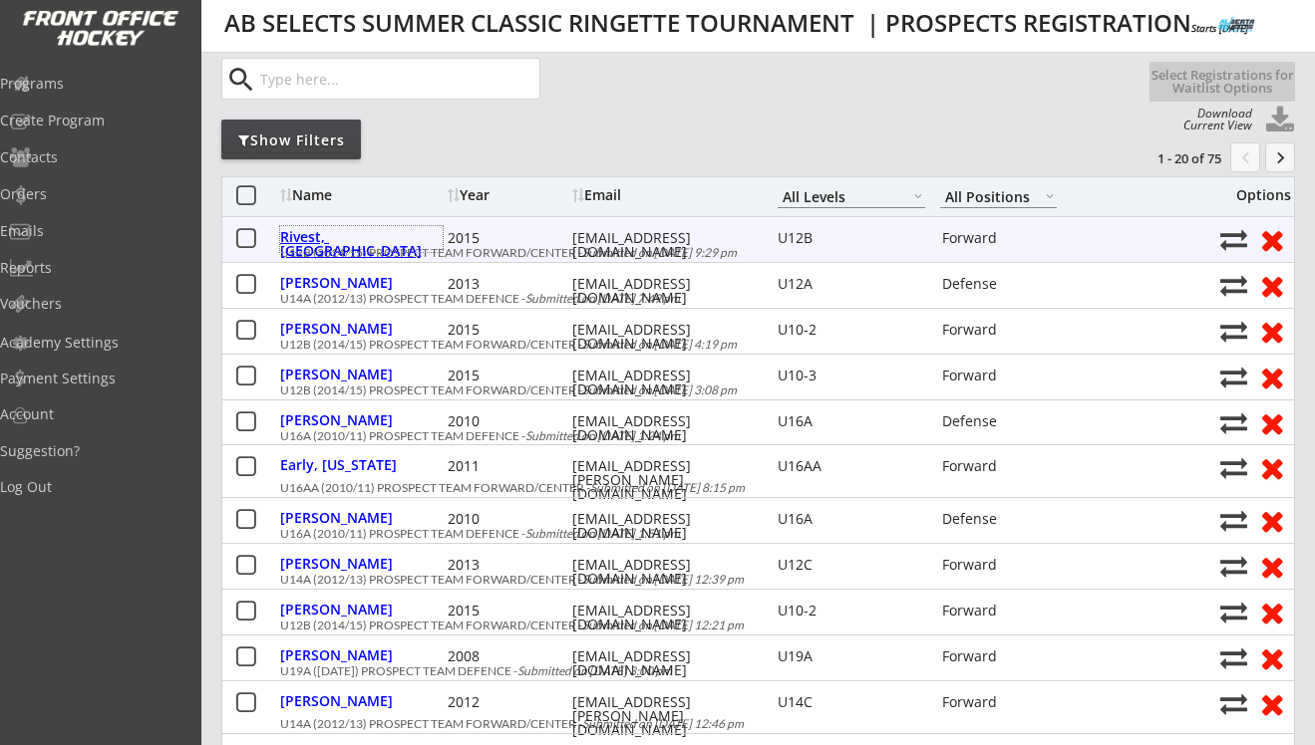
click at [359, 235] on div "Rivest, [GEOGRAPHIC_DATA]" at bounding box center [361, 244] width 162 height 28
select select ""Forward""
select select ""U12B""
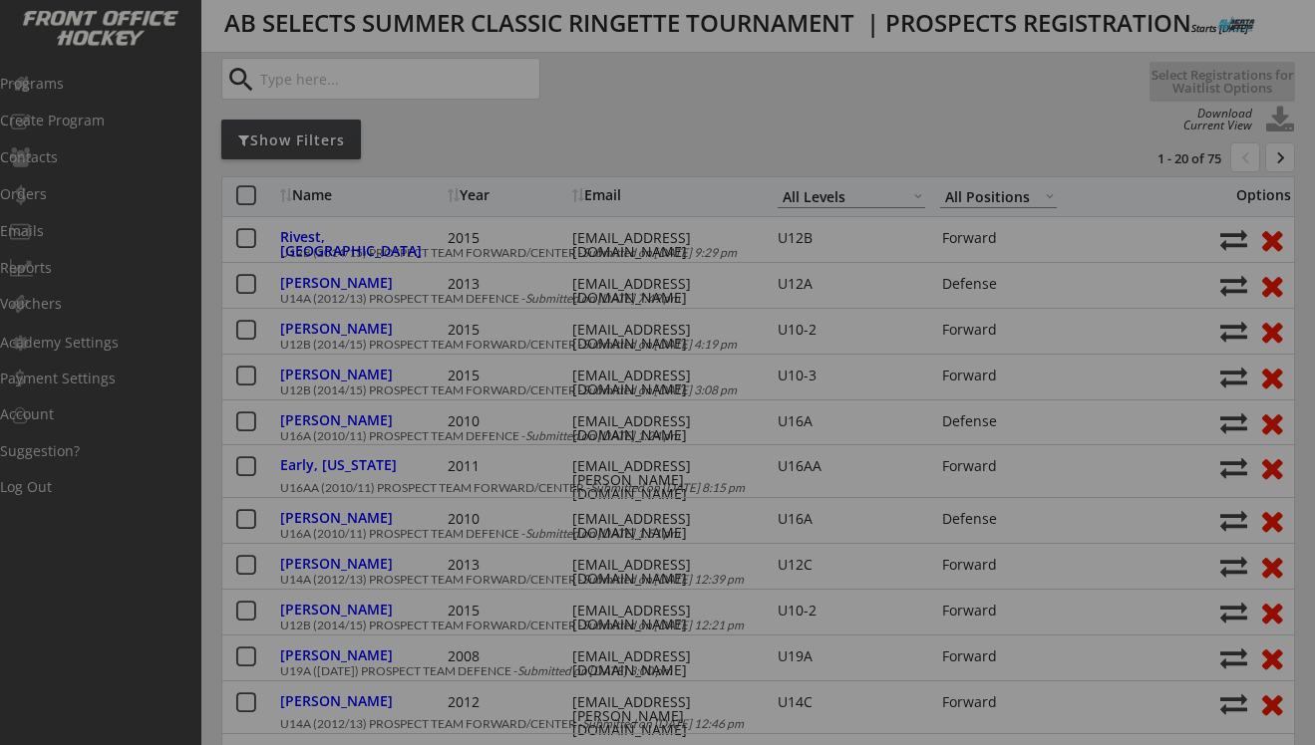
type input "[DEMOGRAPHIC_DATA]"
type input "U10-3"
type input "No"
select select ""No""
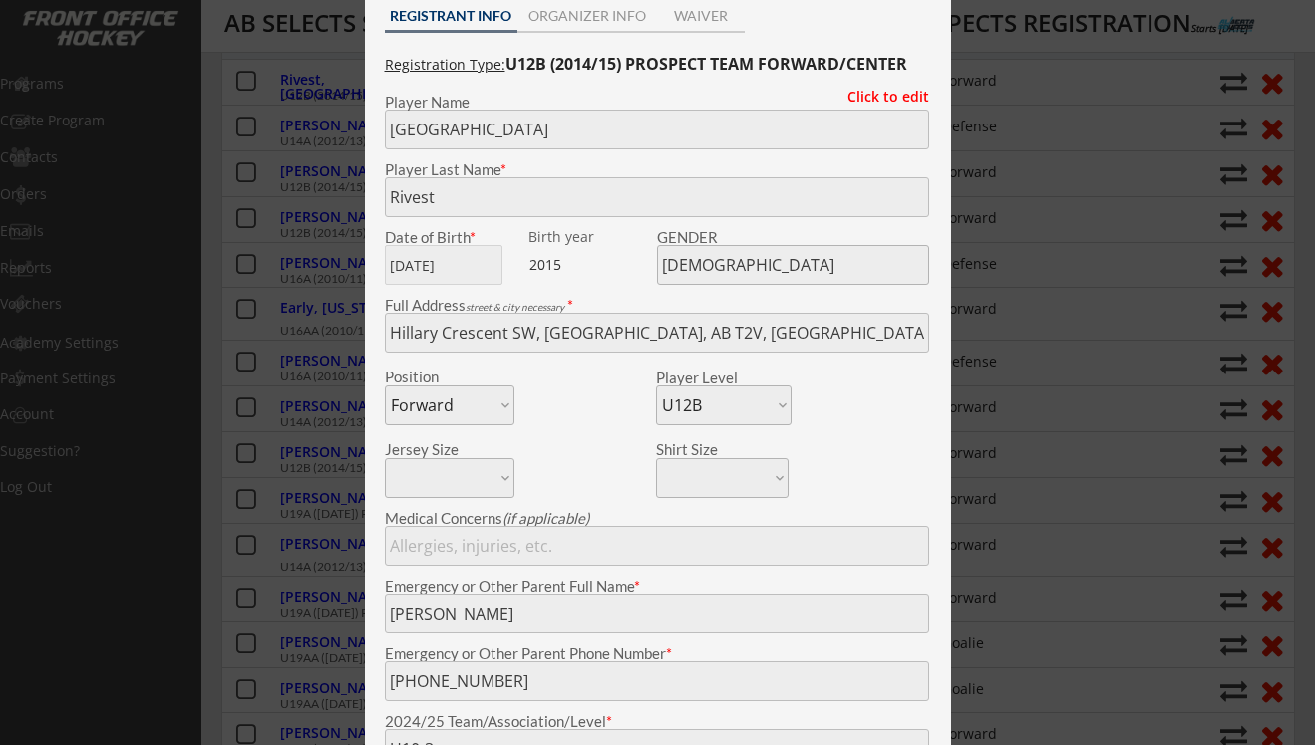
scroll to position [0, 0]
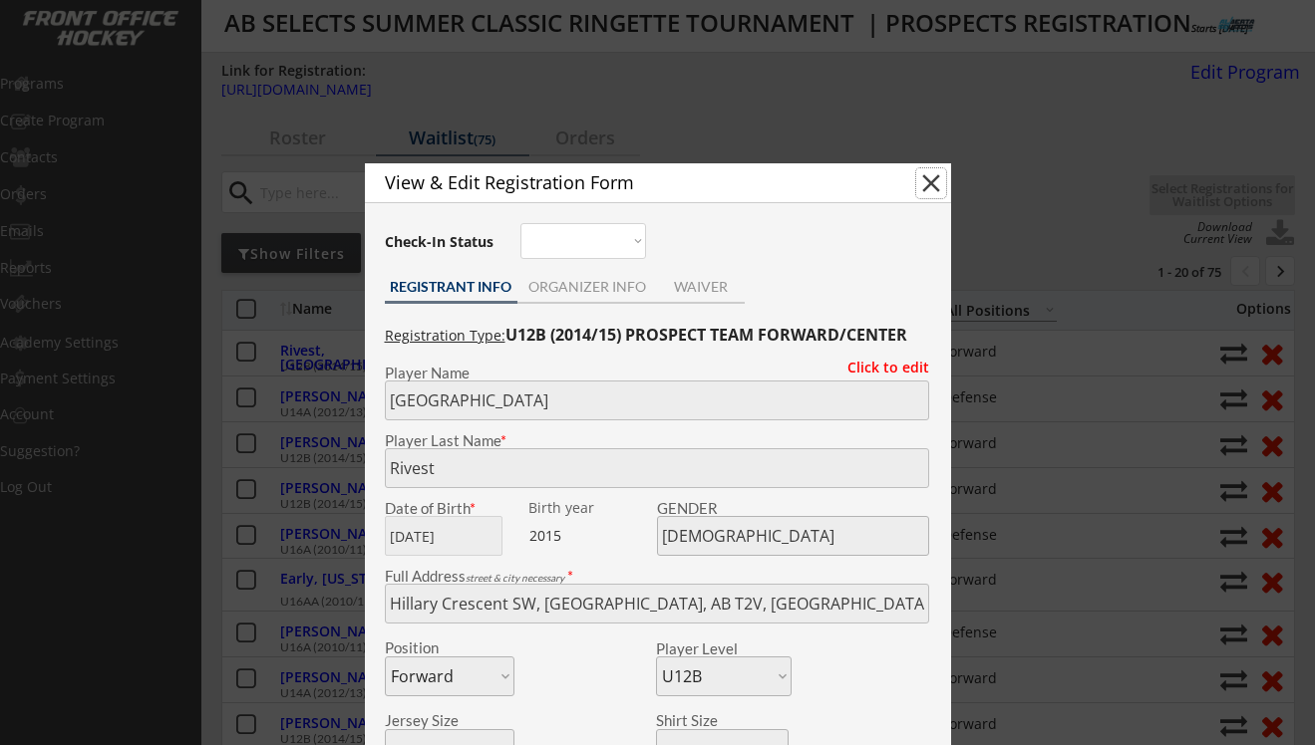
click at [932, 186] on button "close" at bounding box center [931, 183] width 30 height 30
select select ""PLACEHOLDER_1427118222253""
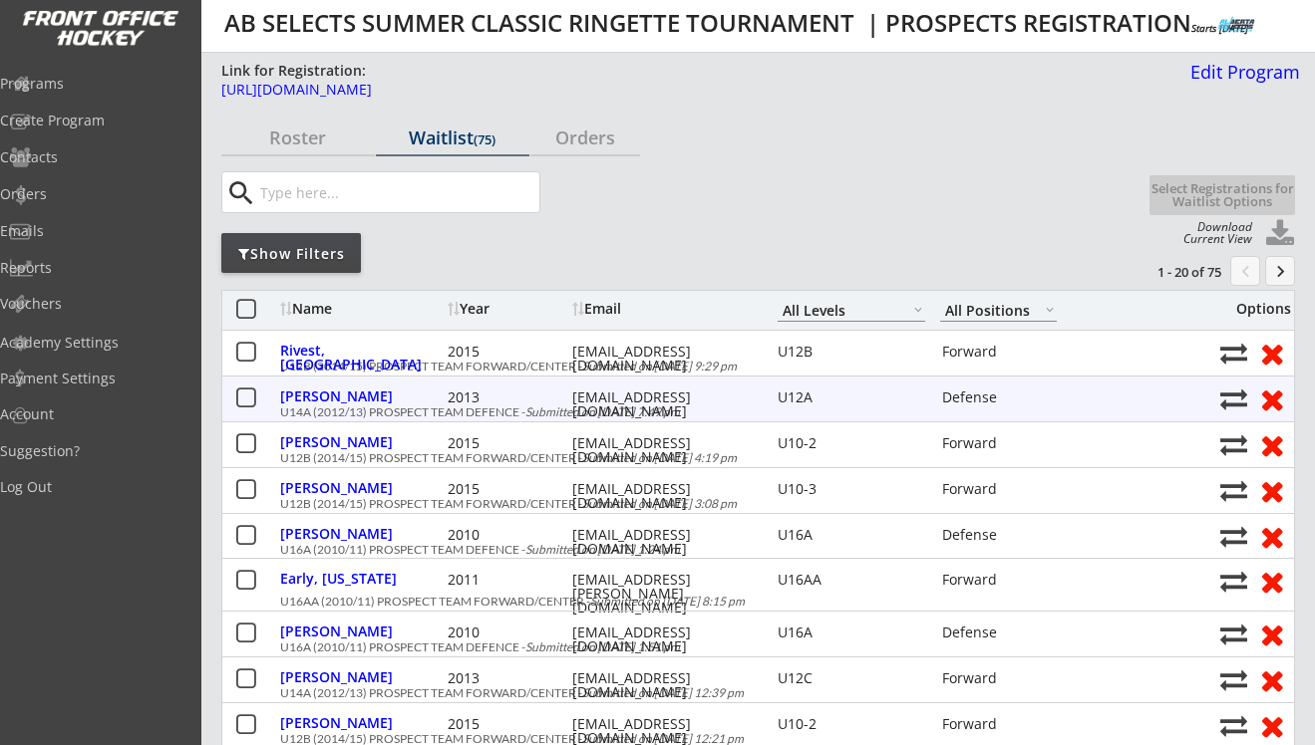
click at [654, 399] on div "[EMAIL_ADDRESS][DOMAIN_NAME]" at bounding box center [661, 405] width 179 height 28
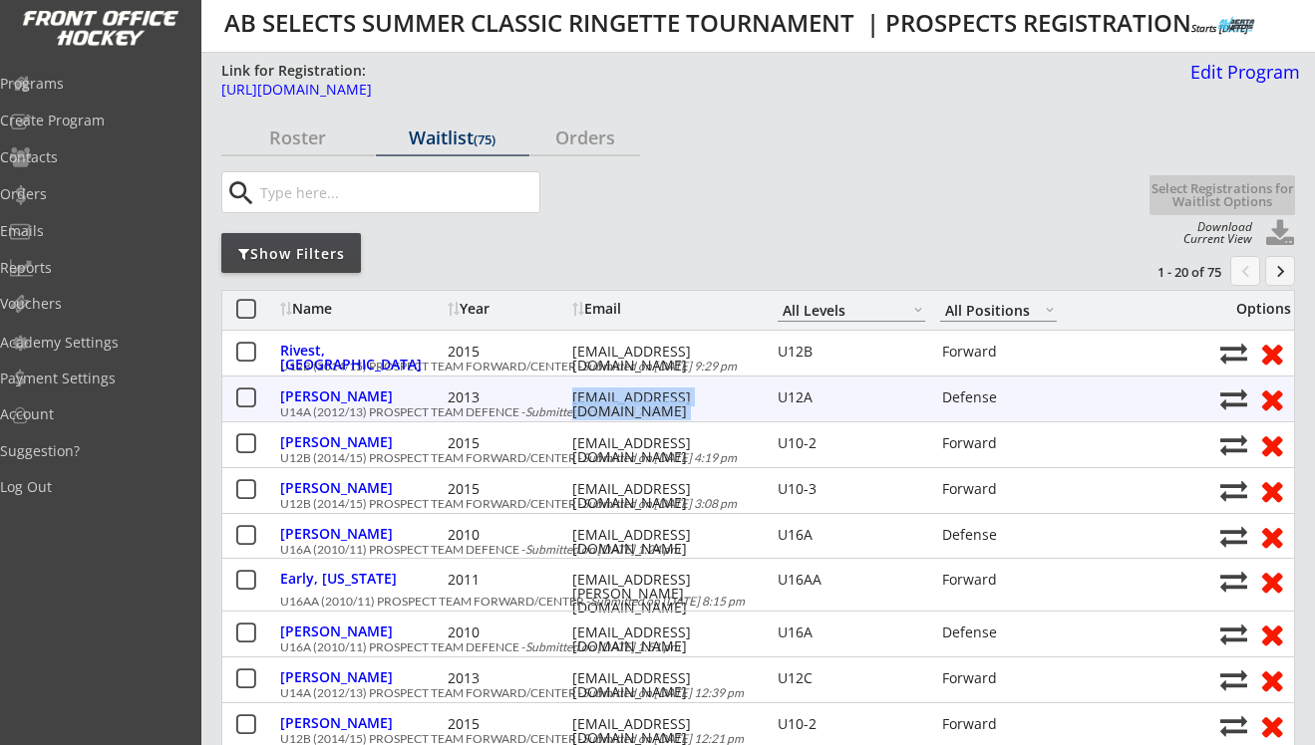
click at [654, 399] on div "martinialison7@gmail.com" at bounding box center [661, 405] width 179 height 28
copy div "martinialison7@gmail.com"
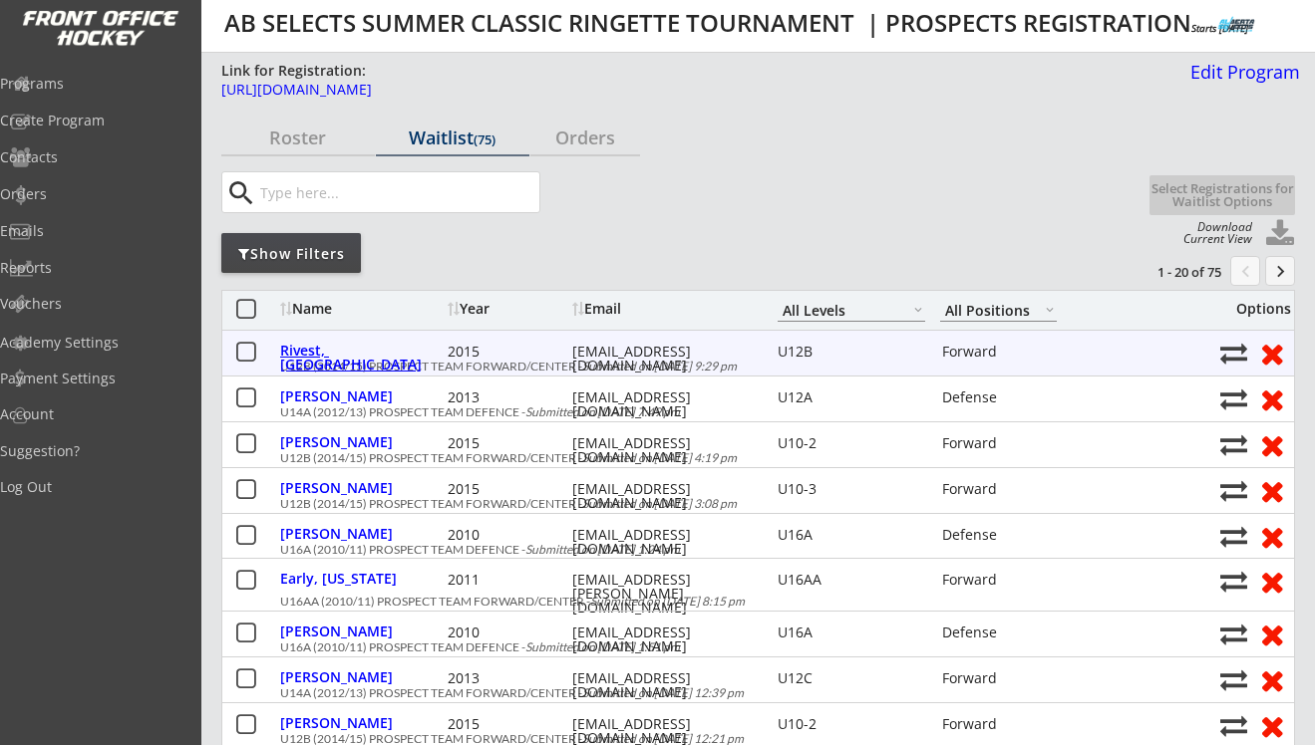
click at [368, 358] on div "Rivest, Madison" at bounding box center [361, 358] width 162 height 28
type input "Madison"
type input "Rivest"
type input "05/08/2015"
type input "FEMALE"
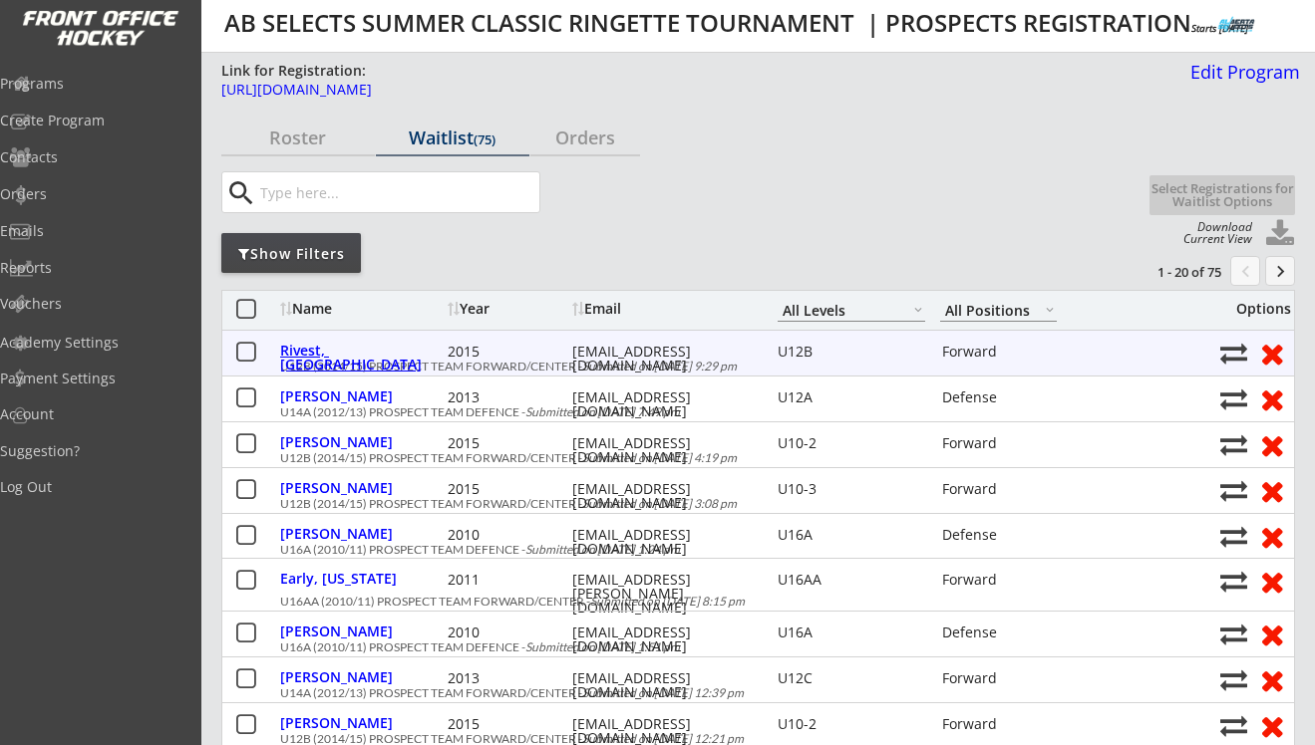
type input "Hillary Crescent SW, Calgary, AB T2V, Canada"
select select ""Forward""
select select ""U12B""
type input "Erin Seaman"
type input "(403) 650-7089"
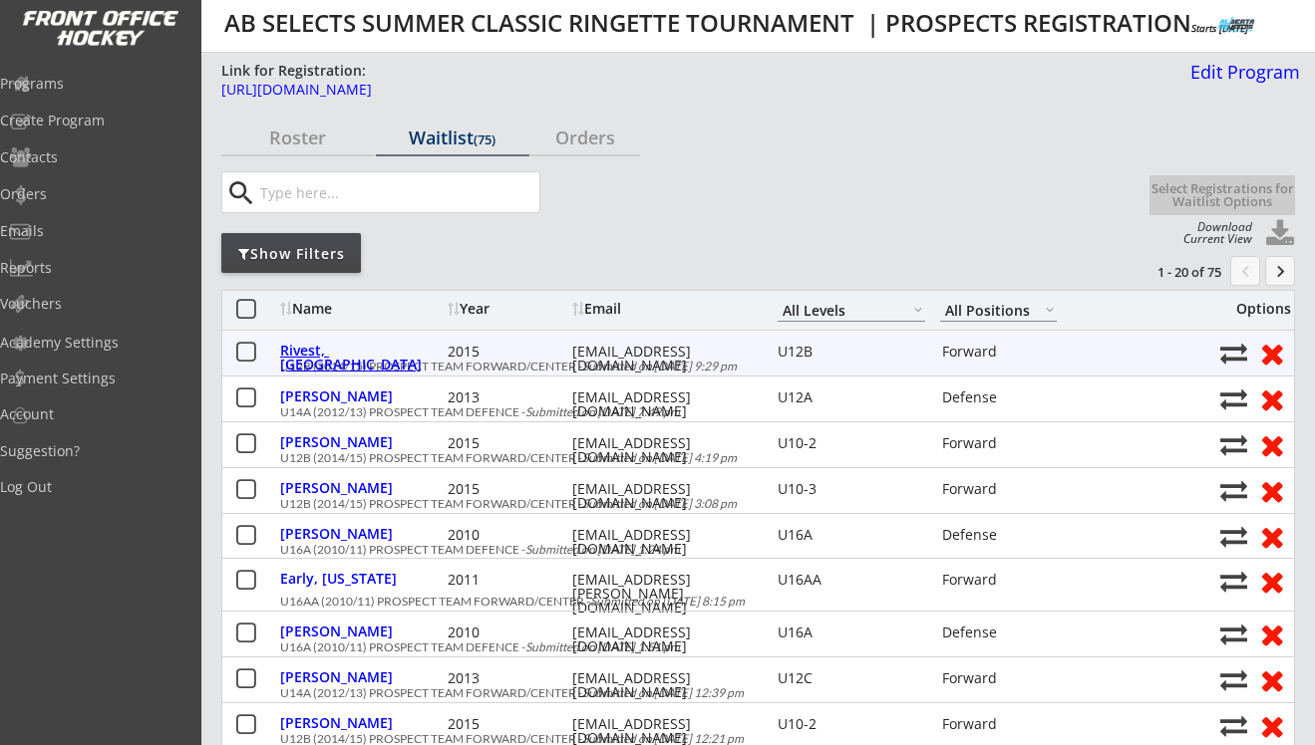
type input "U10-3"
type input "No"
select select ""No""
type input "No"
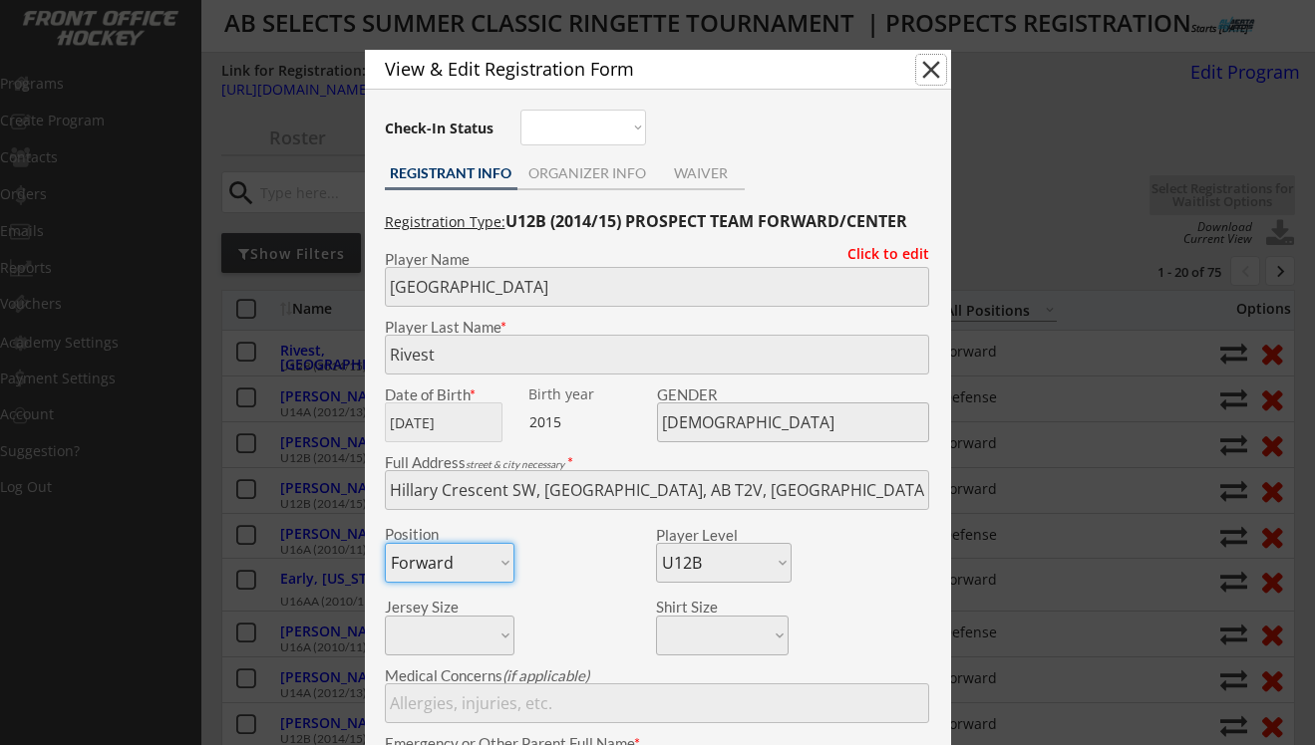
click at [933, 72] on button "close" at bounding box center [931, 70] width 30 height 30
select select ""PLACEHOLDER_1427118222253""
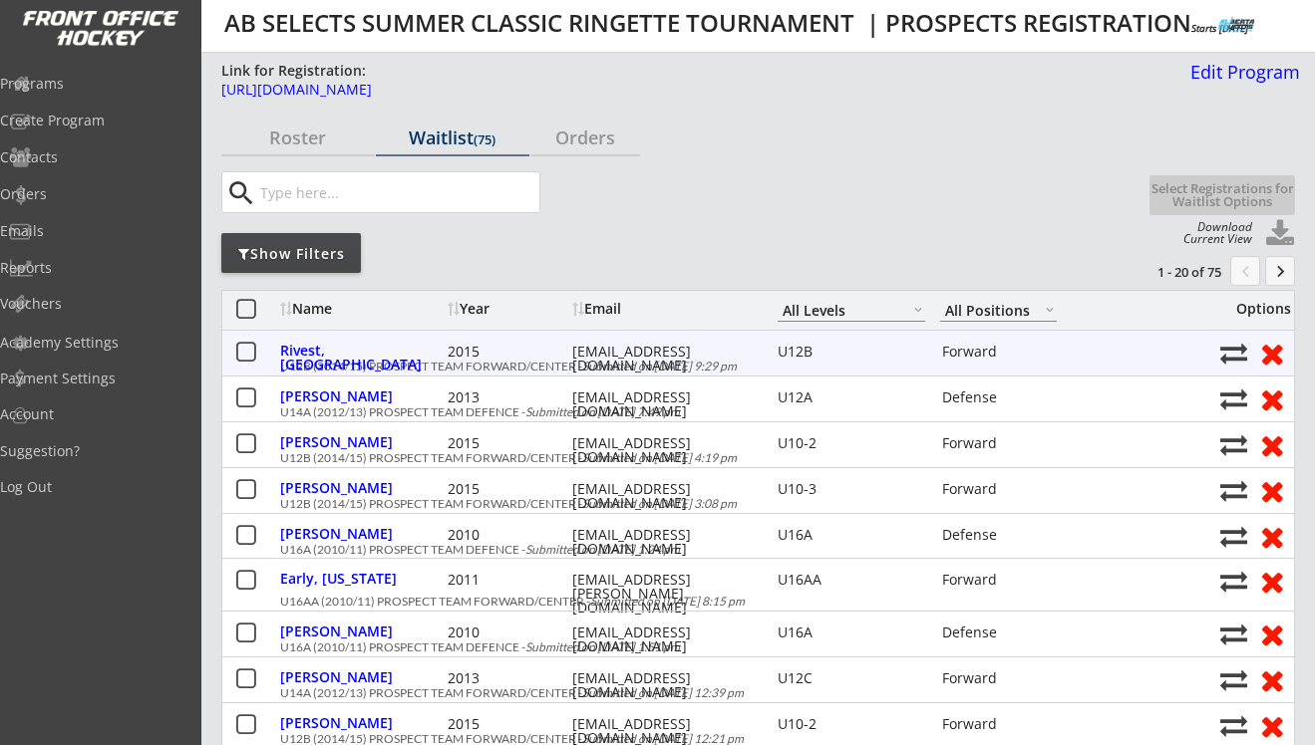
click at [254, 349] on button at bounding box center [245, 353] width 25 height 25
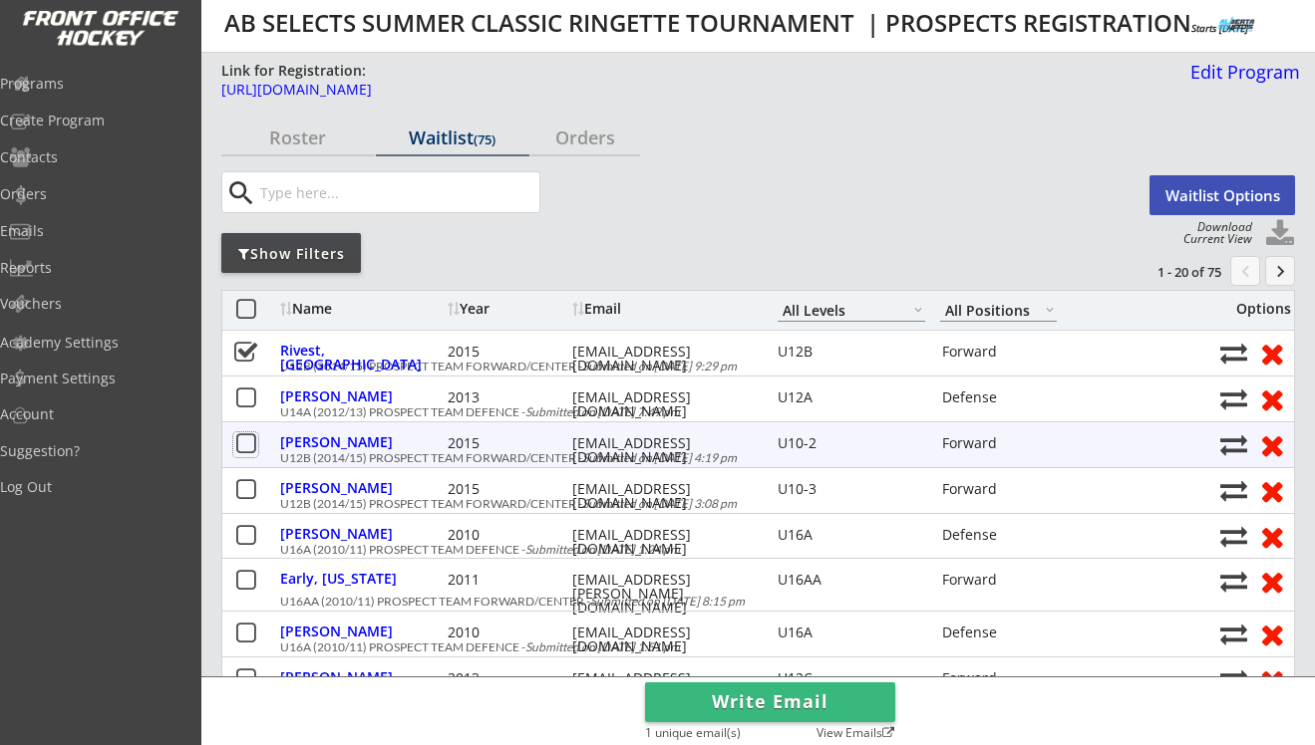
click at [246, 442] on button at bounding box center [245, 445] width 25 height 25
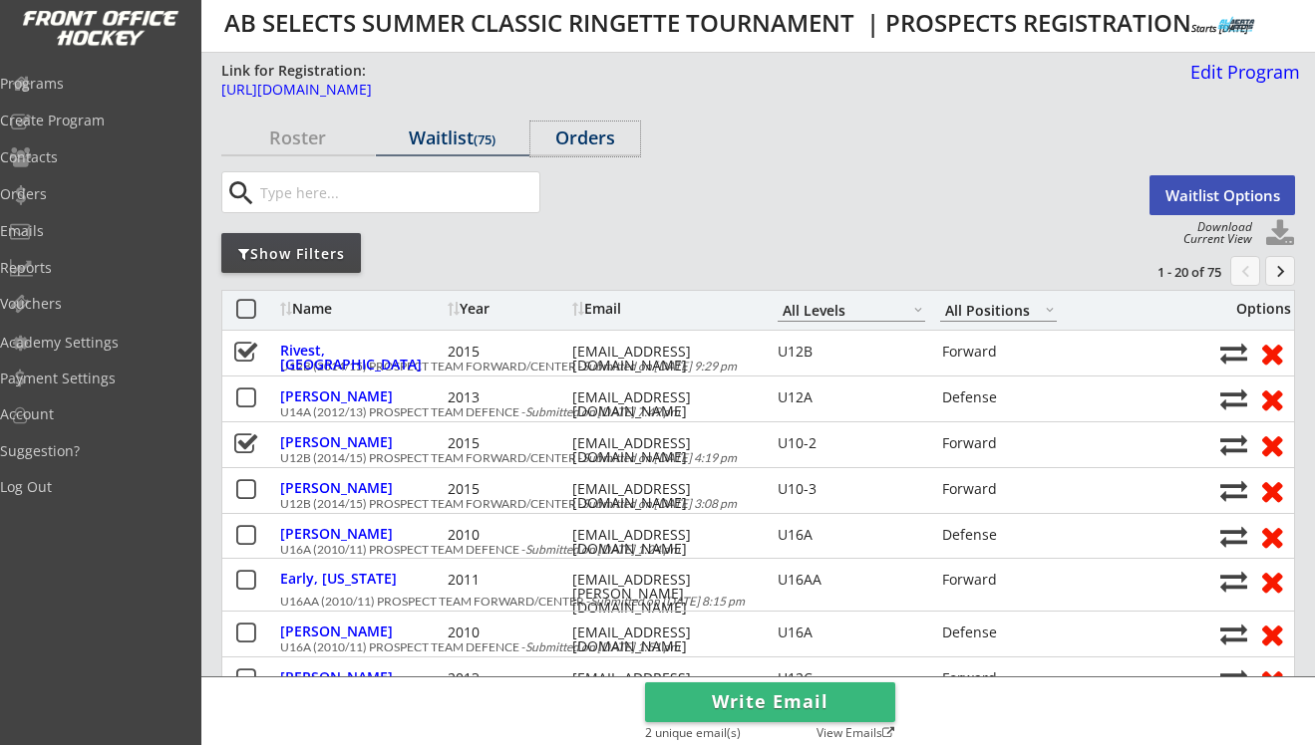
click at [577, 142] on div "Orders" at bounding box center [585, 138] width 110 height 18
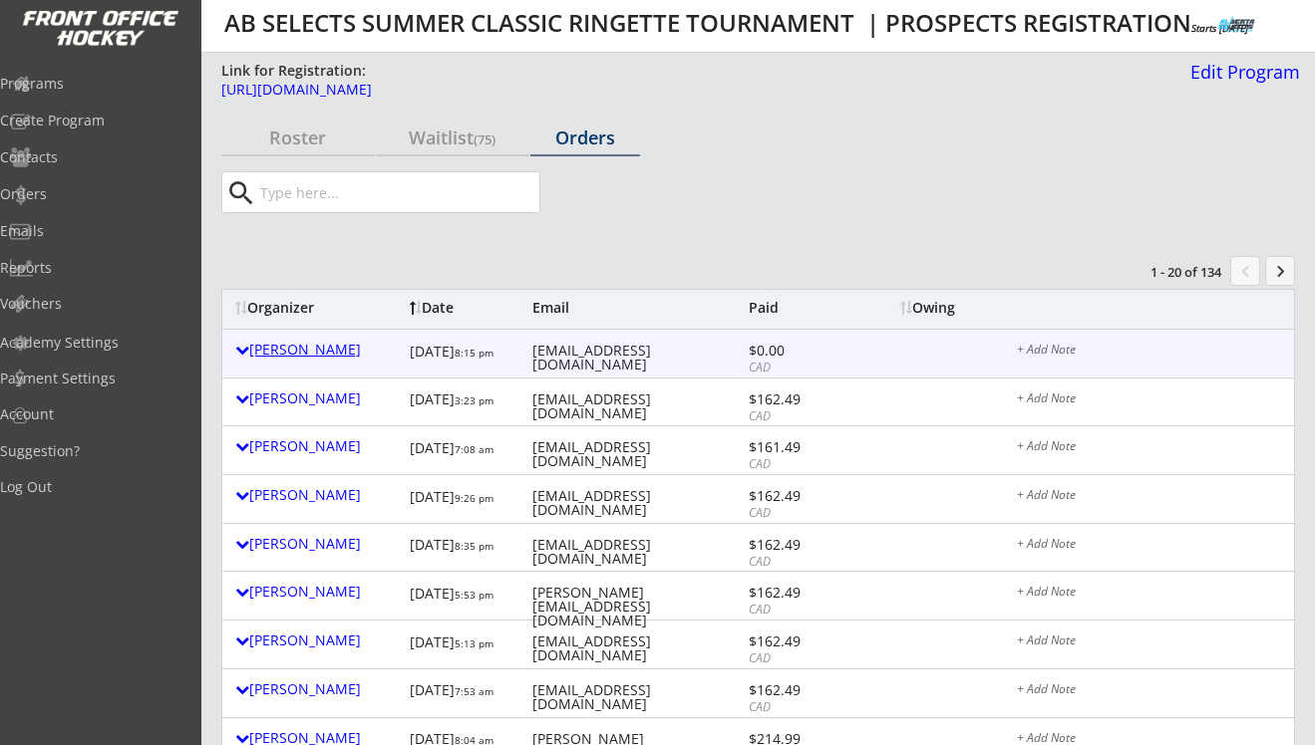
click at [322, 356] on div "Toby Wilson" at bounding box center [317, 350] width 164 height 14
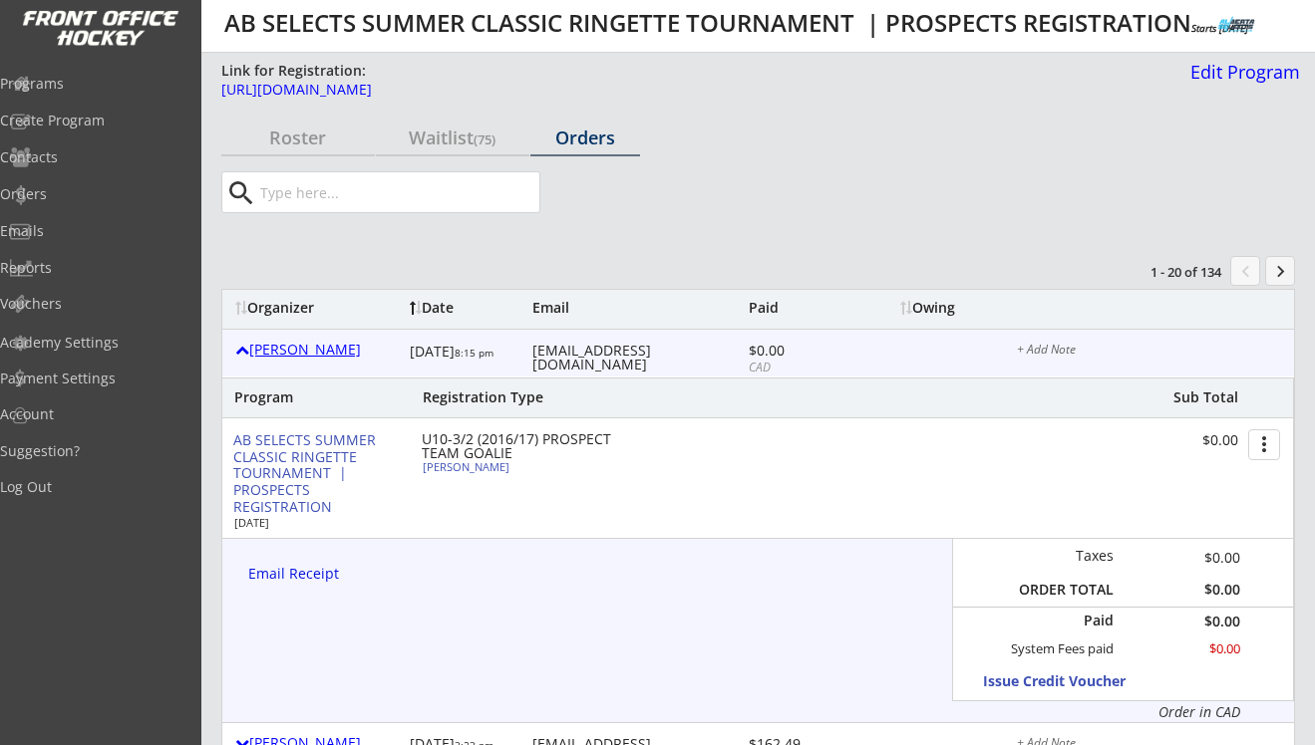
click at [322, 356] on div "Toby Wilson" at bounding box center [317, 350] width 164 height 14
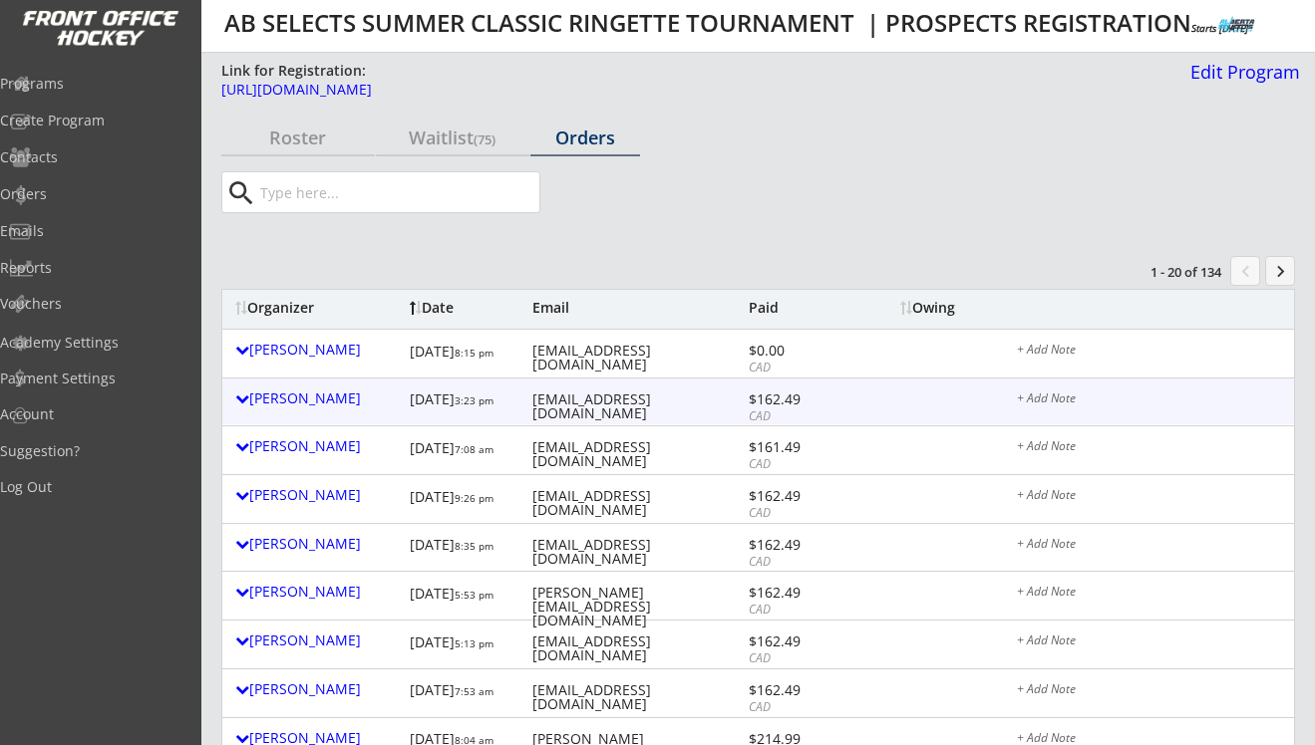
click at [308, 416] on div "Kaelyn Shields 8/19/25 3:23 pm kaelynshields6@gmail.com $162.49 CAD + Add Note" at bounding box center [757, 402] width 1071 height 47
click at [310, 400] on div "Kaelyn Shields" at bounding box center [317, 399] width 164 height 14
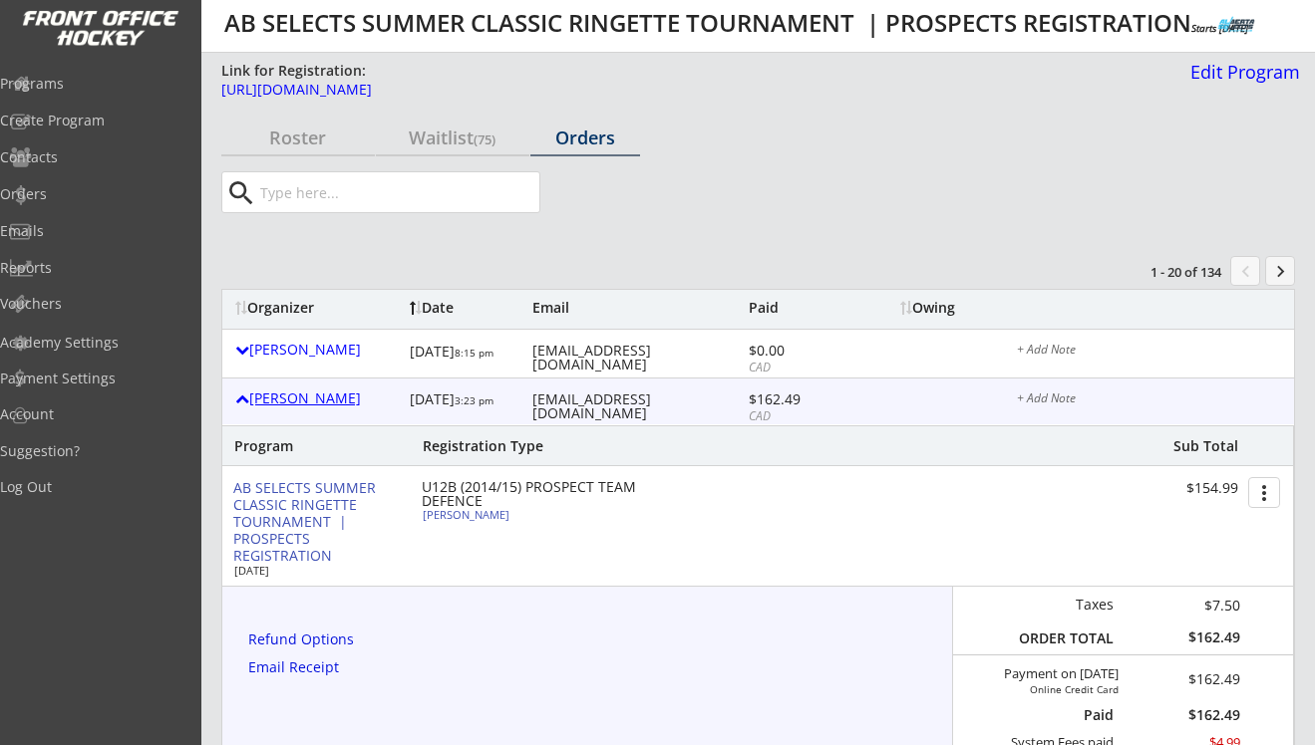
click at [310, 400] on div "Kaelyn Shields" at bounding box center [317, 399] width 164 height 14
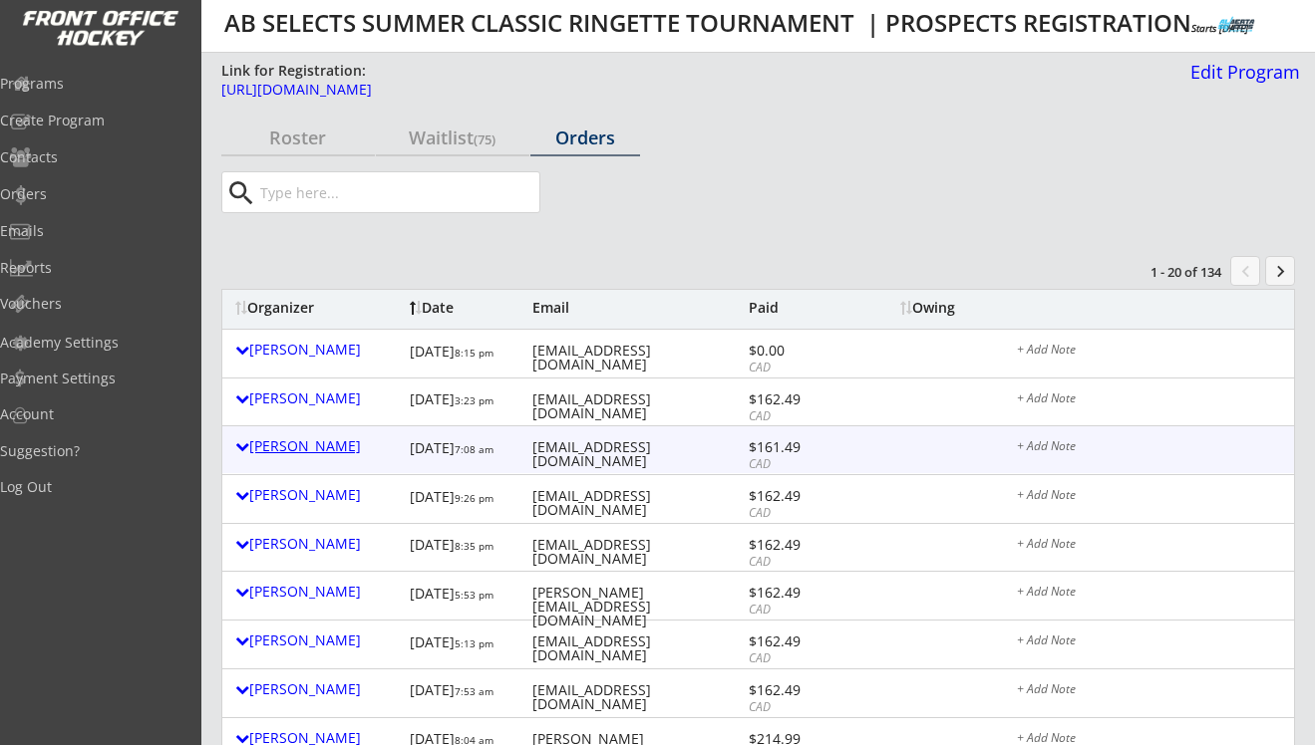
click at [320, 445] on div "Dwayne Lysak" at bounding box center [317, 447] width 164 height 14
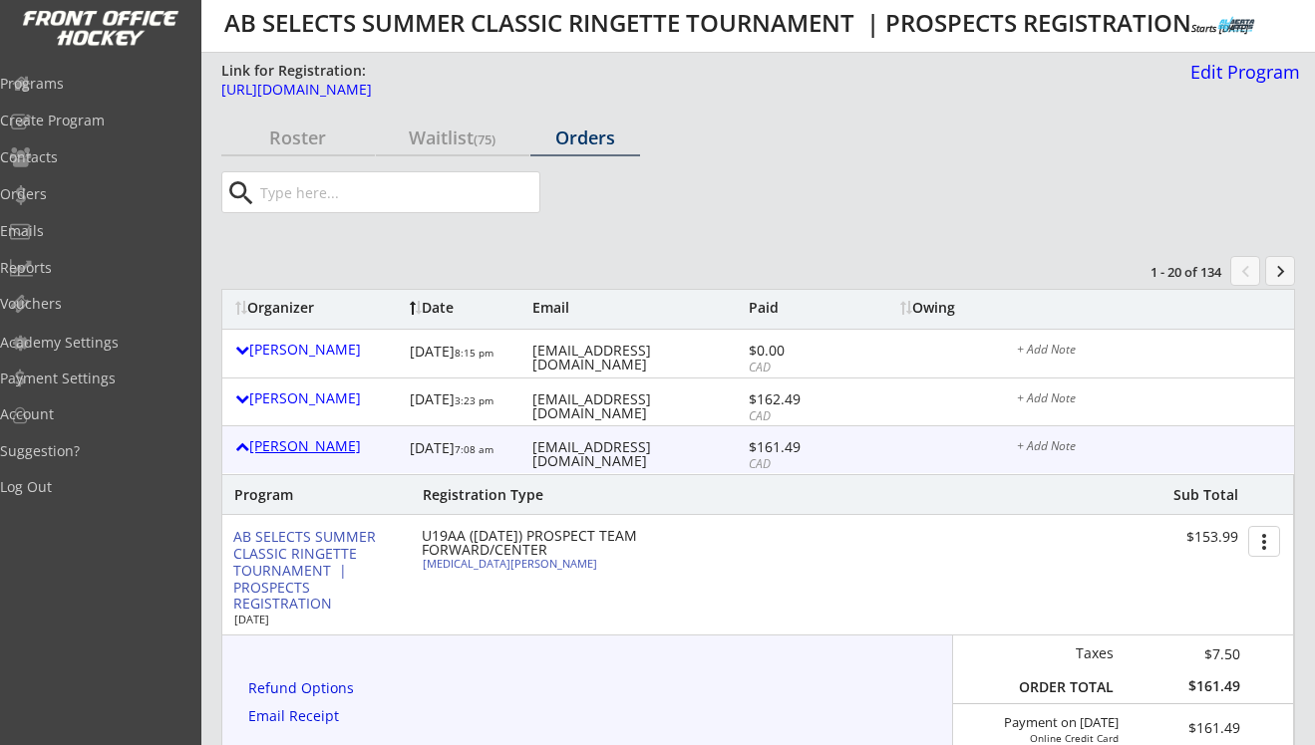
click at [320, 445] on div "Dwayne Lysak" at bounding box center [317, 447] width 164 height 14
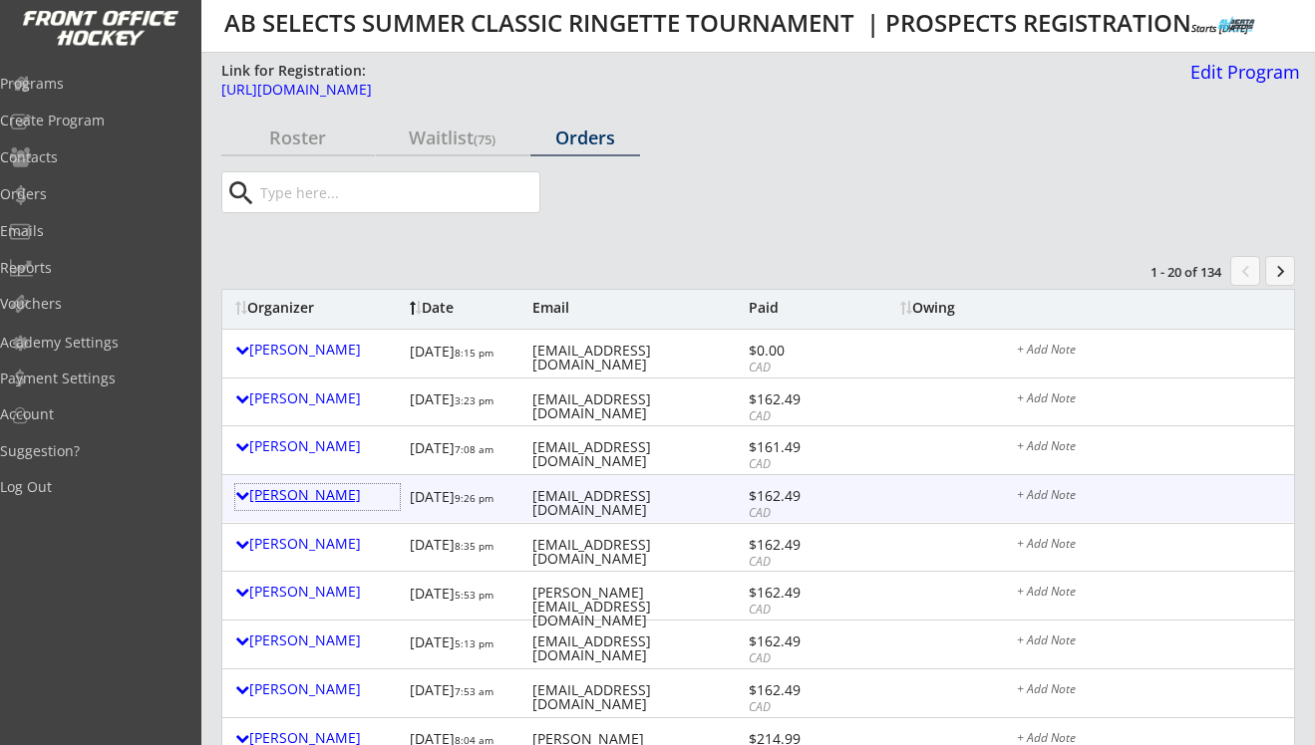
click at [324, 506] on div "Sonja Zagorsky" at bounding box center [317, 497] width 164 height 26
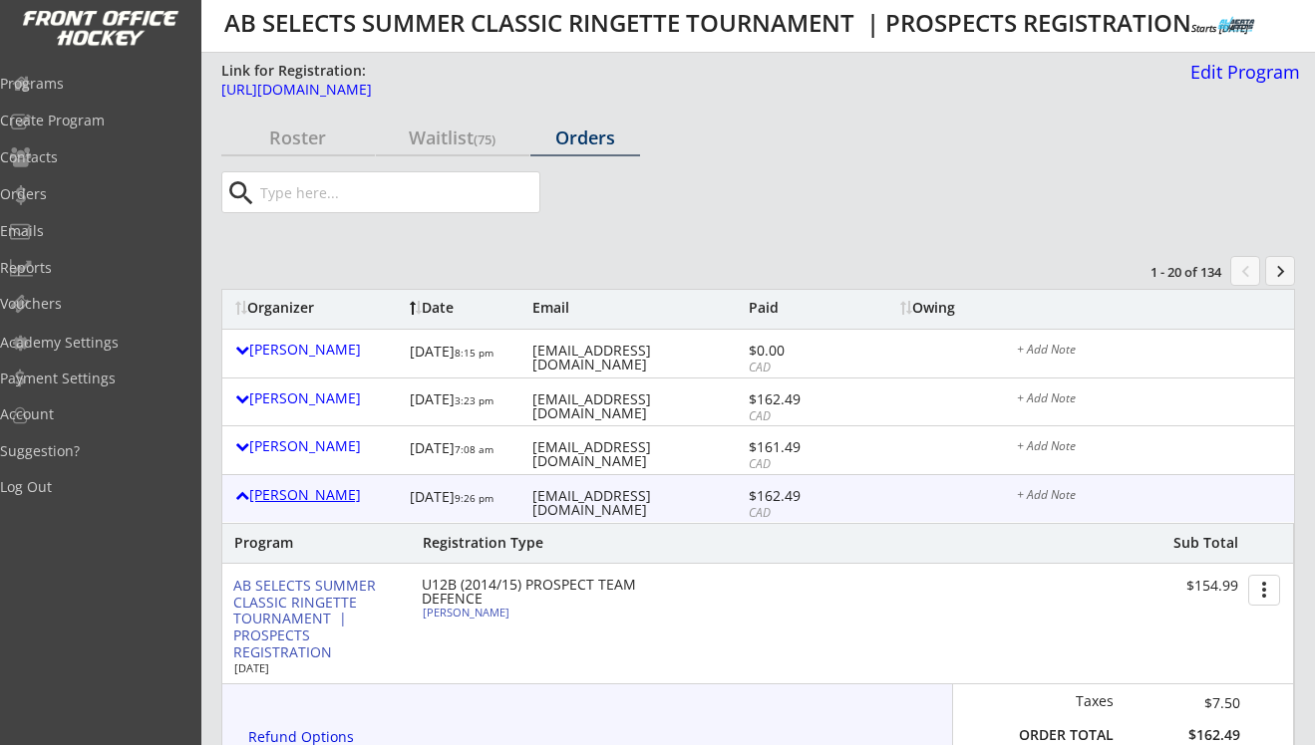
click at [324, 506] on div "Sonja Zagorsky" at bounding box center [317, 497] width 164 height 26
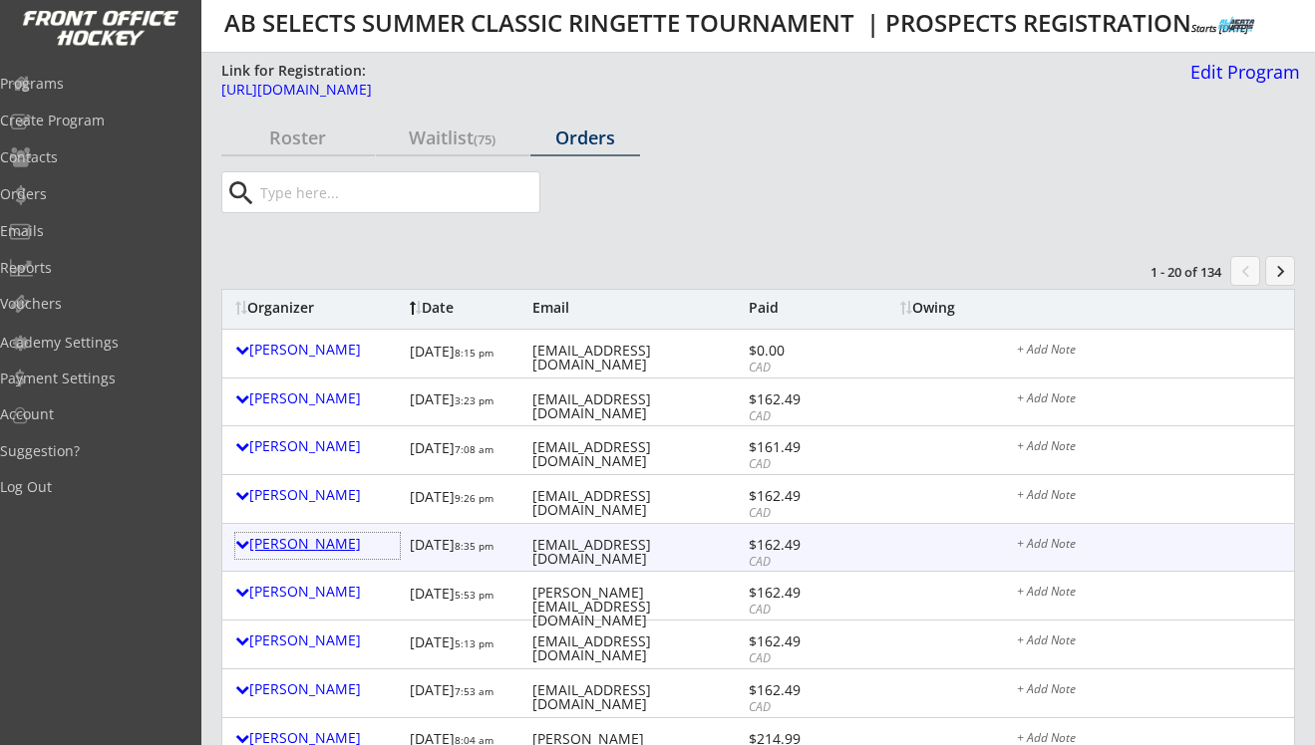
click at [314, 543] on div "Erik Puzon" at bounding box center [317, 544] width 164 height 14
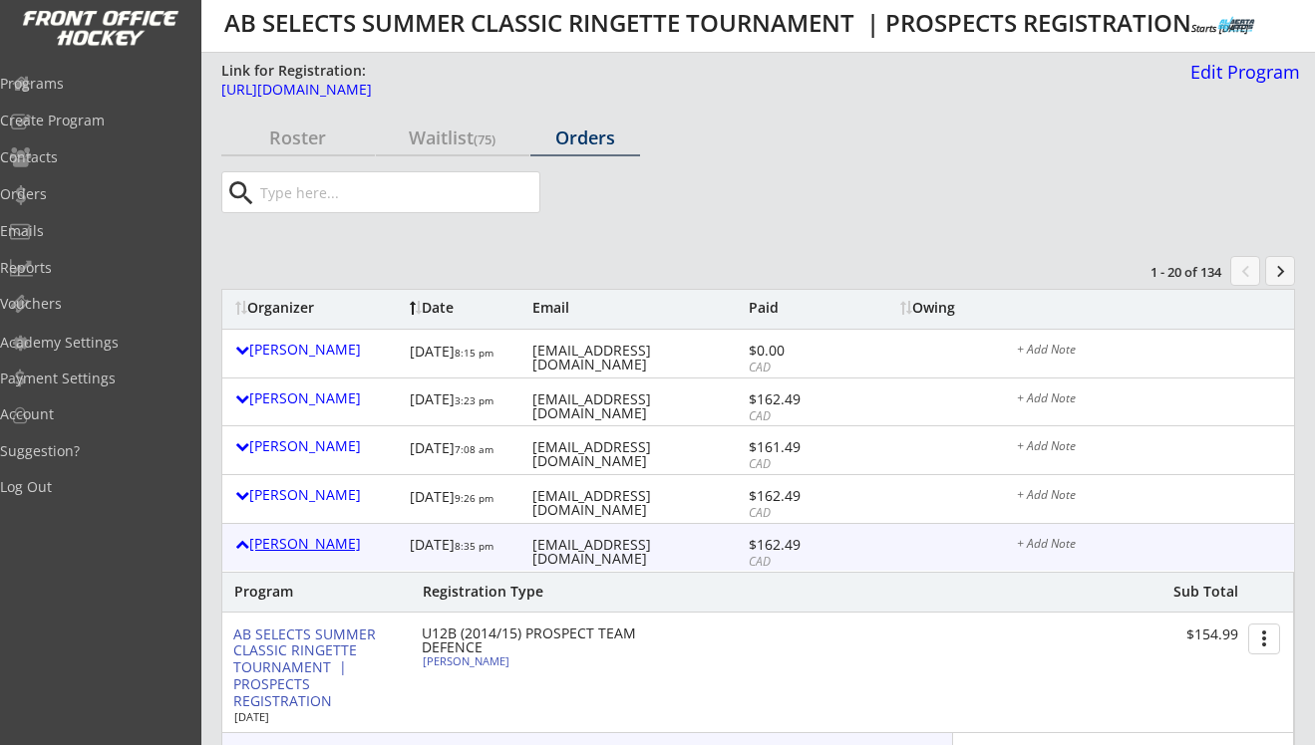
click at [314, 543] on div "Erik Puzon" at bounding box center [317, 544] width 164 height 14
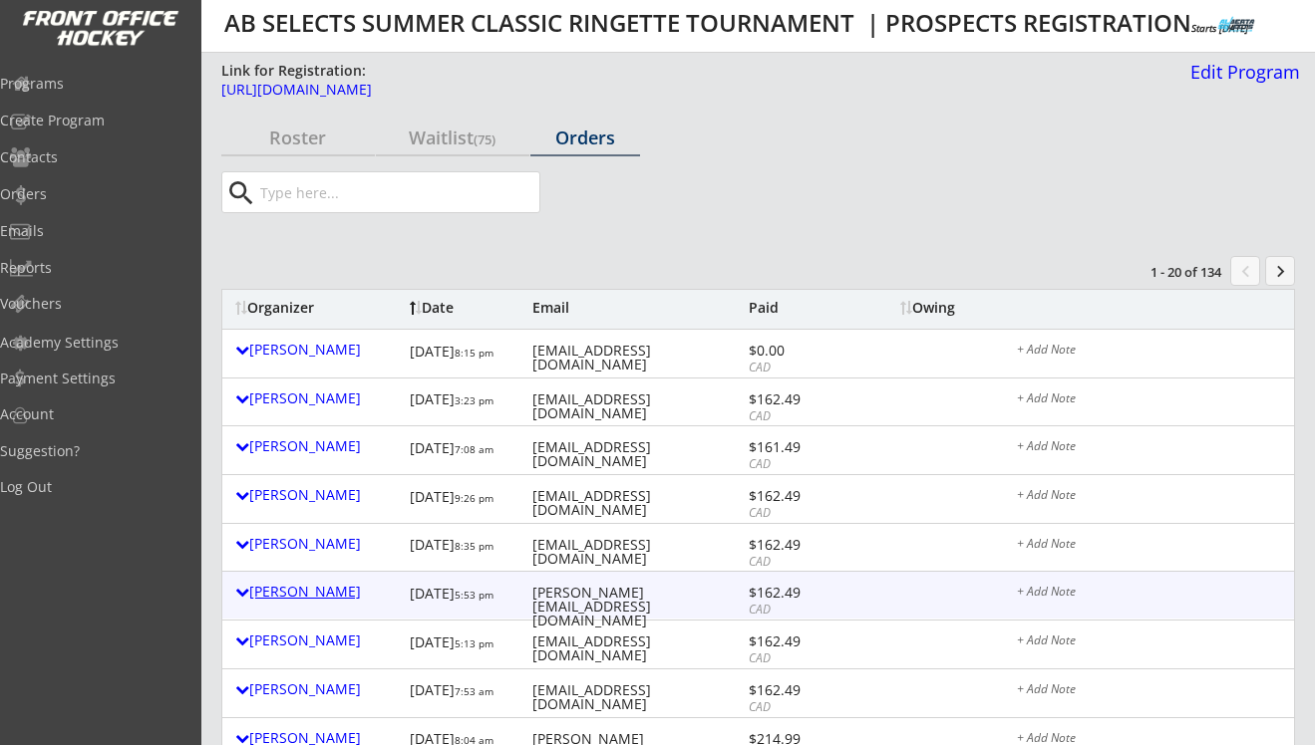
click at [320, 585] on div "Travis Thompson" at bounding box center [317, 592] width 164 height 14
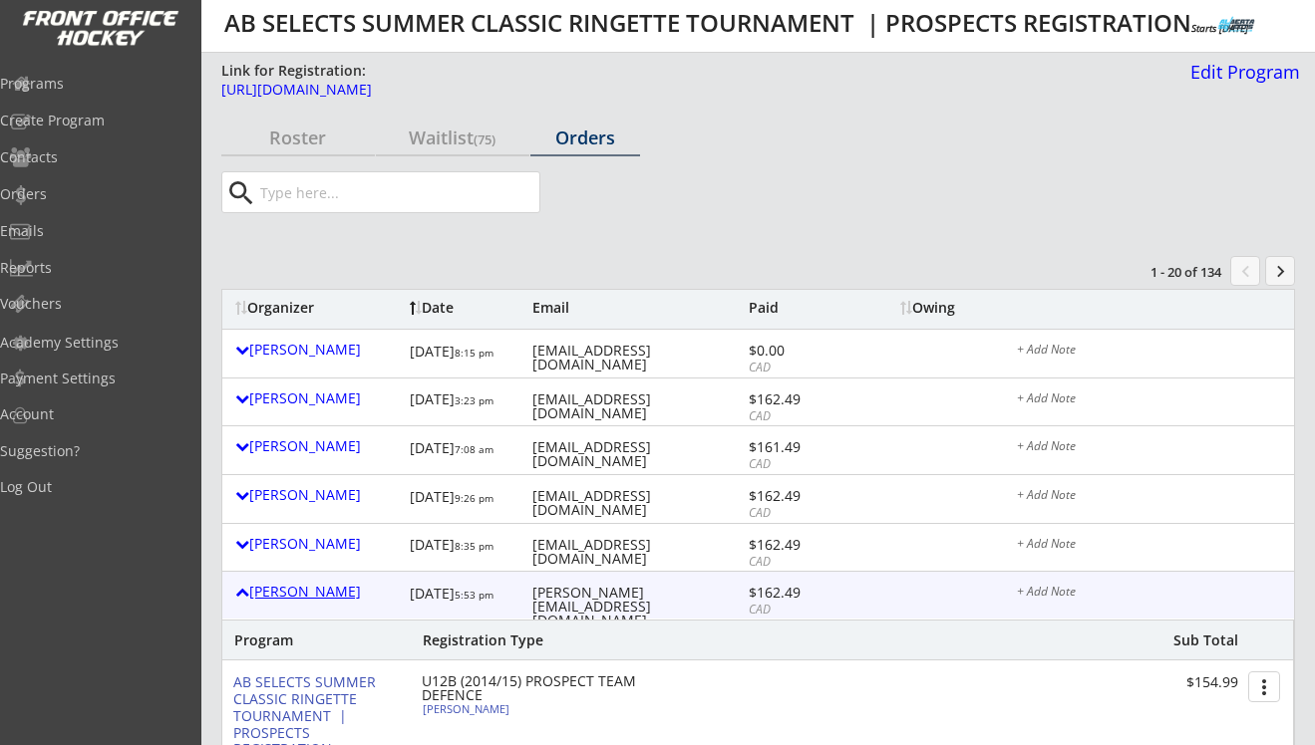
click at [320, 585] on div "Travis Thompson" at bounding box center [317, 592] width 164 height 14
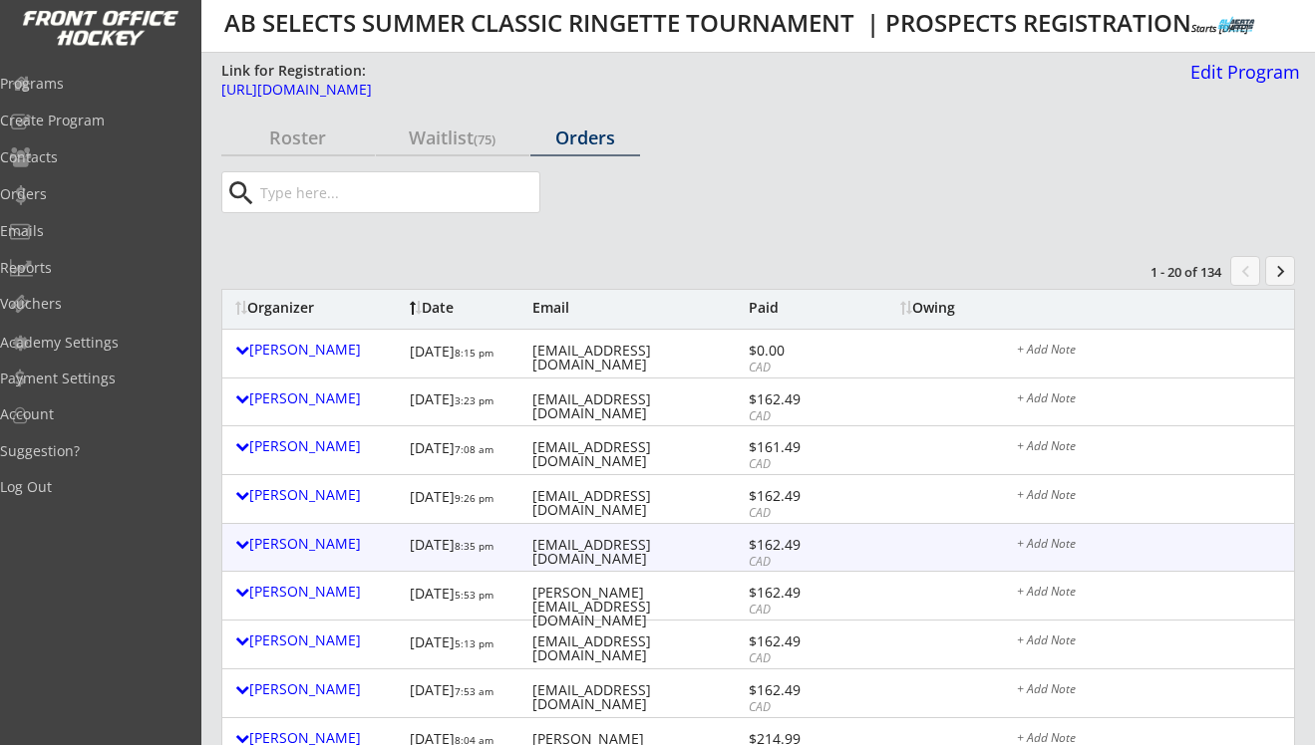
click at [436, 529] on div "Erik Puzon 8/18/25 8:35 pm erikp16@yahoo.com $162.49 CAD + Add Note" at bounding box center [757, 547] width 1071 height 47
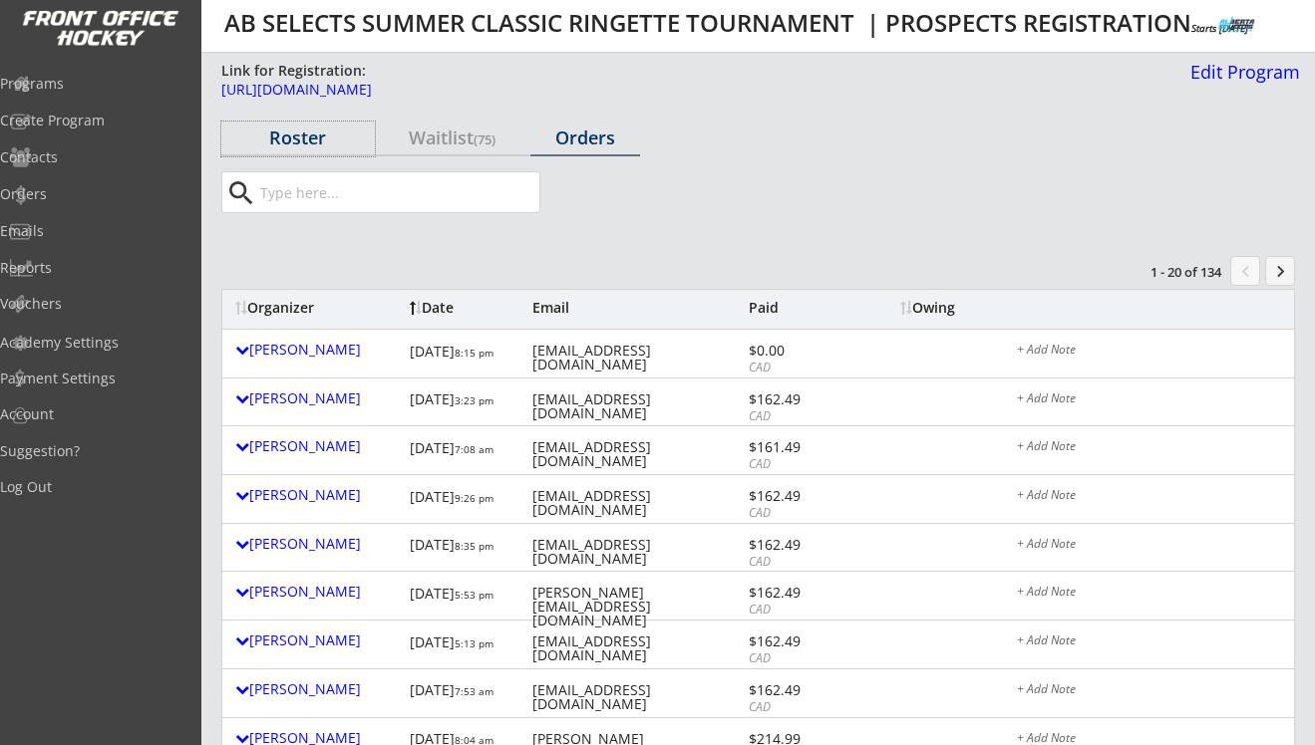
click at [300, 142] on div "Roster" at bounding box center [297, 138] width 153 height 18
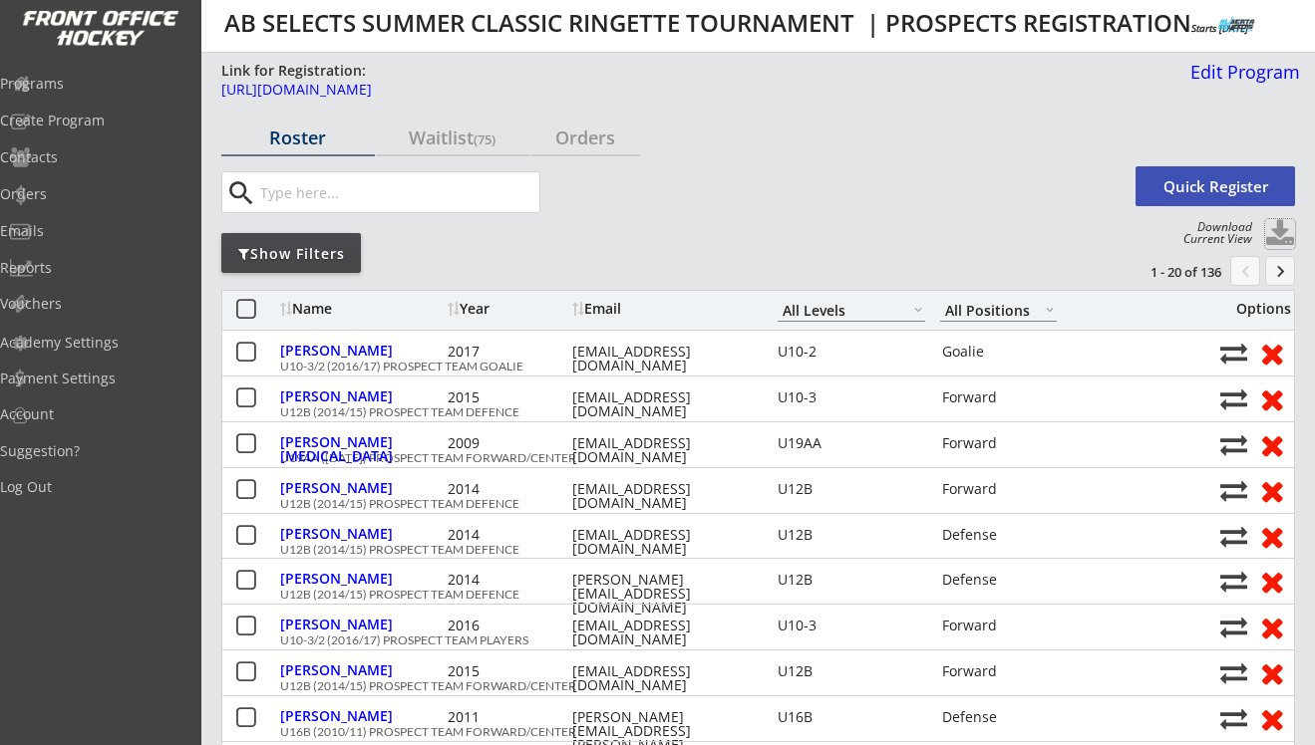
click at [1280, 232] on button at bounding box center [1280, 234] width 30 height 30
select select ""Player Info""
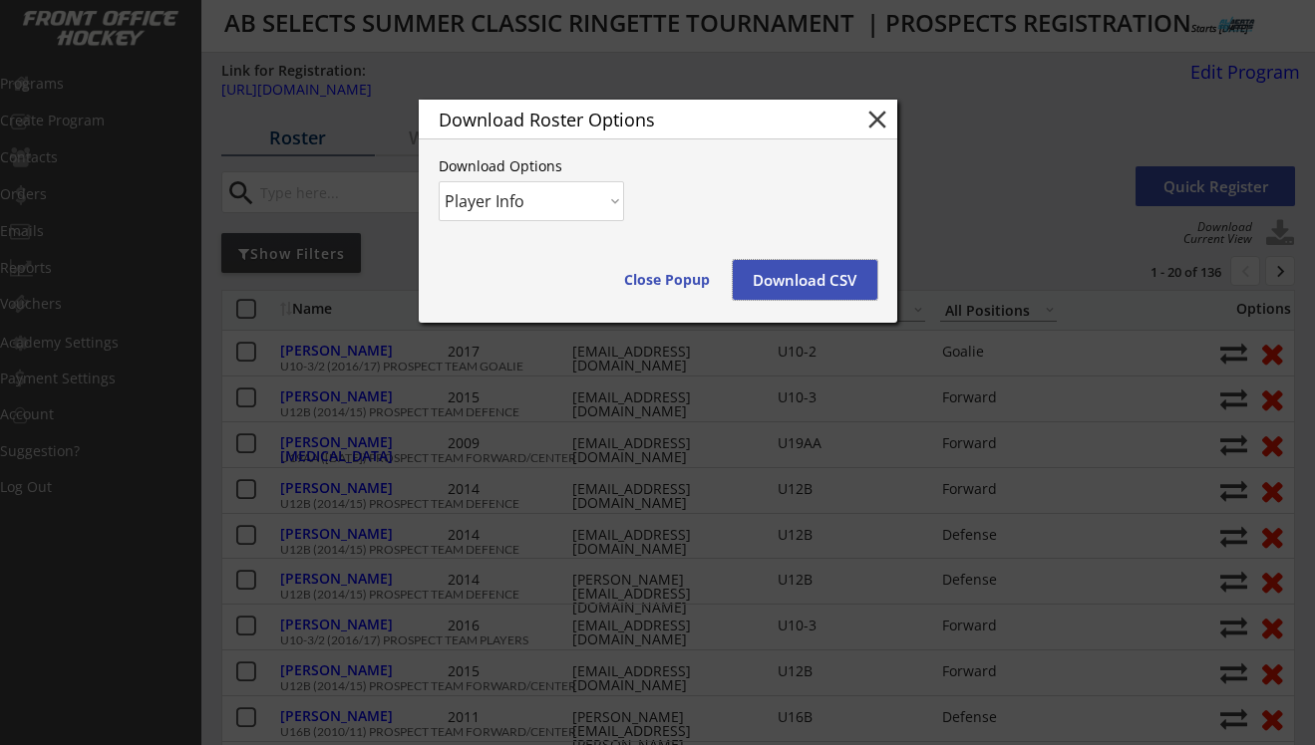
click at [854, 276] on button "Download CSV" at bounding box center [805, 280] width 145 height 40
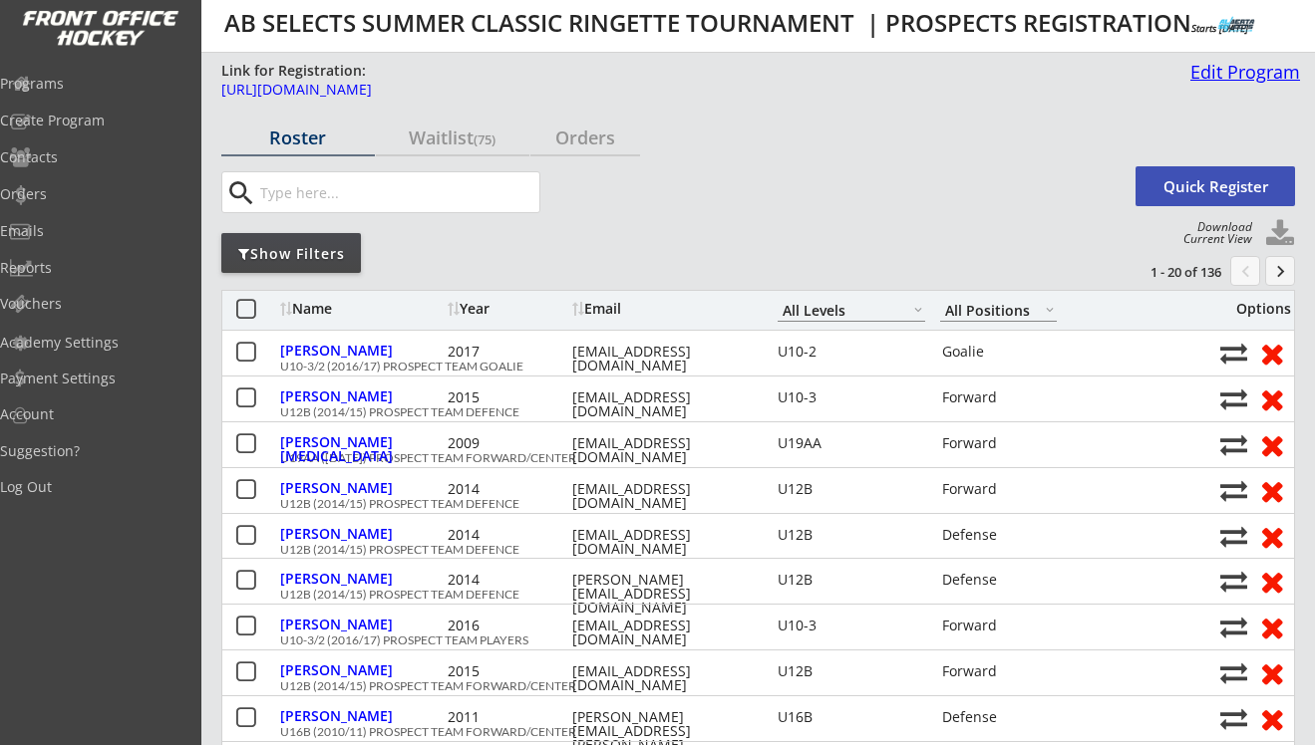
click at [1199, 79] on div "Edit Program" at bounding box center [1241, 72] width 118 height 18
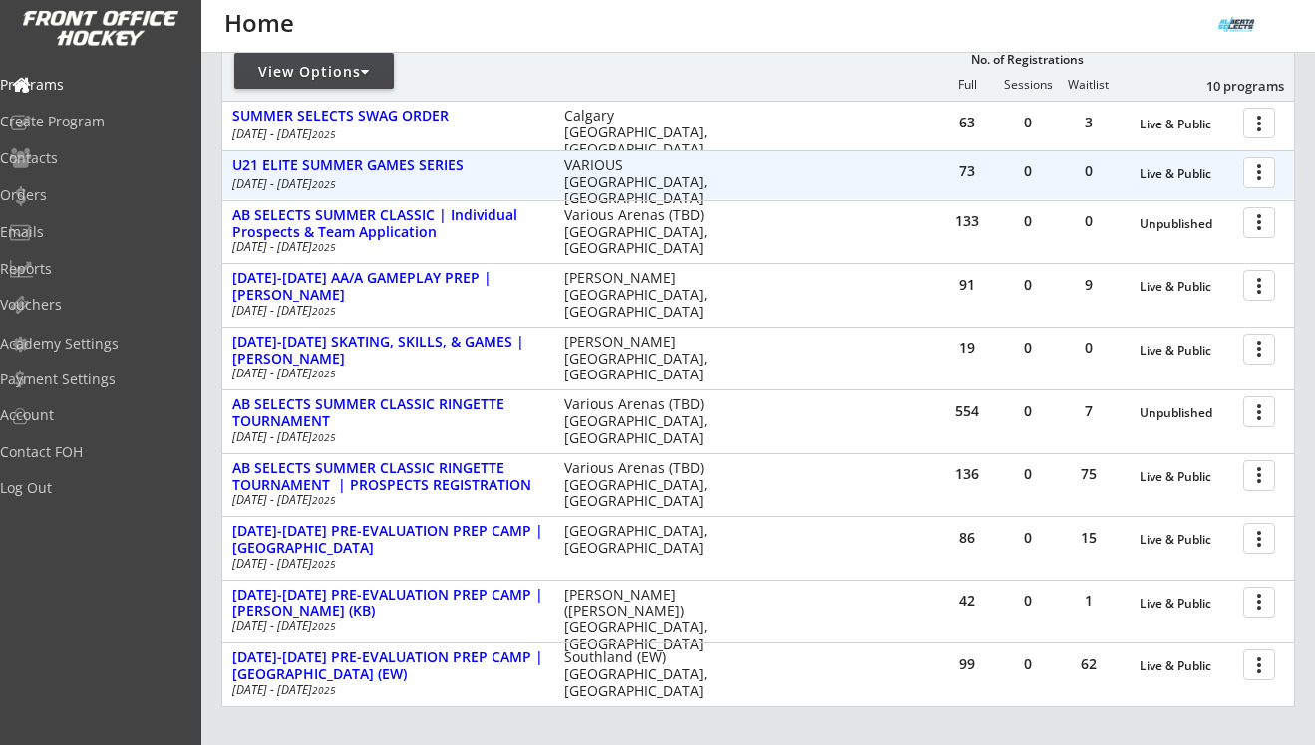
scroll to position [311, 0]
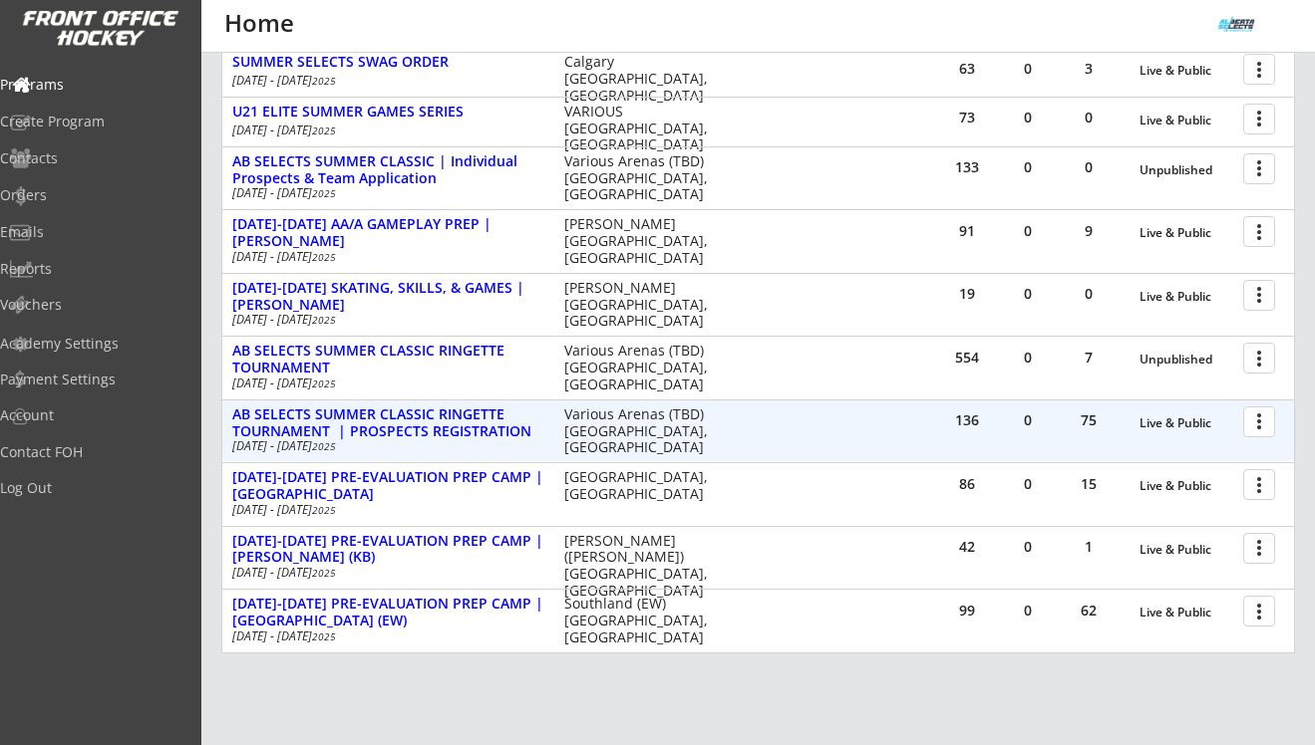
click at [1265, 421] on div at bounding box center [1262, 421] width 35 height 35
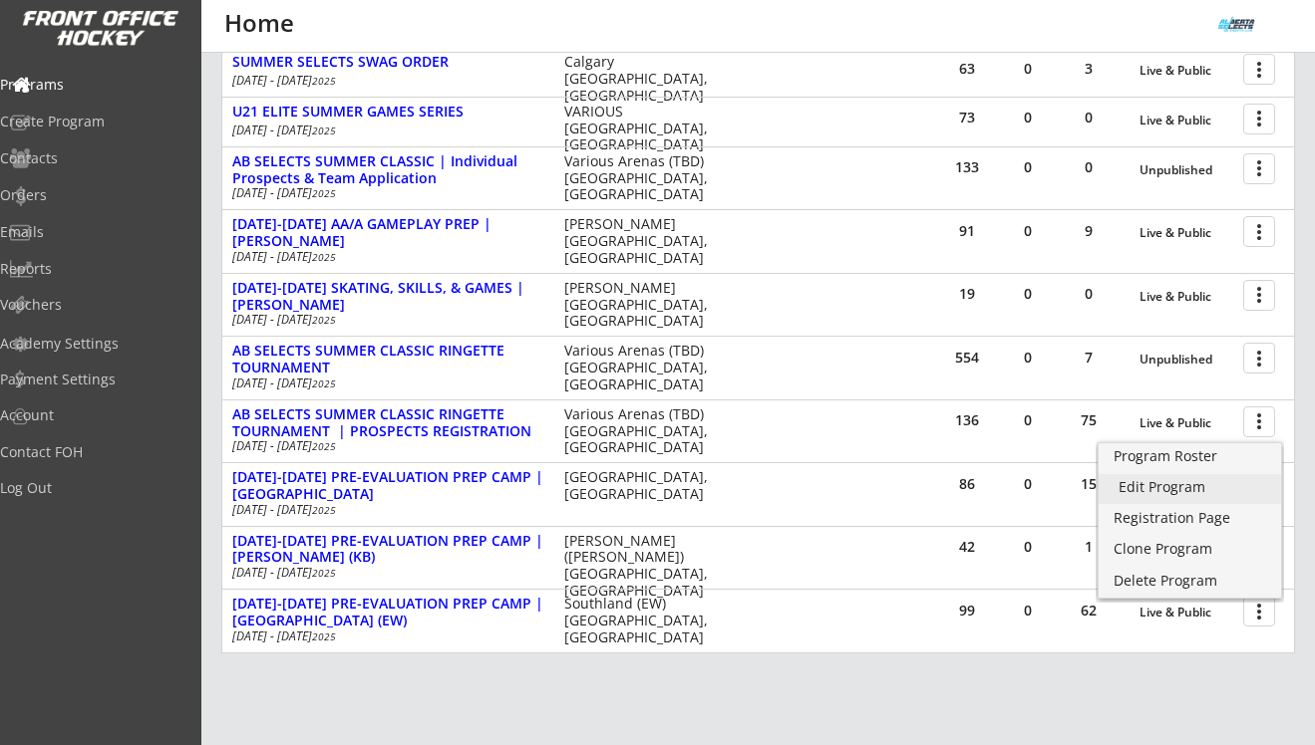
click at [1209, 482] on div "Edit Program" at bounding box center [1189, 487] width 143 height 14
